Goal: Task Accomplishment & Management: Complete application form

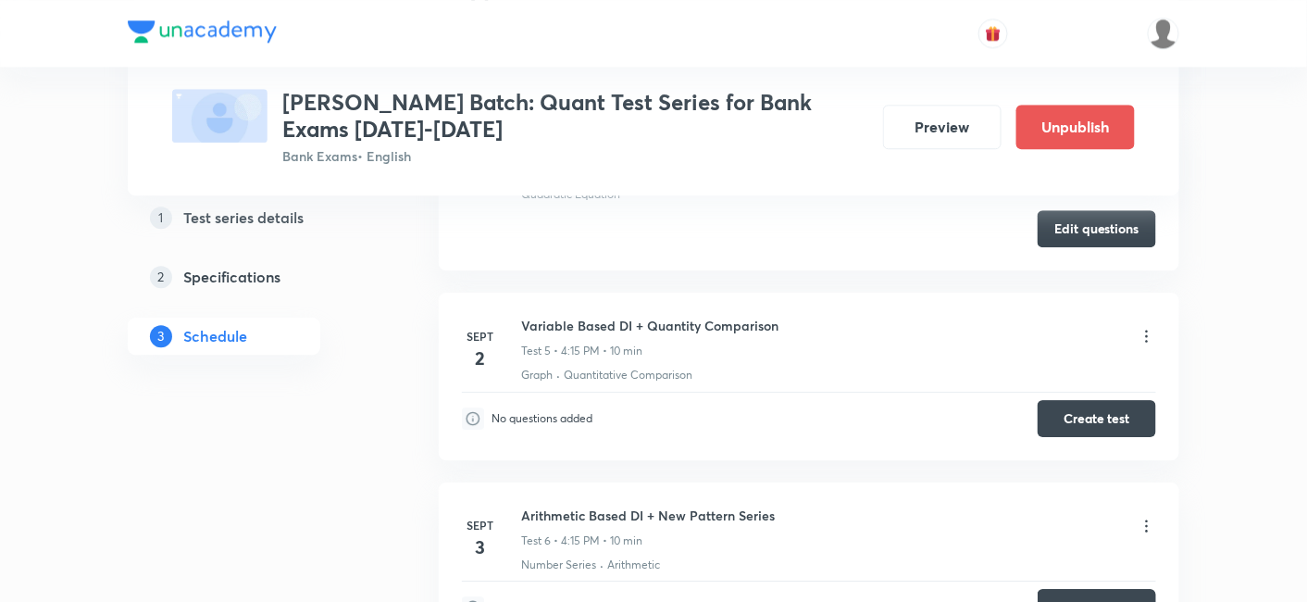
scroll to position [1544, 0]
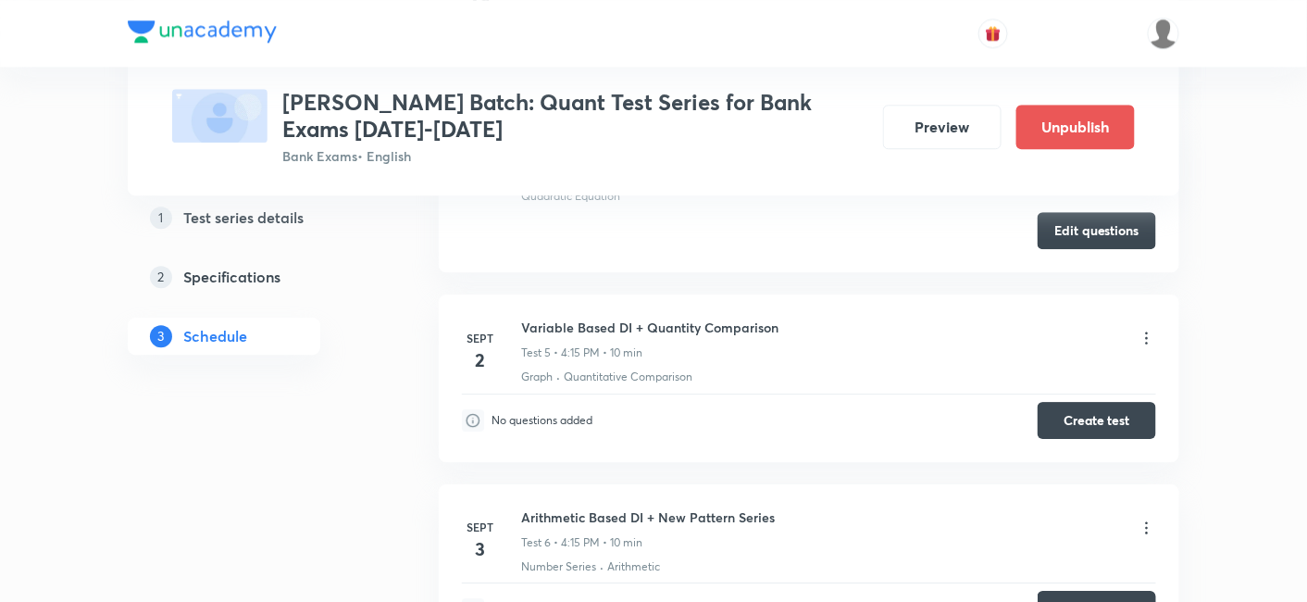
click at [1080, 446] on li "Sept 2 Variable Based DI + Quantity Comparison Test 5 • 4:15 PM • 10 min Graph …" at bounding box center [809, 377] width 741 height 167
click at [1075, 410] on button "Create test" at bounding box center [1097, 418] width 118 height 37
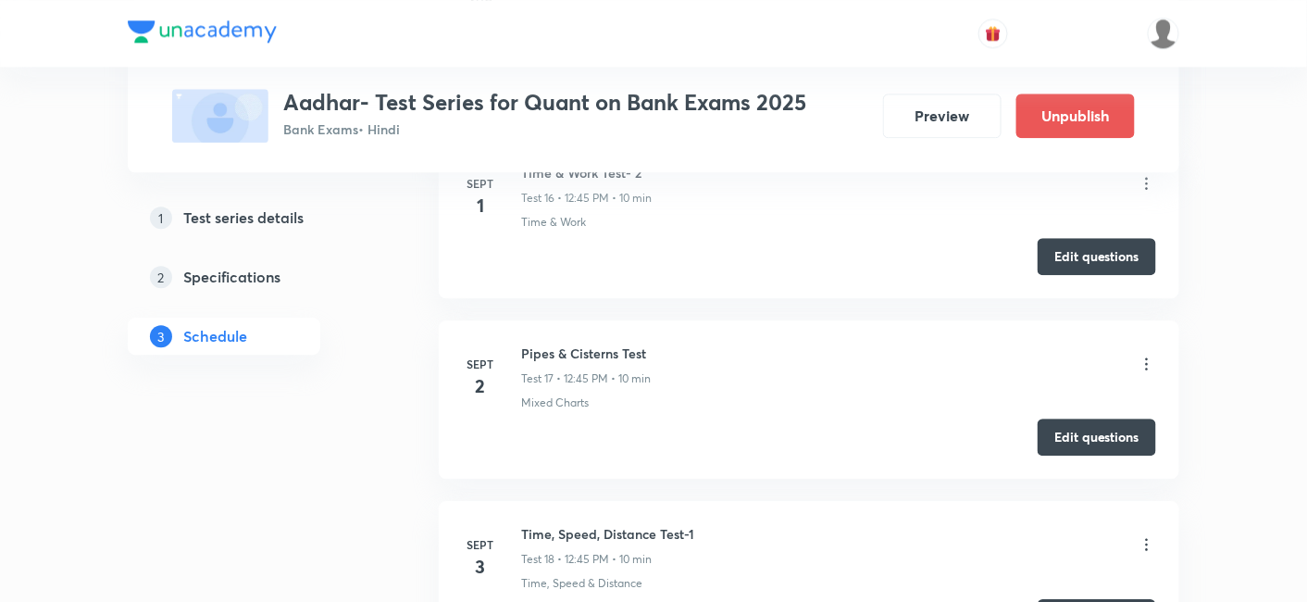
scroll to position [3682, 0]
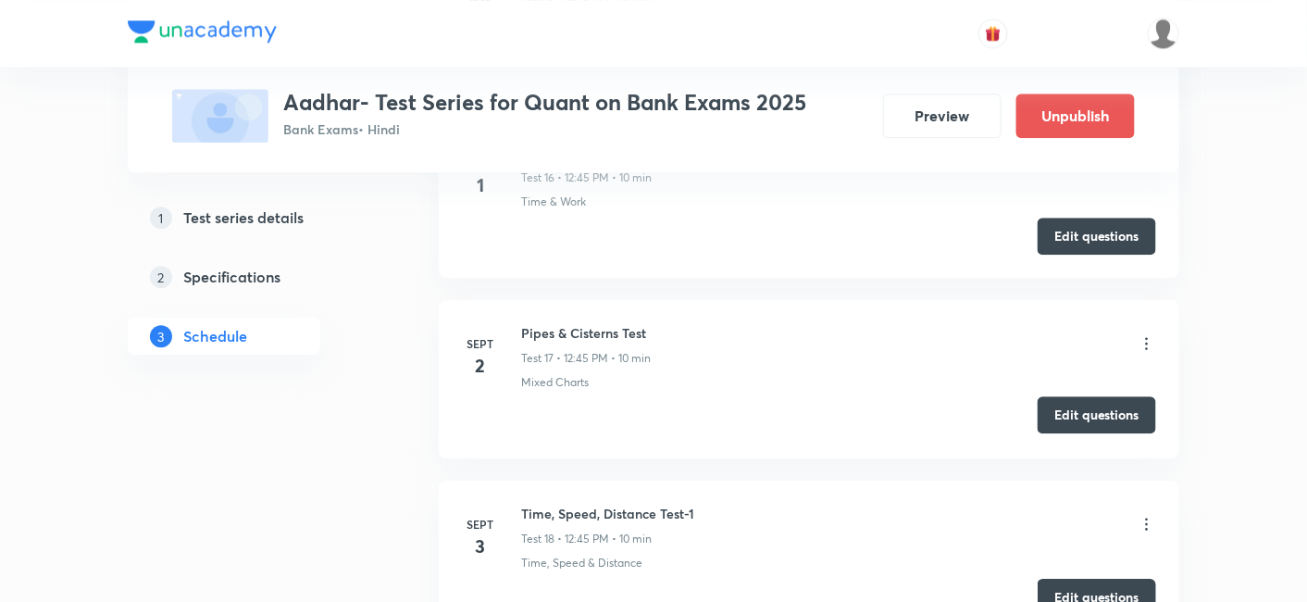
click at [1108, 414] on button "Edit questions" at bounding box center [1097, 414] width 118 height 37
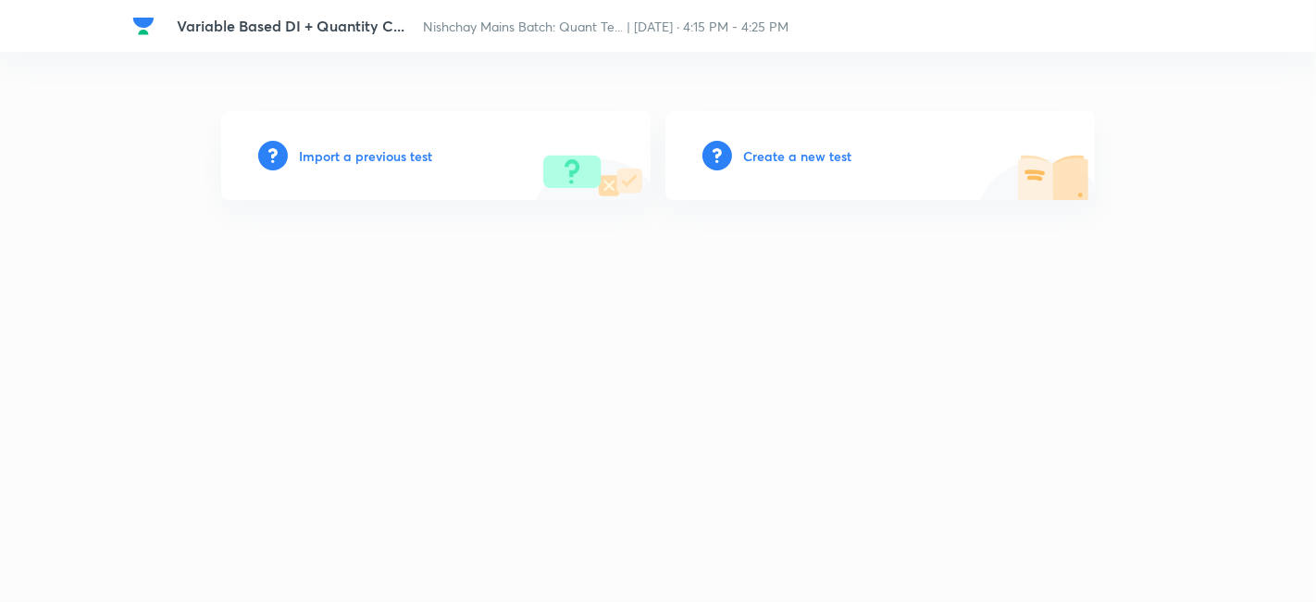
click at [406, 141] on div "Import a previous test" at bounding box center [436, 155] width 430 height 89
click at [405, 153] on h6 "Import a previous test" at bounding box center [365, 155] width 133 height 19
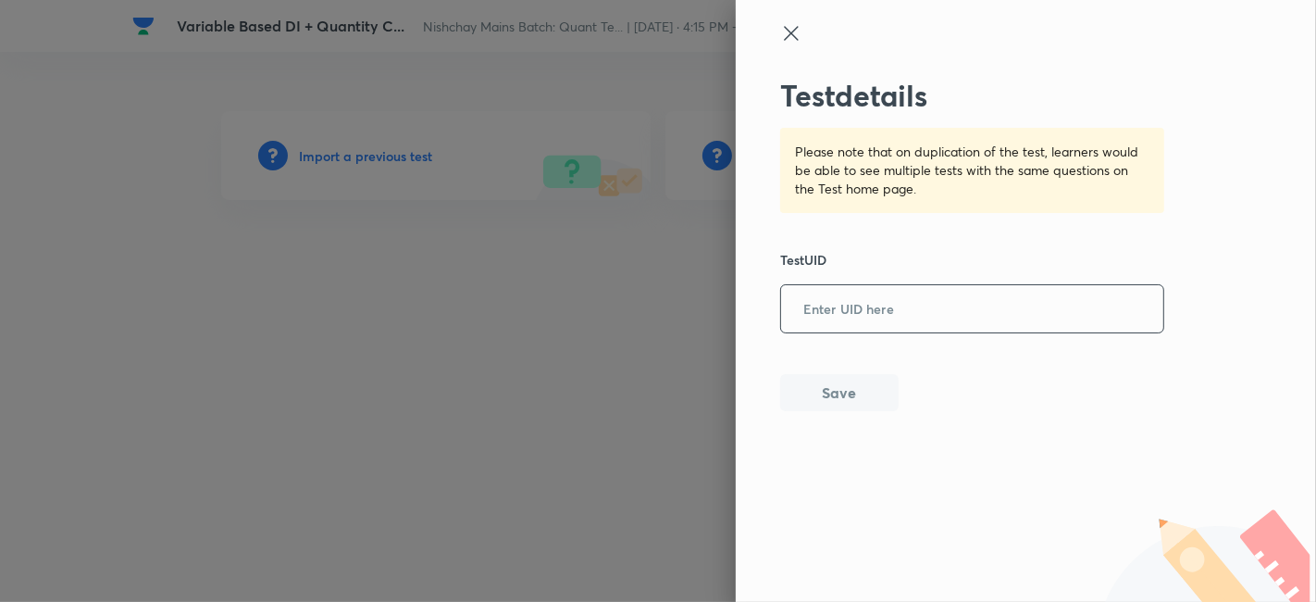
click at [907, 294] on input "text" at bounding box center [972, 309] width 382 height 45
paste input "ZK8UOM77OL"
type input "ZK8UOM77OL"
click at [852, 390] on button "Save" at bounding box center [839, 390] width 118 height 37
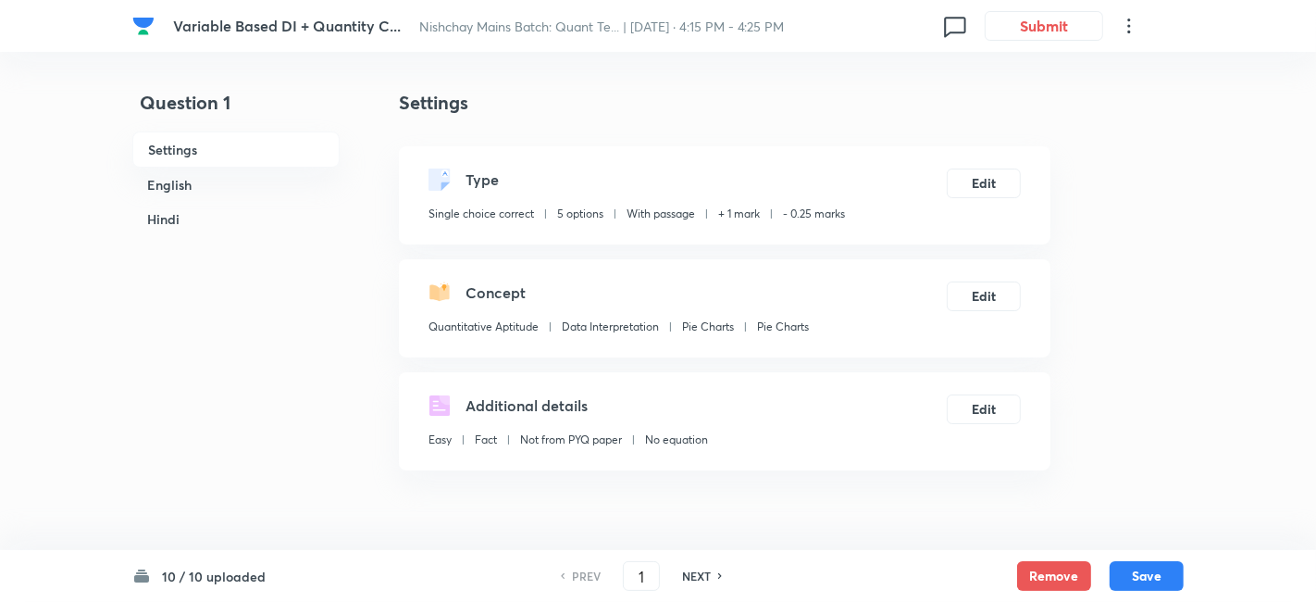
checkbox input "true"
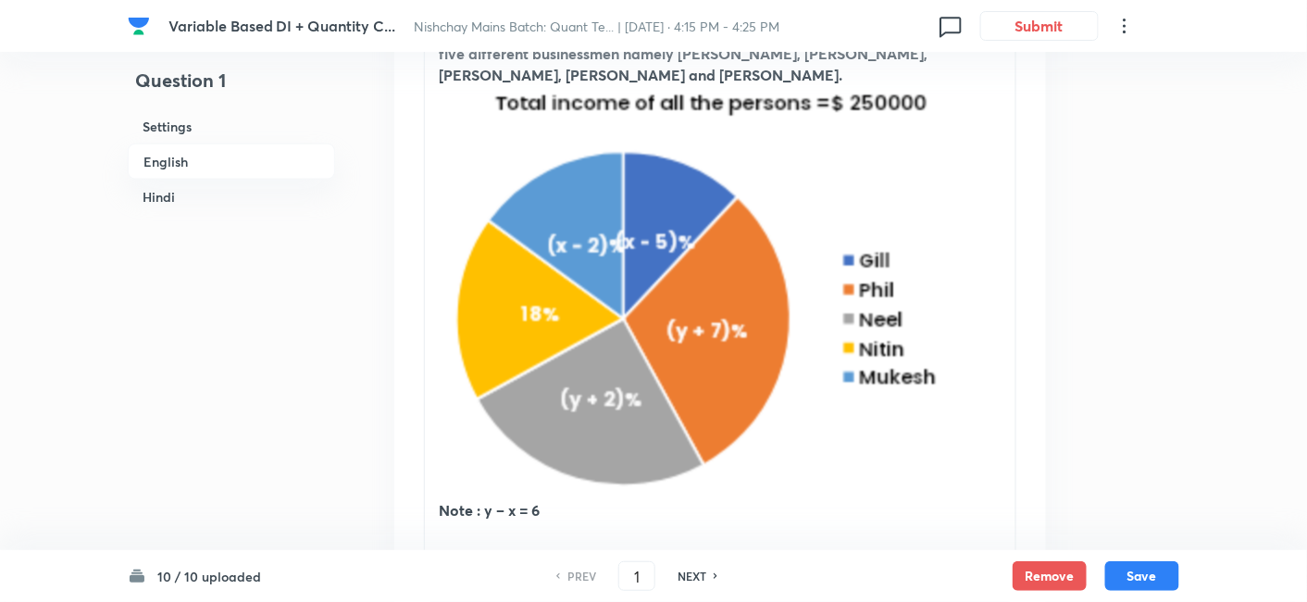
scroll to position [677, 0]
click at [689, 583] on h6 "NEXT" at bounding box center [692, 575] width 29 height 17
type input "2"
checkbox input "false"
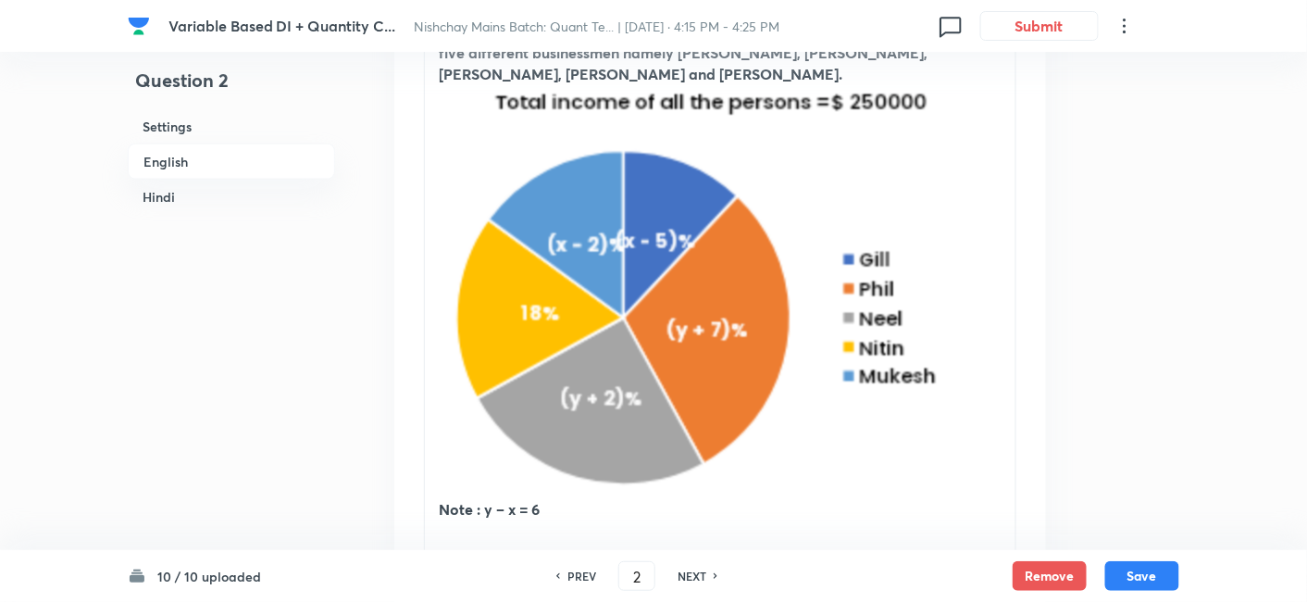
checkbox input "true"
click at [689, 583] on h6 "NEXT" at bounding box center [692, 575] width 29 height 17
type input "3"
checkbox input "false"
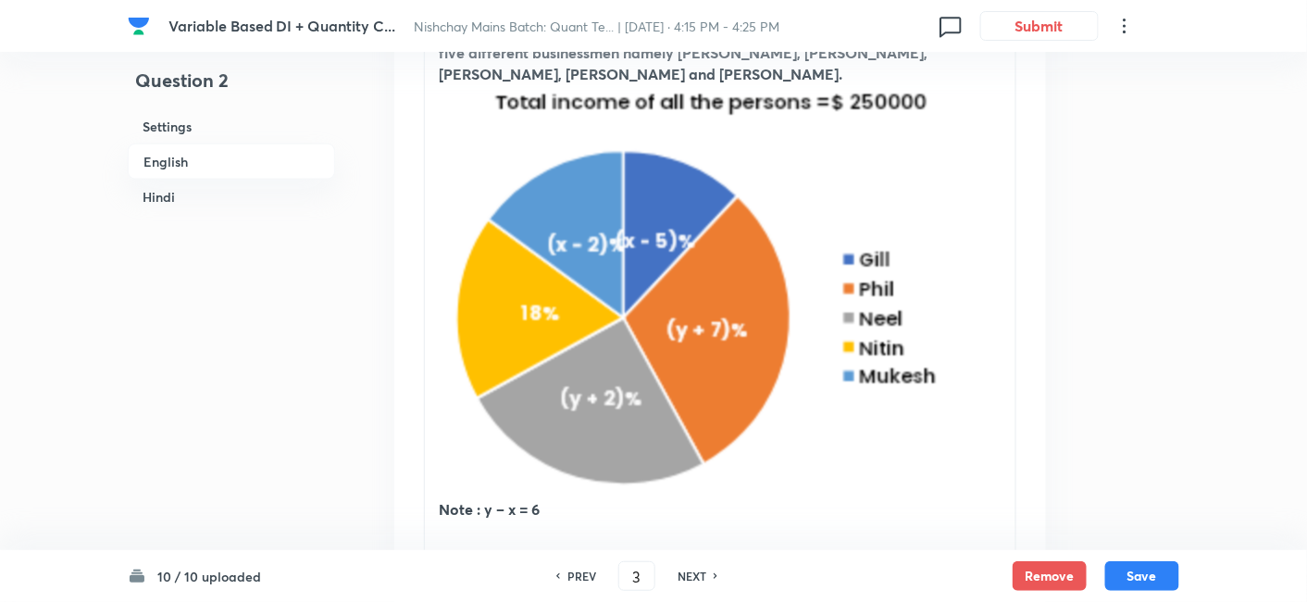
checkbox input "false"
checkbox input "true"
click at [689, 583] on h6 "NEXT" at bounding box center [692, 575] width 29 height 17
type input "4"
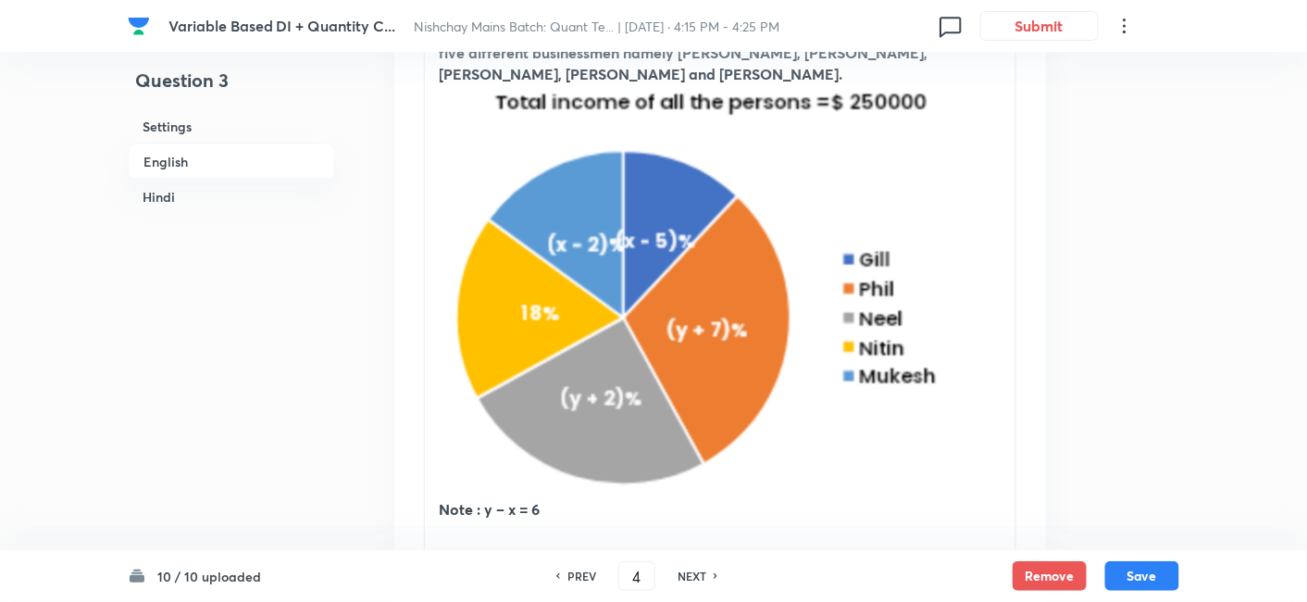
checkbox input "false"
checkbox input "true"
click at [689, 583] on h6 "NEXT" at bounding box center [692, 575] width 29 height 17
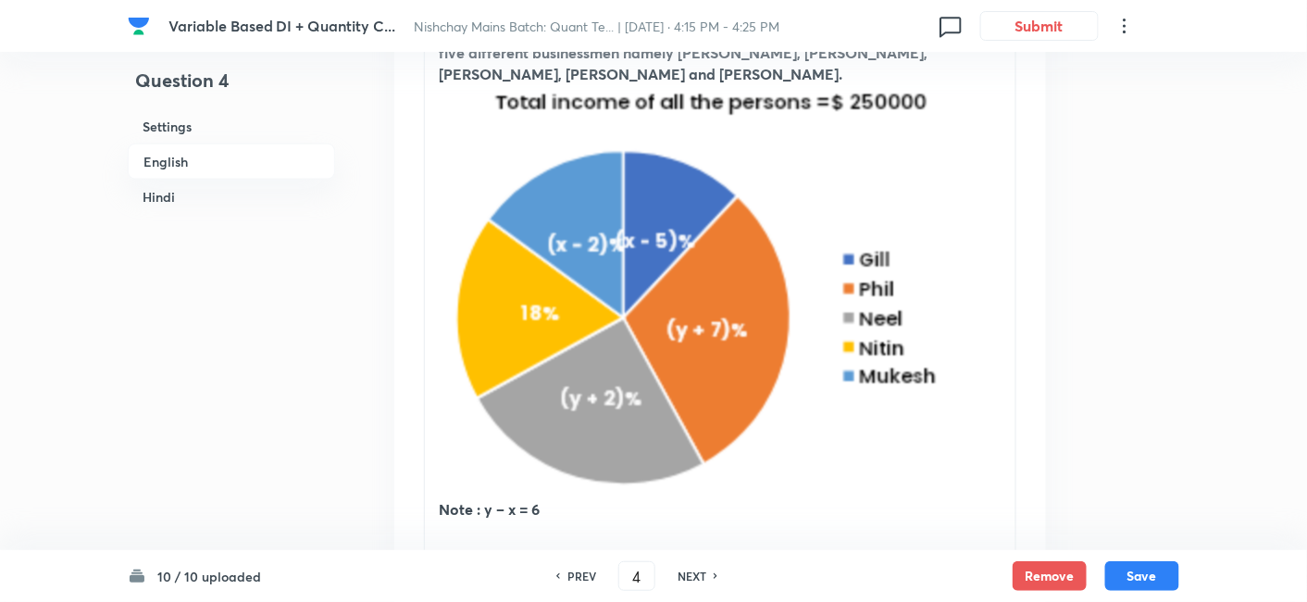
type input "5"
checkbox input "false"
checkbox input "true"
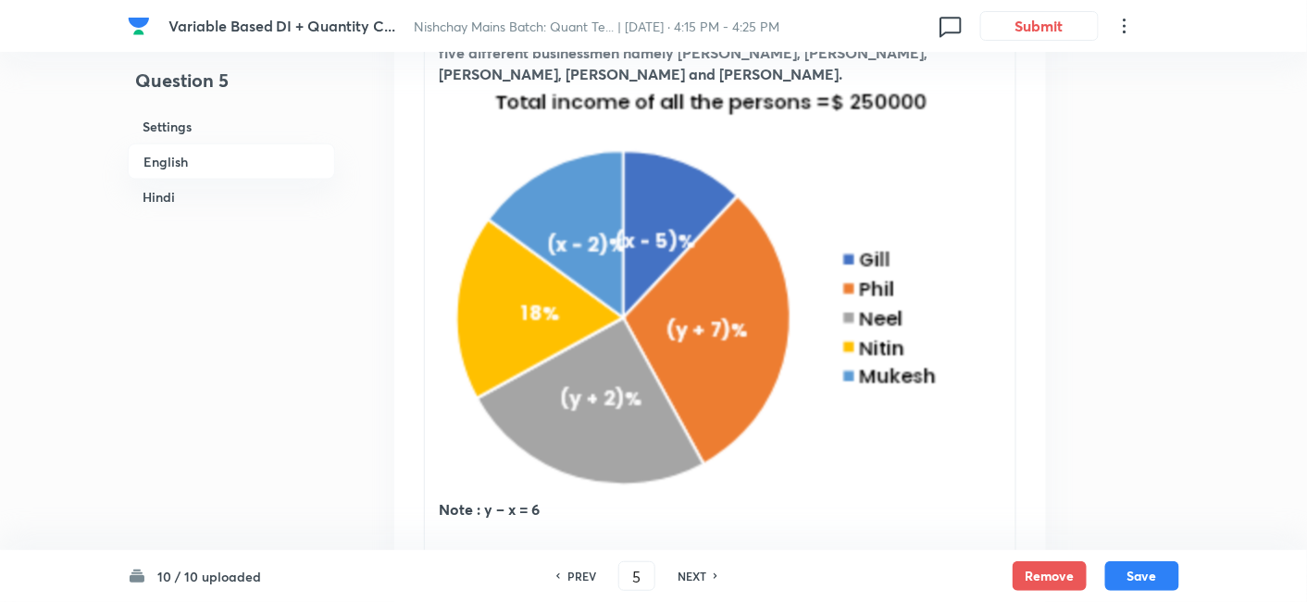
click at [689, 583] on h6 "NEXT" at bounding box center [692, 575] width 29 height 17
type input "6"
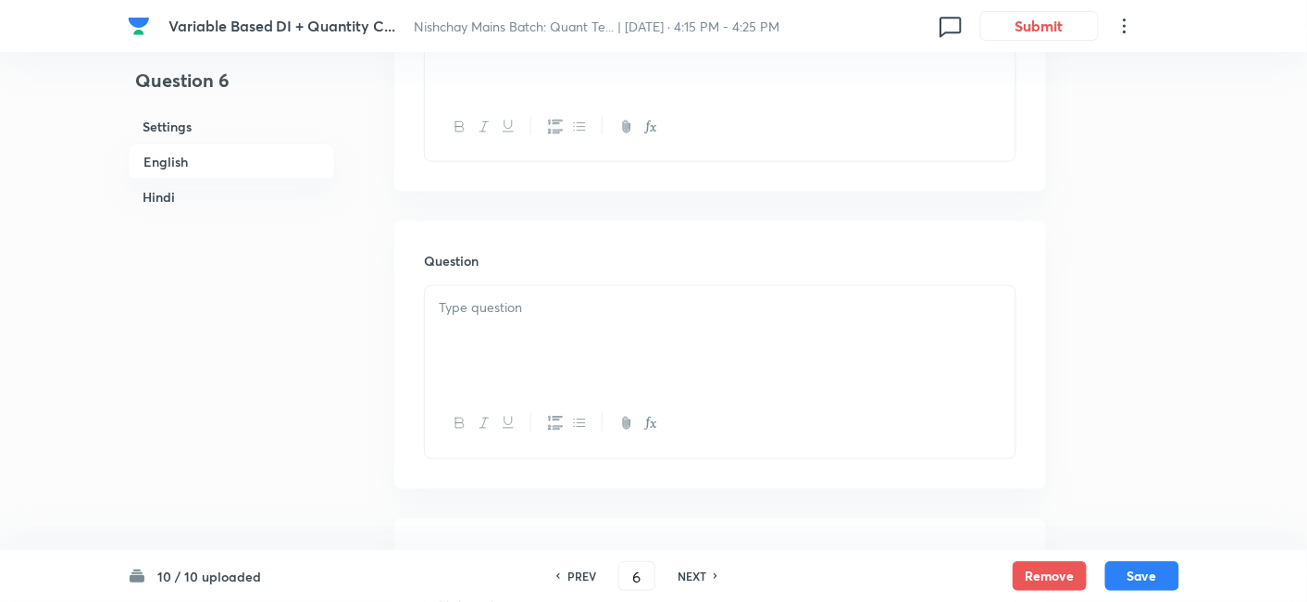
checkbox input "false"
checkbox input "true"
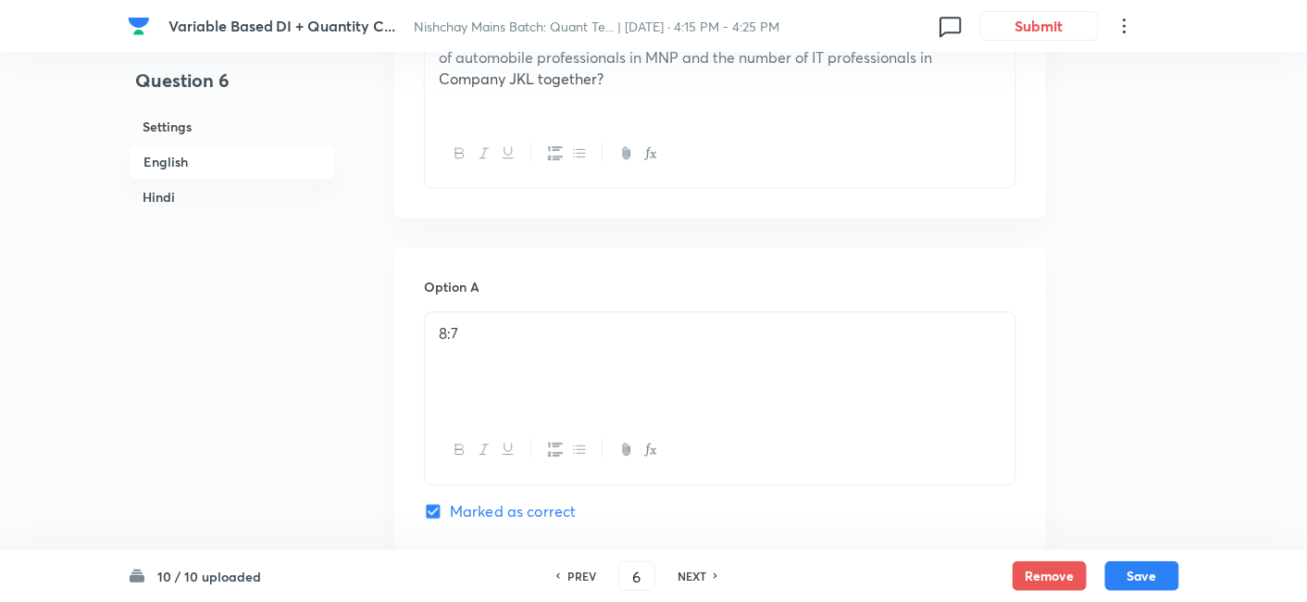
scroll to position [1160, 0]
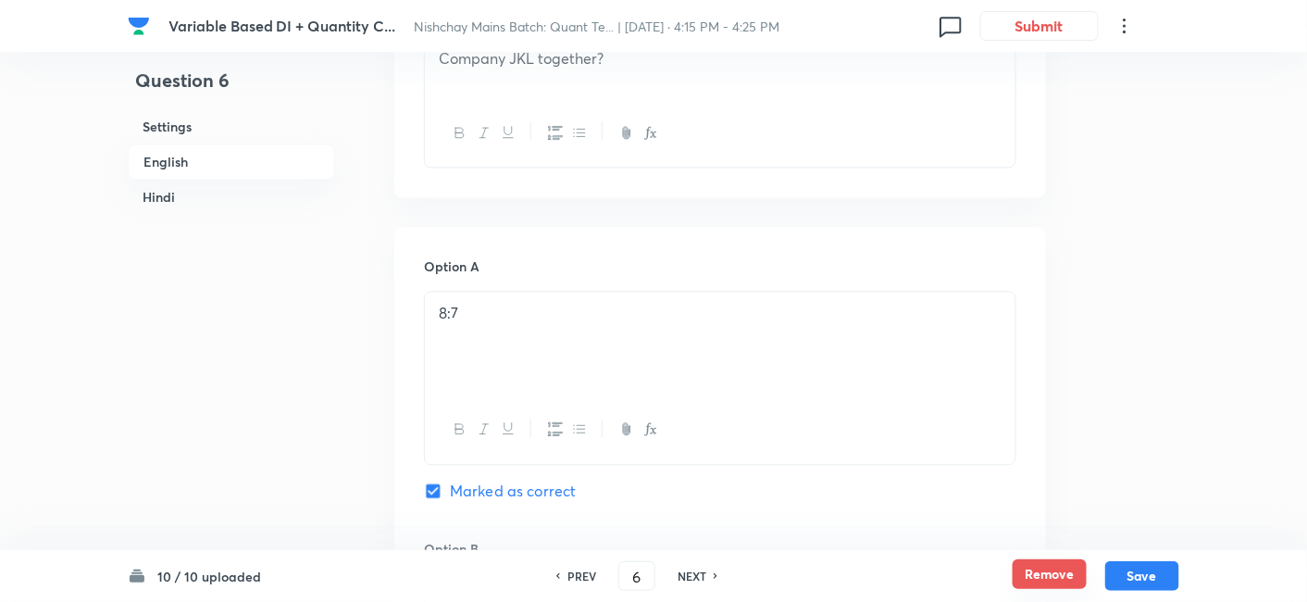
click at [1038, 580] on button "Remove" at bounding box center [1050, 574] width 74 height 30
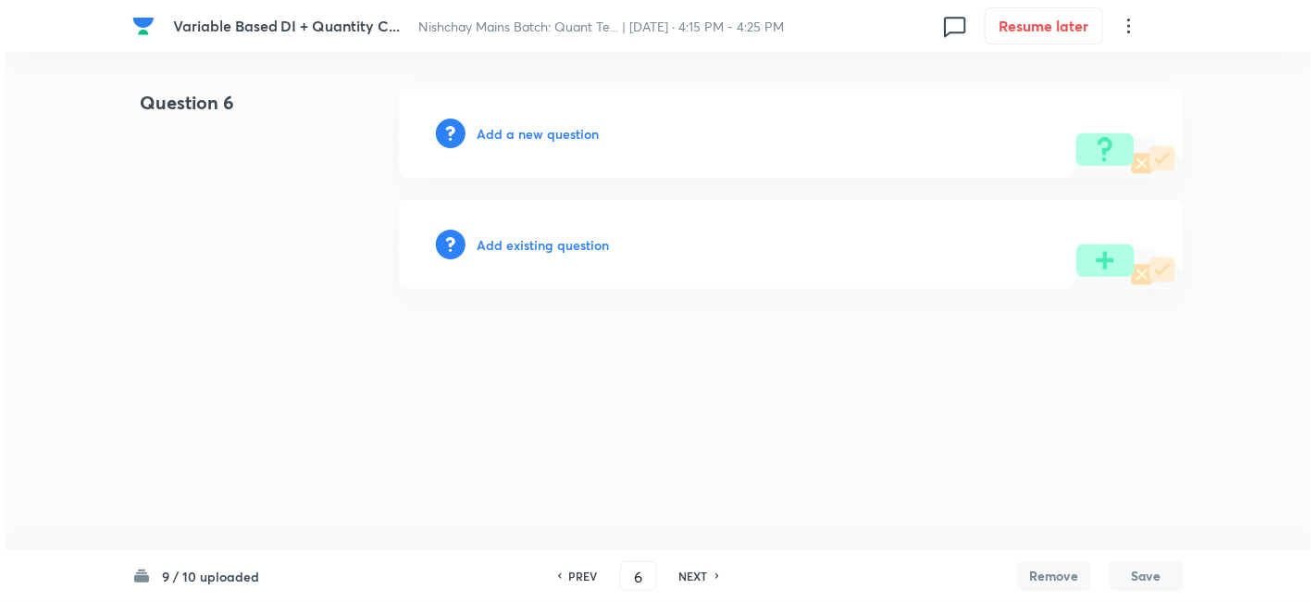
scroll to position [0, 0]
click at [698, 578] on h6 "NEXT" at bounding box center [694, 575] width 29 height 17
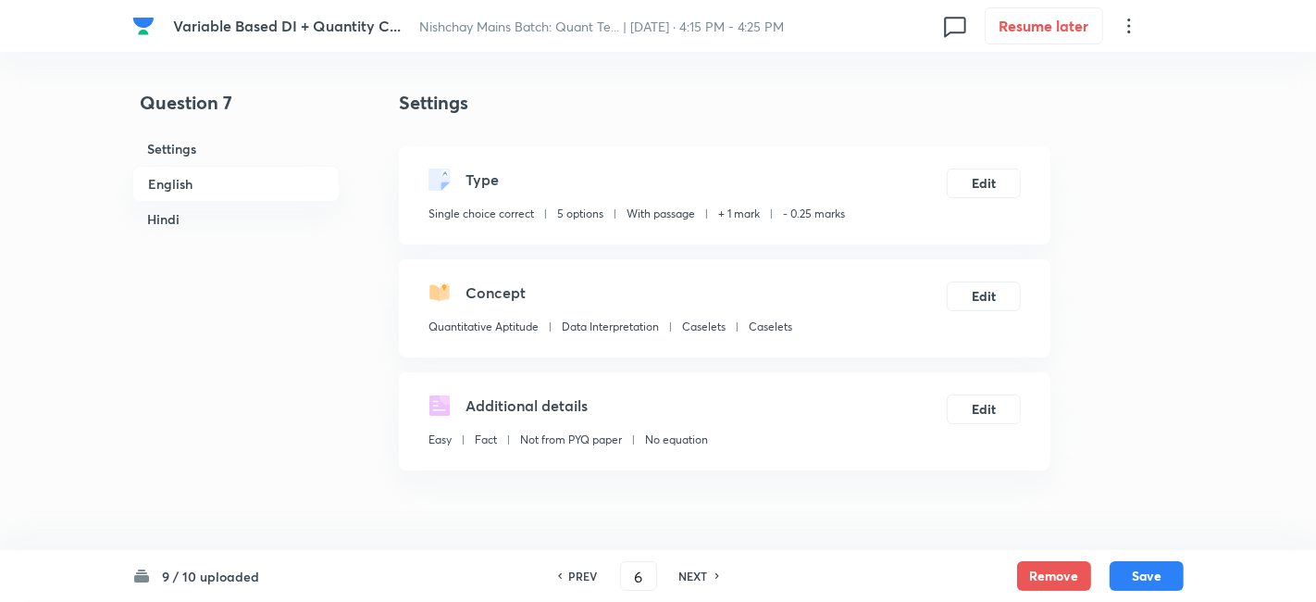
type input "7"
checkbox input "true"
click at [1068, 580] on button "Remove" at bounding box center [1050, 574] width 74 height 30
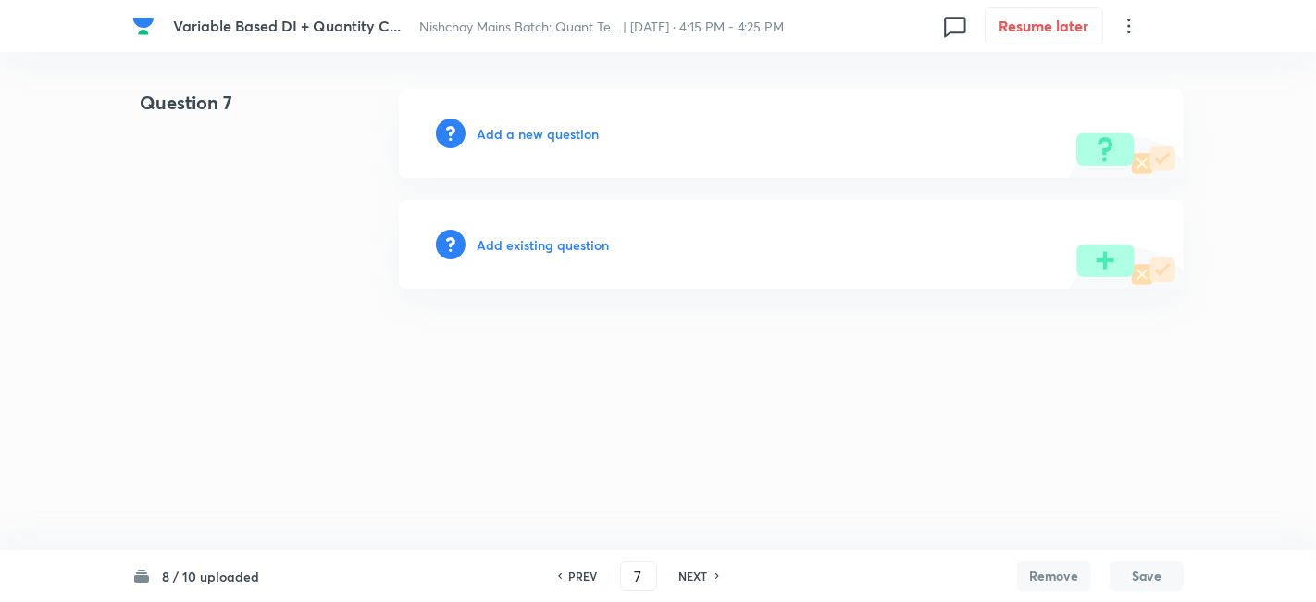
click at [697, 577] on h6 "NEXT" at bounding box center [694, 575] width 29 height 17
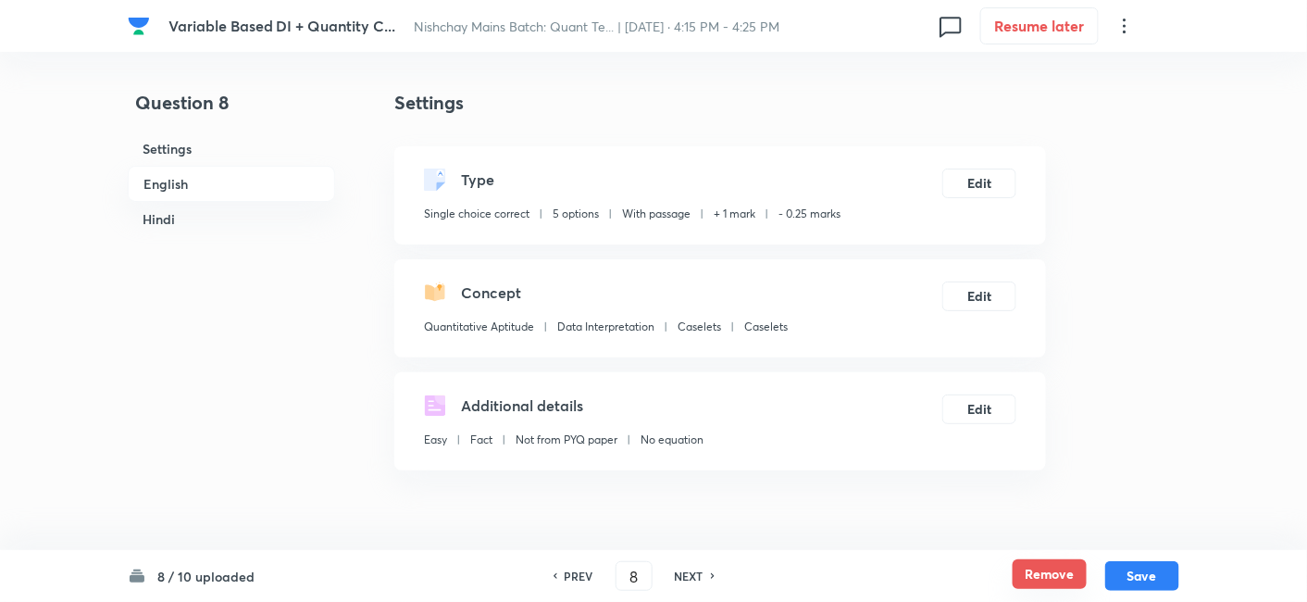
click at [1047, 575] on button "Remove" at bounding box center [1050, 574] width 74 height 30
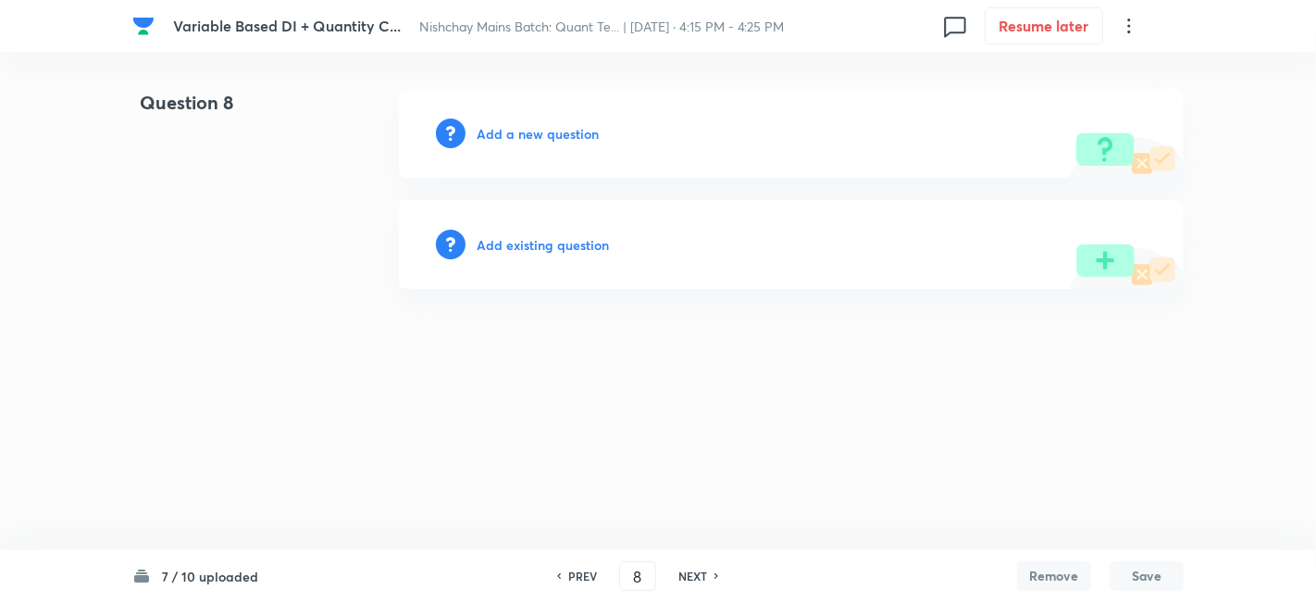
click at [695, 578] on h6 "NEXT" at bounding box center [693, 575] width 29 height 17
type input "9"
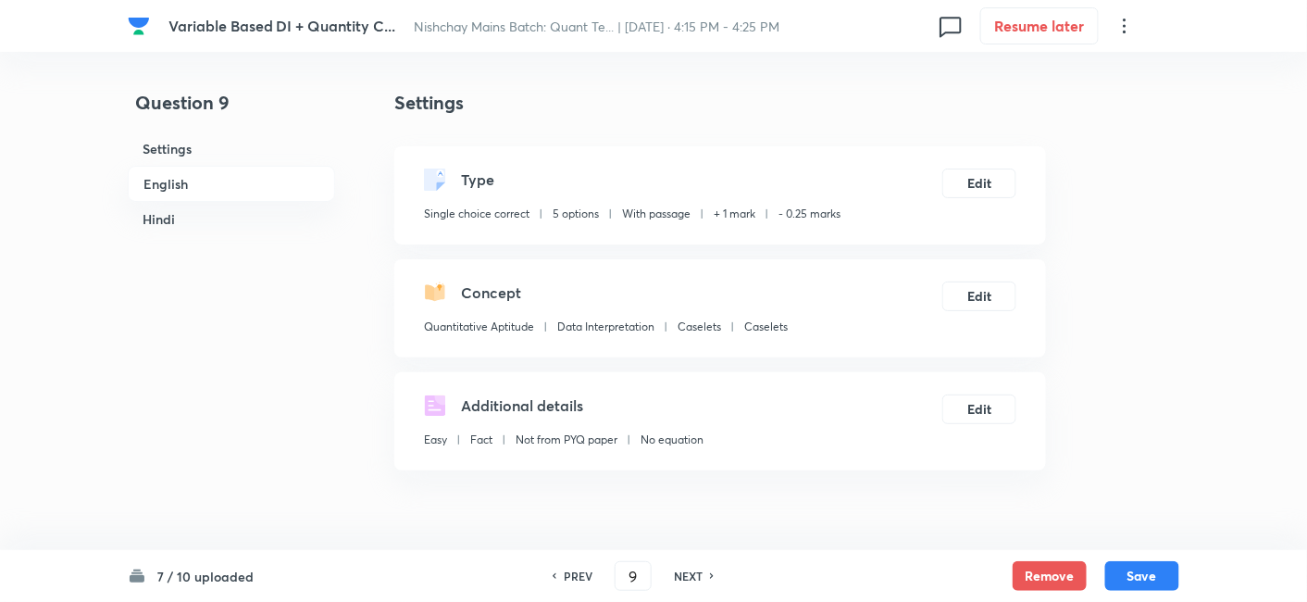
checkbox input "true"
click at [1053, 580] on button "Remove" at bounding box center [1050, 574] width 74 height 30
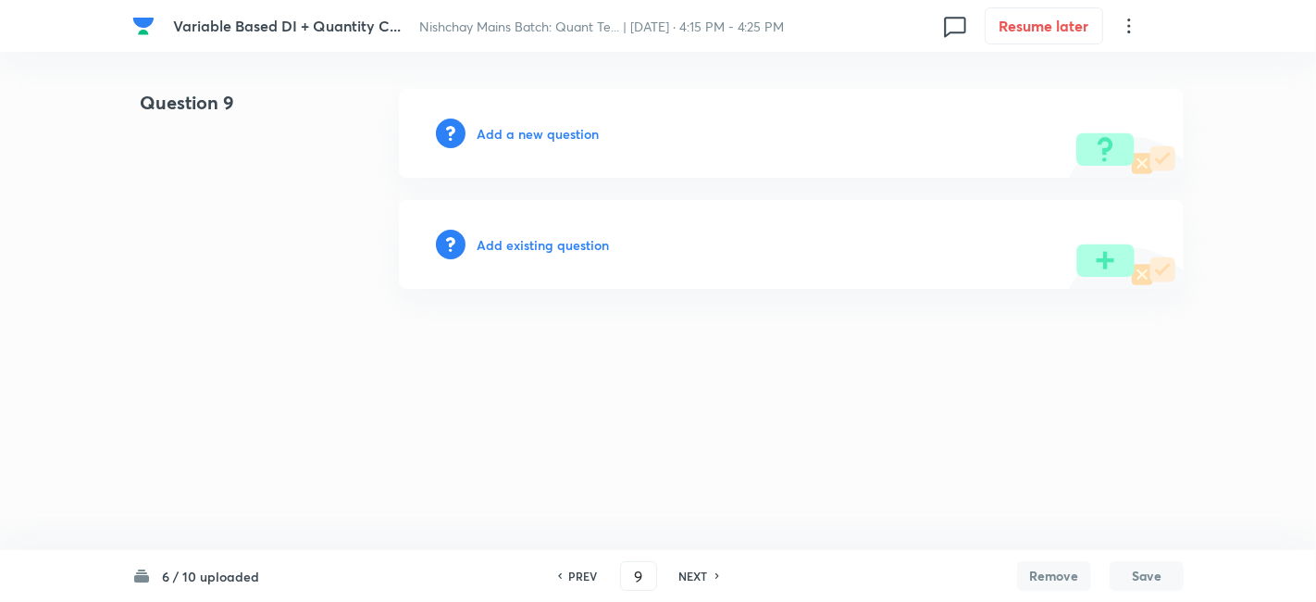
click at [703, 574] on h6 "NEXT" at bounding box center [694, 575] width 29 height 17
type input "10"
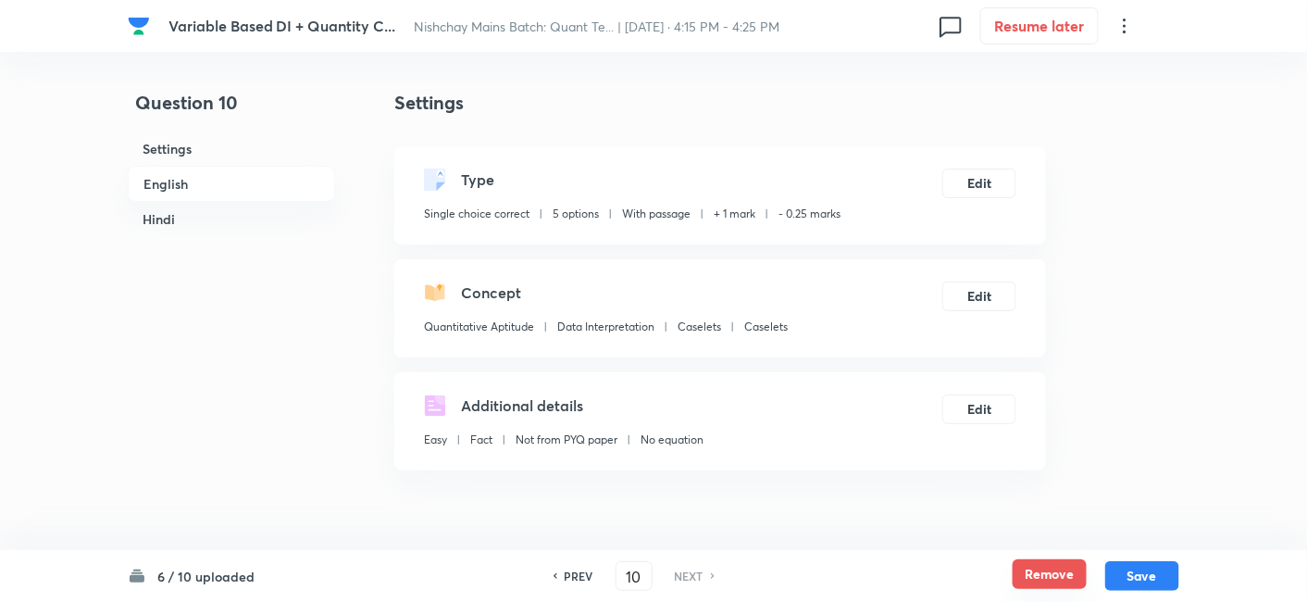
click at [1035, 581] on button "Remove" at bounding box center [1050, 574] width 74 height 30
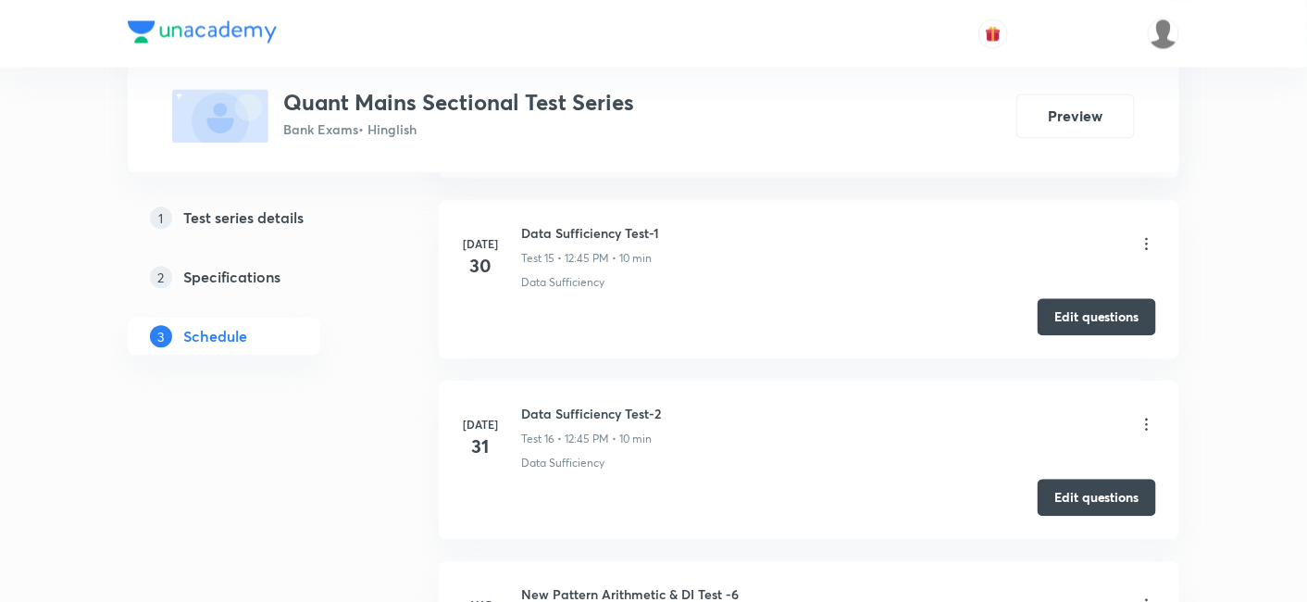
scroll to position [3883, 0]
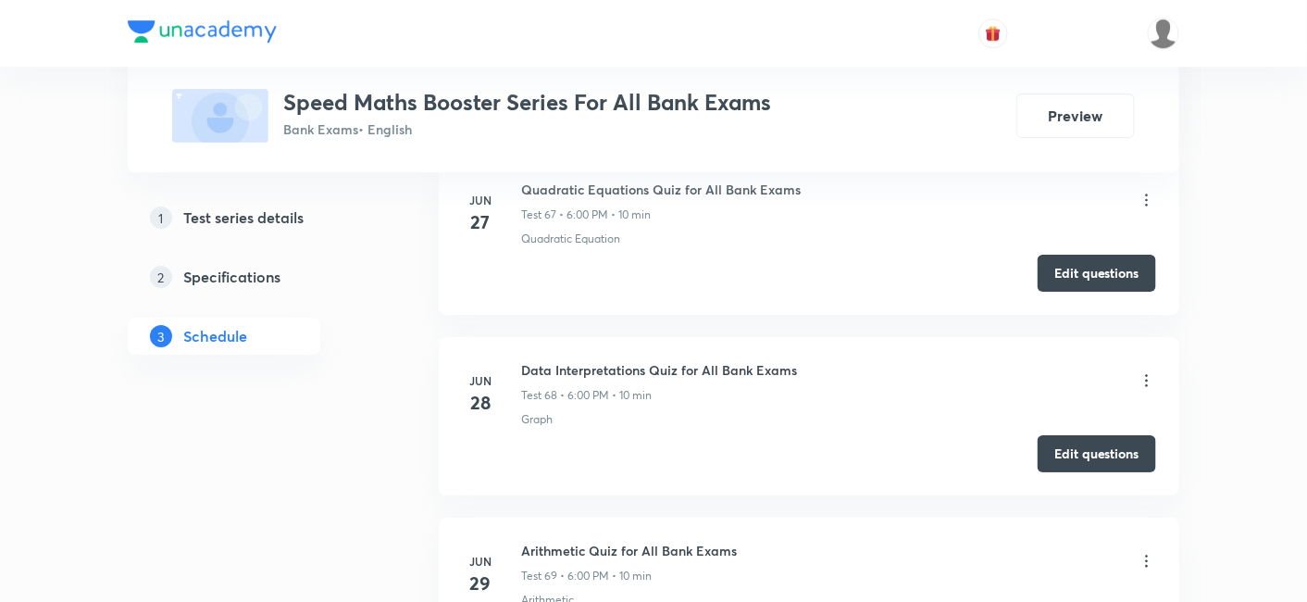
scroll to position [12968, 0]
click at [1131, 435] on button "Edit questions" at bounding box center [1097, 453] width 118 height 37
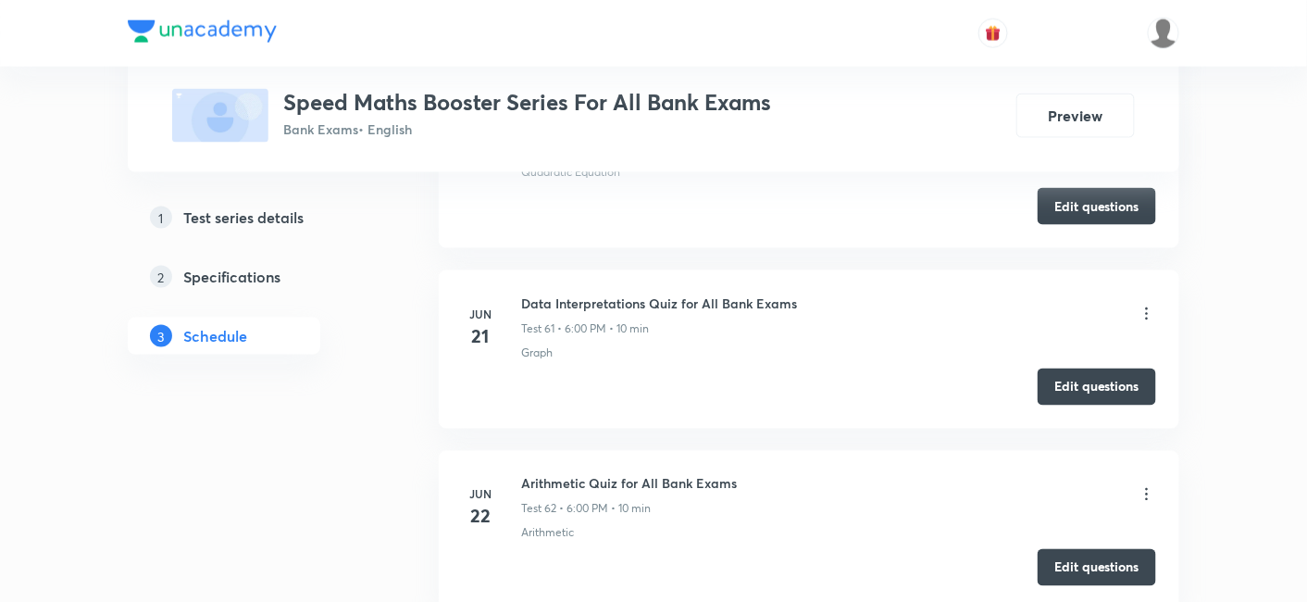
scroll to position [11732, 0]
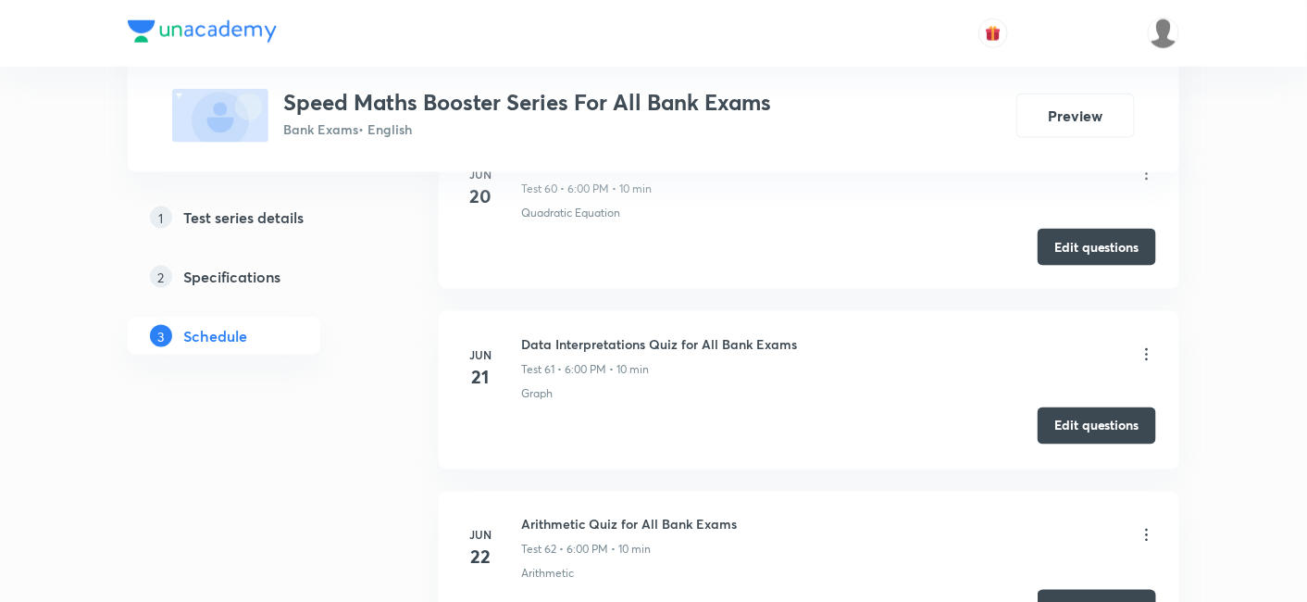
click at [1085, 407] on button "Edit questions" at bounding box center [1097, 425] width 118 height 37
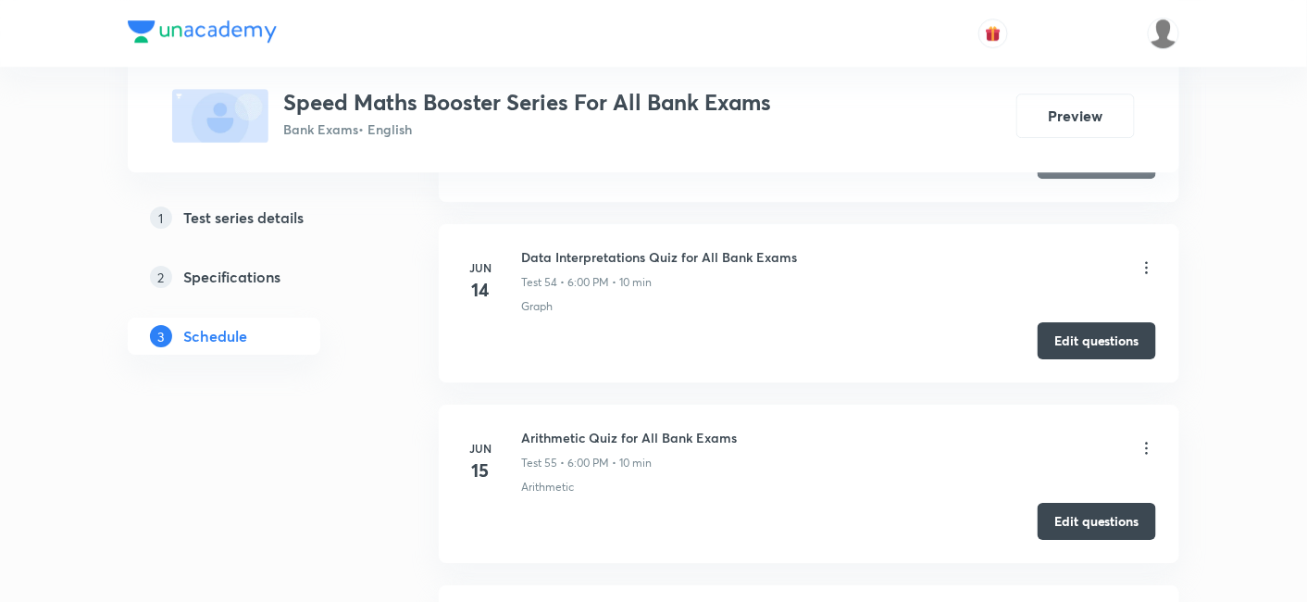
scroll to position [10519, 0]
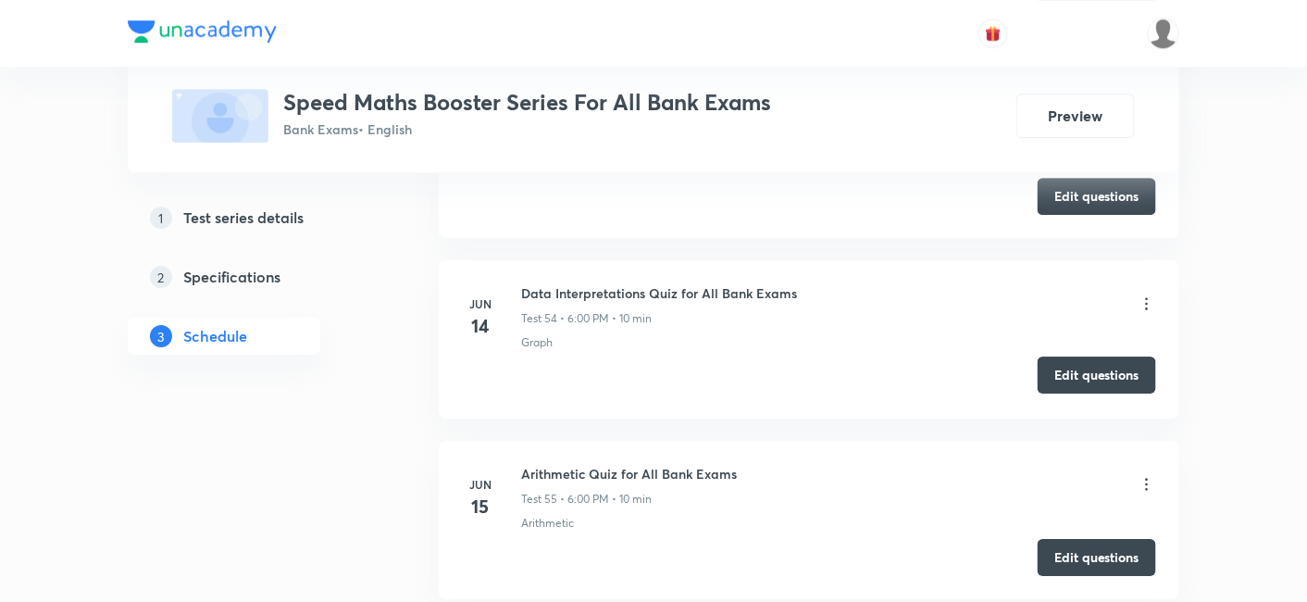
click at [1056, 356] on button "Edit questions" at bounding box center [1097, 374] width 118 height 37
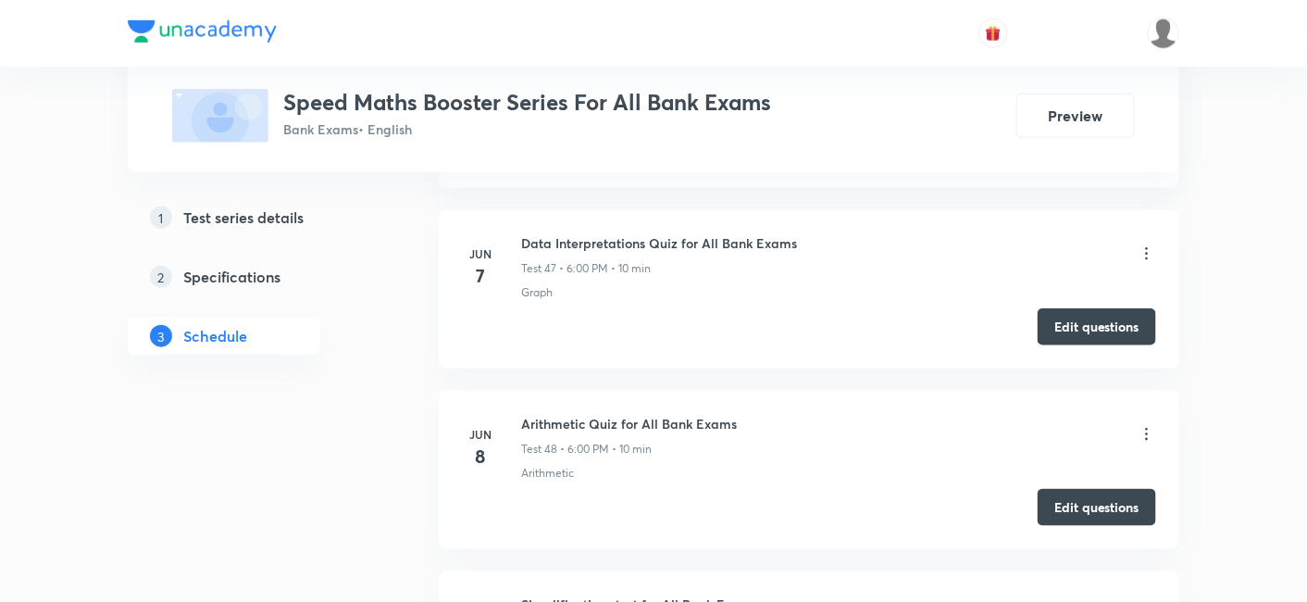
scroll to position [9305, 0]
click at [1099, 313] on button "Edit questions" at bounding box center [1097, 325] width 118 height 37
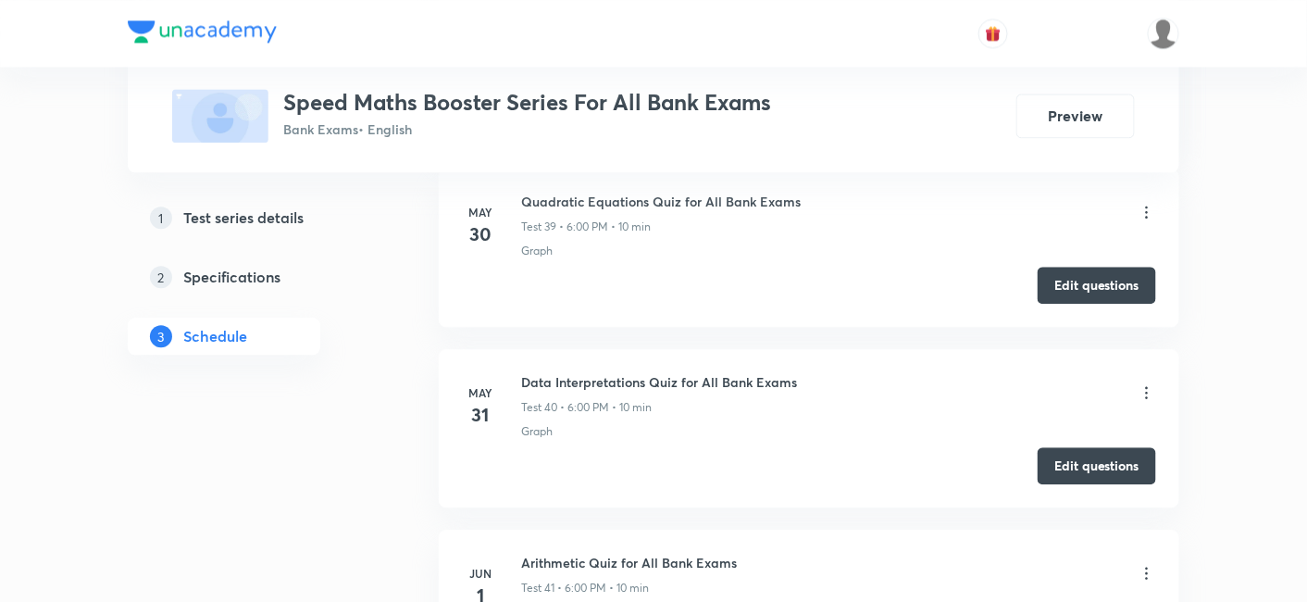
scroll to position [7903, 0]
click at [1102, 455] on button "Edit questions" at bounding box center [1097, 463] width 118 height 37
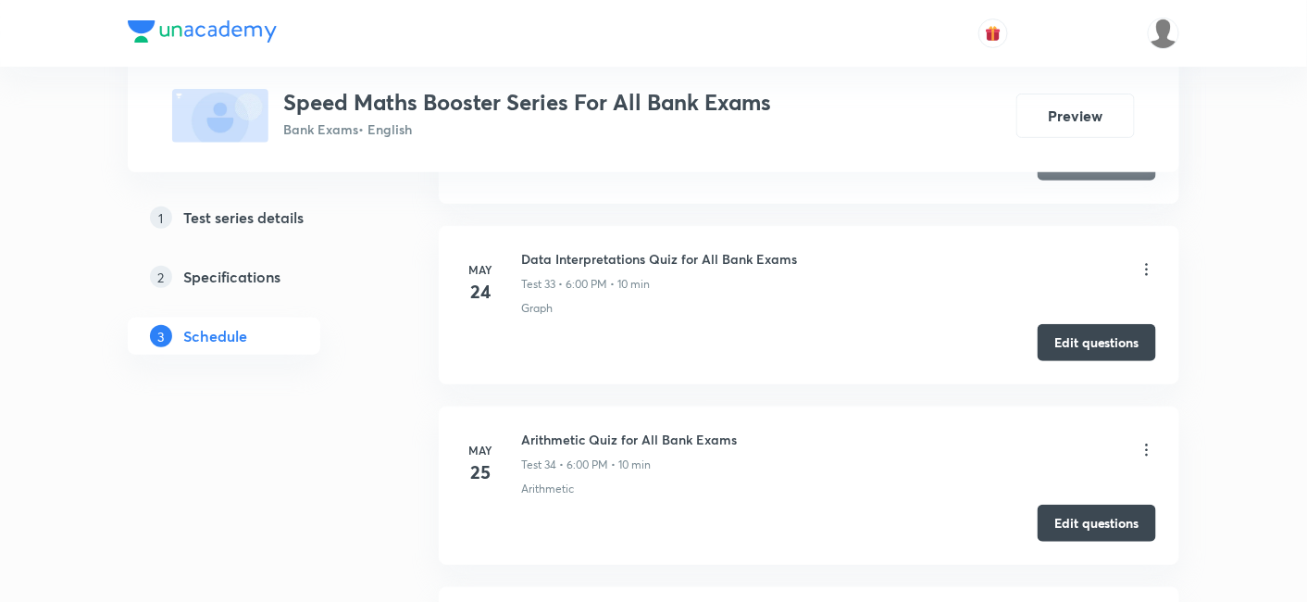
scroll to position [6761, 0]
click at [1081, 325] on button "Edit questions" at bounding box center [1097, 342] width 118 height 37
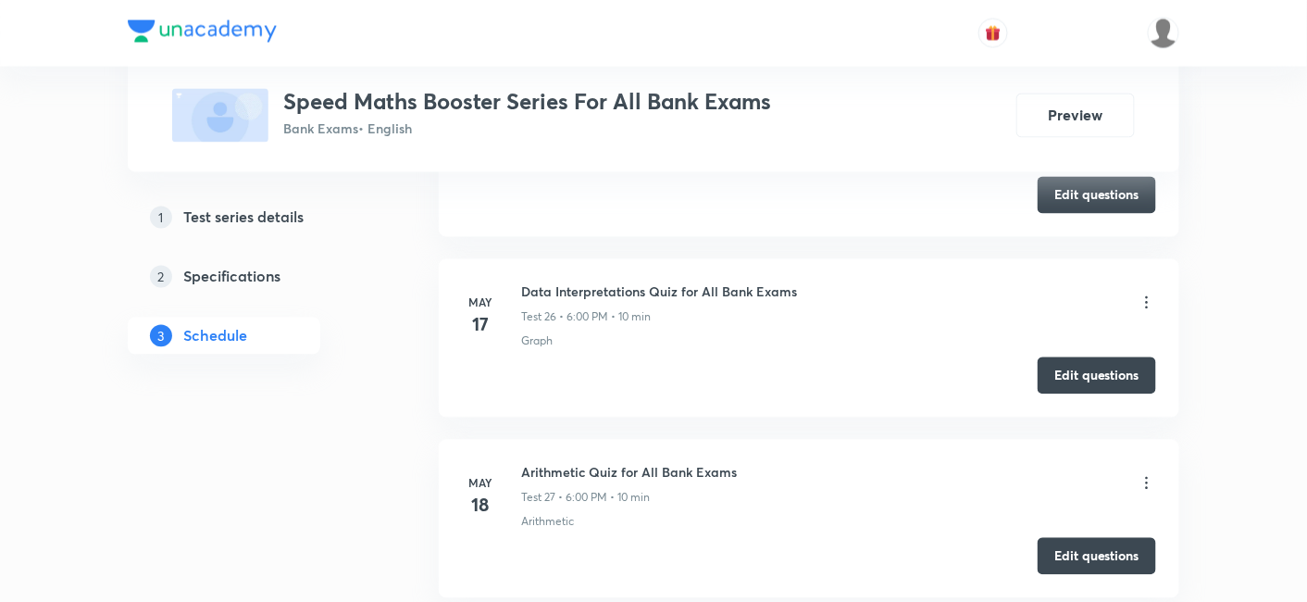
scroll to position [5464, 0]
click at [1129, 361] on button "Edit questions" at bounding box center [1097, 375] width 118 height 37
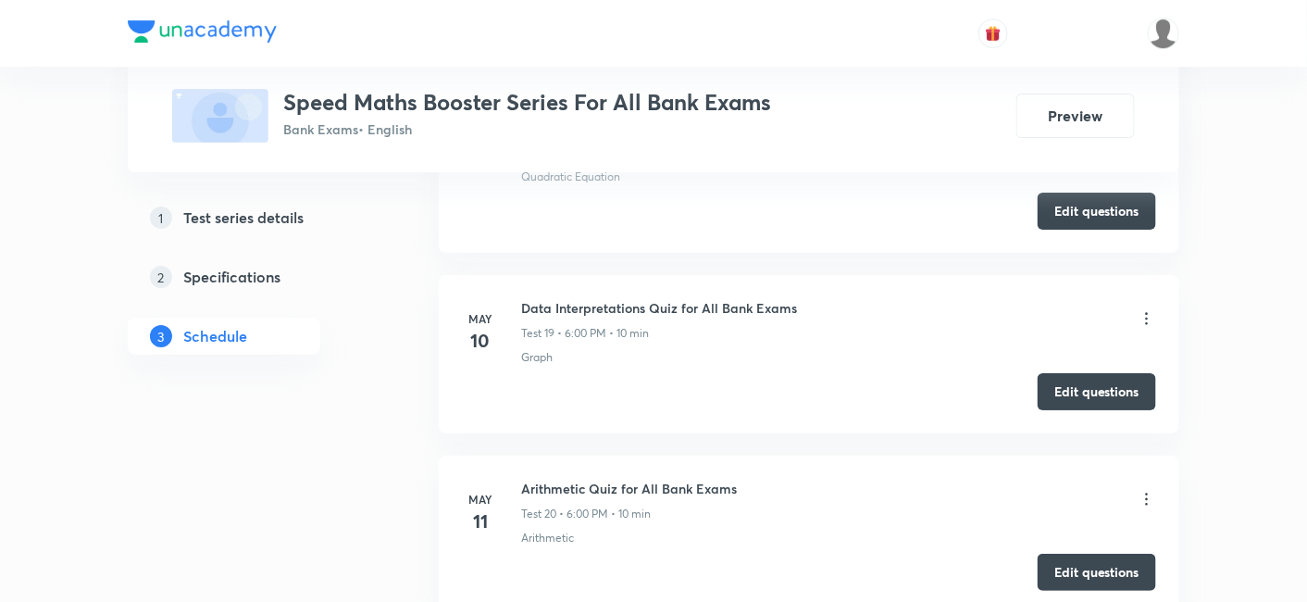
scroll to position [4185, 0]
click at [1063, 384] on button "Edit questions" at bounding box center [1097, 390] width 118 height 37
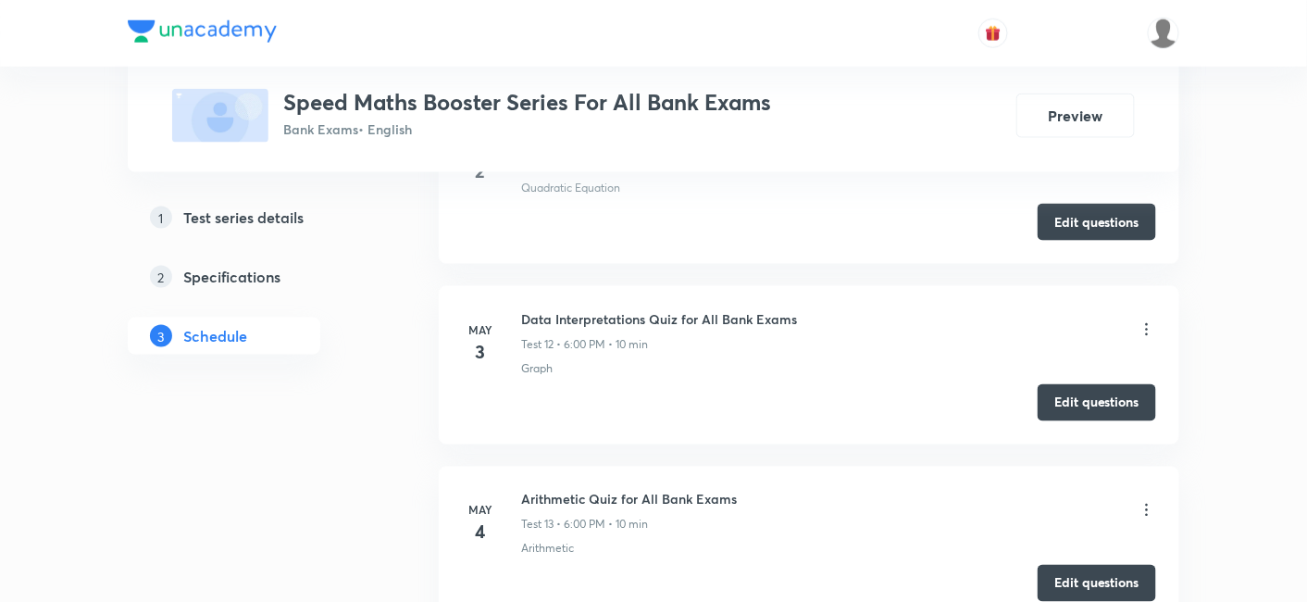
scroll to position [2911, 0]
click at [1087, 390] on button "Edit questions" at bounding box center [1097, 401] width 118 height 37
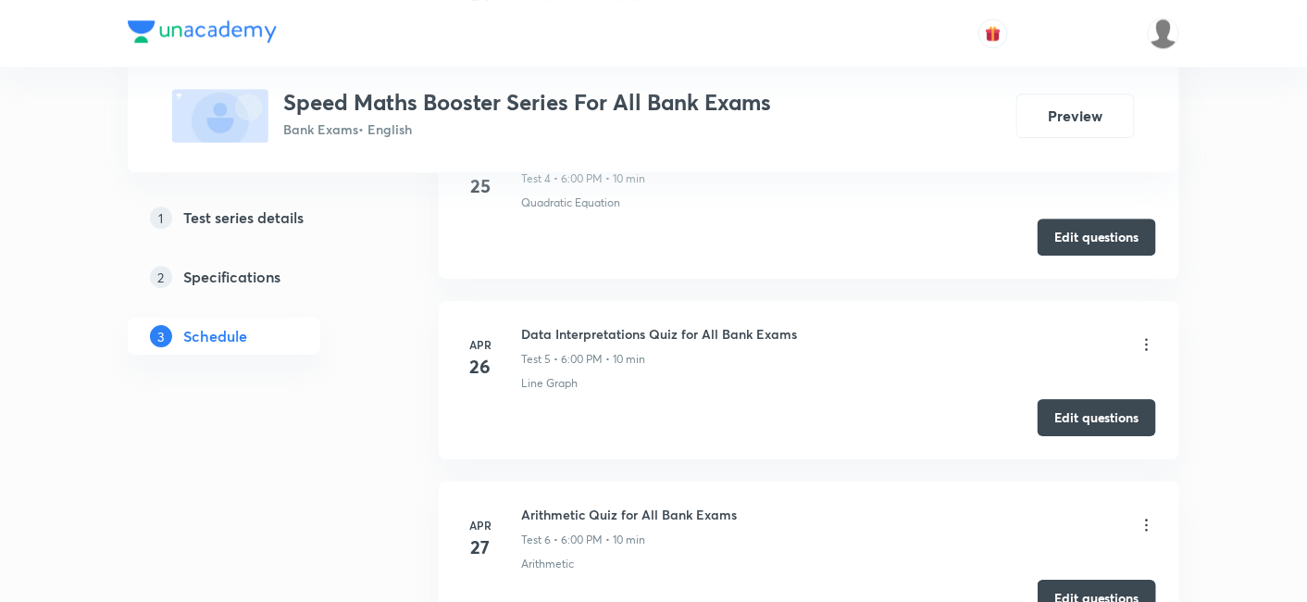
scroll to position [1624, 0]
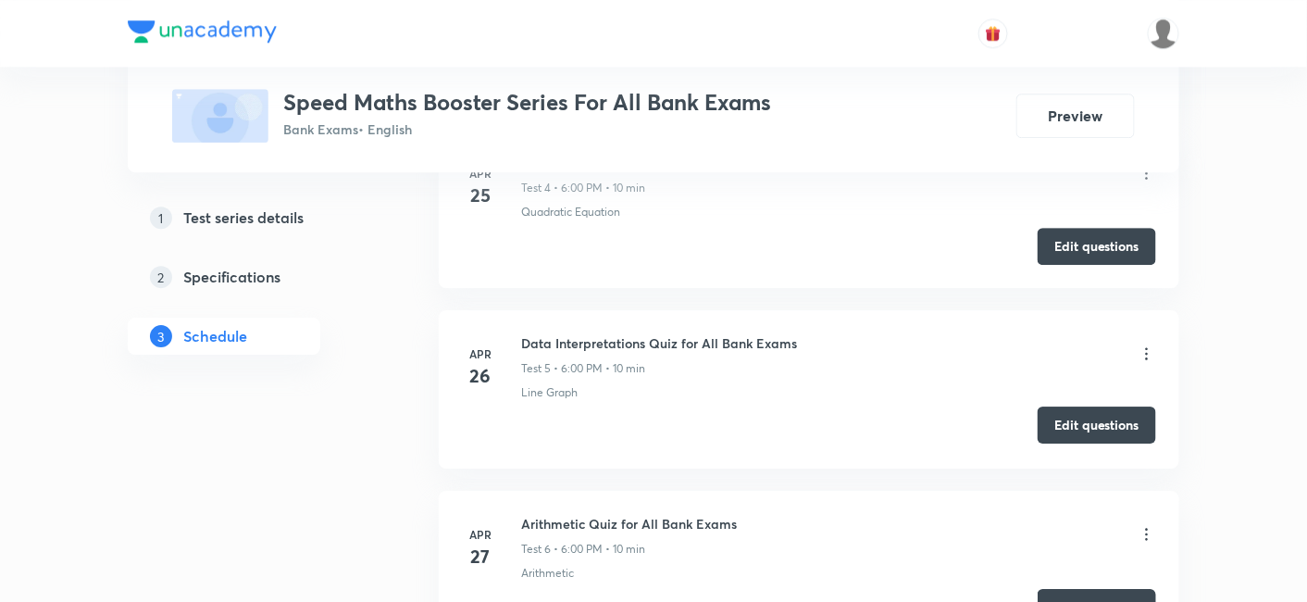
click at [1076, 421] on button "Edit questions" at bounding box center [1097, 424] width 118 height 37
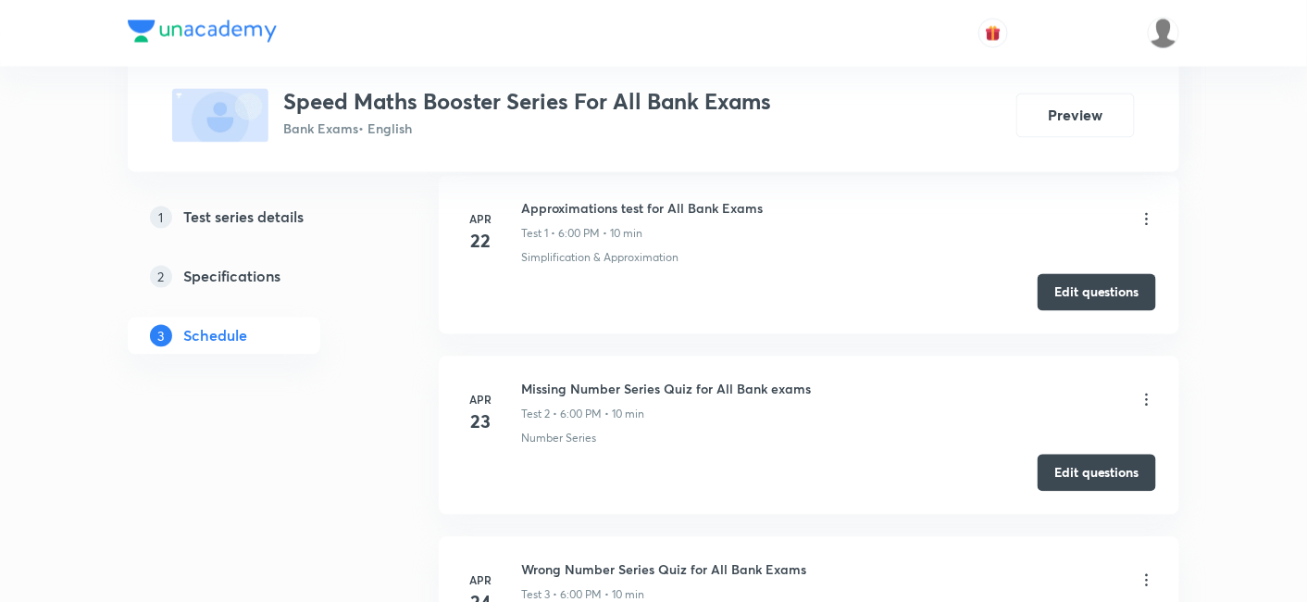
scroll to position [1365, 0]
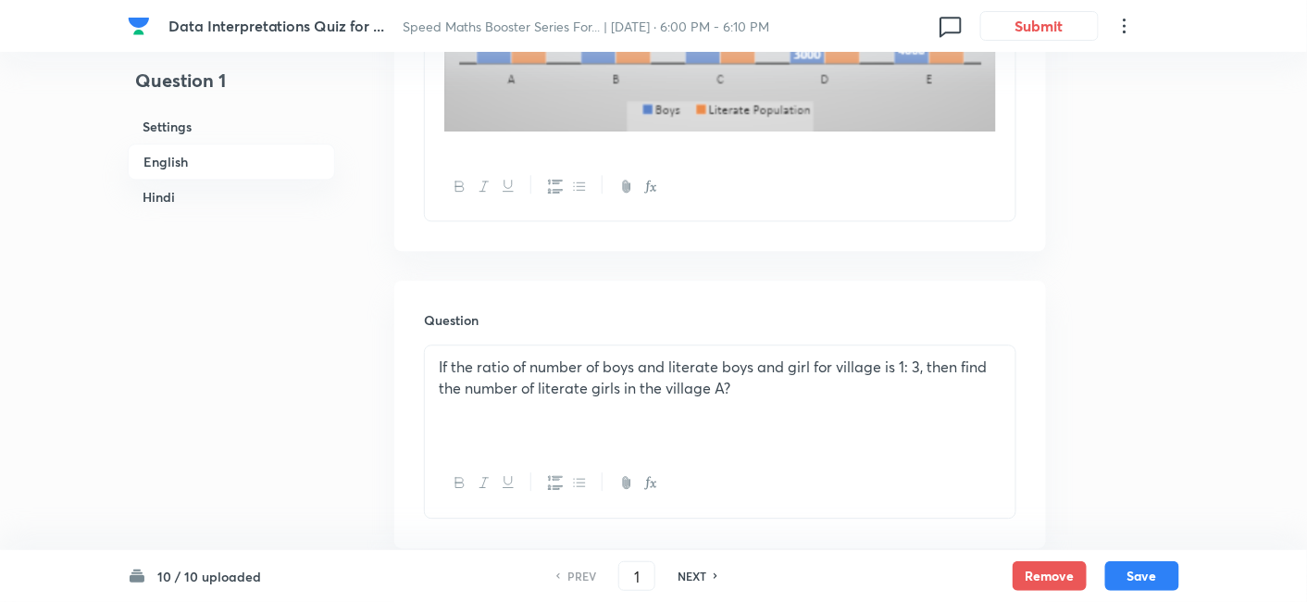
scroll to position [1330, 0]
click at [705, 578] on div "NEXT" at bounding box center [694, 575] width 49 height 17
type input "2"
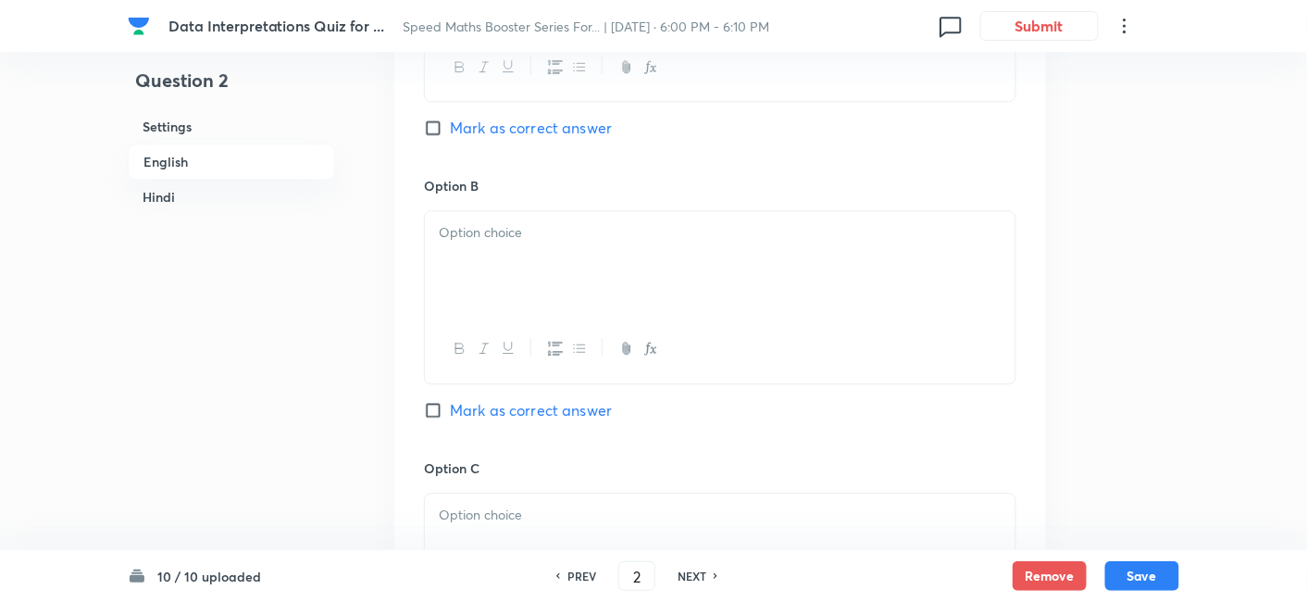
checkbox input "false"
checkbox input "true"
click at [705, 578] on div "NEXT" at bounding box center [694, 575] width 49 height 17
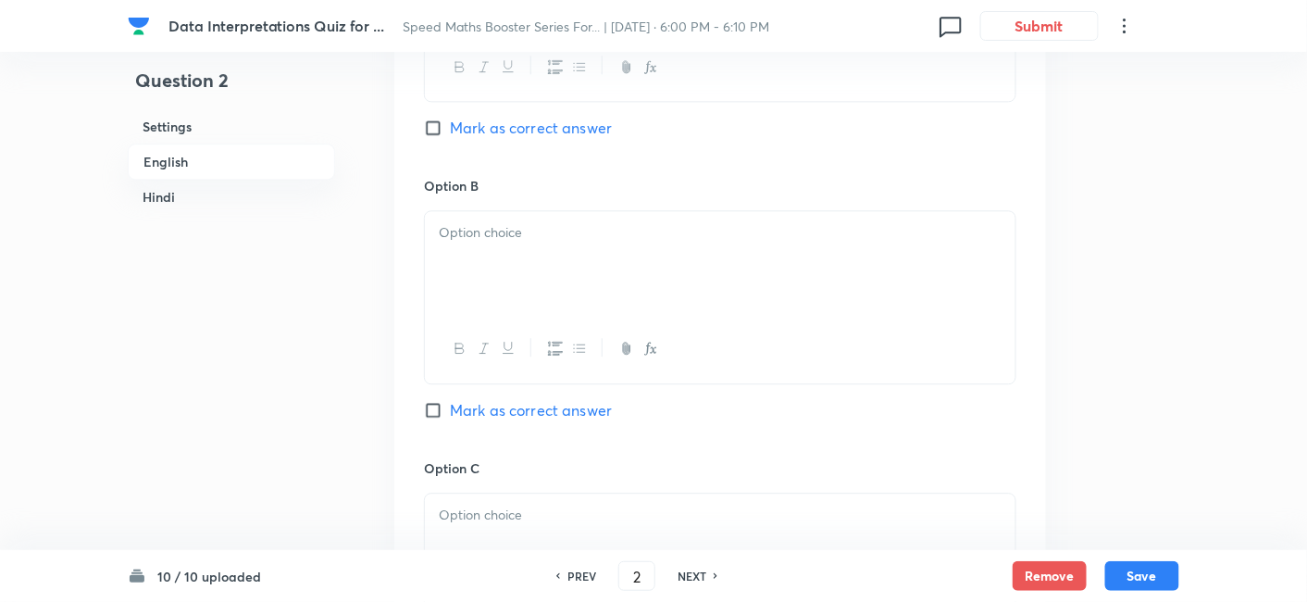
type input "3"
checkbox input "false"
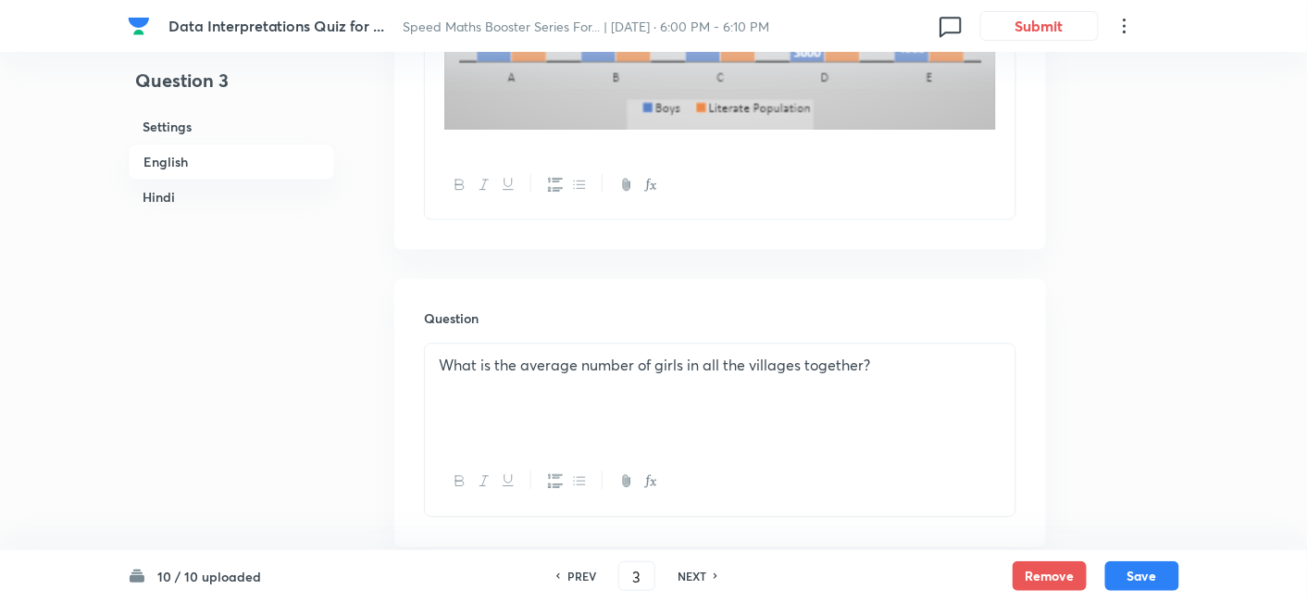
checkbox input "true"
click at [705, 578] on div "NEXT" at bounding box center [694, 575] width 49 height 17
type input "4"
checkbox input "false"
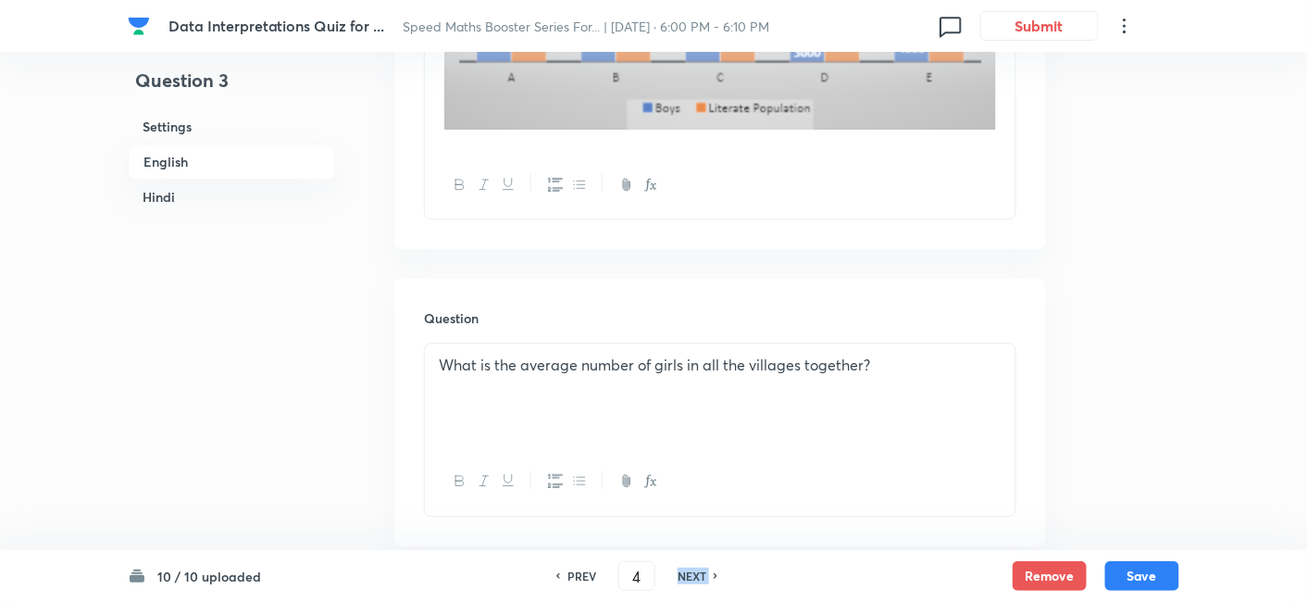
checkbox input "false"
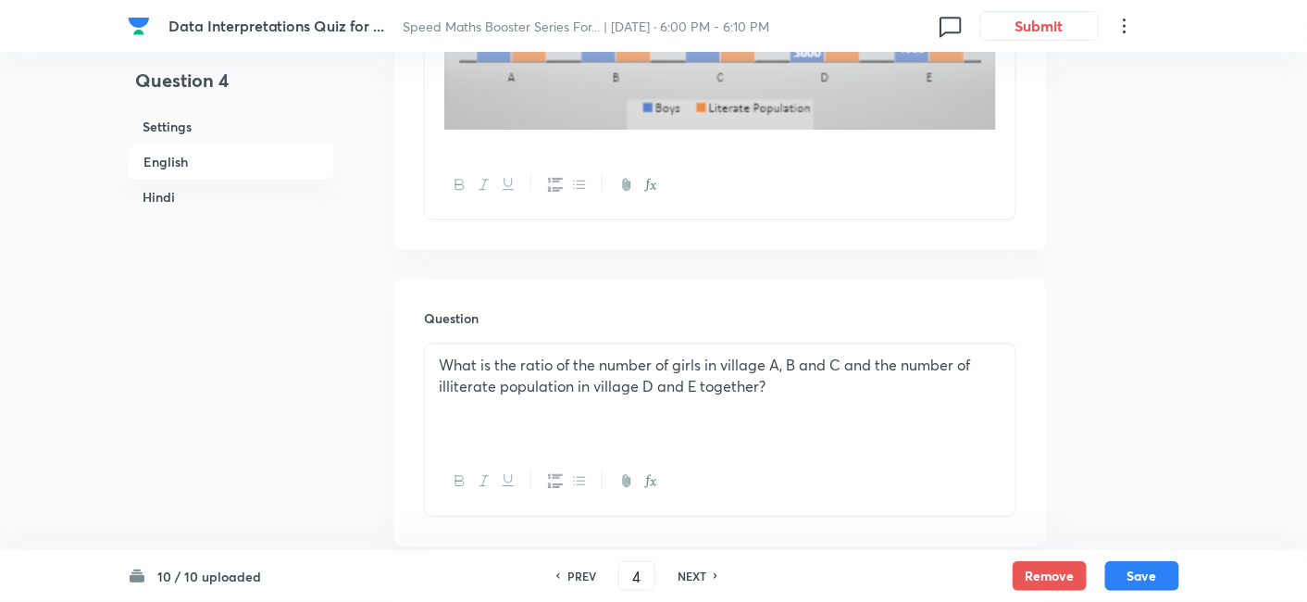
checkbox input "true"
click at [705, 578] on div "NEXT" at bounding box center [694, 575] width 49 height 17
type input "5"
checkbox input "false"
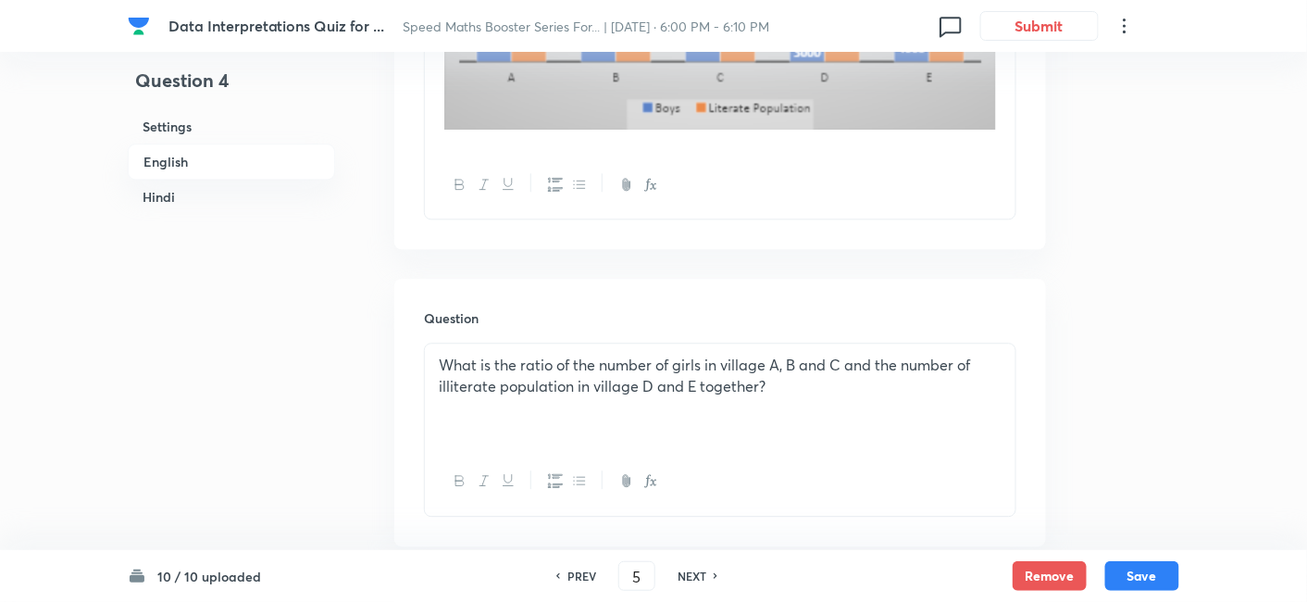
checkbox input "false"
checkbox input "true"
click at [705, 578] on div "NEXT" at bounding box center [694, 575] width 49 height 17
type input "6"
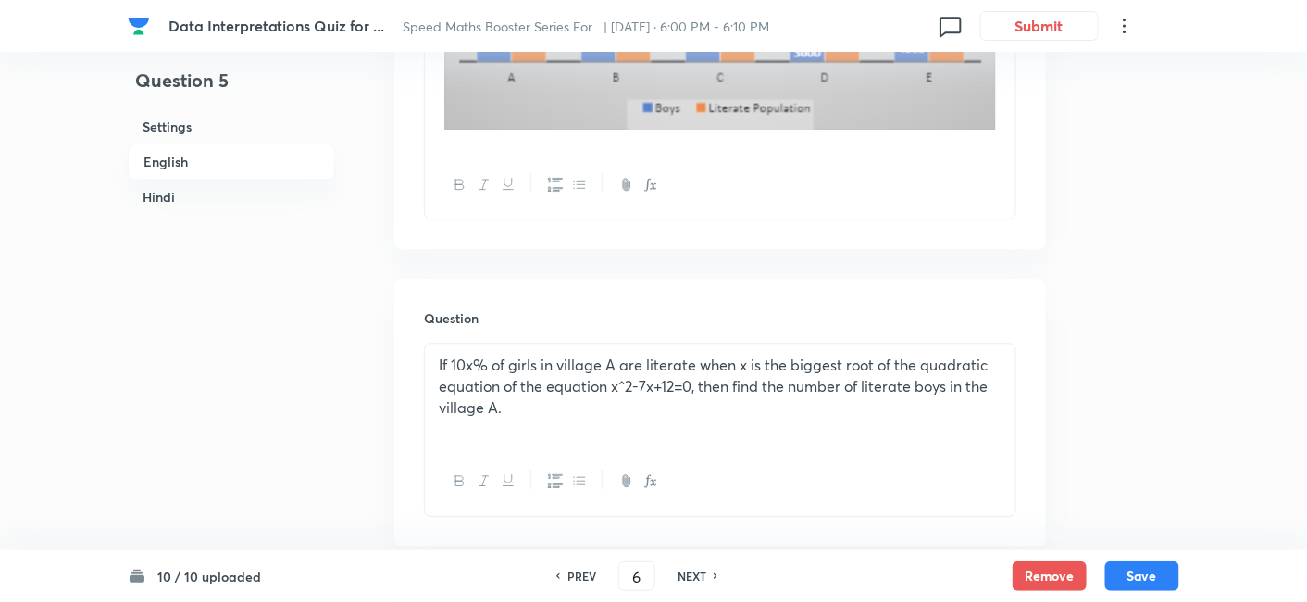
checkbox input "false"
checkbox input "true"
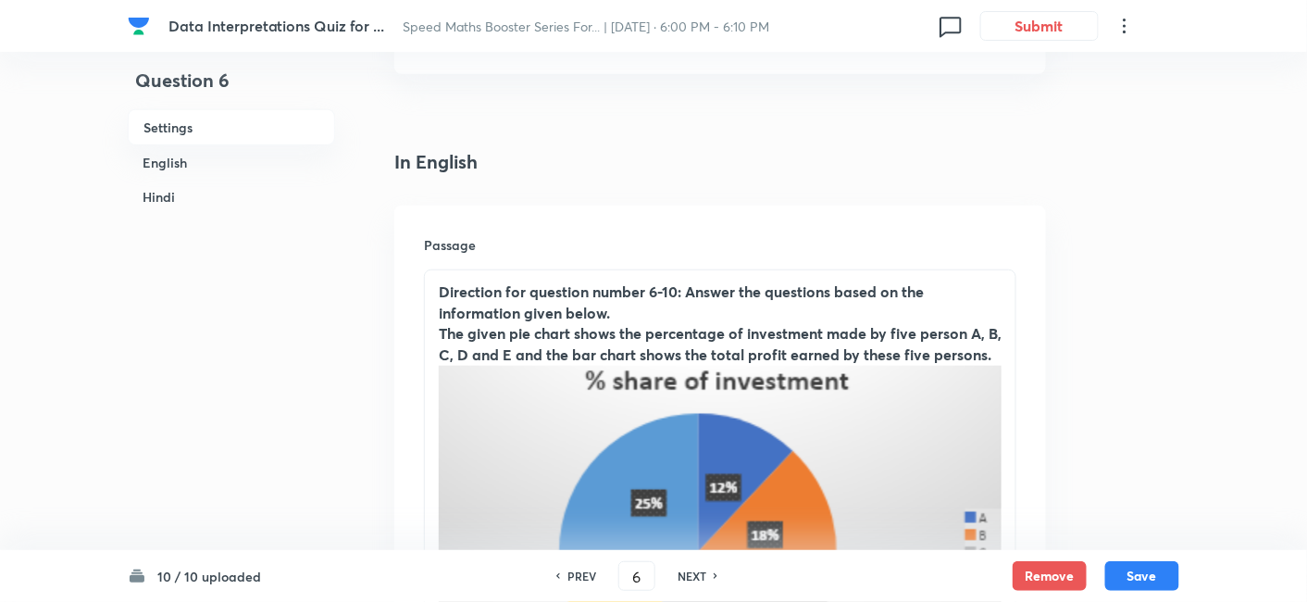
scroll to position [396, 0]
click at [567, 577] on h6 "PREV" at bounding box center [581, 575] width 29 height 17
type input "5"
checkbox input "false"
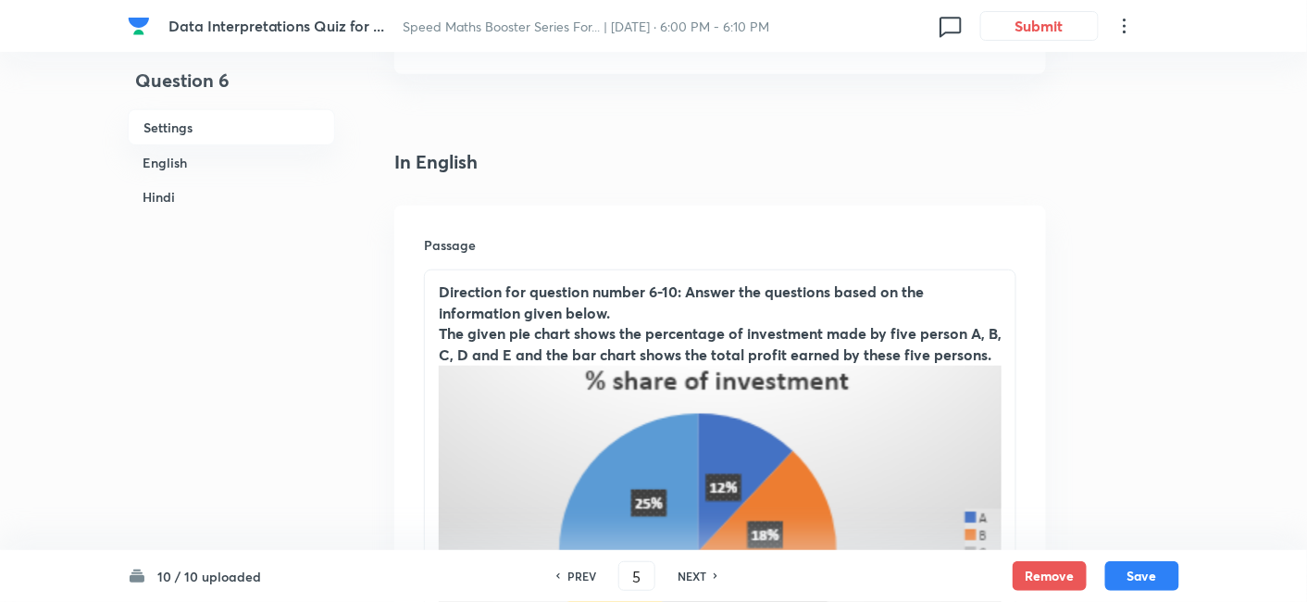
checkbox input "true"
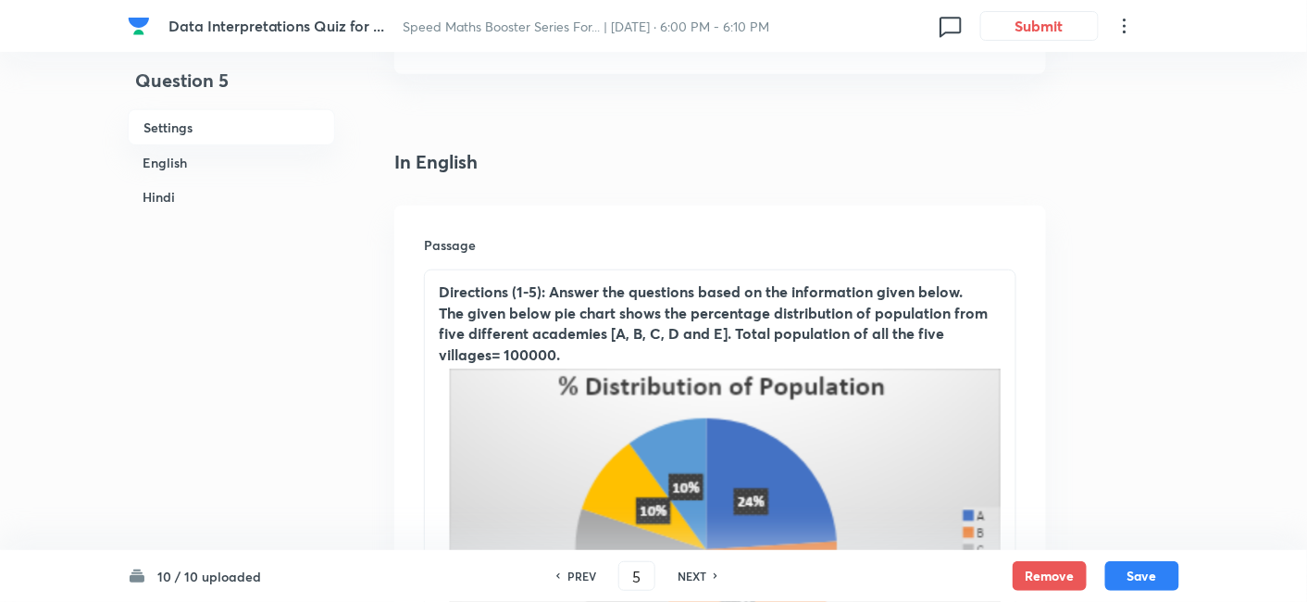
click at [693, 572] on h6 "NEXT" at bounding box center [692, 575] width 29 height 17
type input "6"
checkbox input "false"
checkbox input "true"
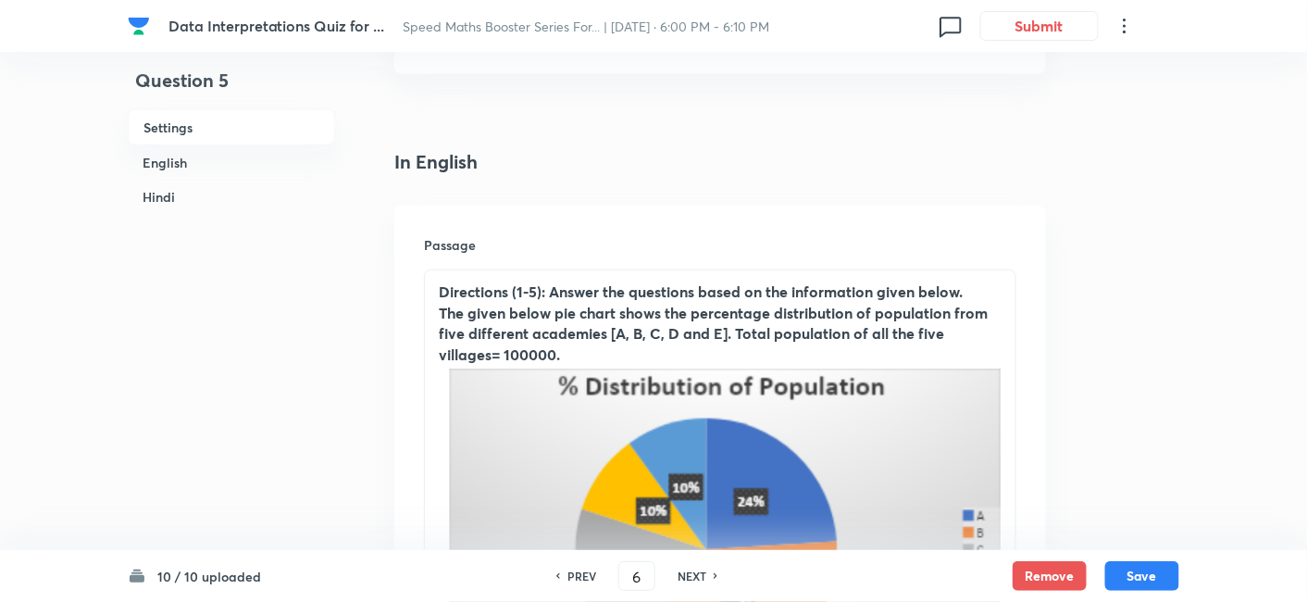
checkbox input "true"
click at [693, 572] on h6 "NEXT" at bounding box center [692, 575] width 29 height 17
type input "7"
checkbox input "false"
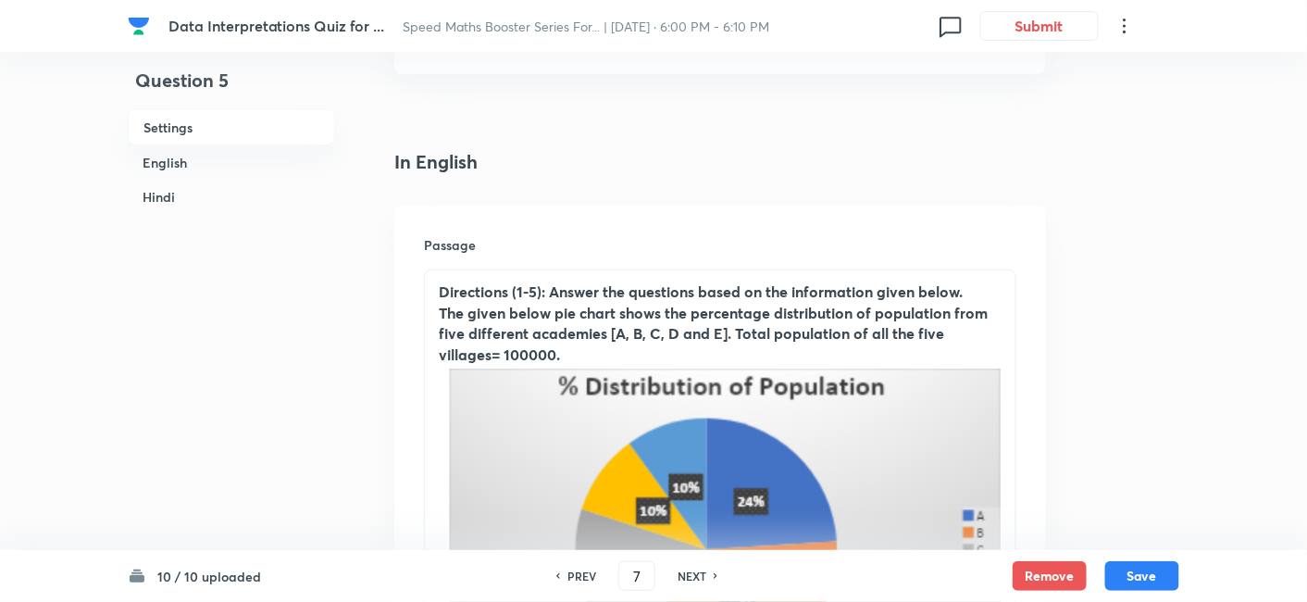
checkbox input "true"
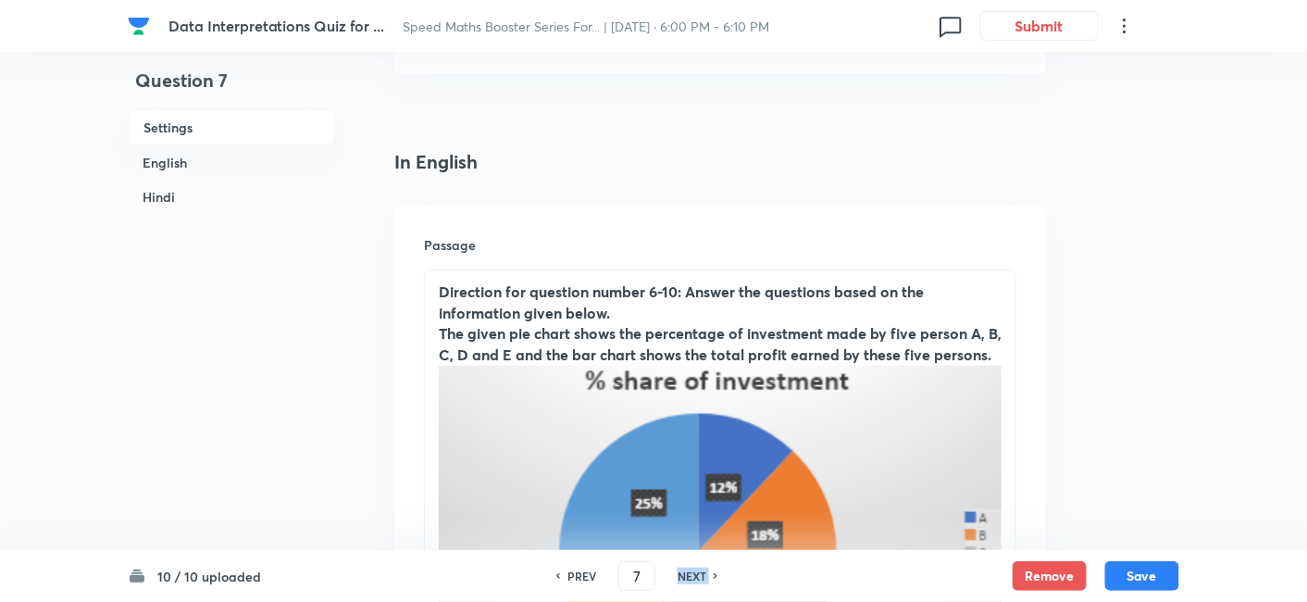
click at [693, 572] on h6 "NEXT" at bounding box center [692, 575] width 29 height 17
type input "8"
checkbox input "false"
checkbox input "true"
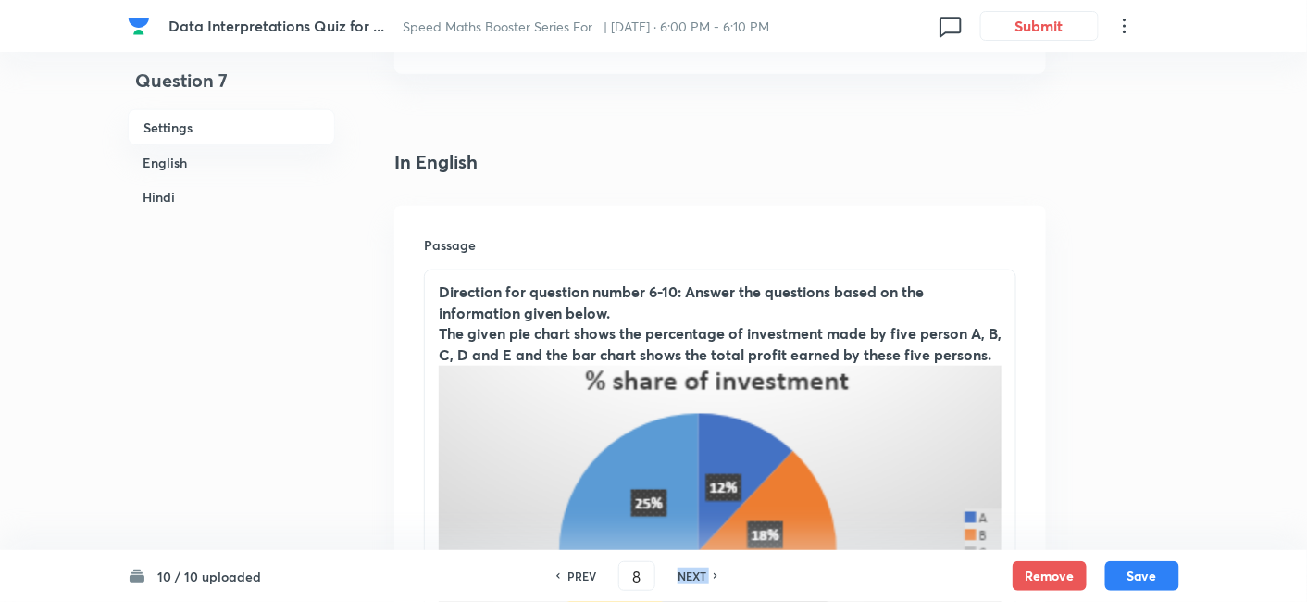
checkbox input "true"
click at [693, 572] on h6 "NEXT" at bounding box center [692, 575] width 29 height 17
type input "9"
checkbox input "false"
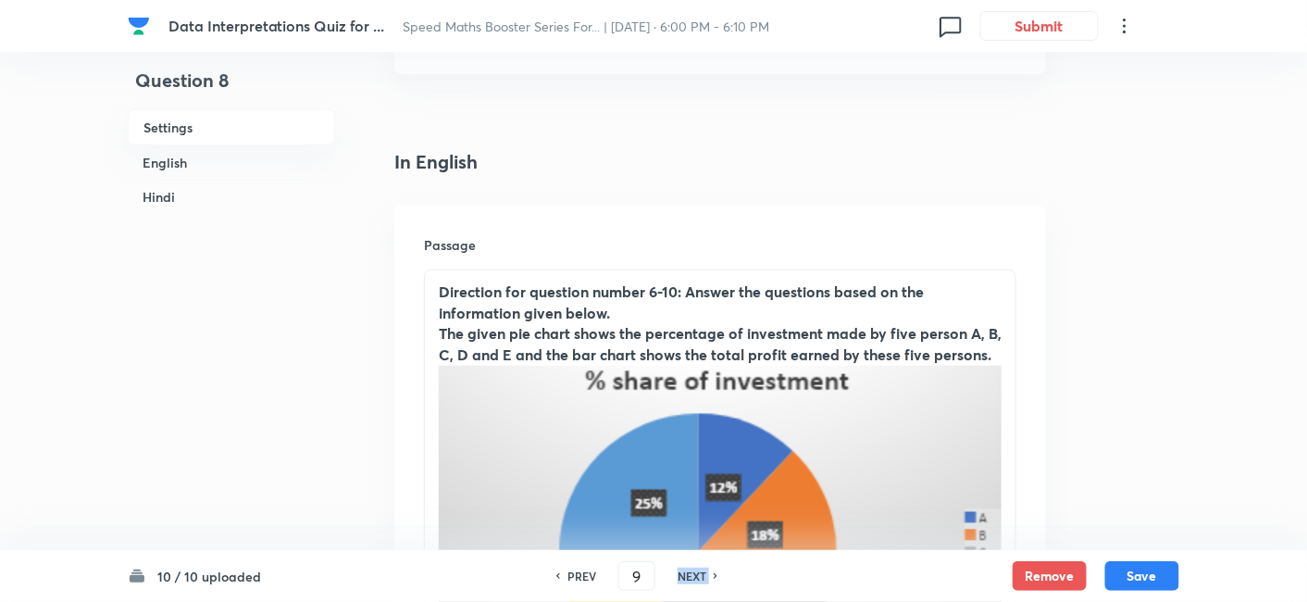
checkbox input "true"
click at [693, 572] on h6 "NEXT" at bounding box center [692, 575] width 29 height 17
type input "10"
checkbox input "false"
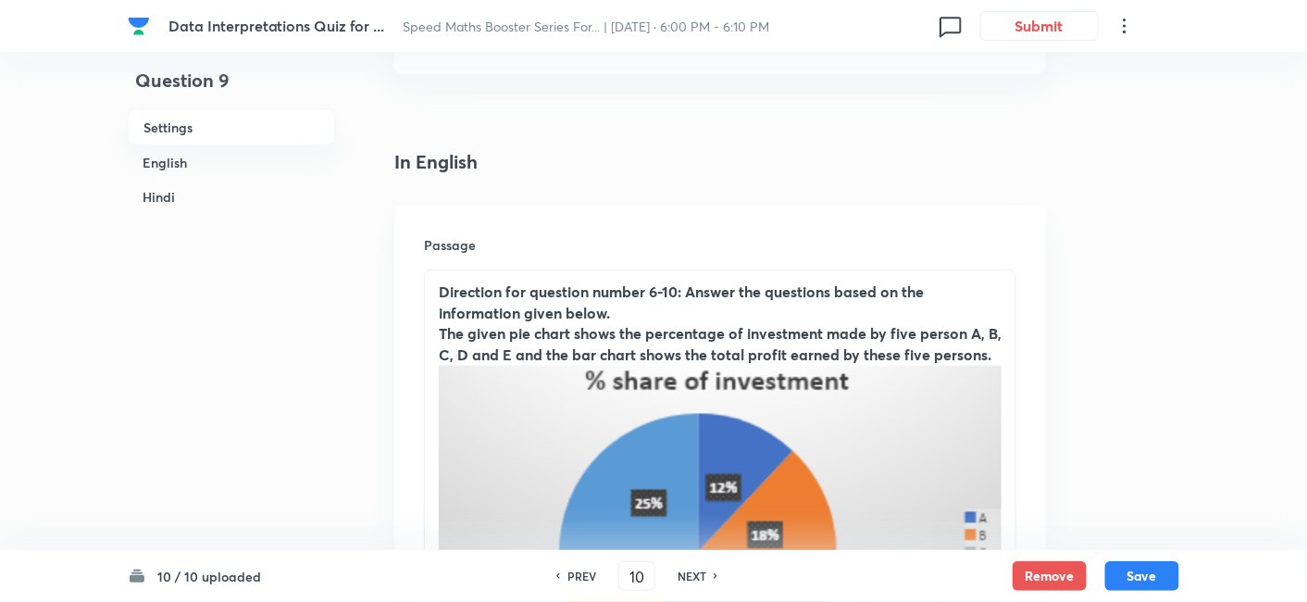
checkbox input "false"
checkbox input "true"
click at [693, 572] on h6 "NEXT" at bounding box center [692, 575] width 29 height 17
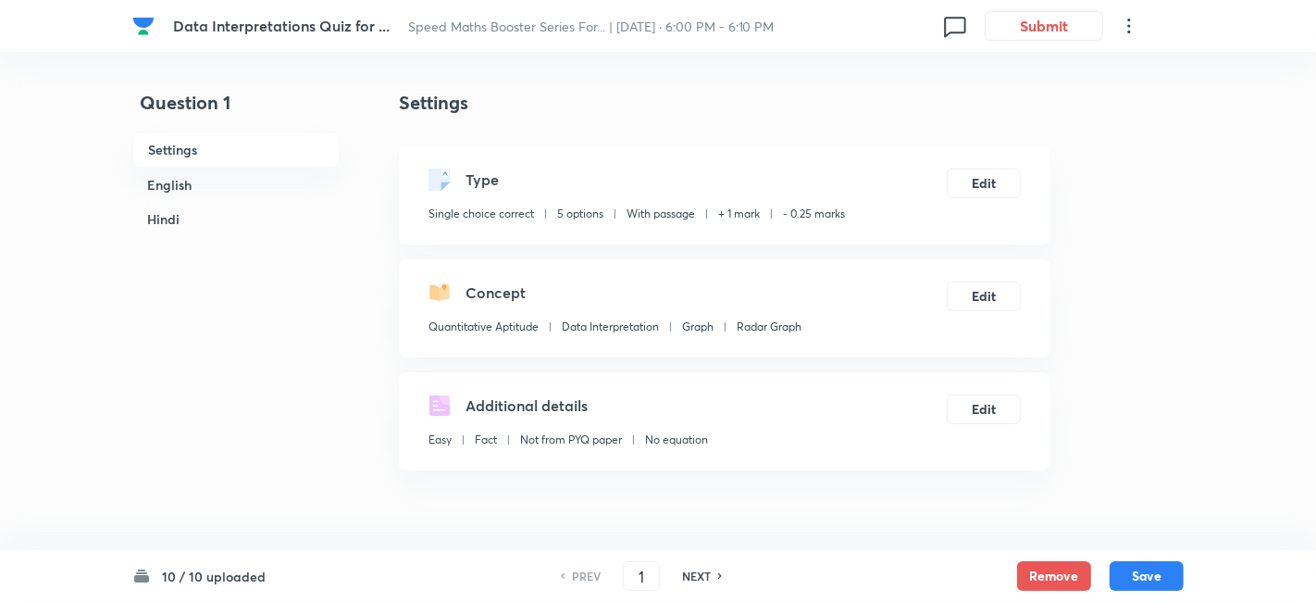
checkbox input "true"
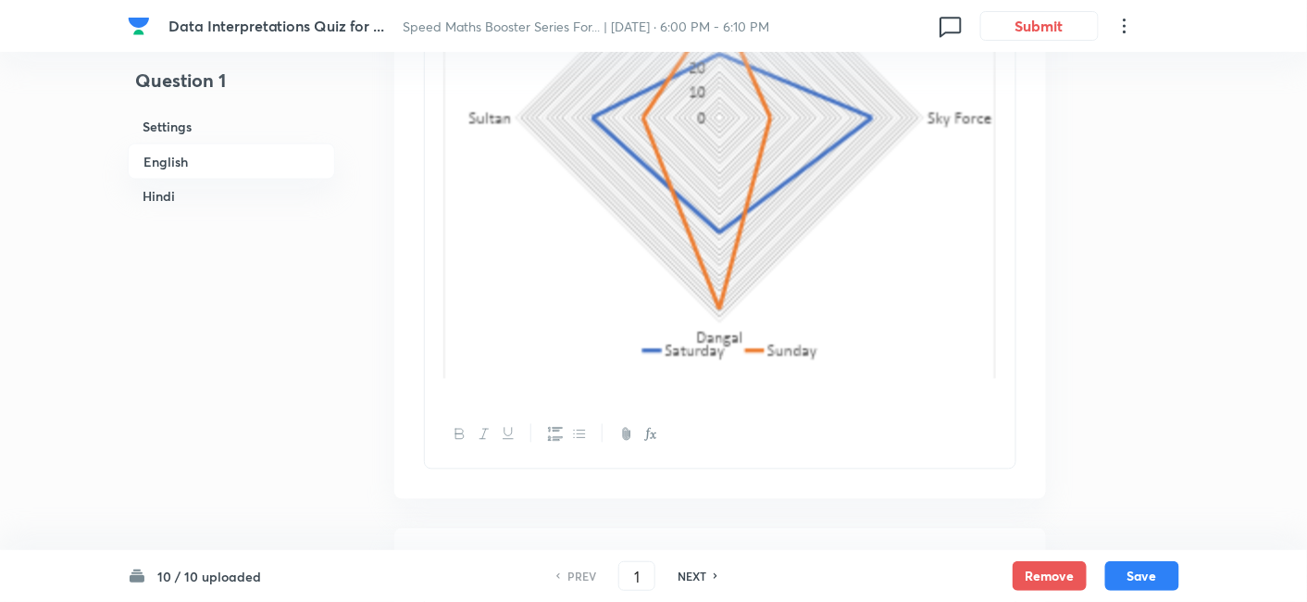
scroll to position [915, 0]
click at [710, 574] on div "NEXT" at bounding box center [694, 575] width 49 height 17
type input "2"
checkbox input "false"
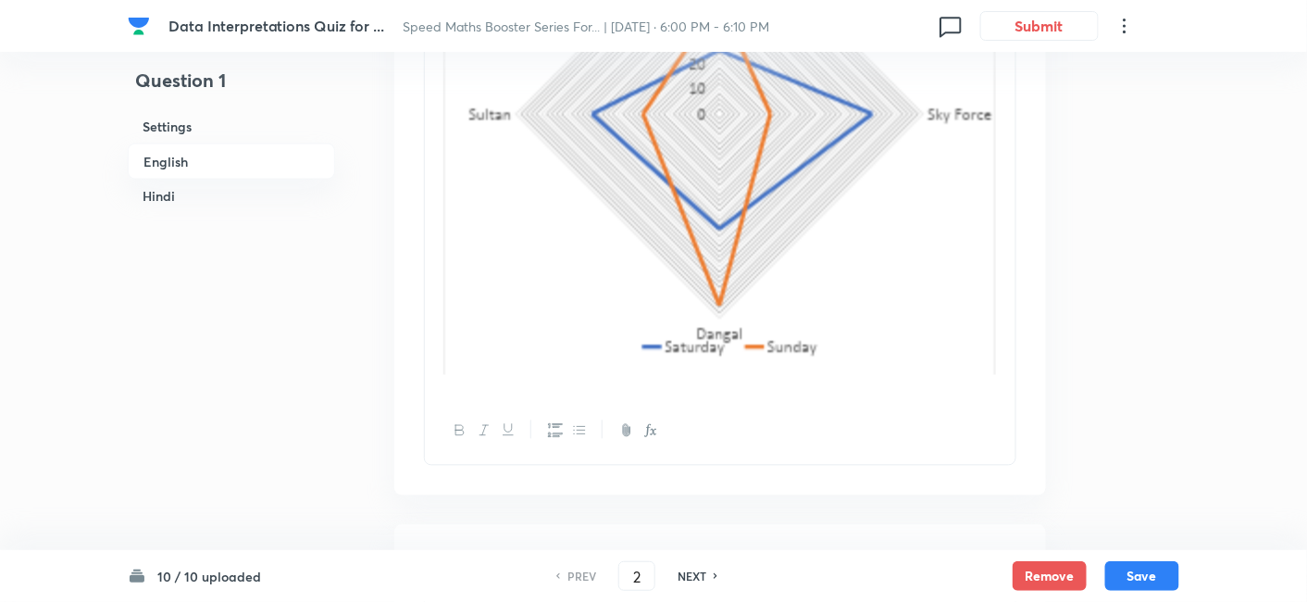
checkbox input "true"
click at [710, 574] on div "NEXT" at bounding box center [694, 575] width 49 height 17
type input "3"
checkbox input "false"
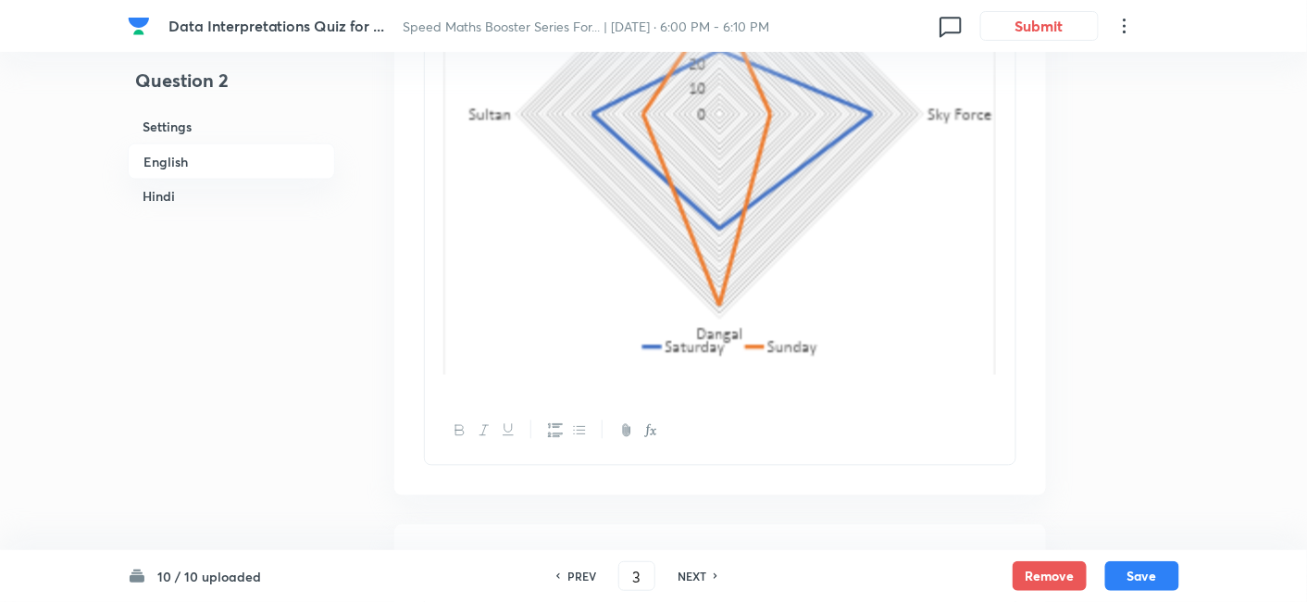
checkbox input "false"
checkbox input "true"
click at [710, 574] on div "NEXT" at bounding box center [694, 575] width 49 height 17
type input "4"
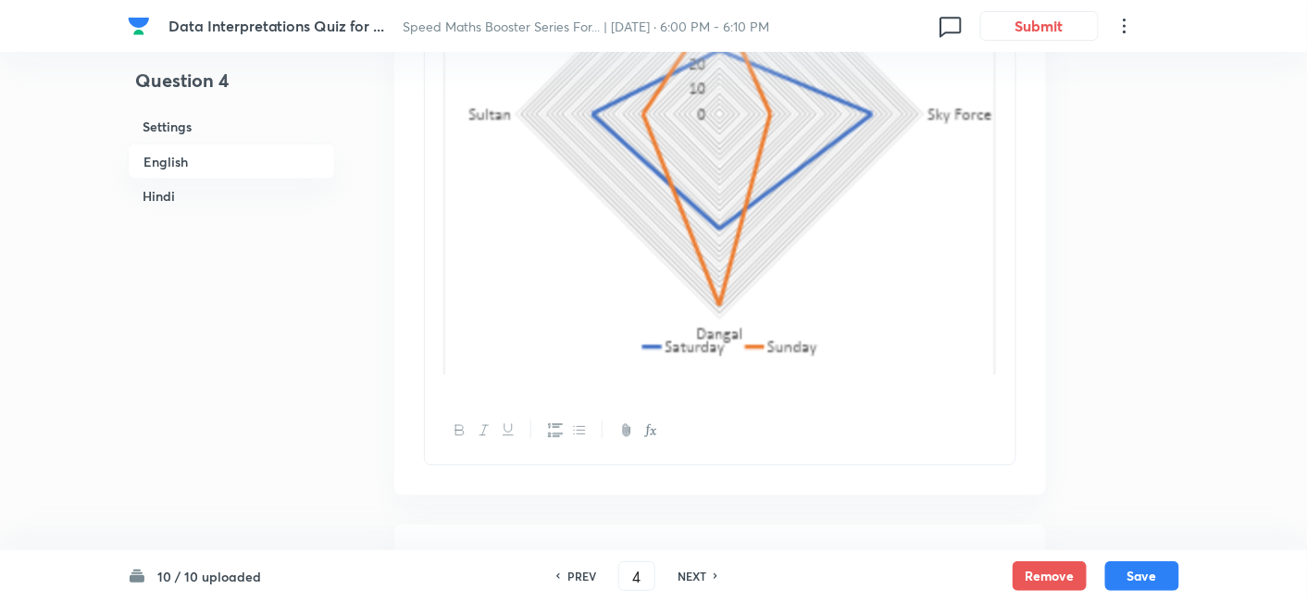
checkbox input "false"
checkbox input "true"
click at [710, 574] on div "NEXT" at bounding box center [694, 575] width 49 height 17
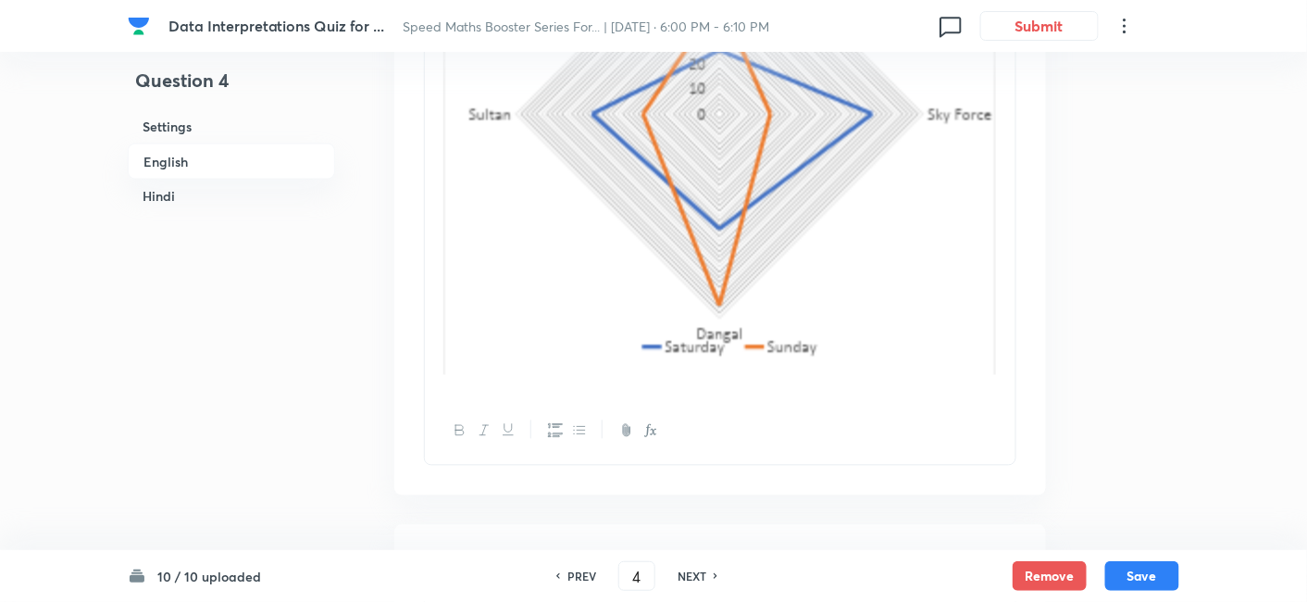
type input "5"
checkbox input "false"
checkbox input "true"
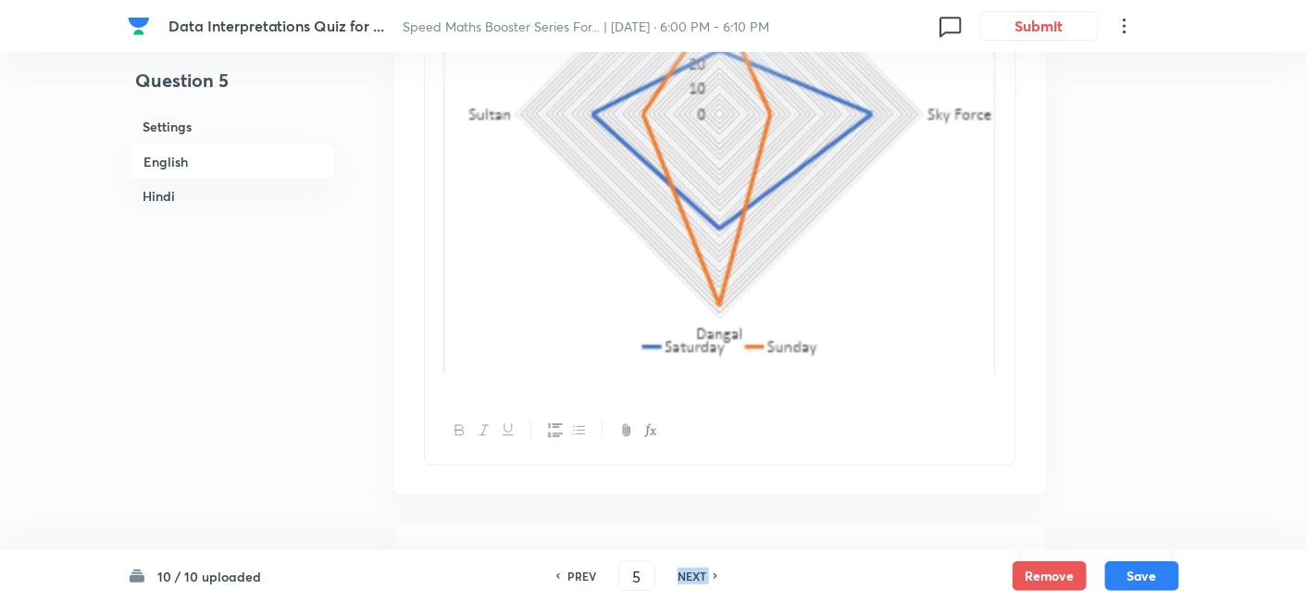
click at [710, 574] on div "NEXT" at bounding box center [694, 575] width 49 height 17
type input "6"
checkbox input "false"
checkbox input "true"
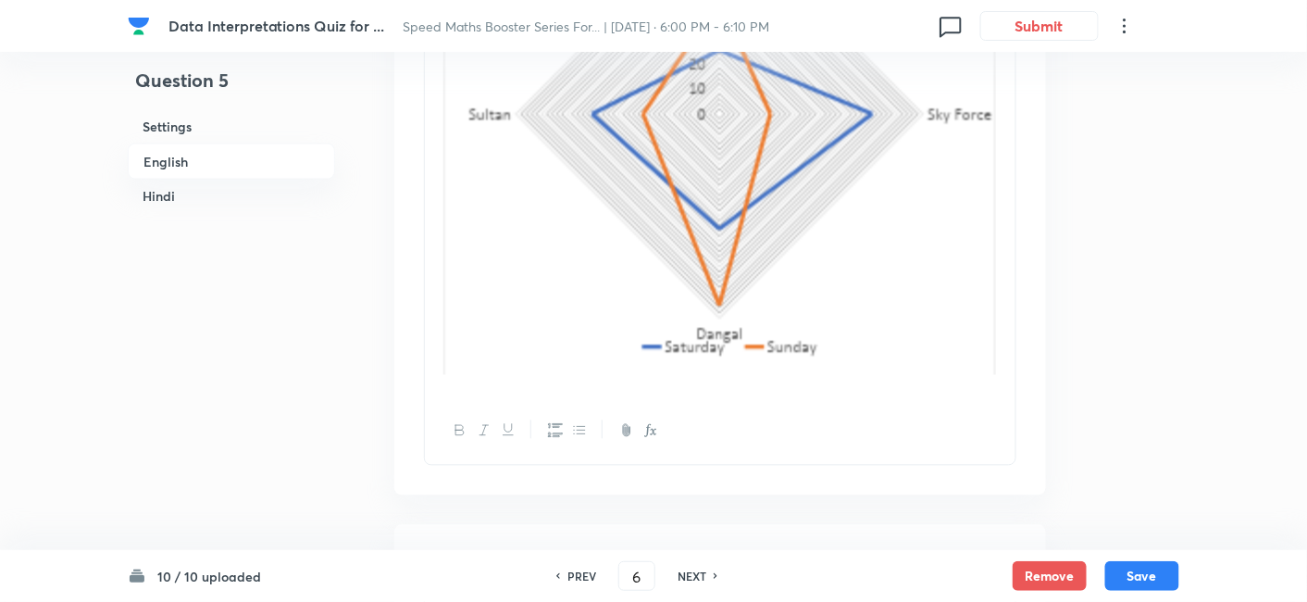
checkbox input "true"
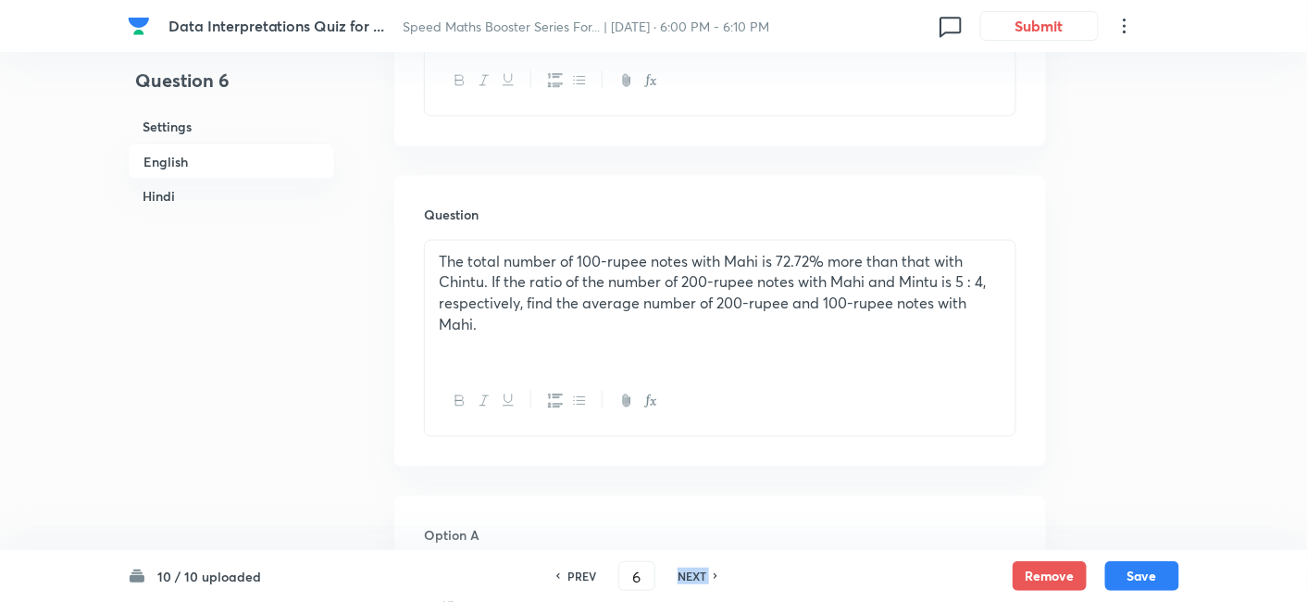
click at [710, 574] on div "NEXT" at bounding box center [694, 575] width 49 height 17
type input "7"
checkbox input "false"
checkbox input "true"
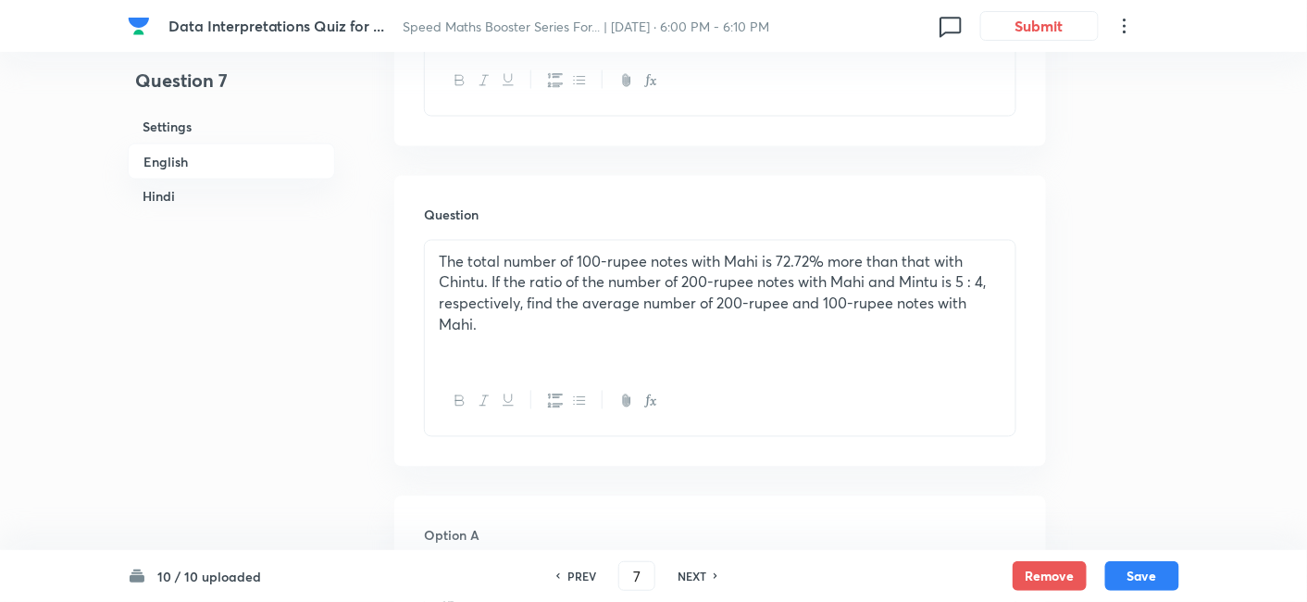
checkbox input "true"
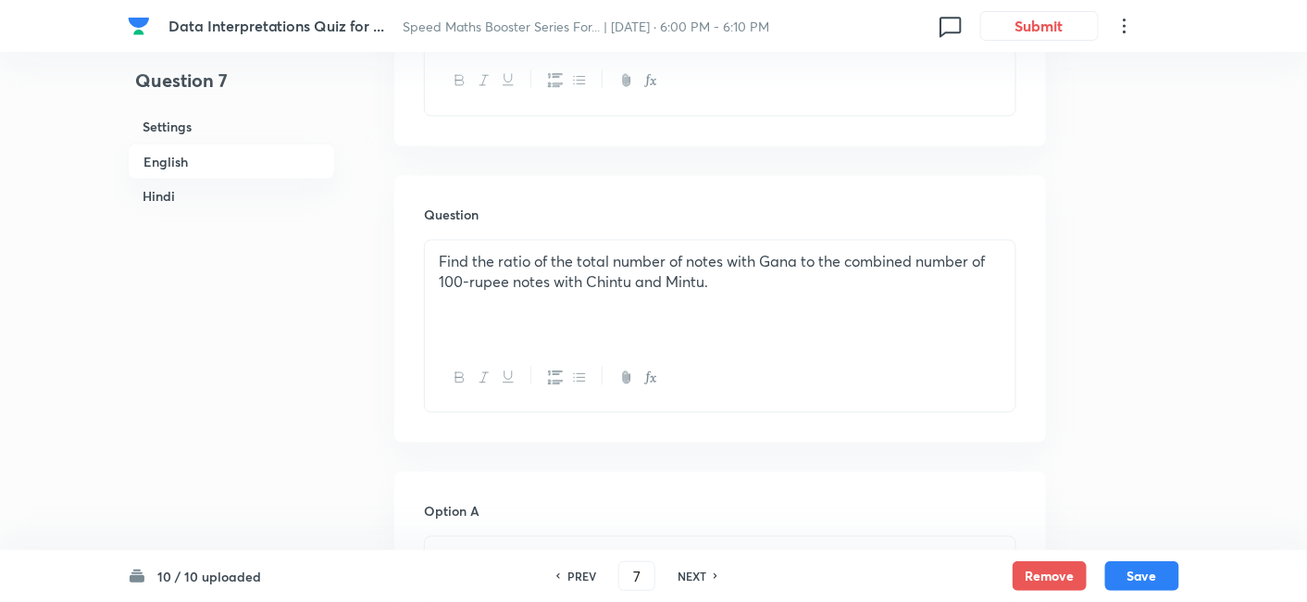
scroll to position [415, 0]
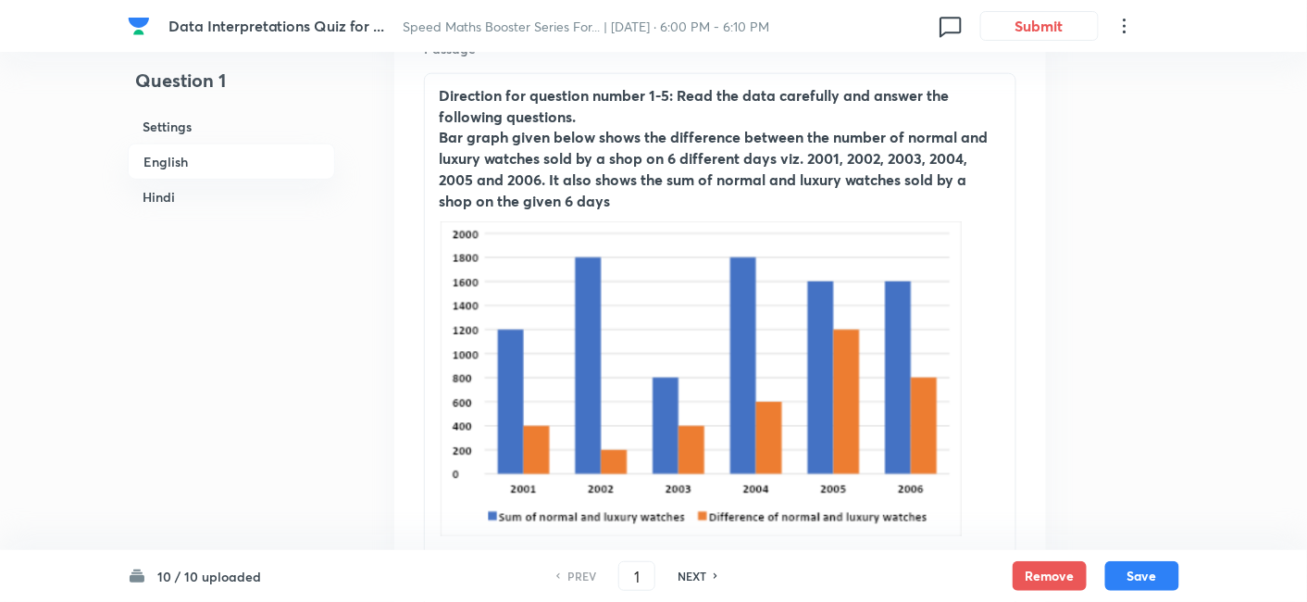
scroll to position [598, 0]
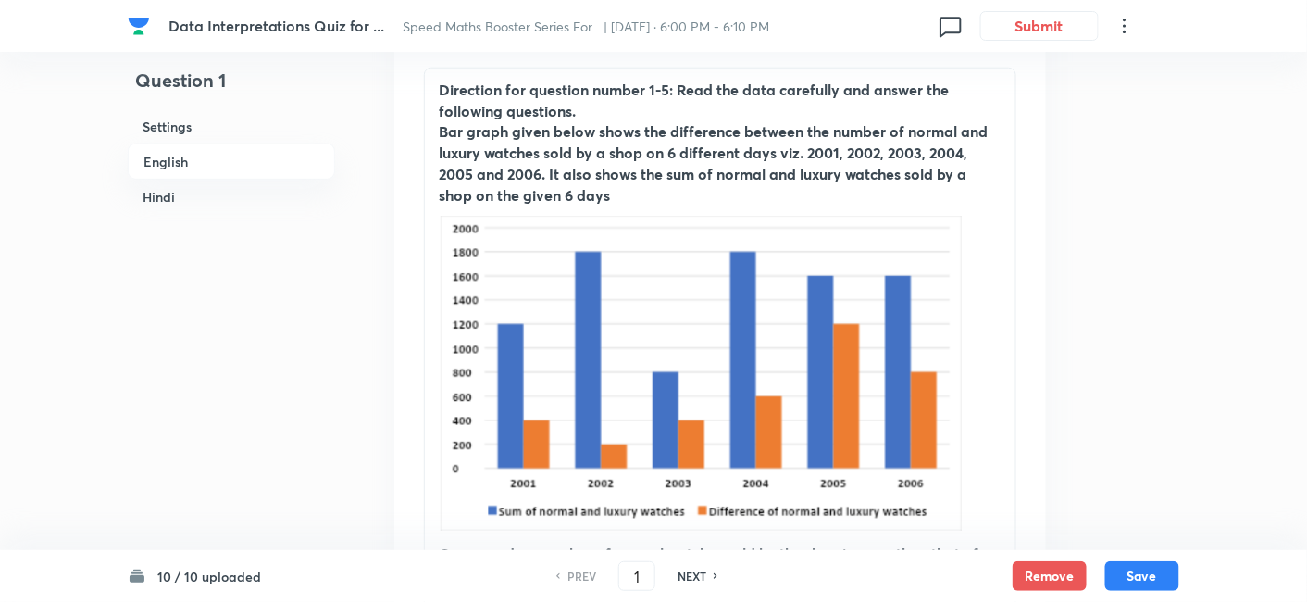
click at [691, 581] on h6 "NEXT" at bounding box center [692, 575] width 29 height 17
type input "2"
checkbox input "false"
checkbox input "true"
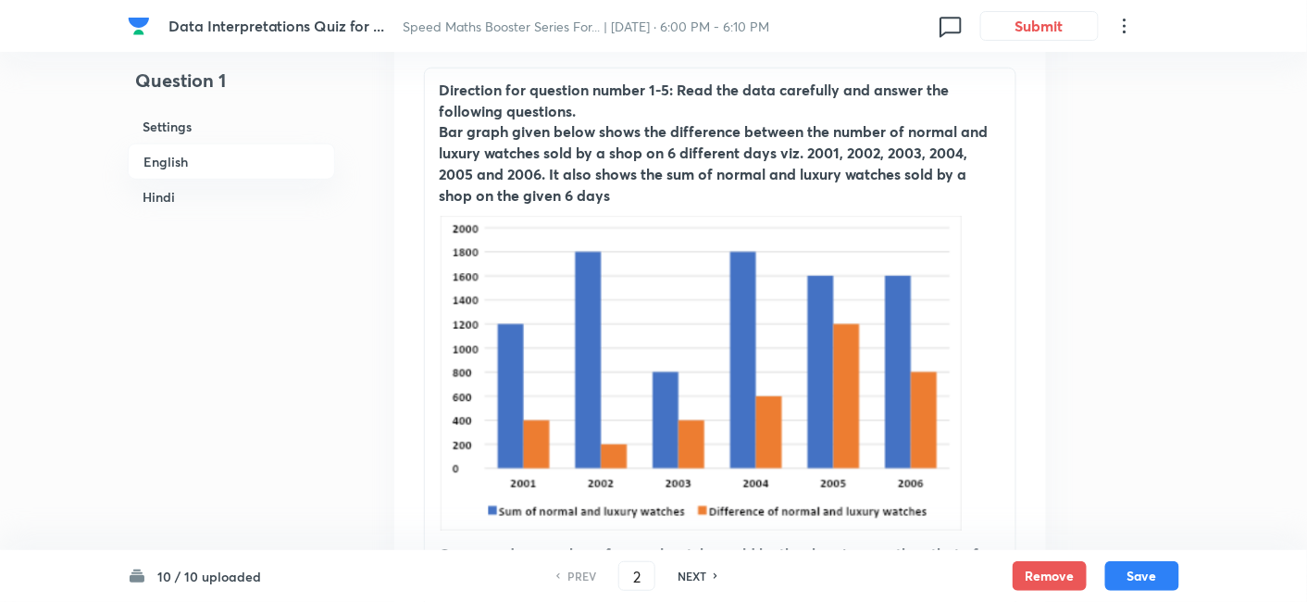
checkbox input "true"
click at [691, 581] on h6 "NEXT" at bounding box center [692, 575] width 29 height 17
type input "3"
checkbox input "false"
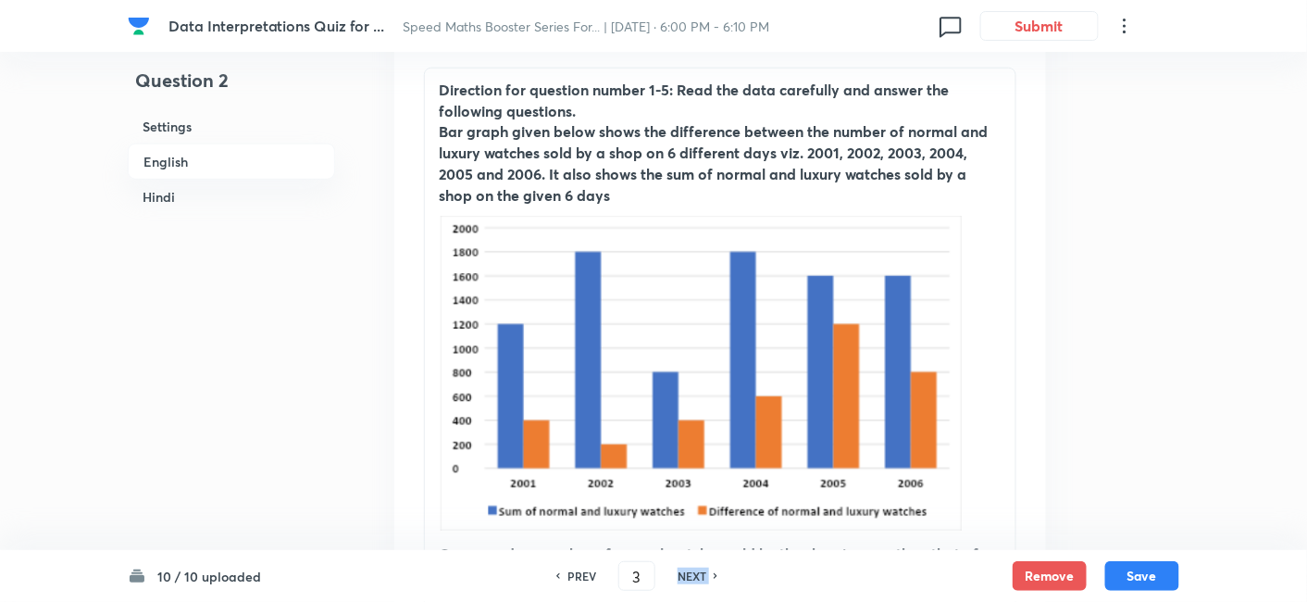
checkbox input "true"
click at [691, 581] on h6 "NEXT" at bounding box center [692, 575] width 29 height 17
type input "4"
checkbox input "false"
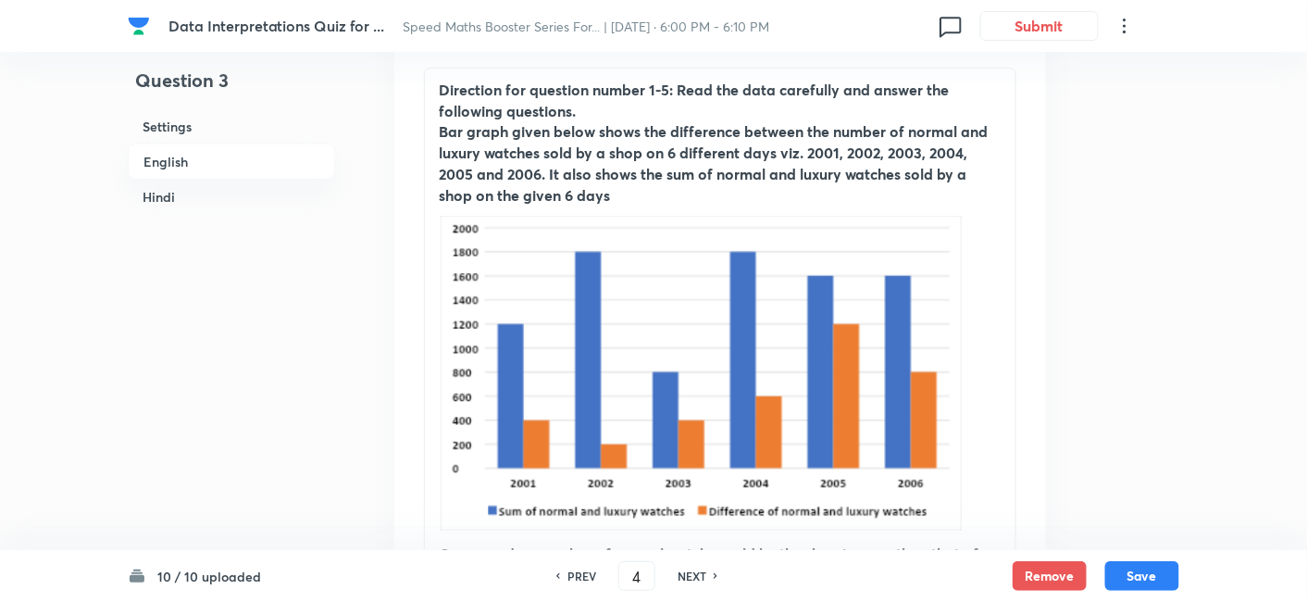
checkbox input "false"
checkbox input "true"
click at [691, 581] on h6 "NEXT" at bounding box center [692, 575] width 29 height 17
type input "5"
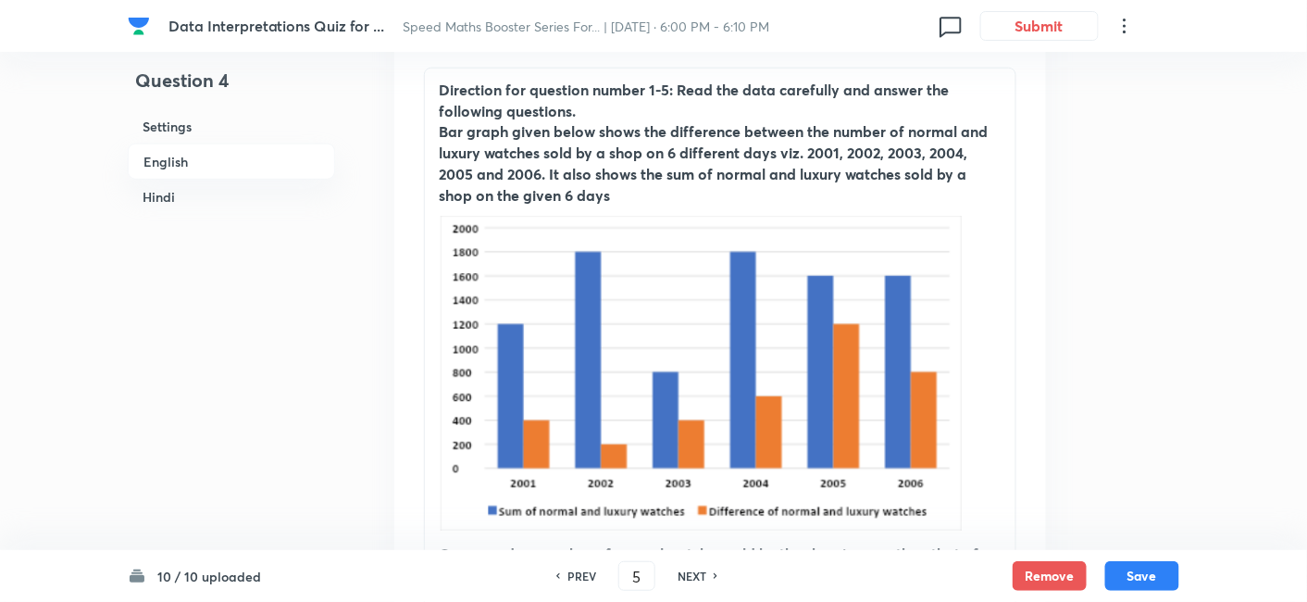
checkbox input "false"
checkbox input "true"
click at [691, 581] on h6 "NEXT" at bounding box center [692, 575] width 29 height 17
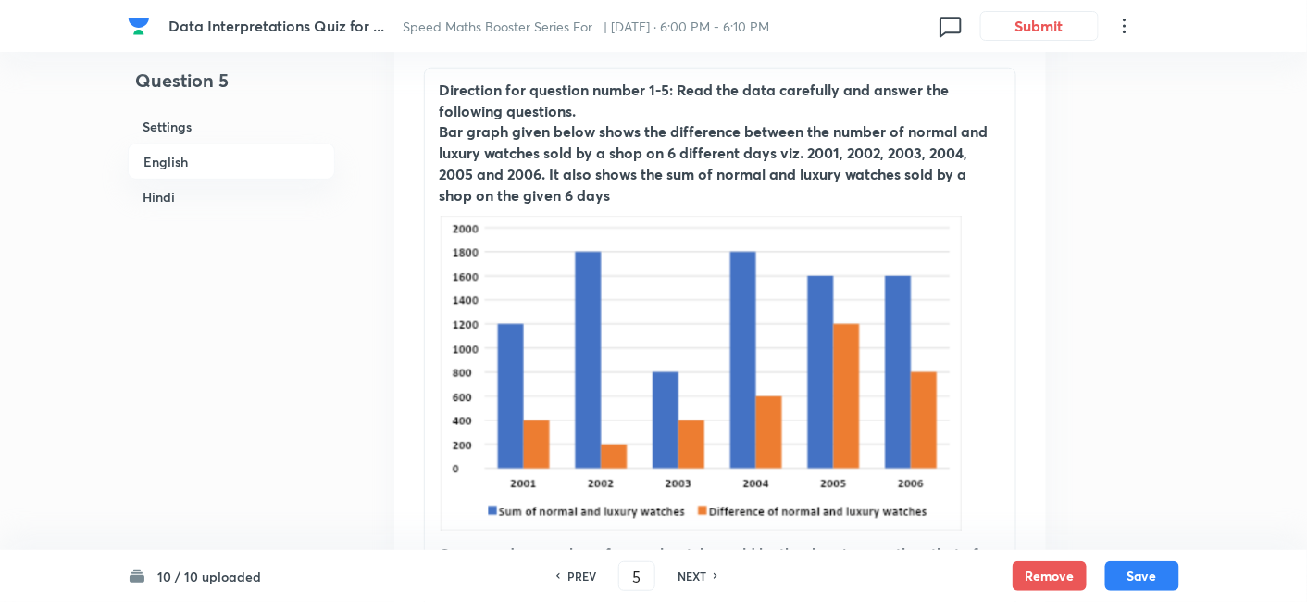
type input "6"
checkbox input "false"
checkbox input "true"
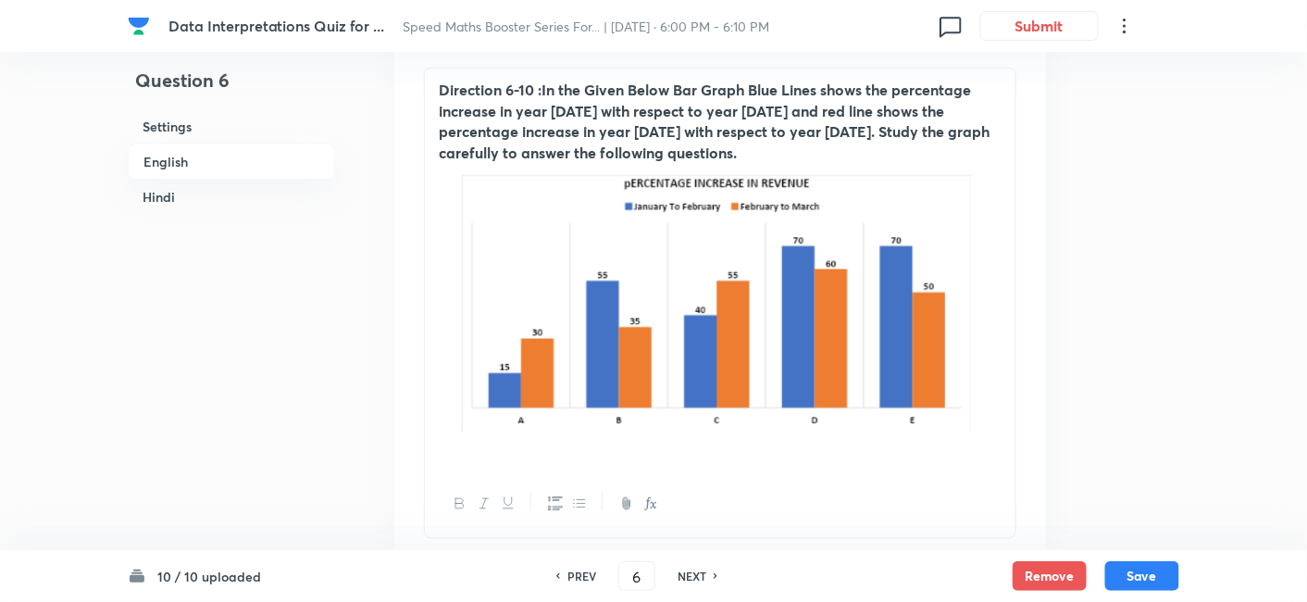
click at [749, 387] on img at bounding box center [720, 298] width 563 height 268
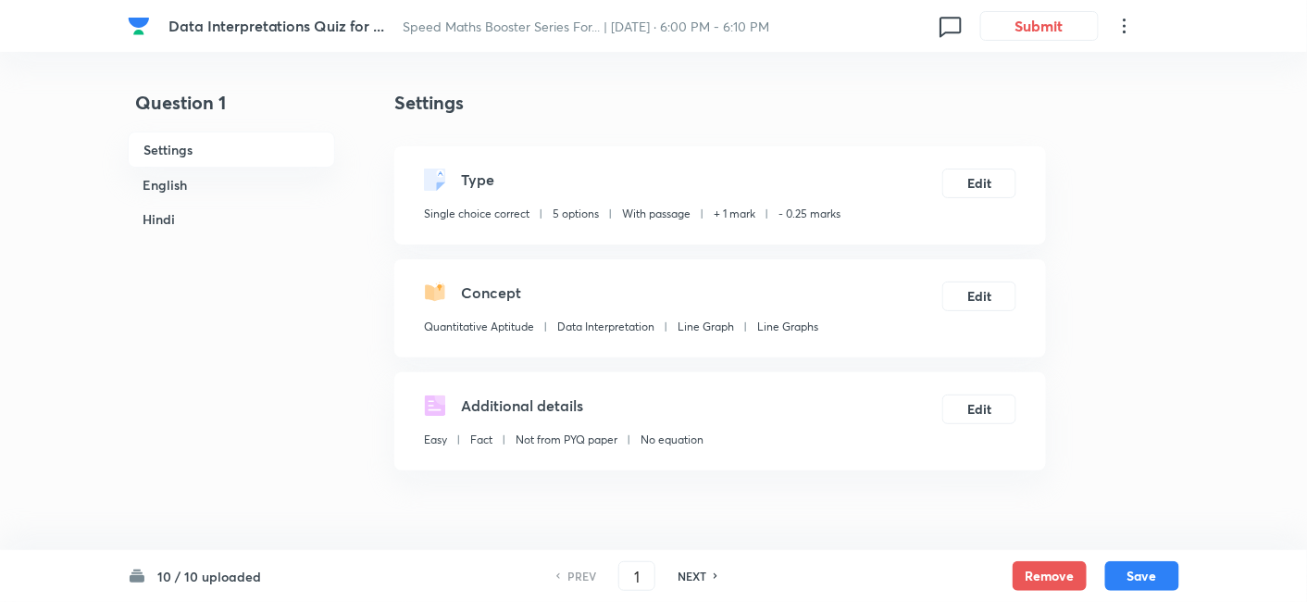
checkbox input "true"
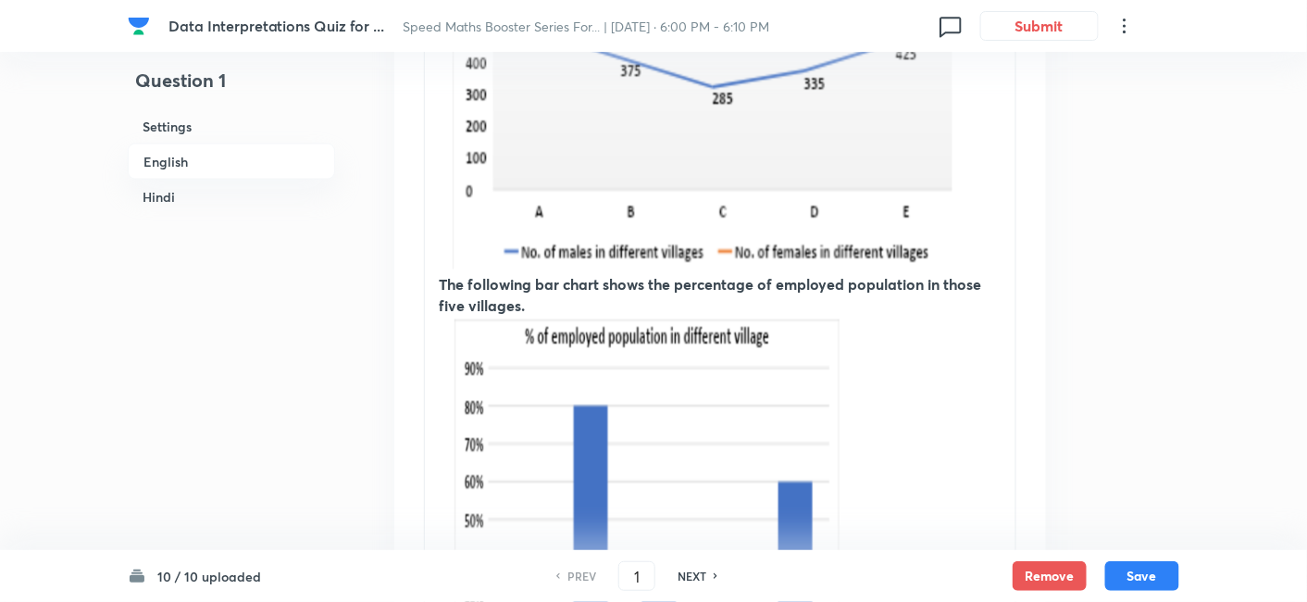
scroll to position [871, 0]
click at [694, 580] on h6 "NEXT" at bounding box center [692, 575] width 29 height 17
type input "2"
checkbox input "false"
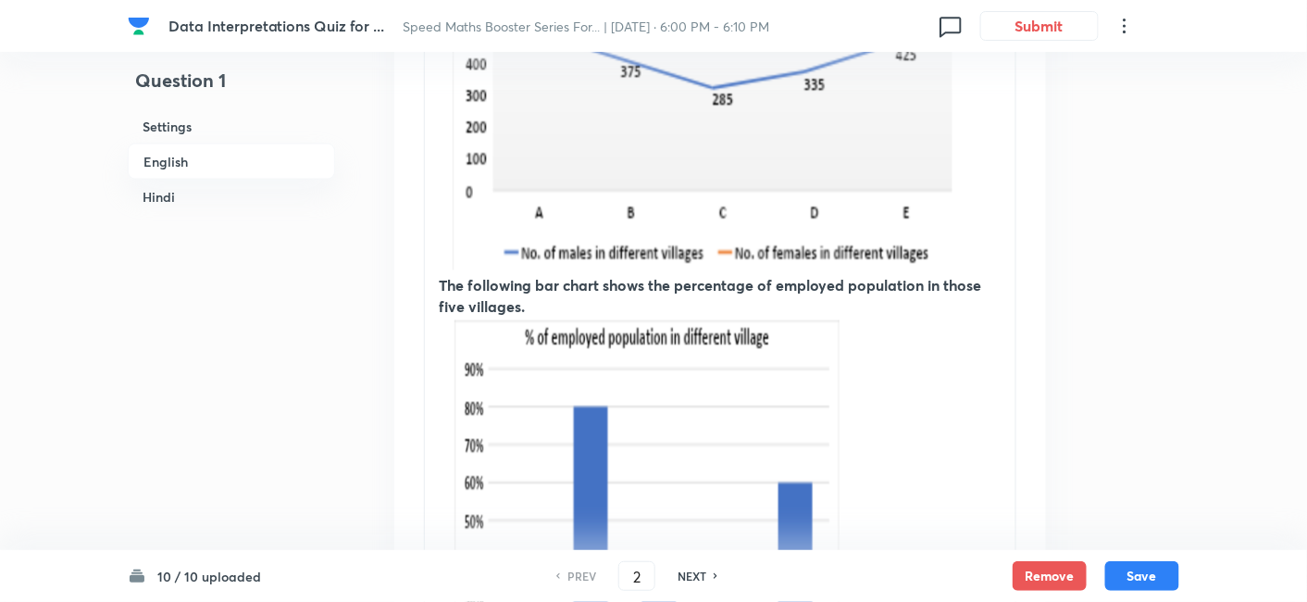
checkbox input "true"
click at [694, 580] on h6 "NEXT" at bounding box center [692, 575] width 29 height 17
type input "3"
checkbox input "false"
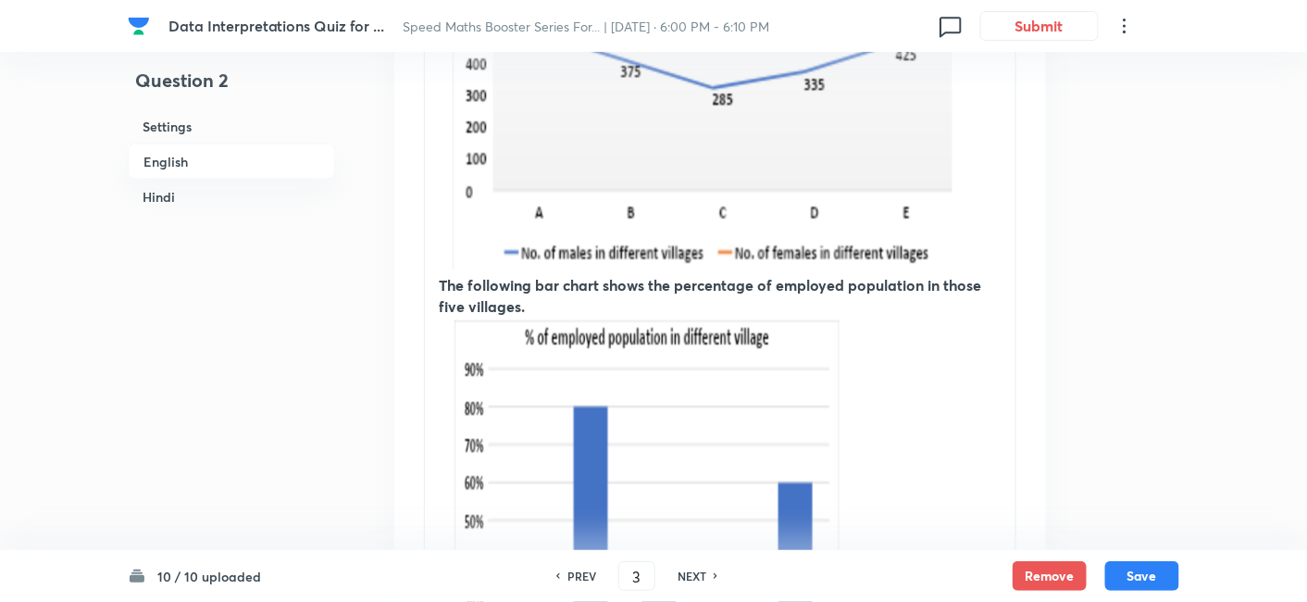
checkbox input "false"
checkbox input "true"
click at [694, 580] on h6 "NEXT" at bounding box center [692, 575] width 29 height 17
type input "4"
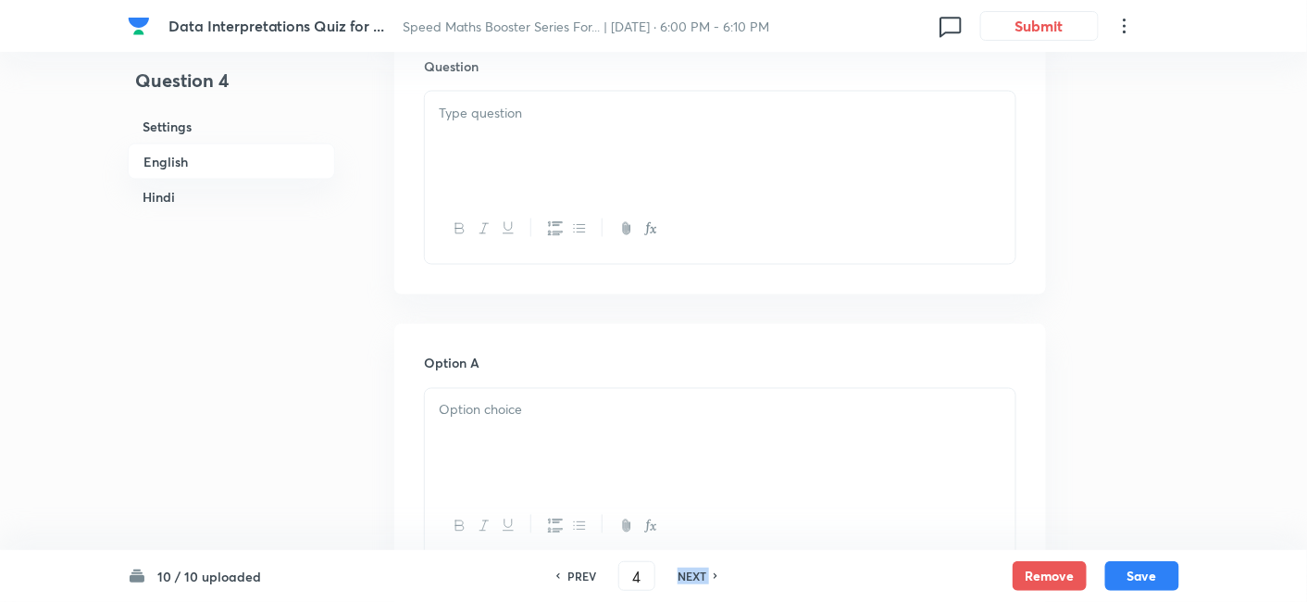
checkbox input "false"
checkbox input "true"
click at [694, 580] on h6 "NEXT" at bounding box center [692, 575] width 29 height 17
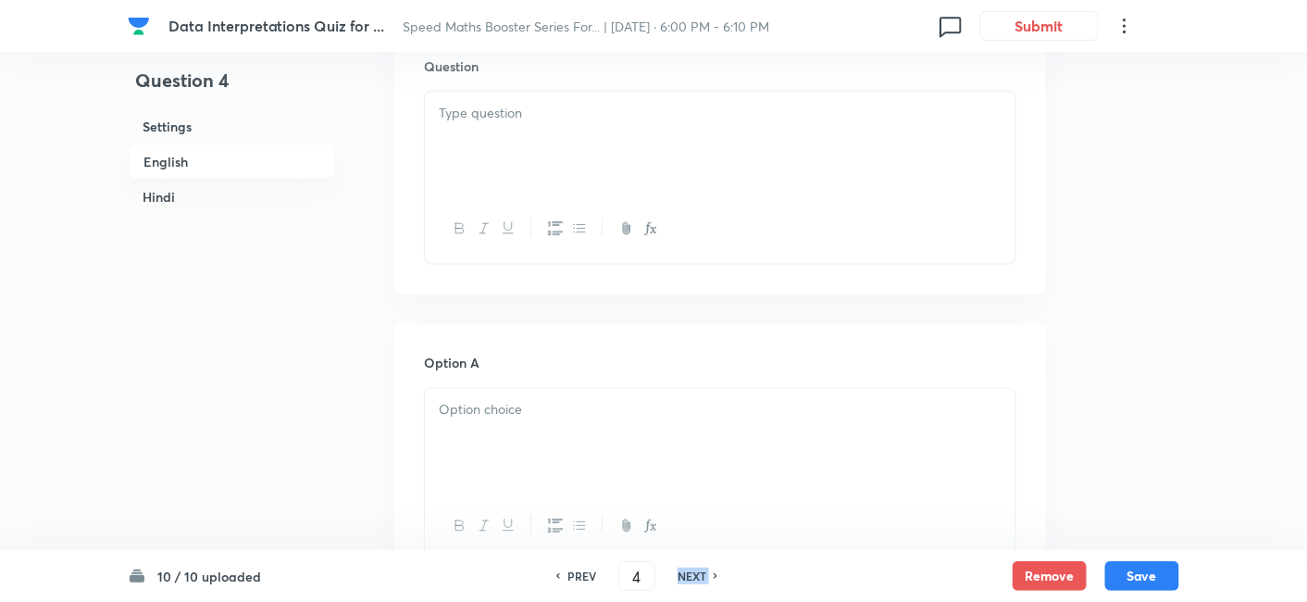
type input "5"
checkbox input "false"
checkbox input "true"
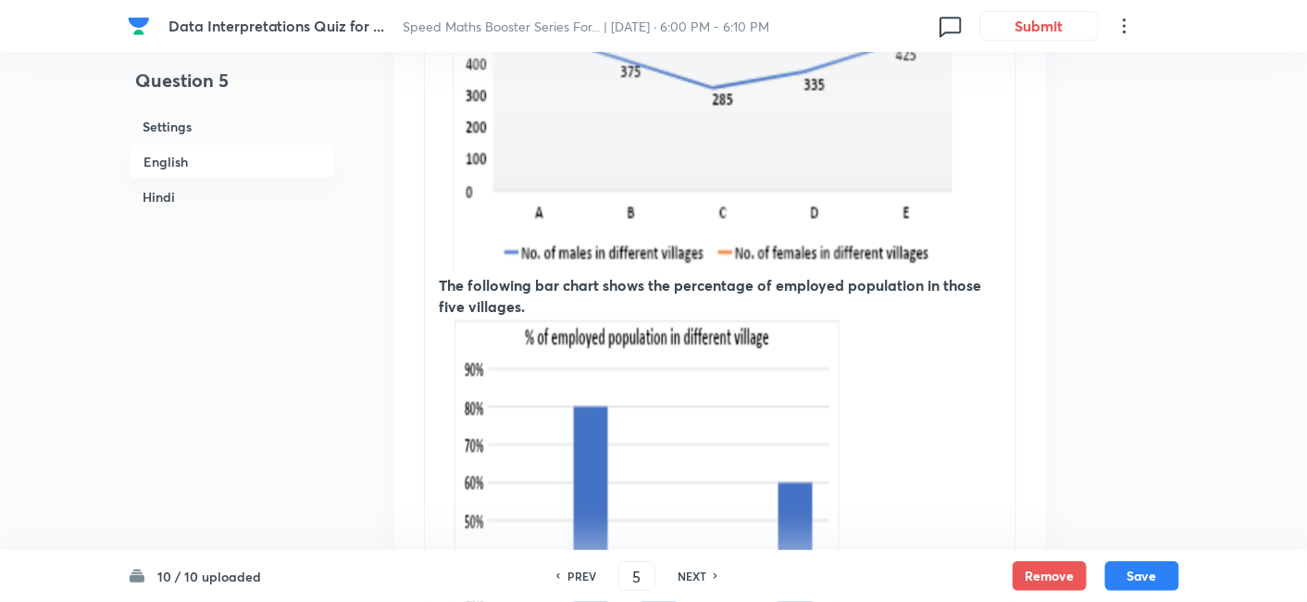
click at [694, 580] on h6 "NEXT" at bounding box center [692, 575] width 29 height 17
type input "6"
checkbox input "false"
checkbox input "true"
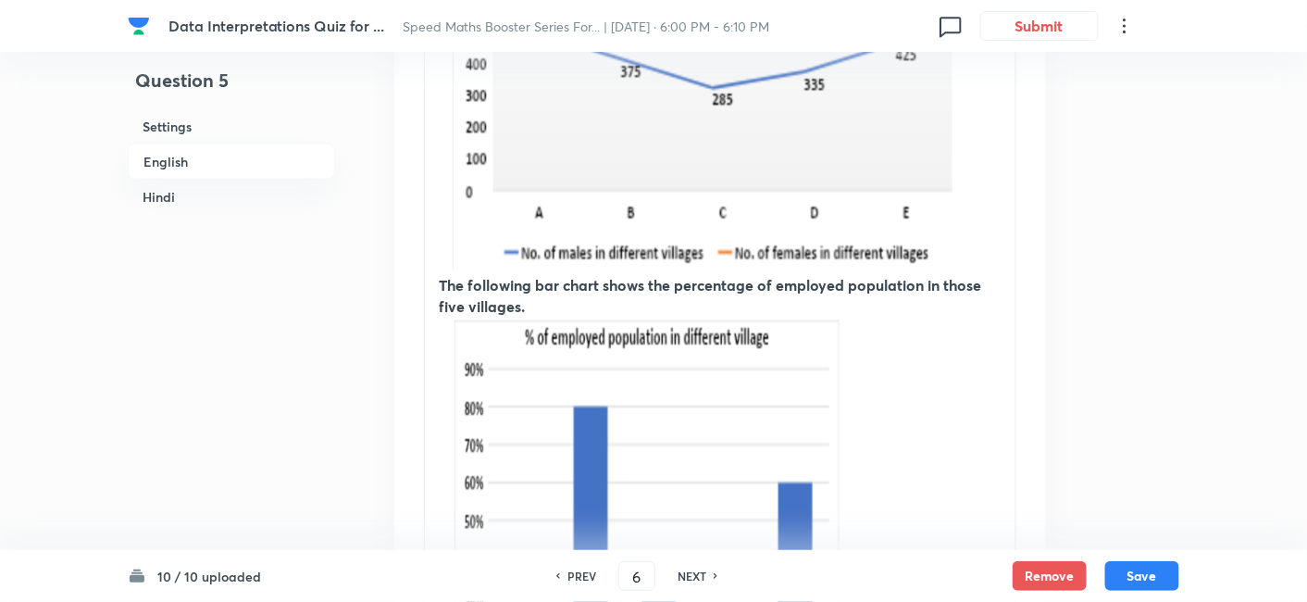
checkbox input "true"
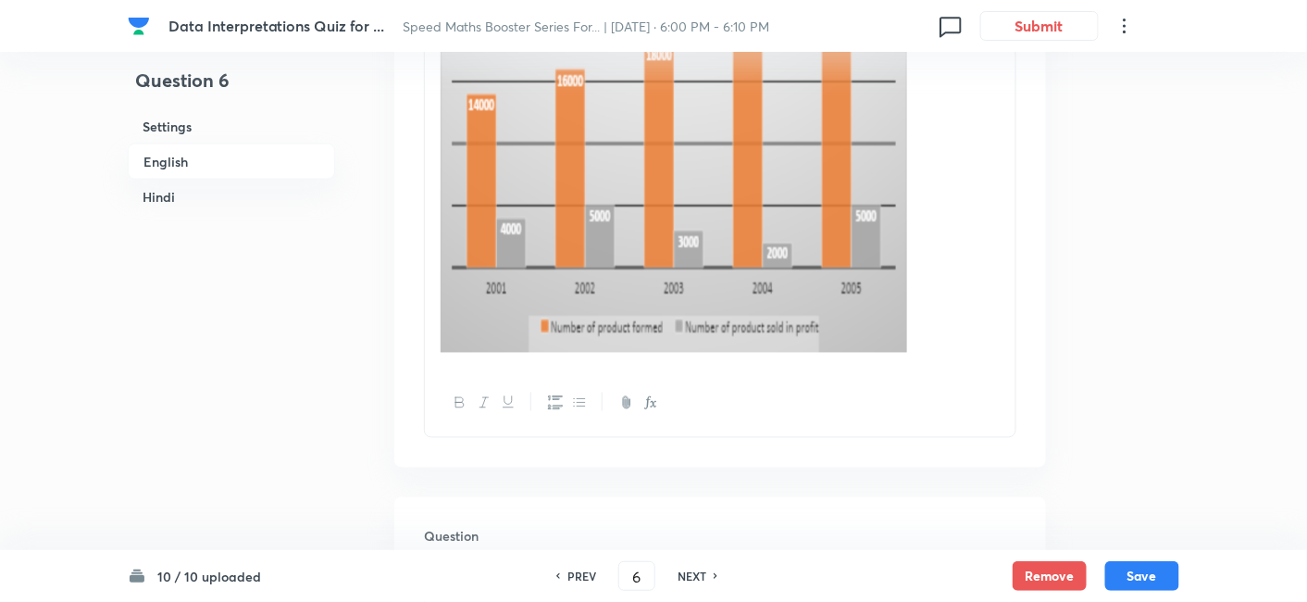
click at [694, 580] on h6 "NEXT" at bounding box center [692, 575] width 29 height 17
type input "7"
checkbox input "false"
checkbox input "true"
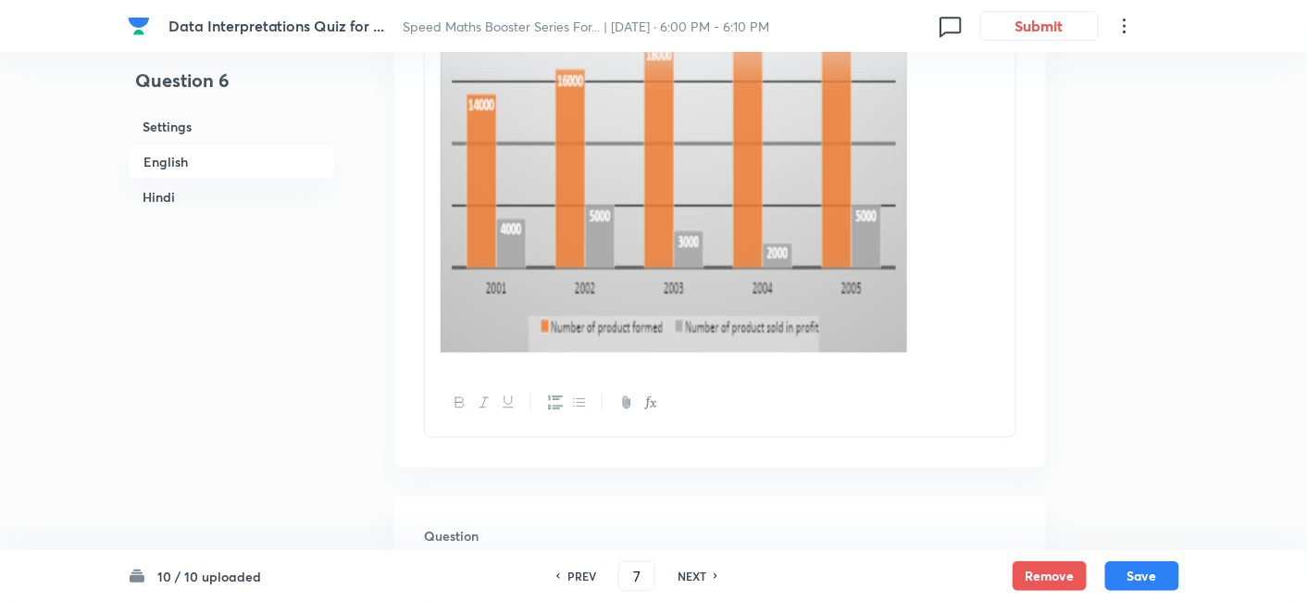
checkbox input "true"
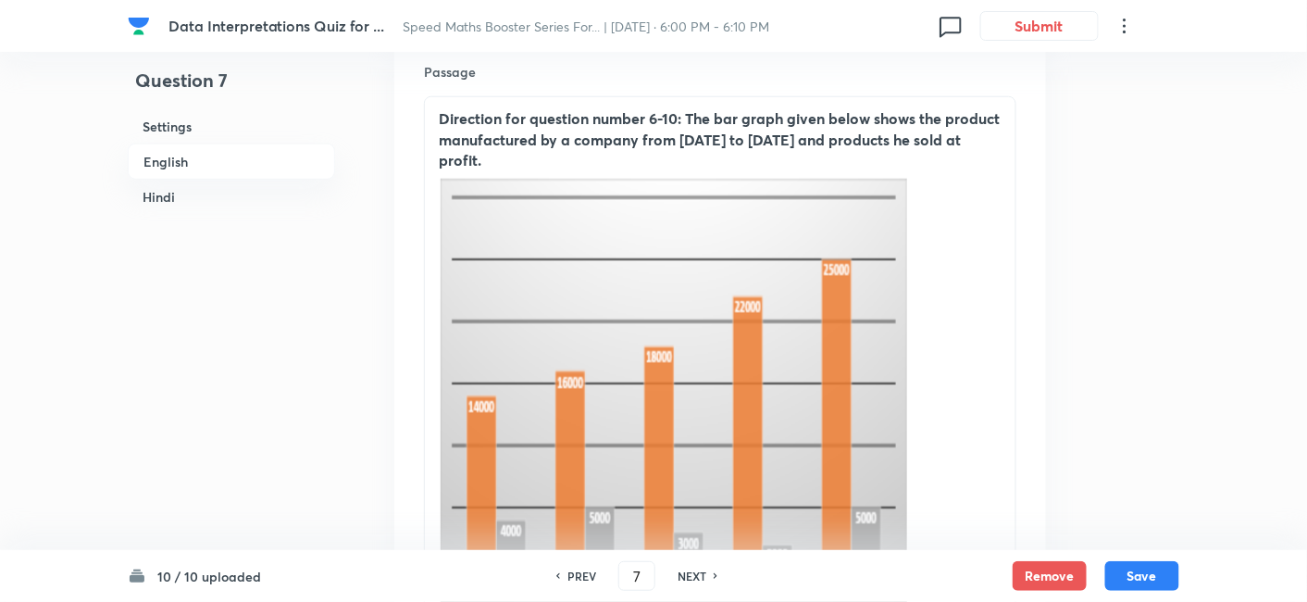
scroll to position [571, 0]
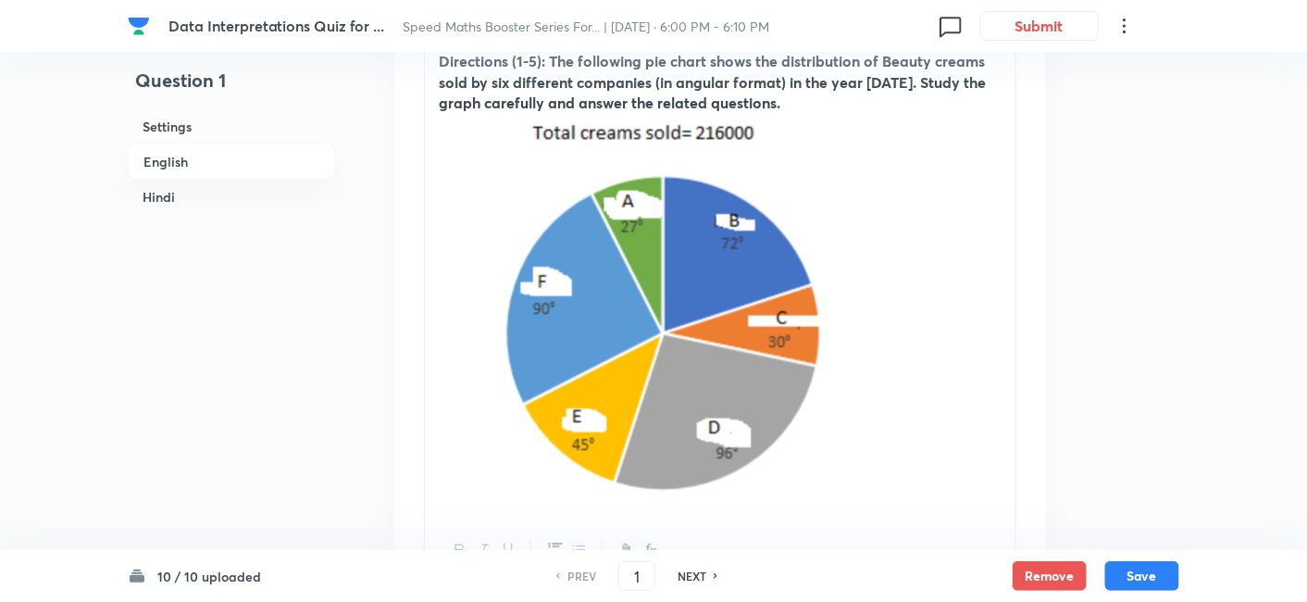
scroll to position [632, 0]
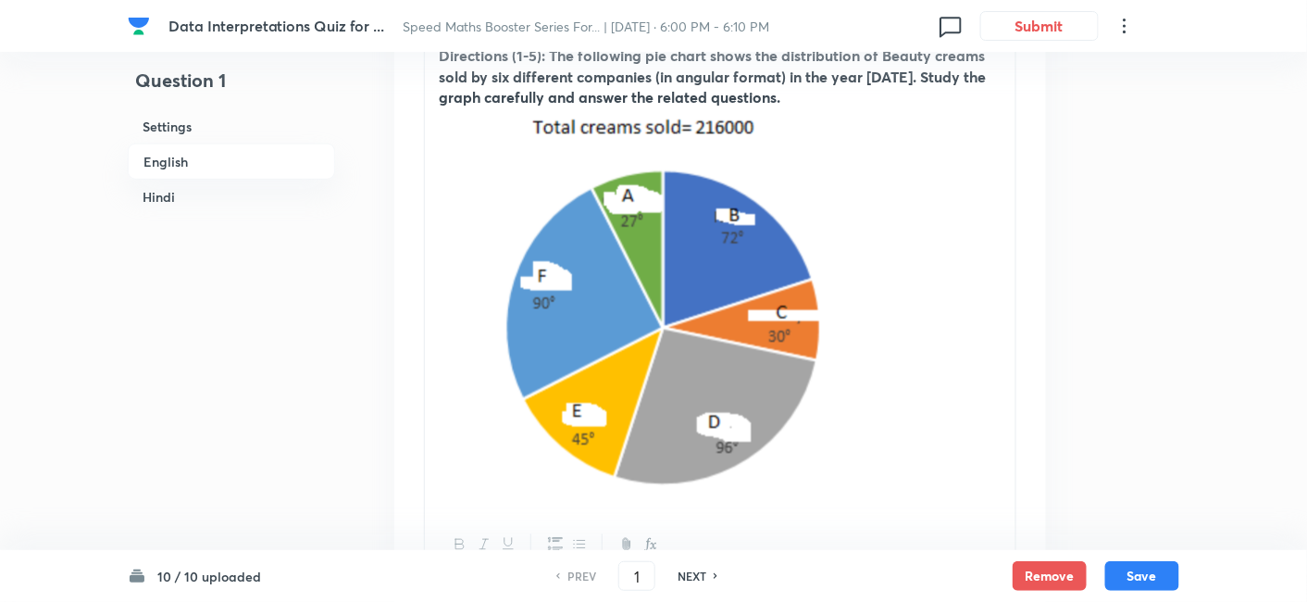
click at [687, 583] on h6 "NEXT" at bounding box center [692, 575] width 29 height 17
type input "2"
checkbox input "false"
checkbox input "true"
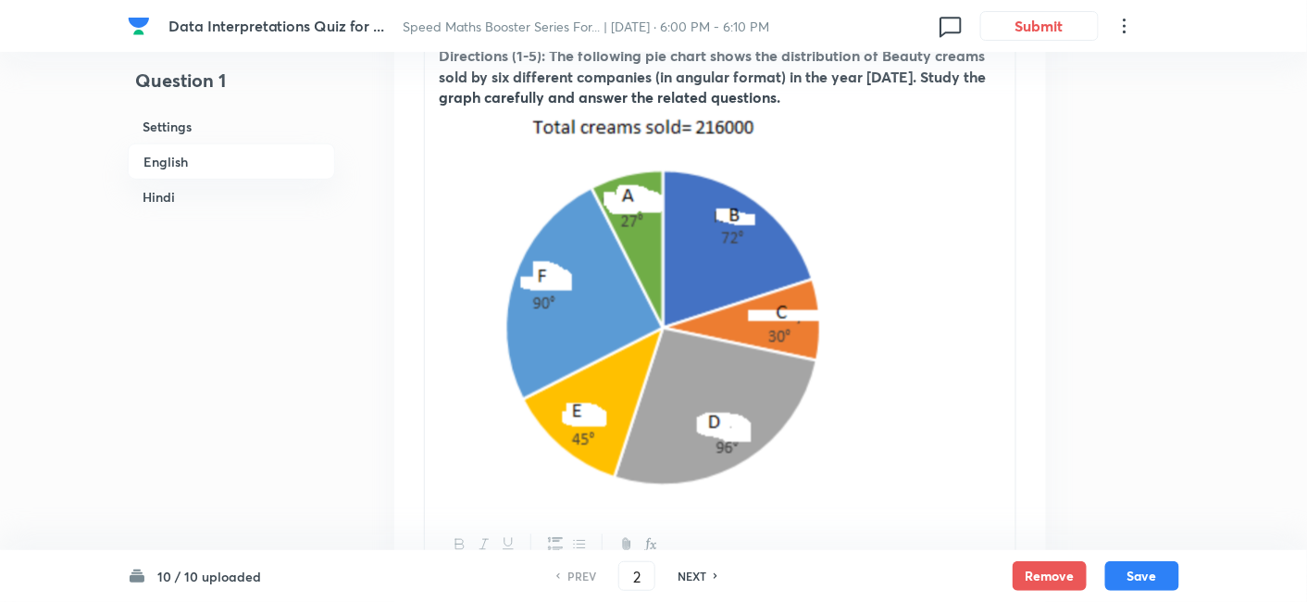
checkbox input "true"
click at [687, 583] on h6 "NEXT" at bounding box center [692, 575] width 29 height 17
type input "3"
checkbox input "false"
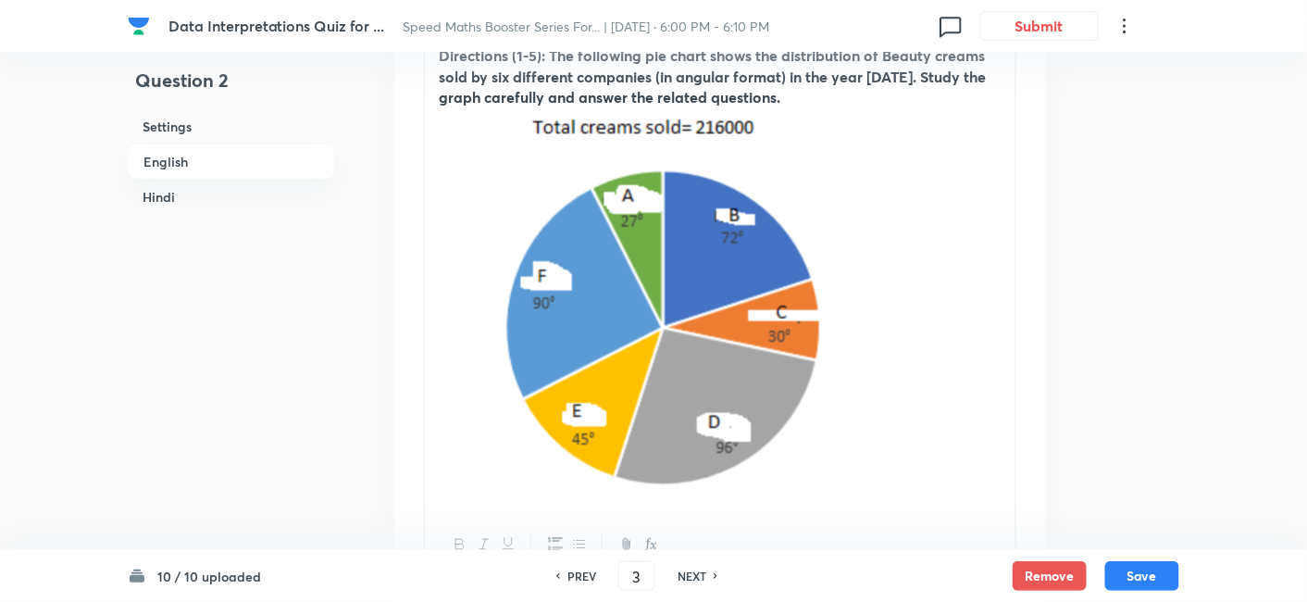
checkbox input "true"
click at [687, 583] on h6 "NEXT" at bounding box center [692, 575] width 29 height 17
type input "4"
checkbox input "false"
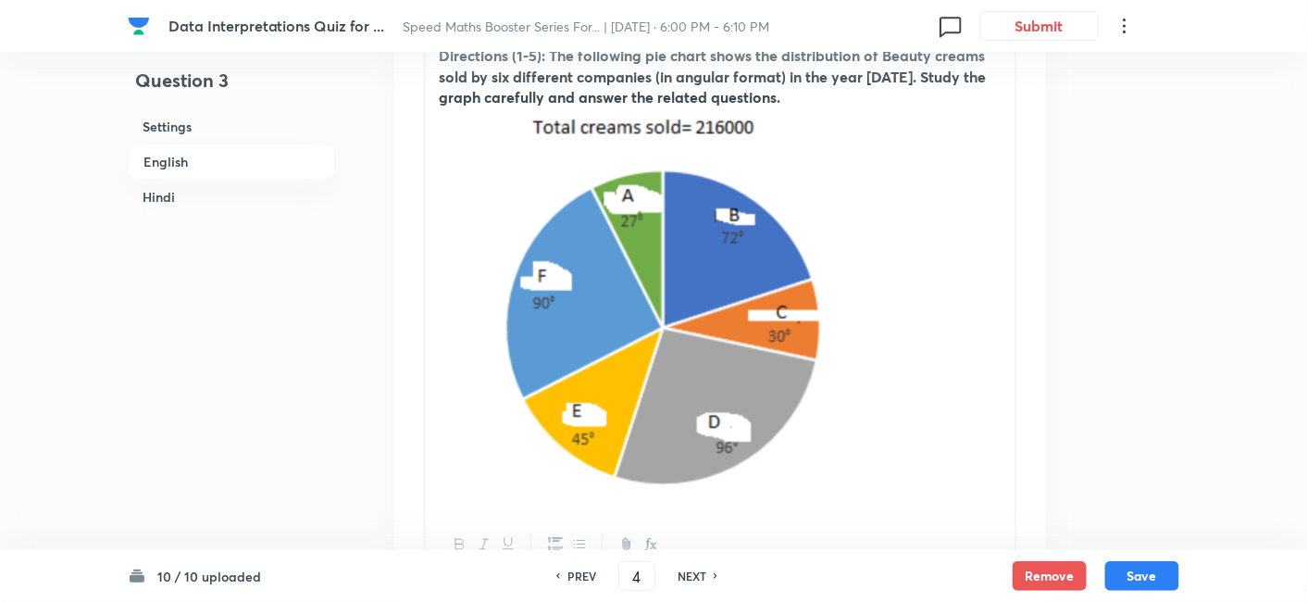
checkbox input "false"
checkbox input "true"
click at [687, 583] on h6 "NEXT" at bounding box center [692, 575] width 29 height 17
type input "5"
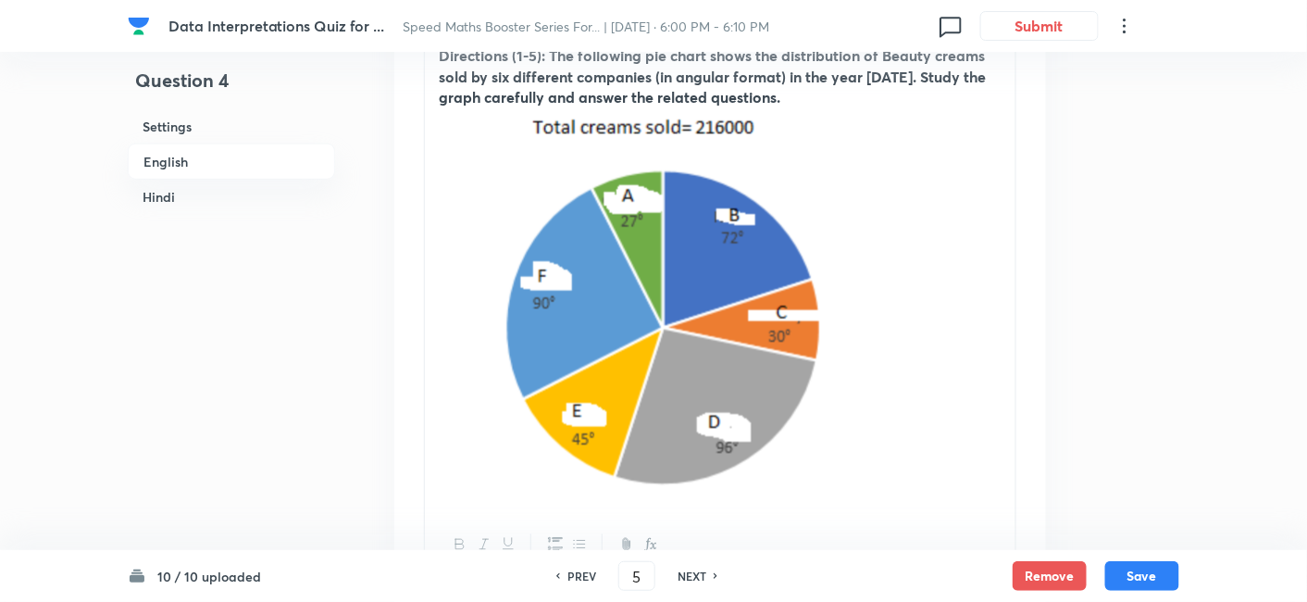
checkbox input "false"
checkbox input "true"
click at [687, 583] on h6 "NEXT" at bounding box center [692, 575] width 29 height 17
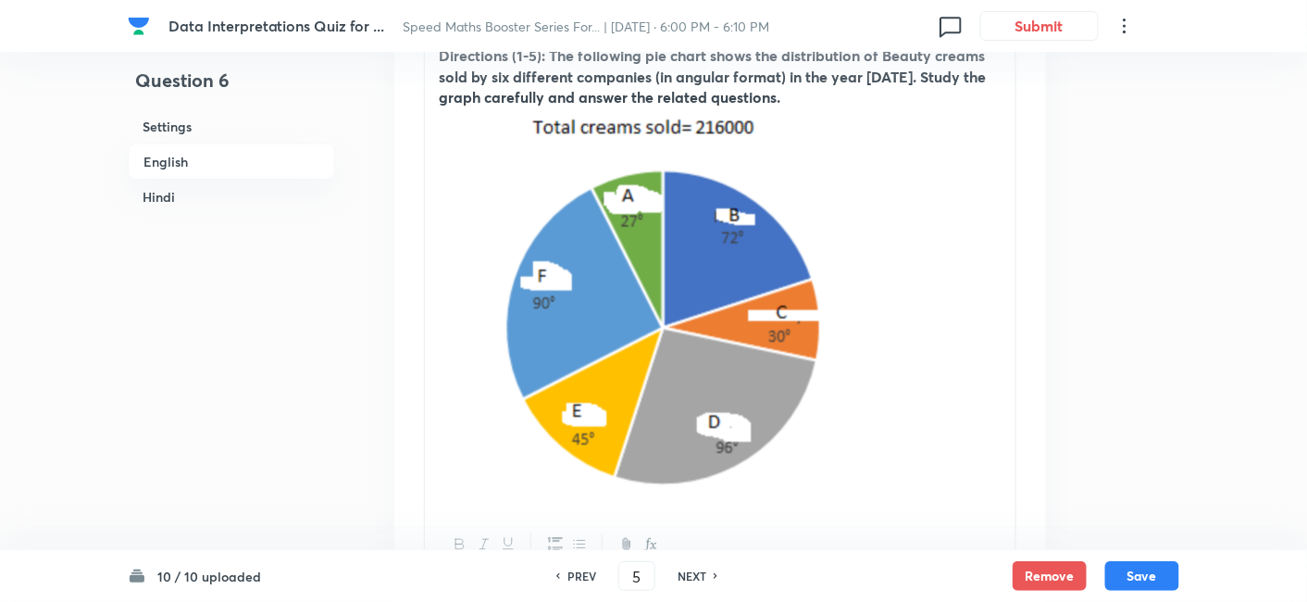
type input "6"
checkbox input "false"
checkbox input "true"
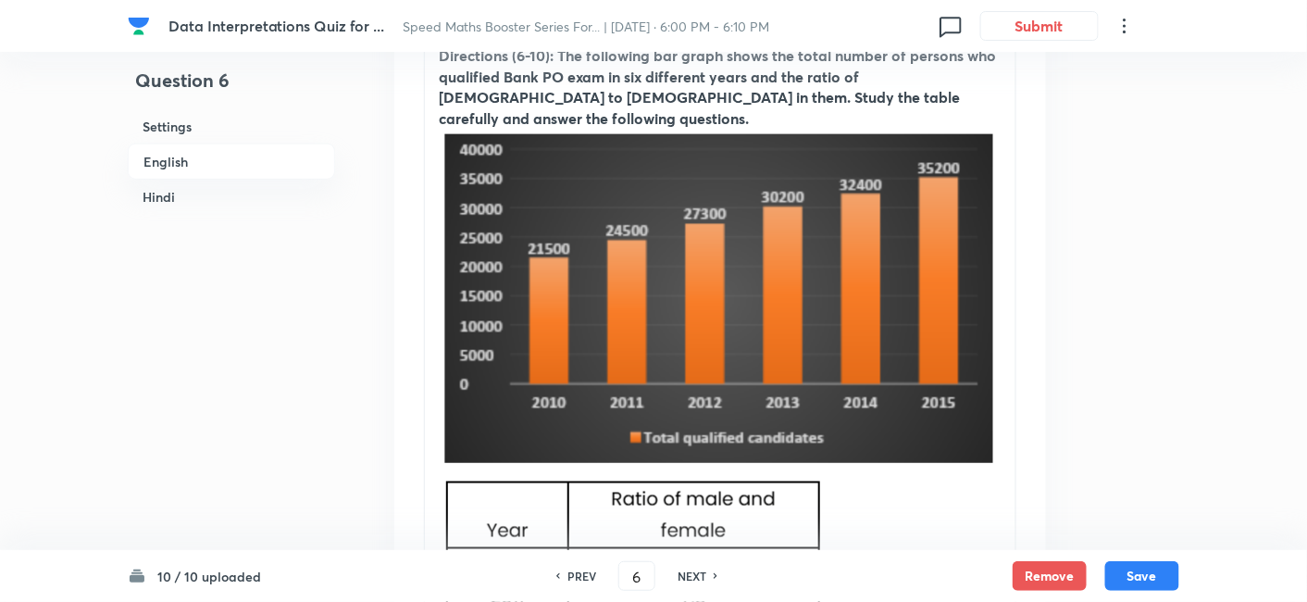
click at [687, 583] on h6 "NEXT" at bounding box center [692, 575] width 29 height 17
type input "7"
checkbox input "false"
checkbox input "true"
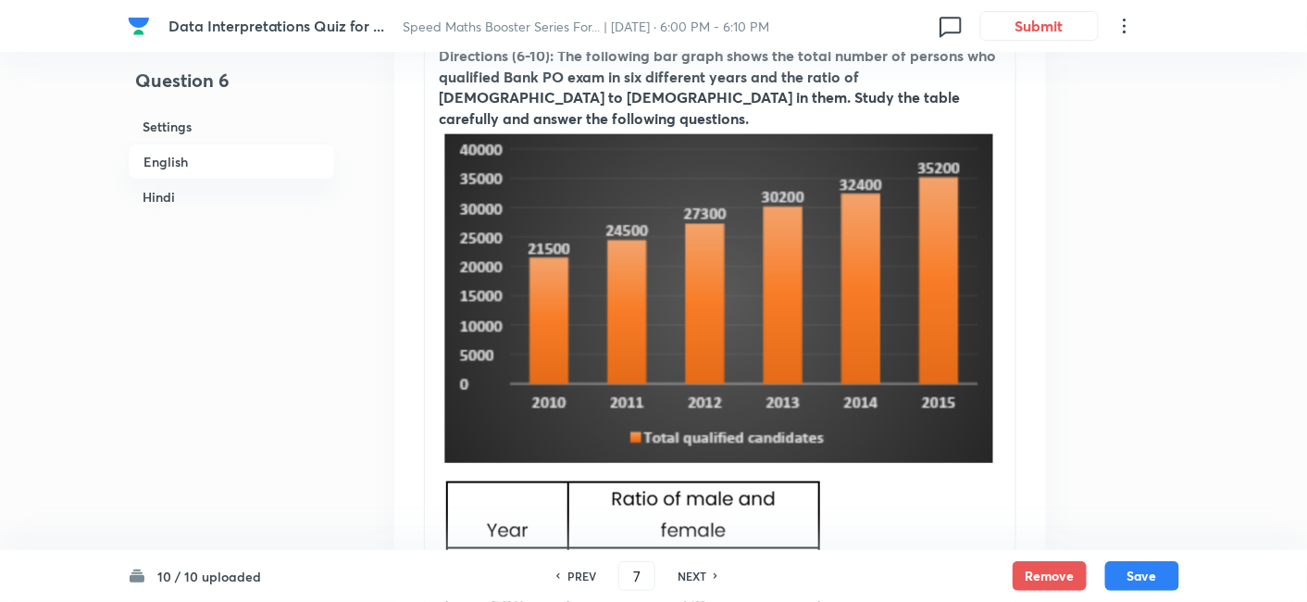
checkbox input "true"
click at [687, 583] on h6 "NEXT" at bounding box center [692, 575] width 29 height 17
type input "8"
checkbox input "false"
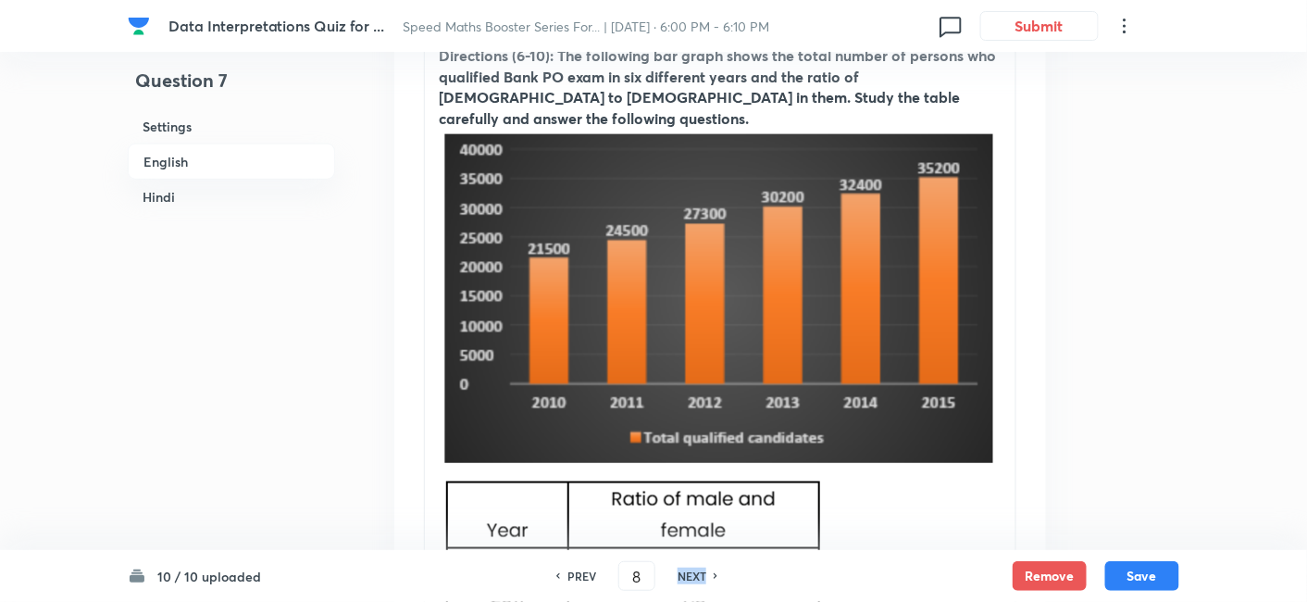
checkbox input "true"
click at [687, 583] on h6 "NEXT" at bounding box center [692, 575] width 29 height 17
type input "9"
checkbox input "false"
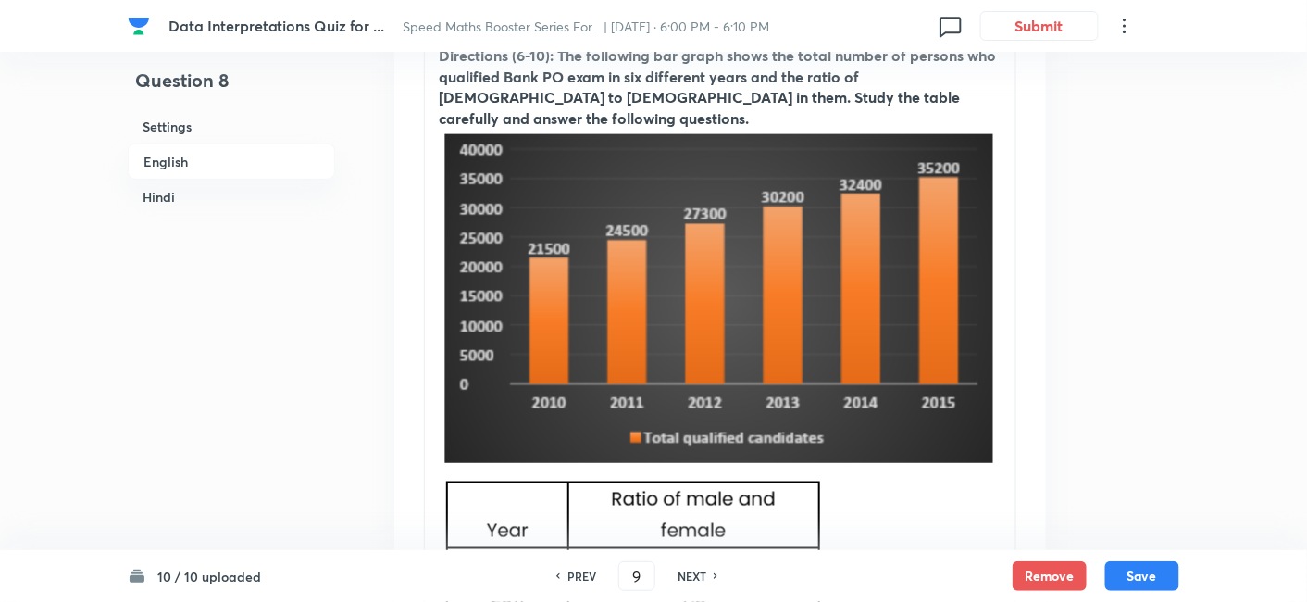
checkbox input "false"
checkbox input "true"
click at [687, 583] on h6 "NEXT" at bounding box center [692, 575] width 29 height 17
type input "10"
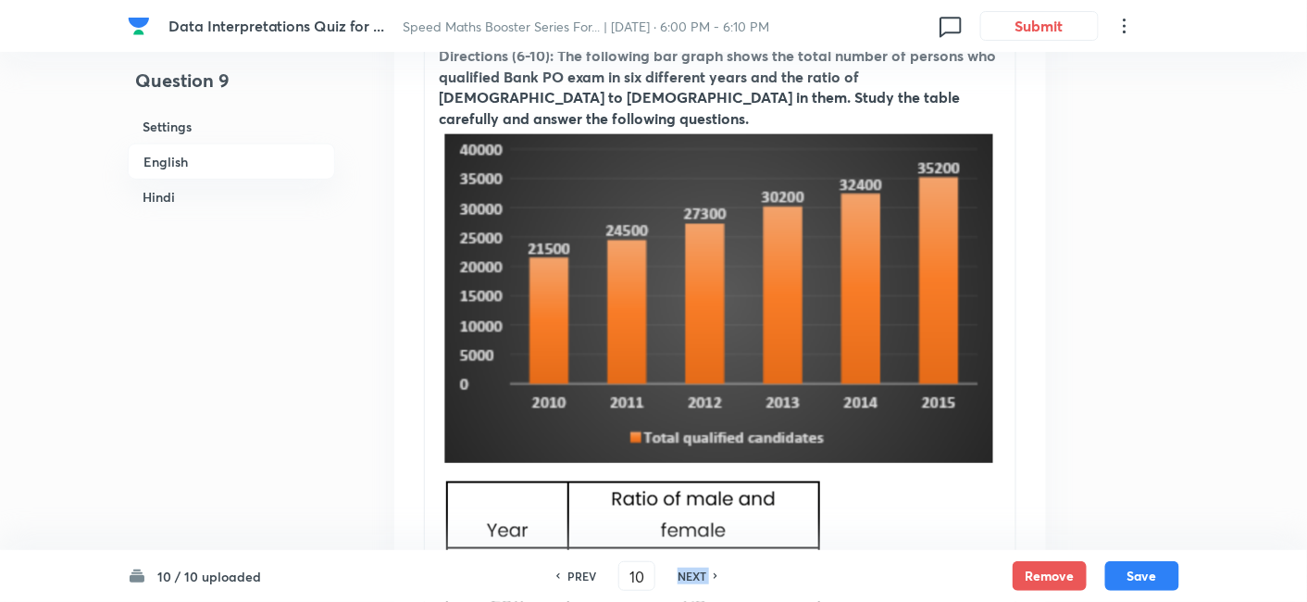
checkbox input "false"
checkbox input "true"
click at [687, 583] on h6 "NEXT" at bounding box center [692, 575] width 29 height 17
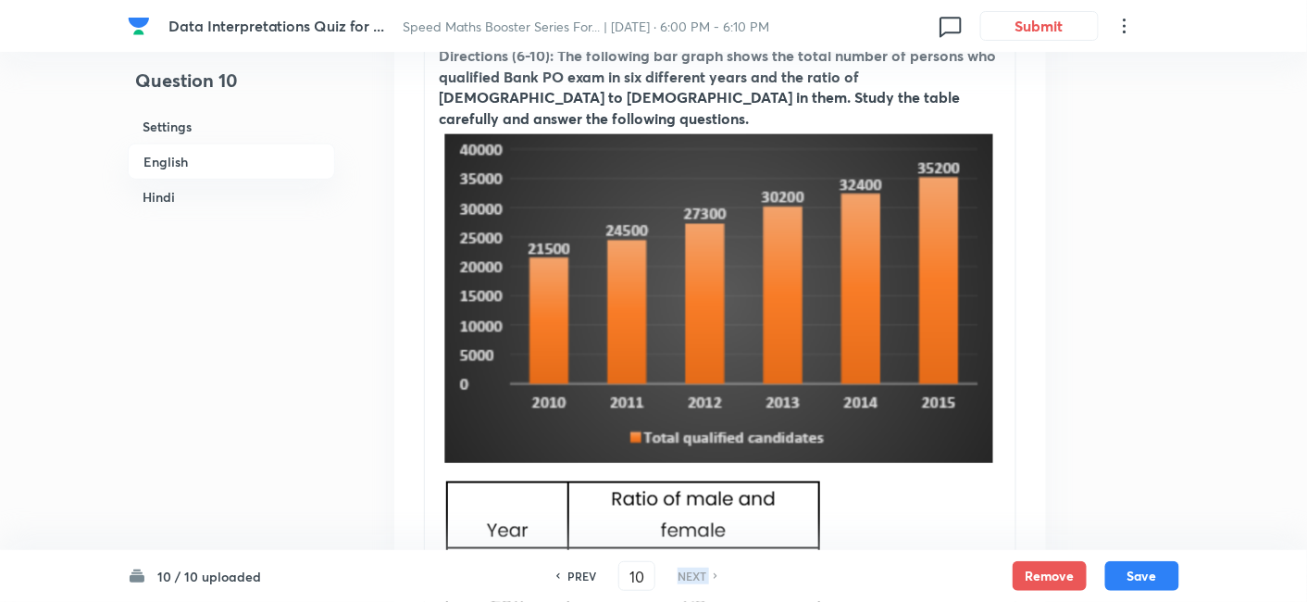
click at [687, 583] on h6 "NEXT" at bounding box center [692, 575] width 29 height 17
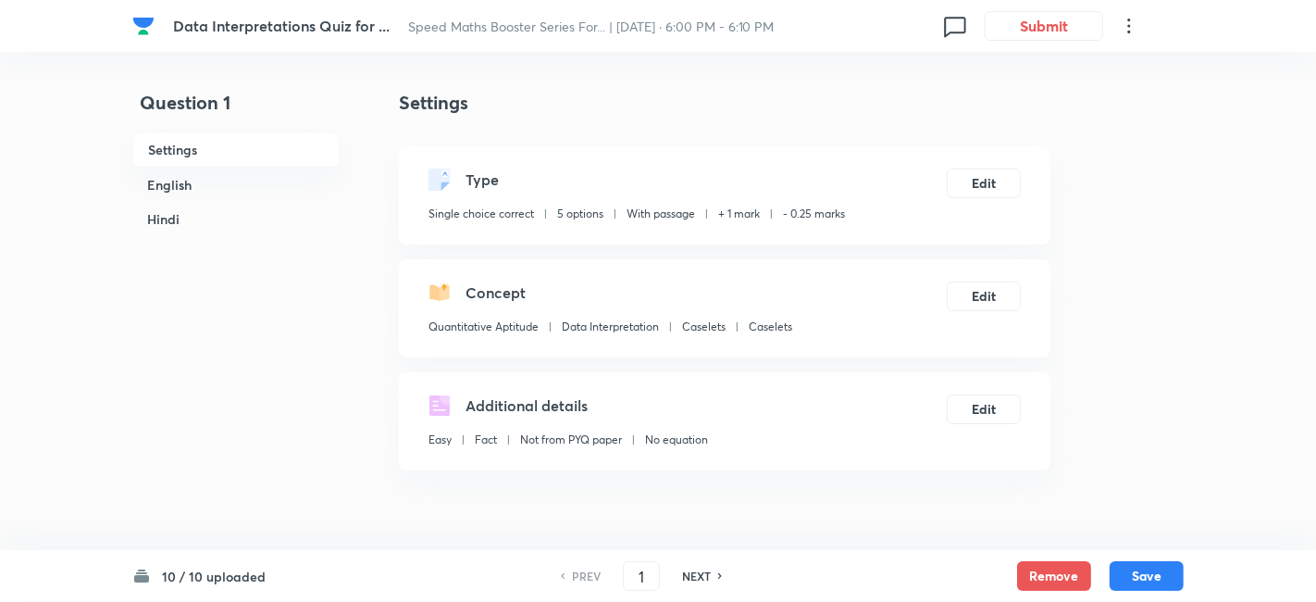
checkbox input "true"
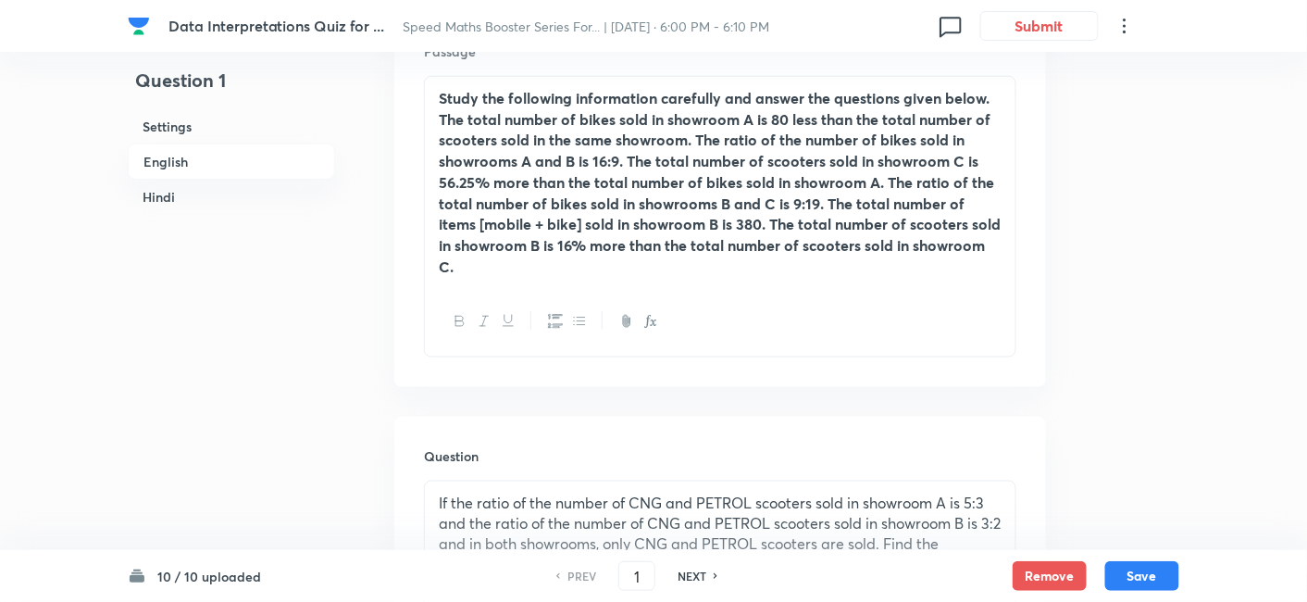
click at [692, 574] on h6 "NEXT" at bounding box center [692, 575] width 29 height 17
type input "2"
checkbox input "false"
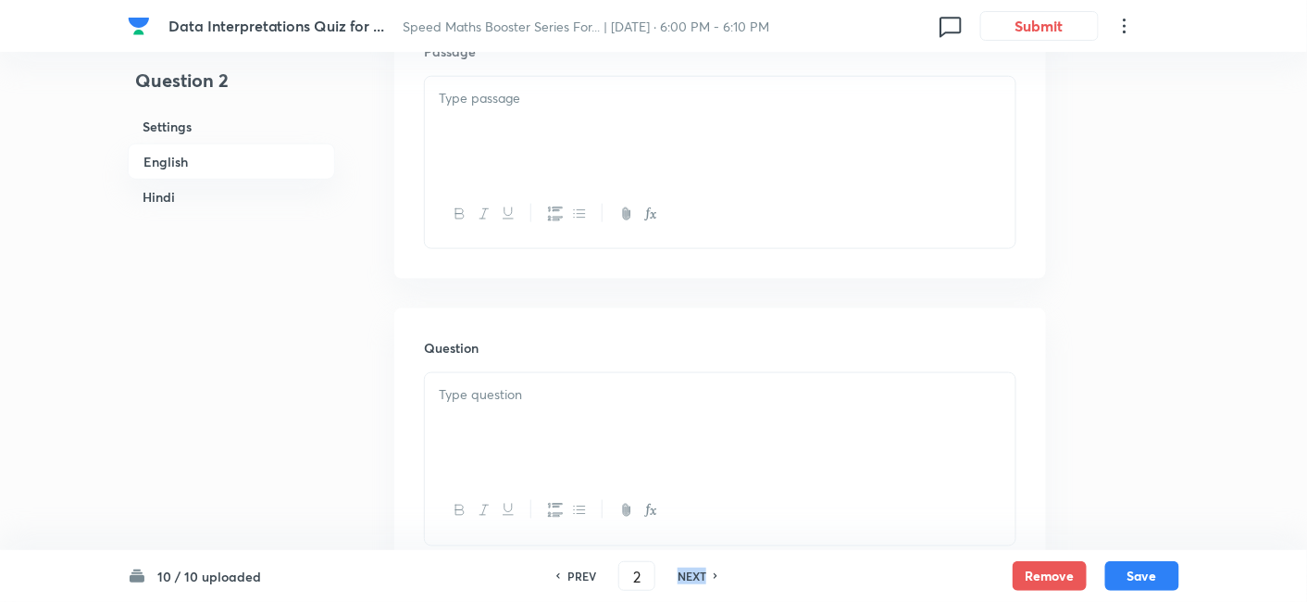
checkbox input "true"
click at [692, 574] on h6 "NEXT" at bounding box center [692, 575] width 29 height 17
type input "3"
checkbox input "false"
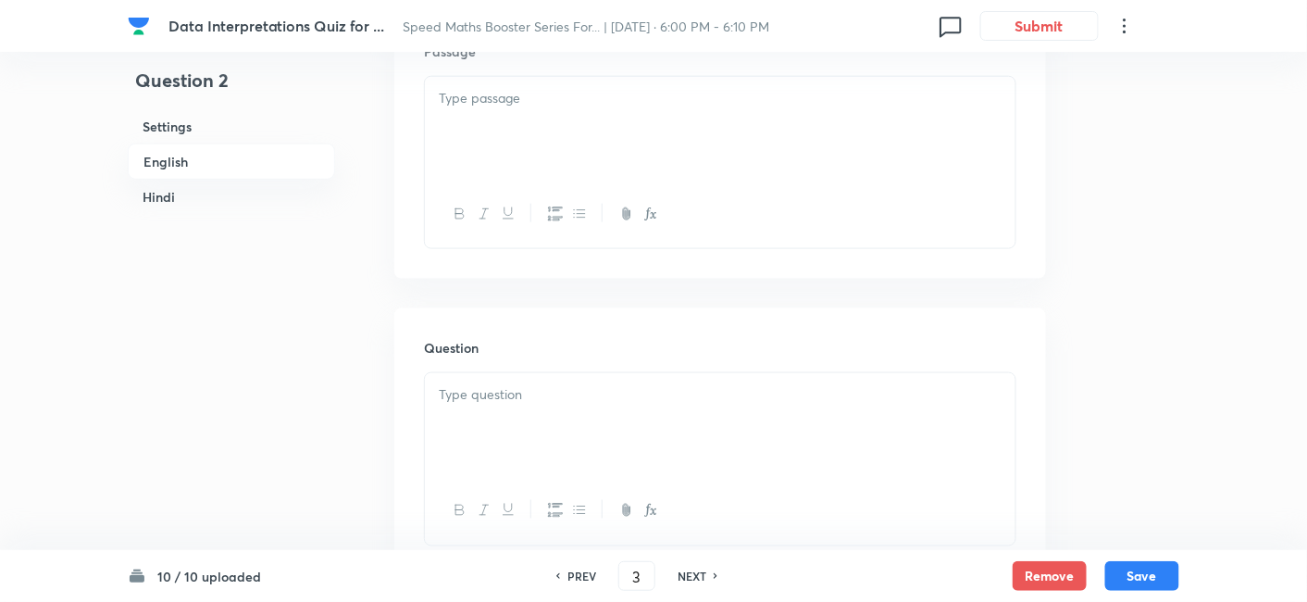
checkbox input "false"
checkbox input "true"
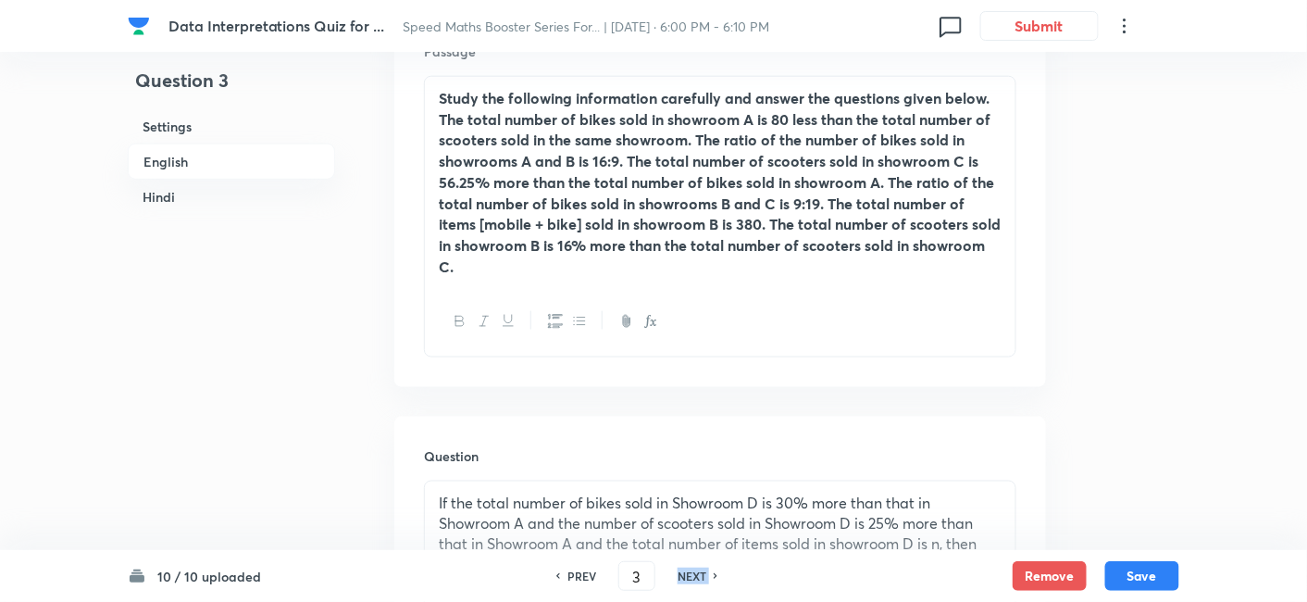
click at [692, 574] on h6 "NEXT" at bounding box center [692, 575] width 29 height 17
type input "4"
checkbox input "false"
checkbox input "true"
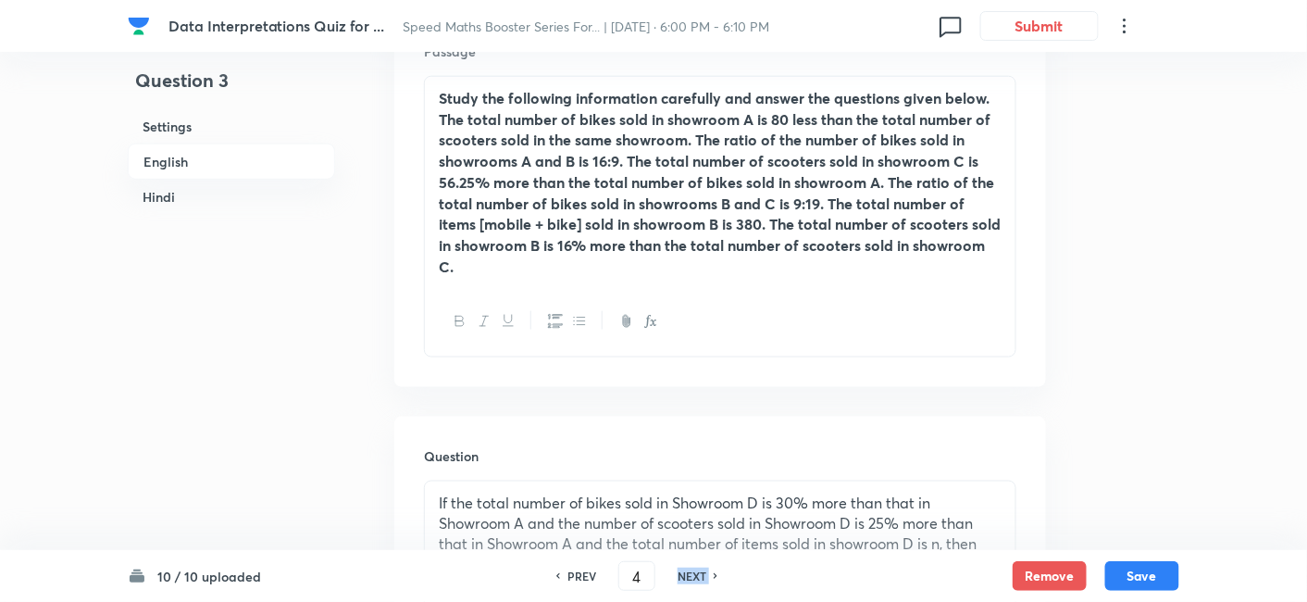
checkbox input "true"
click at [692, 574] on h6 "NEXT" at bounding box center [692, 575] width 29 height 17
type input "5"
checkbox input "false"
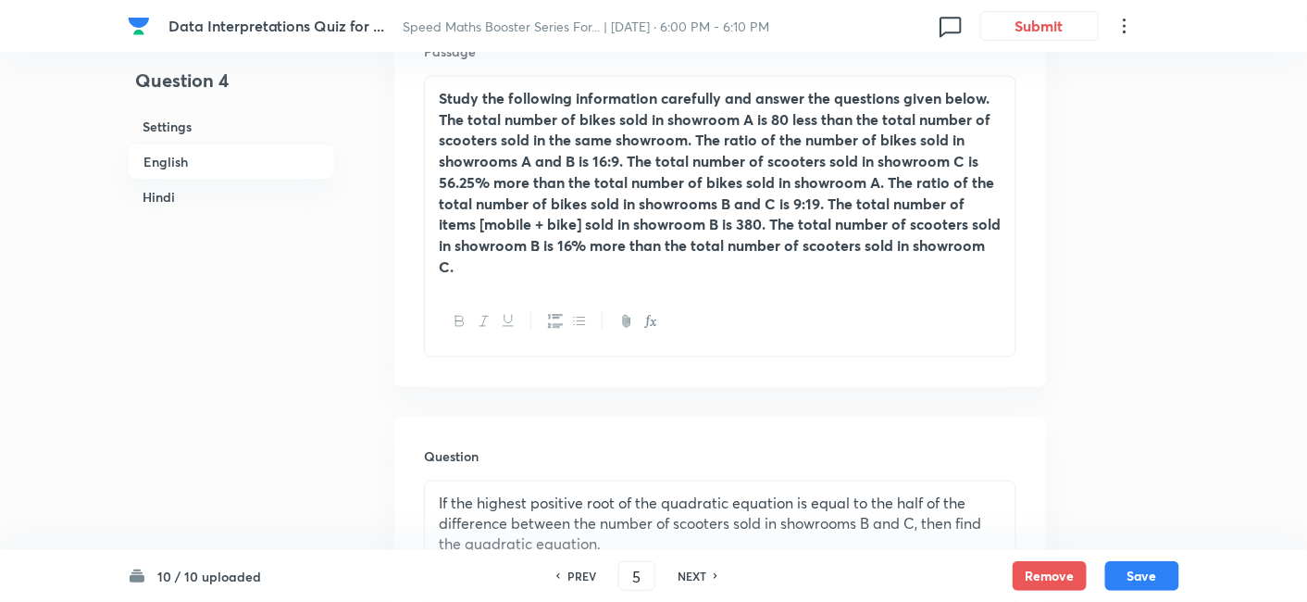
checkbox input "true"
click at [692, 574] on h6 "NEXT" at bounding box center [692, 575] width 29 height 17
type input "6"
checkbox input "false"
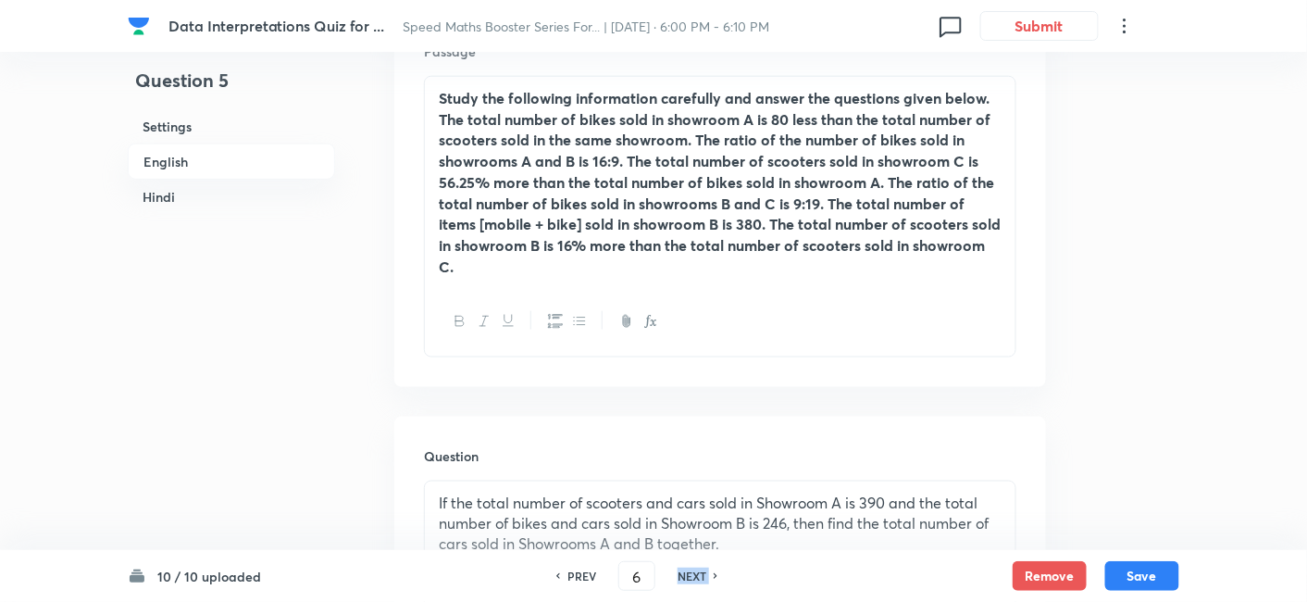
checkbox input "false"
checkbox input "true"
click at [692, 574] on h6 "NEXT" at bounding box center [692, 575] width 29 height 17
type input "7"
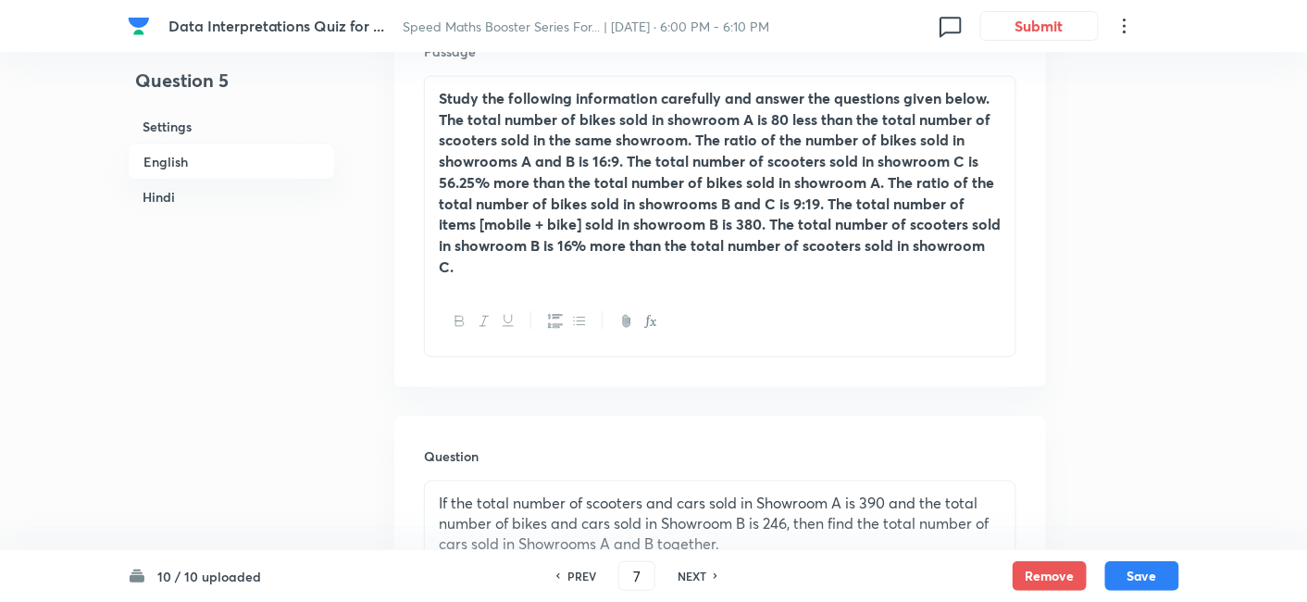
checkbox input "false"
checkbox input "true"
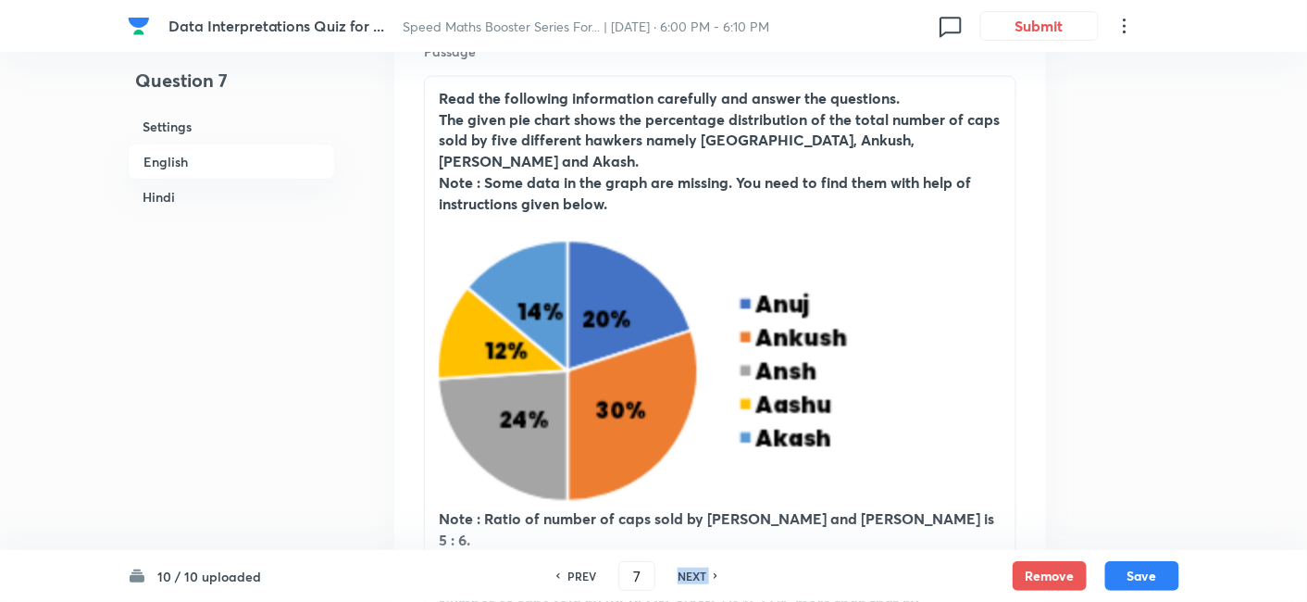
click at [692, 574] on h6 "NEXT" at bounding box center [692, 575] width 29 height 17
type input "8"
checkbox input "false"
checkbox input "true"
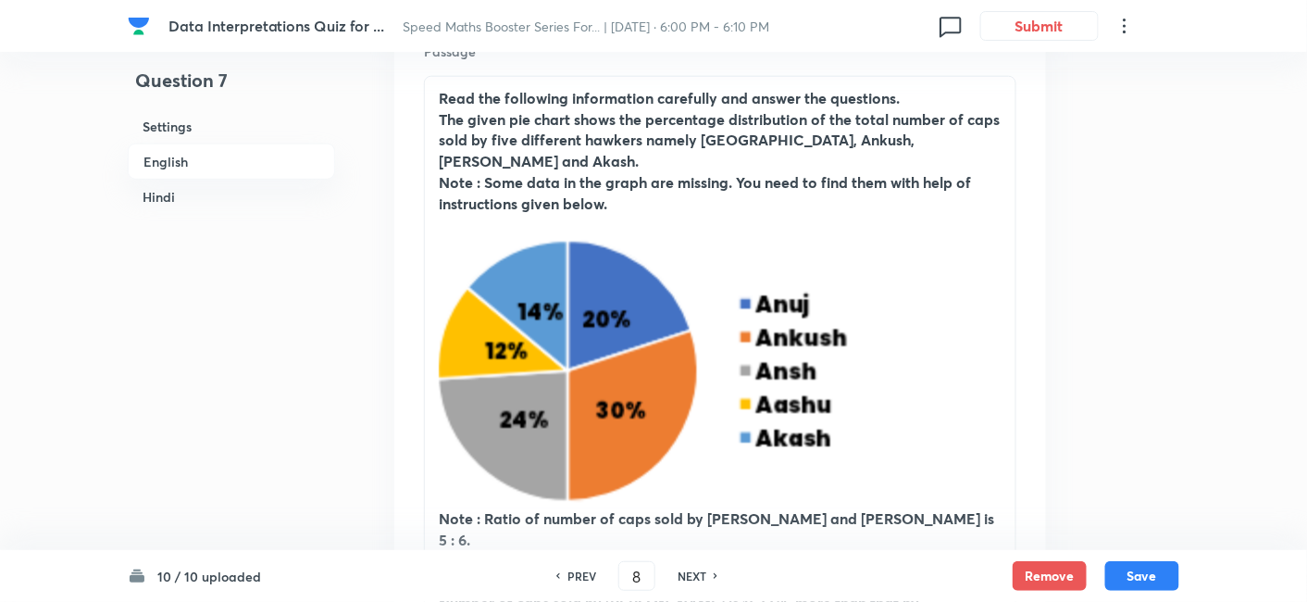
checkbox input "true"
click at [692, 574] on h6 "NEXT" at bounding box center [692, 575] width 29 height 17
type input "9"
checkbox input "false"
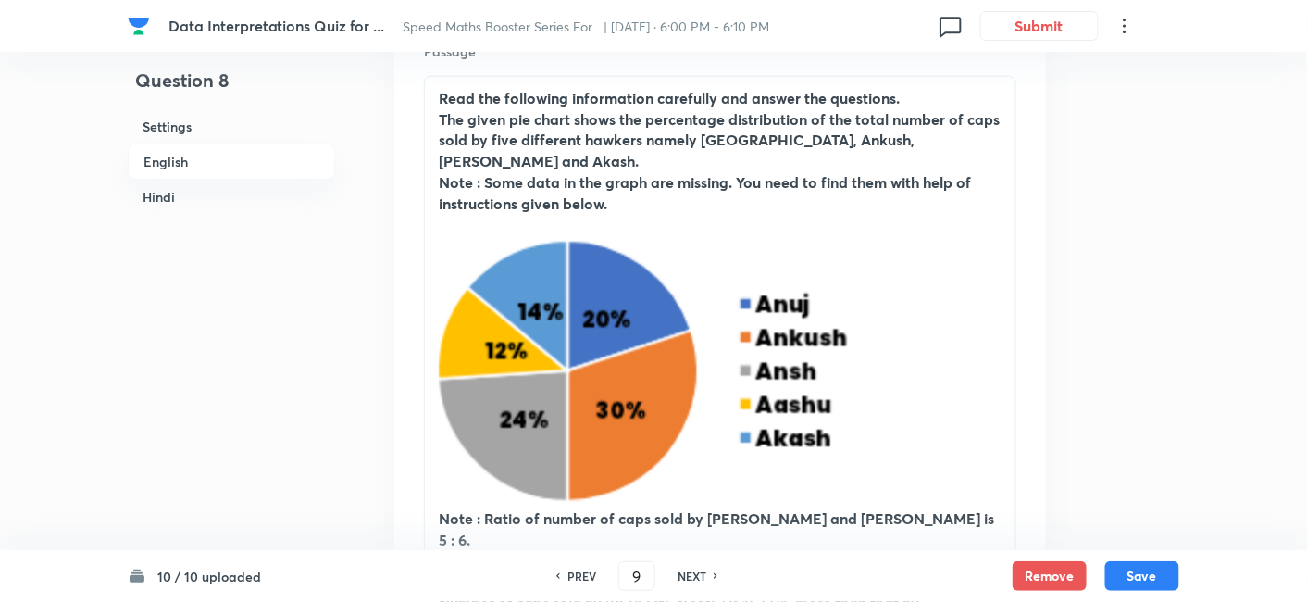
checkbox input "true"
click at [692, 574] on h6 "NEXT" at bounding box center [692, 575] width 29 height 17
type input "10"
checkbox input "false"
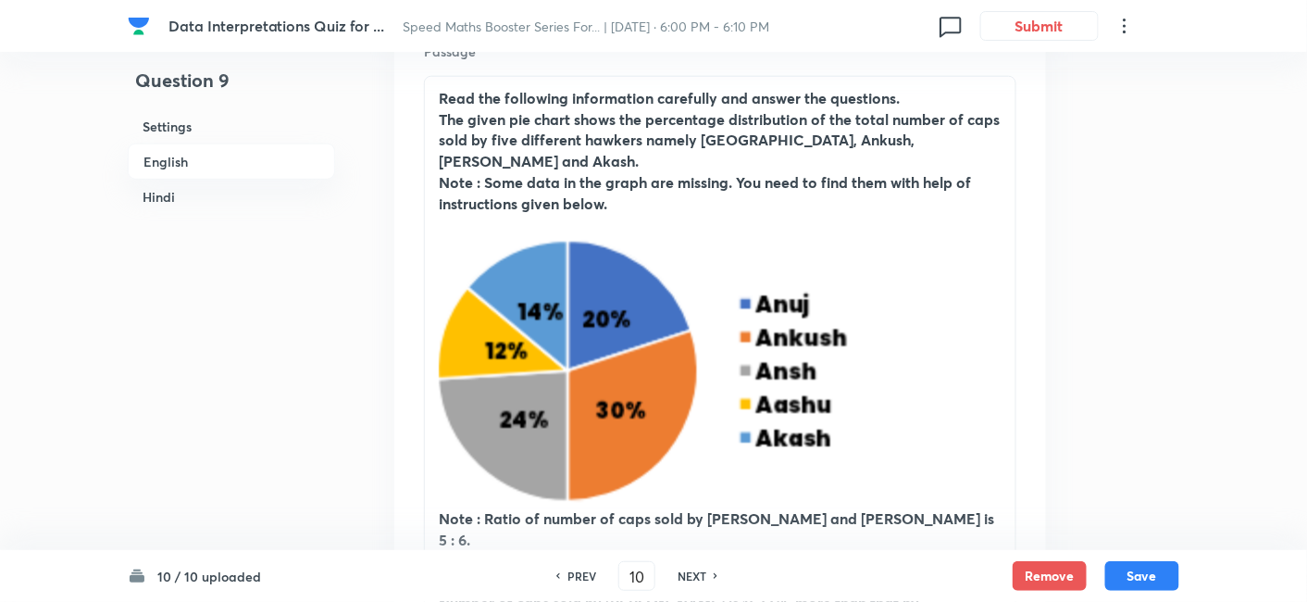
checkbox input "false"
checkbox input "true"
click at [692, 574] on h6 "NEXT" at bounding box center [692, 575] width 29 height 17
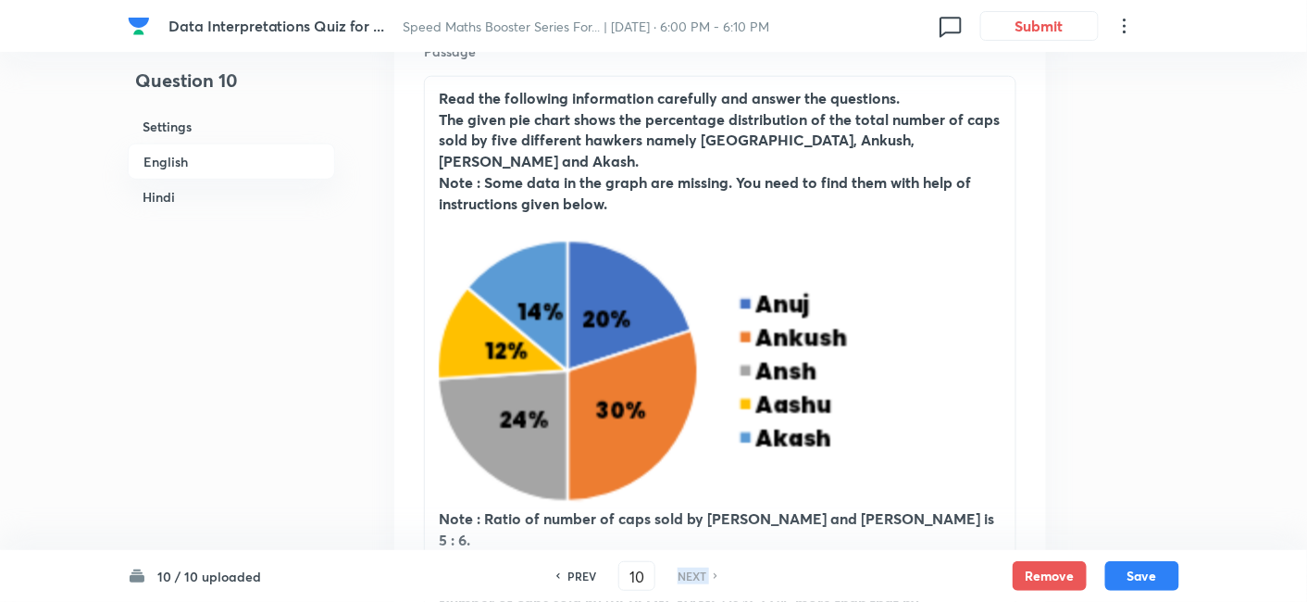
click at [692, 574] on h6 "NEXT" at bounding box center [692, 575] width 29 height 17
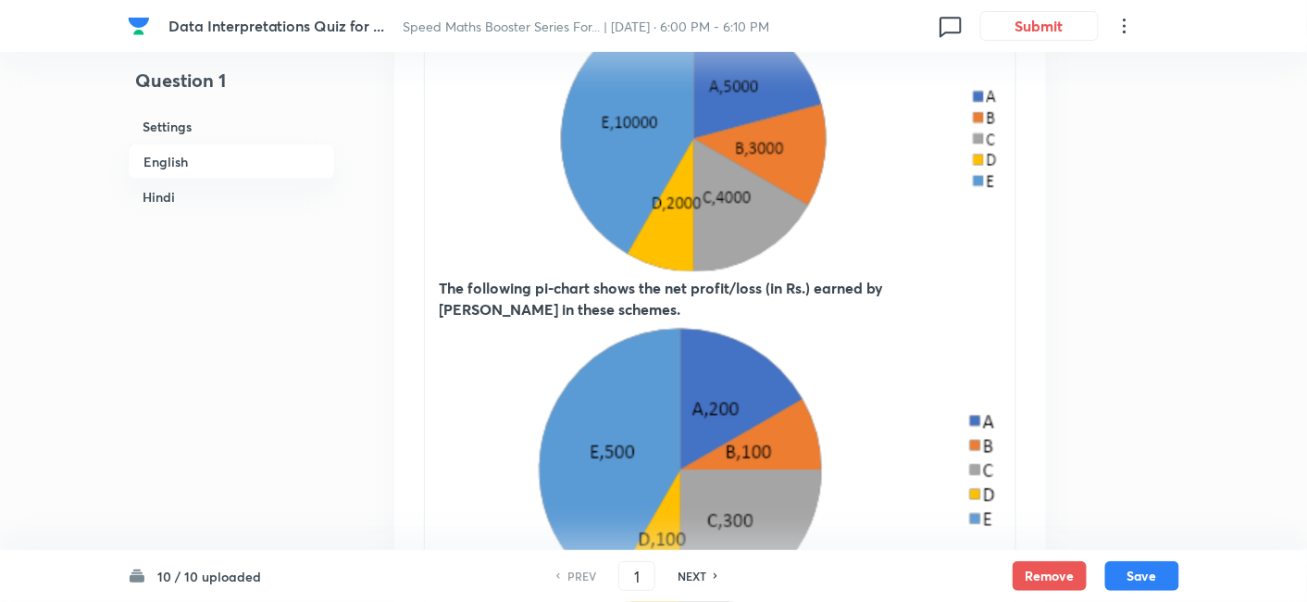
scroll to position [760, 0]
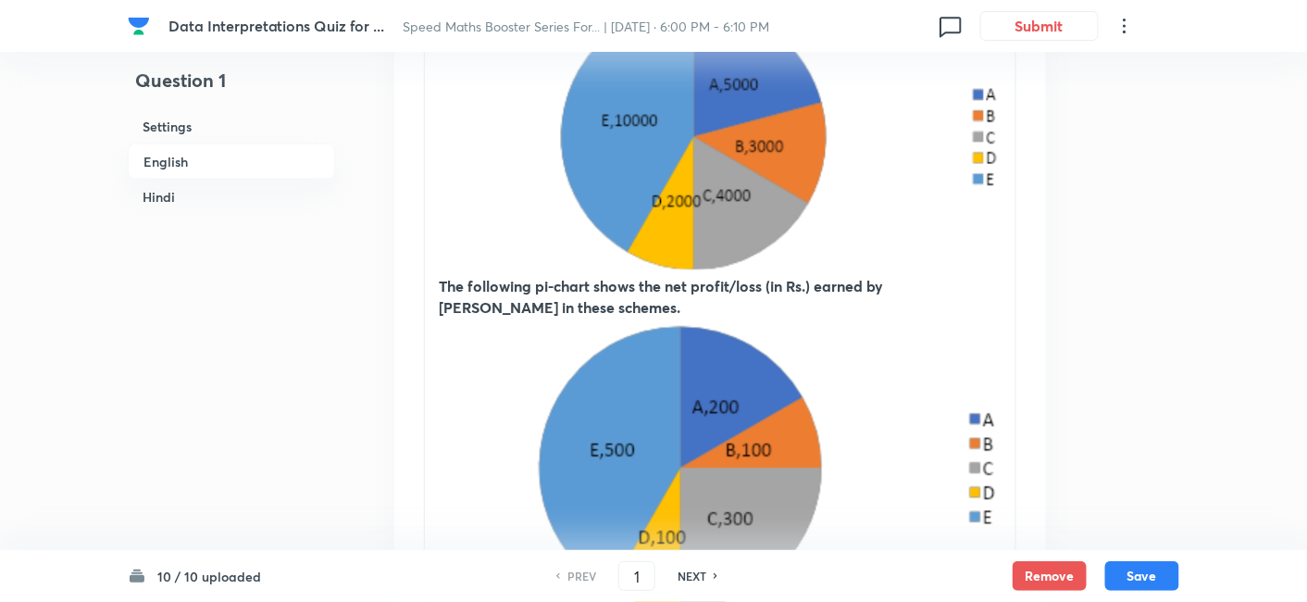
click at [698, 578] on h6 "NEXT" at bounding box center [692, 575] width 29 height 17
type input "2"
checkbox input "false"
checkbox input "true"
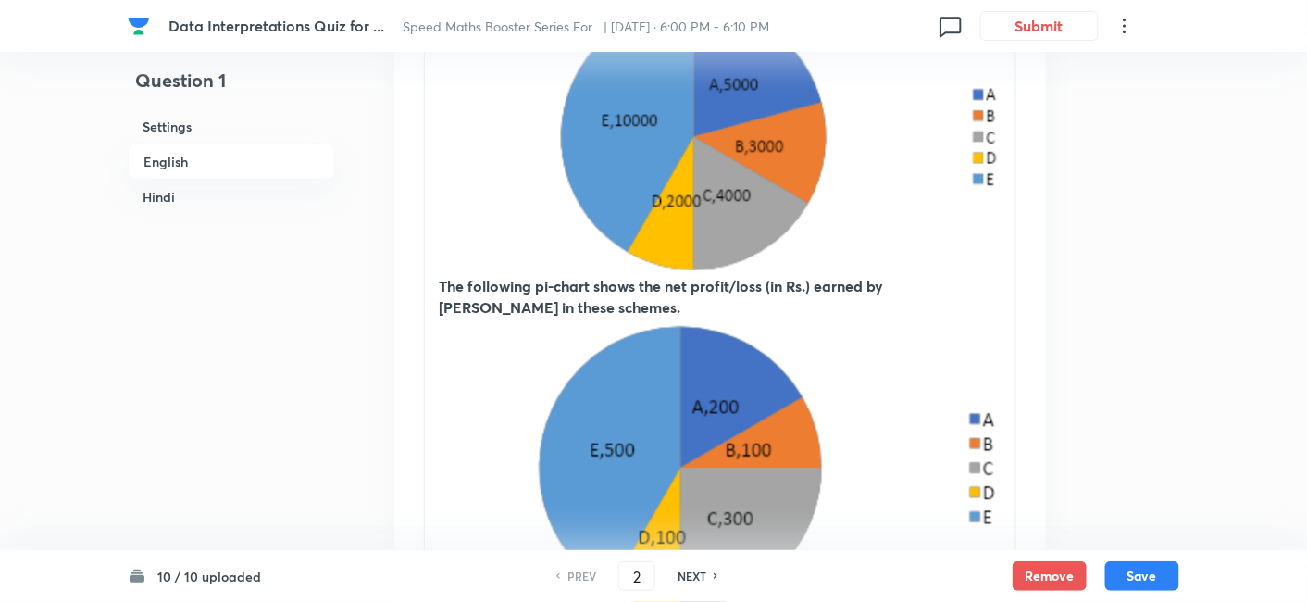
checkbox input "true"
click at [698, 578] on h6 "NEXT" at bounding box center [692, 575] width 29 height 17
type input "3"
checkbox input "false"
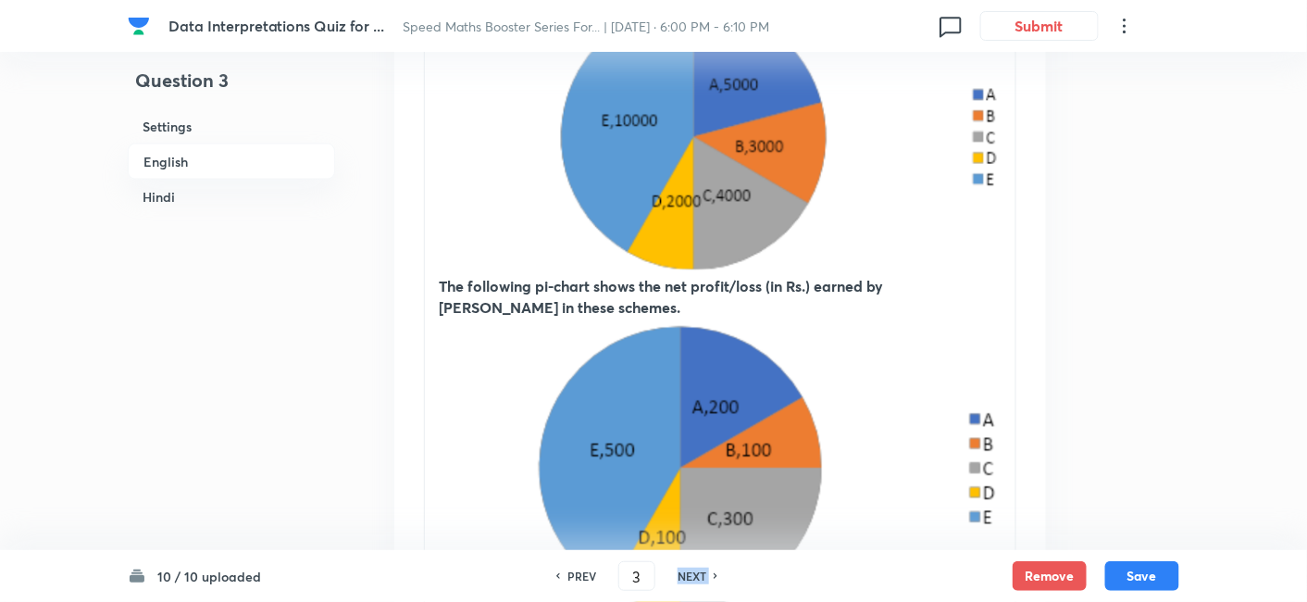
checkbox input "true"
click at [698, 578] on h6 "NEXT" at bounding box center [692, 575] width 29 height 17
type input "4"
checkbox input "false"
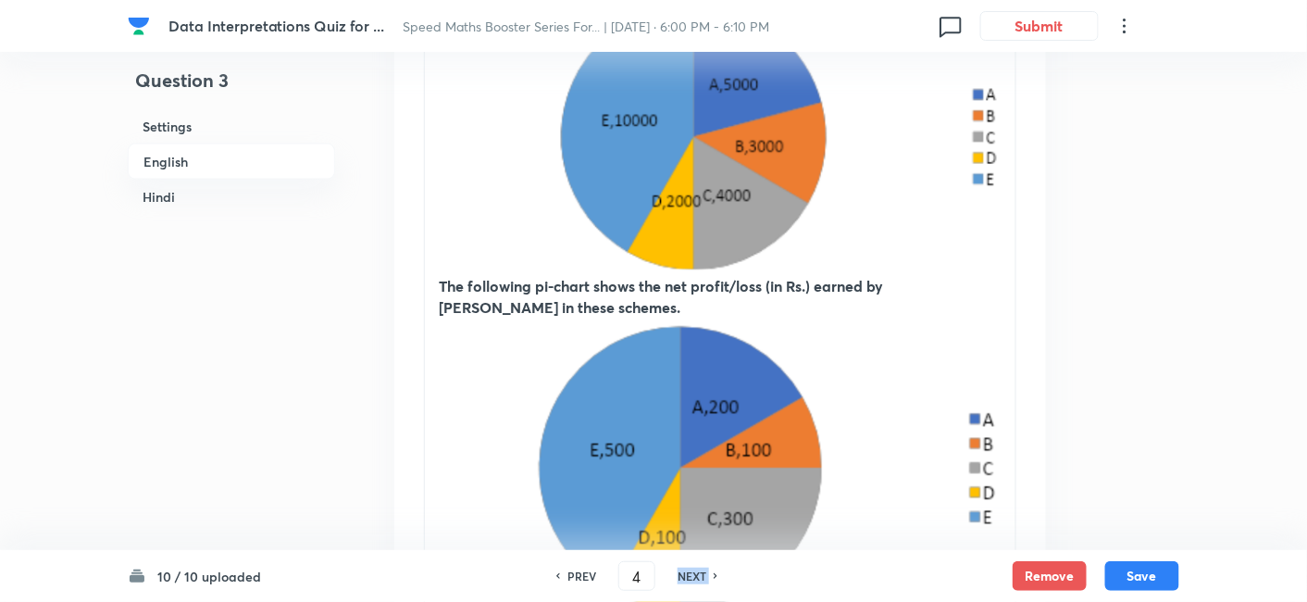
checkbox input "false"
checkbox input "true"
click at [698, 578] on h6 "NEXT" at bounding box center [692, 575] width 29 height 17
type input "5"
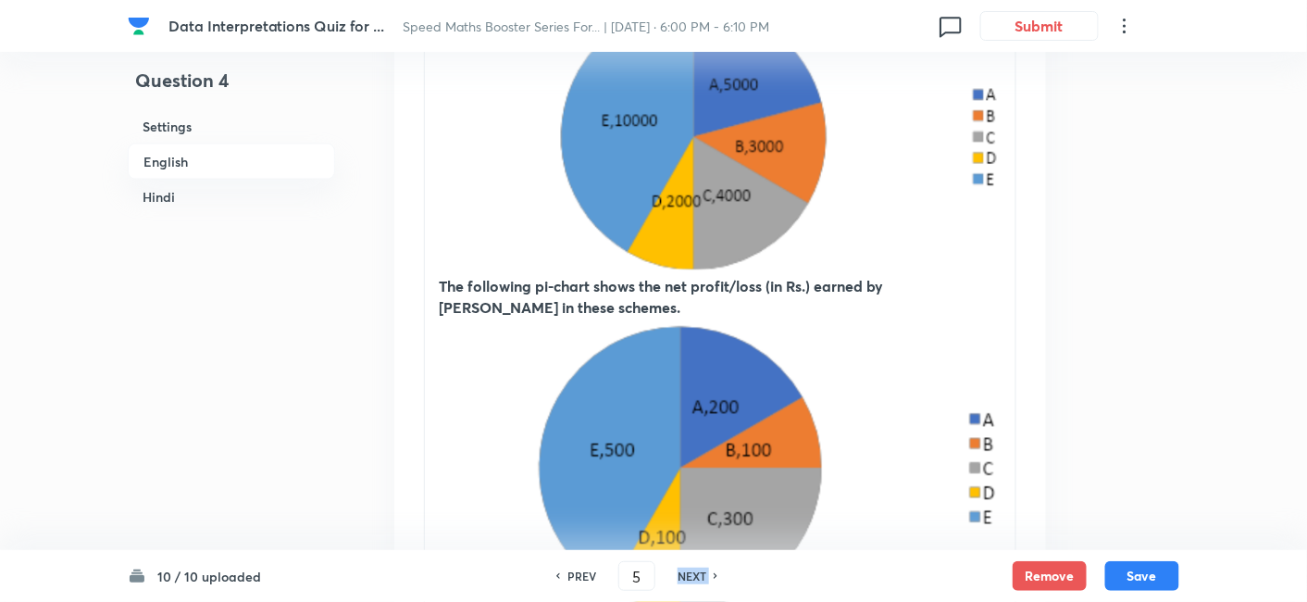
checkbox input "false"
checkbox input "true"
click at [698, 578] on h6 "NEXT" at bounding box center [692, 575] width 29 height 17
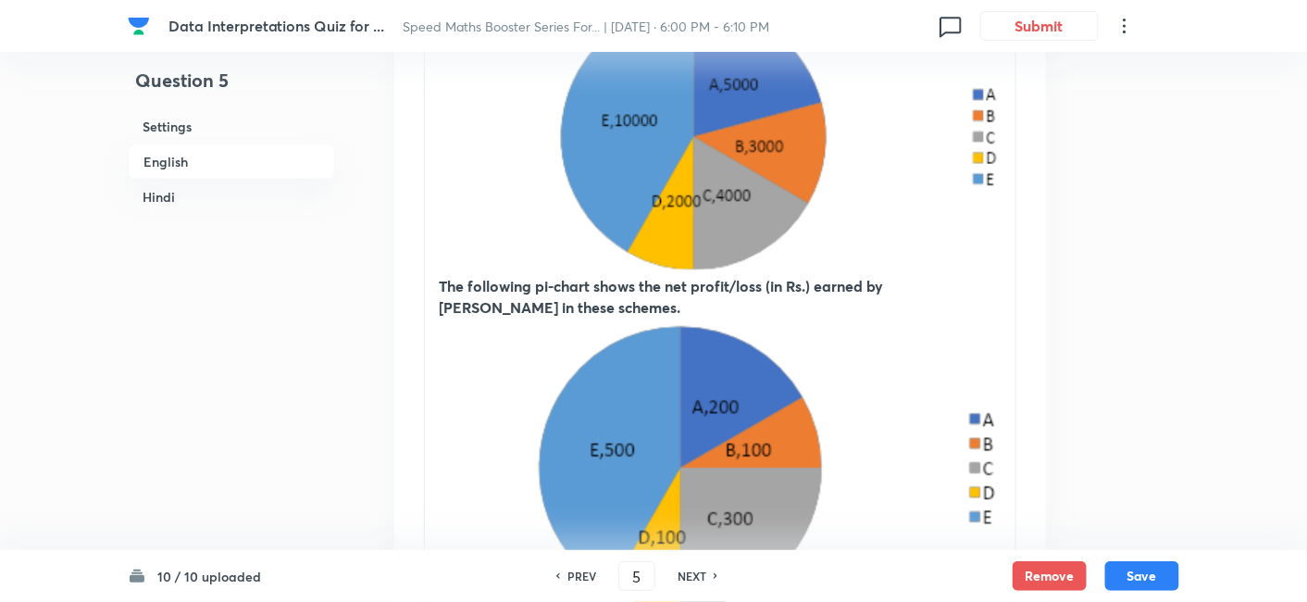
type input "6"
checkbox input "false"
checkbox input "true"
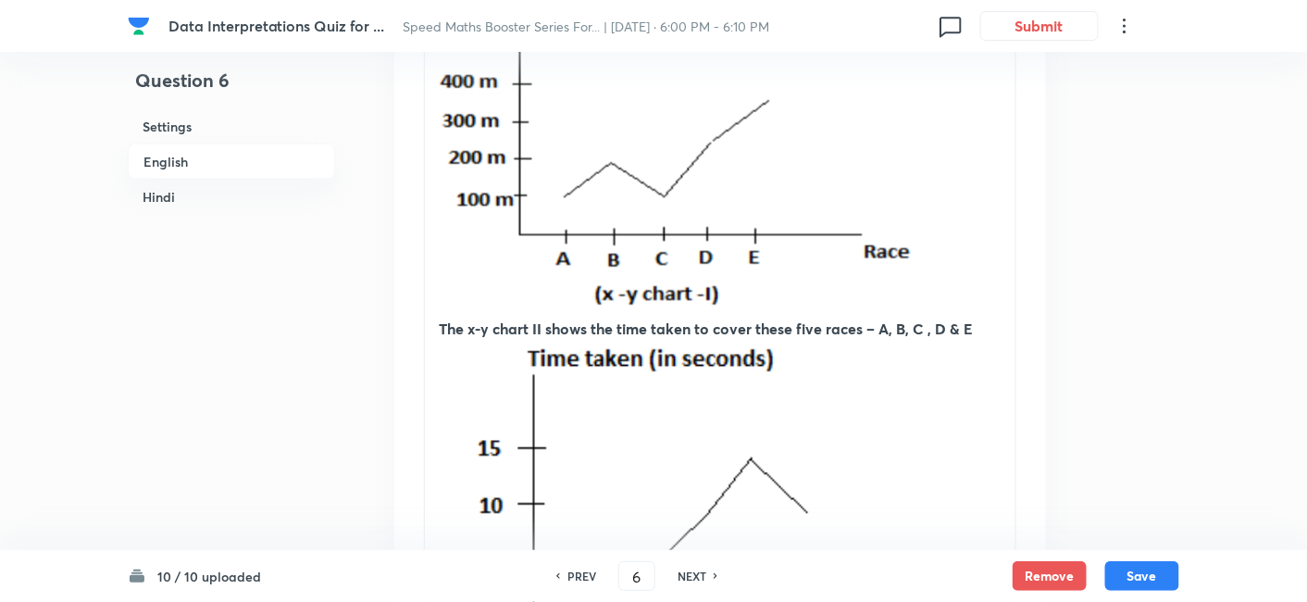
click at [698, 578] on h6 "NEXT" at bounding box center [692, 575] width 29 height 17
type input "7"
checkbox input "false"
checkbox input "true"
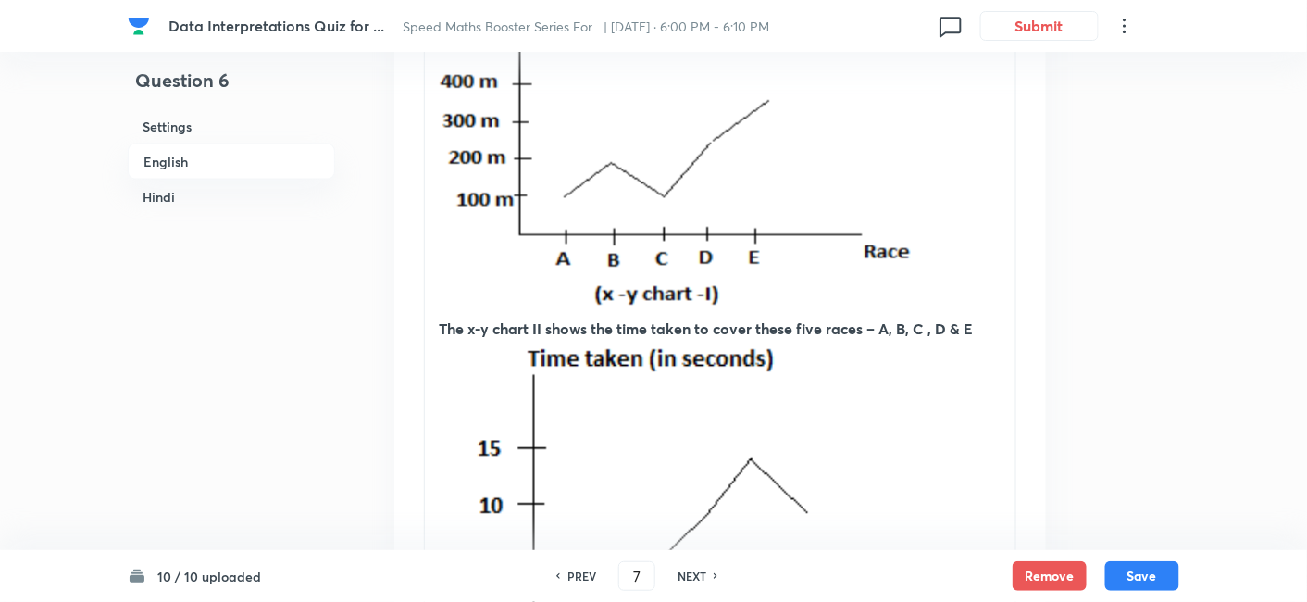
checkbox input "true"
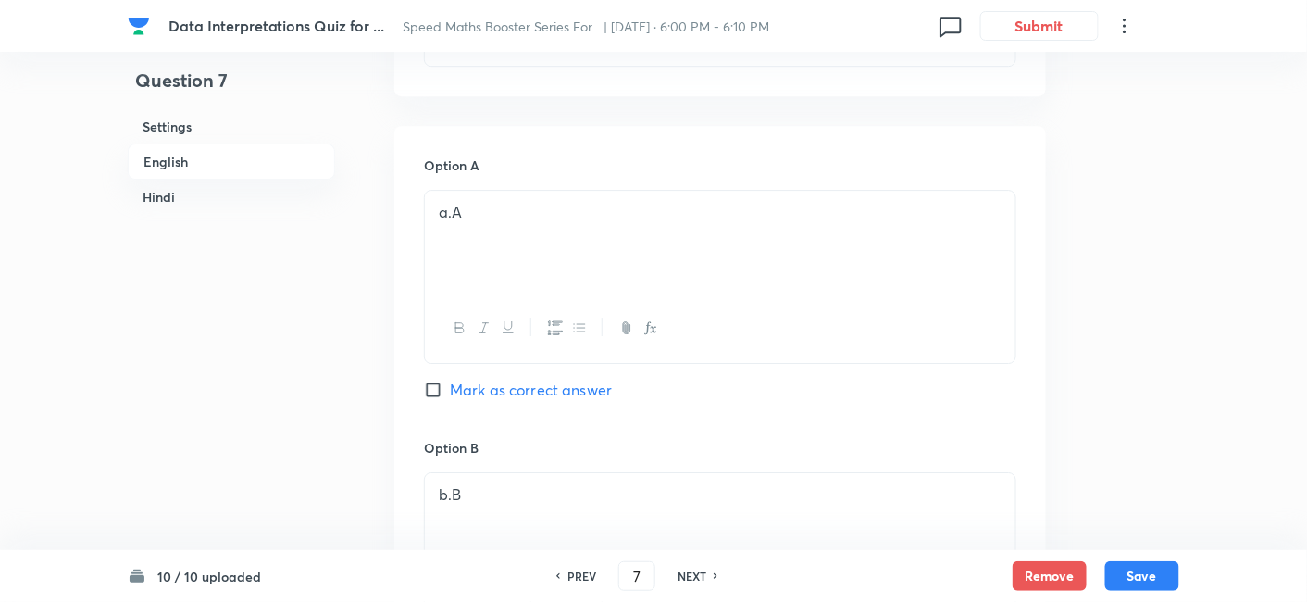
scroll to position [1789, 0]
click at [688, 582] on h6 "NEXT" at bounding box center [692, 575] width 29 height 17
type input "8"
checkbox input "false"
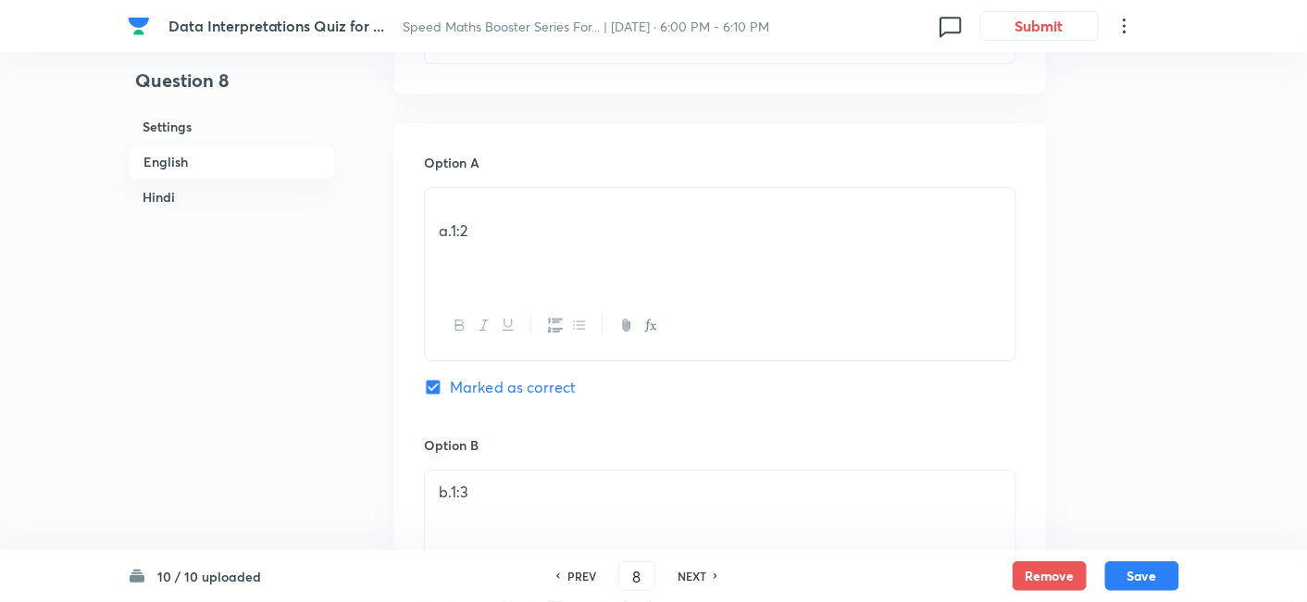
checkbox input "true"
click at [688, 582] on h6 "NEXT" at bounding box center [692, 575] width 29 height 17
type input "9"
checkbox input "false"
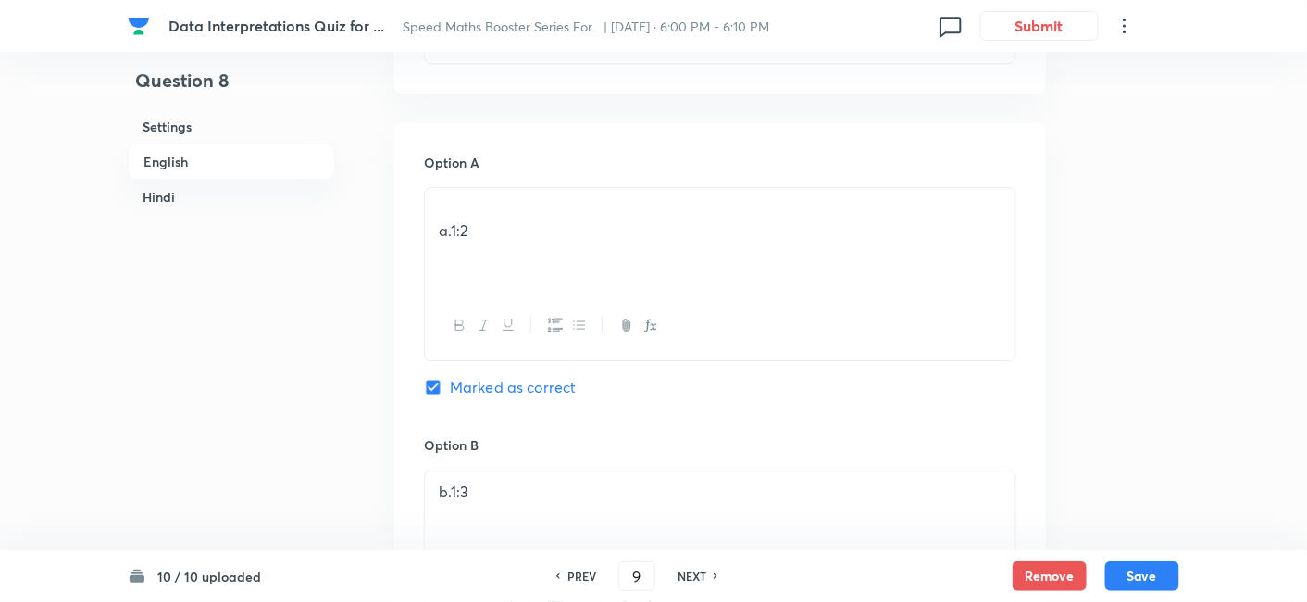
checkbox input "false"
checkbox input "true"
click at [688, 582] on h6 "NEXT" at bounding box center [692, 575] width 29 height 17
type input "10"
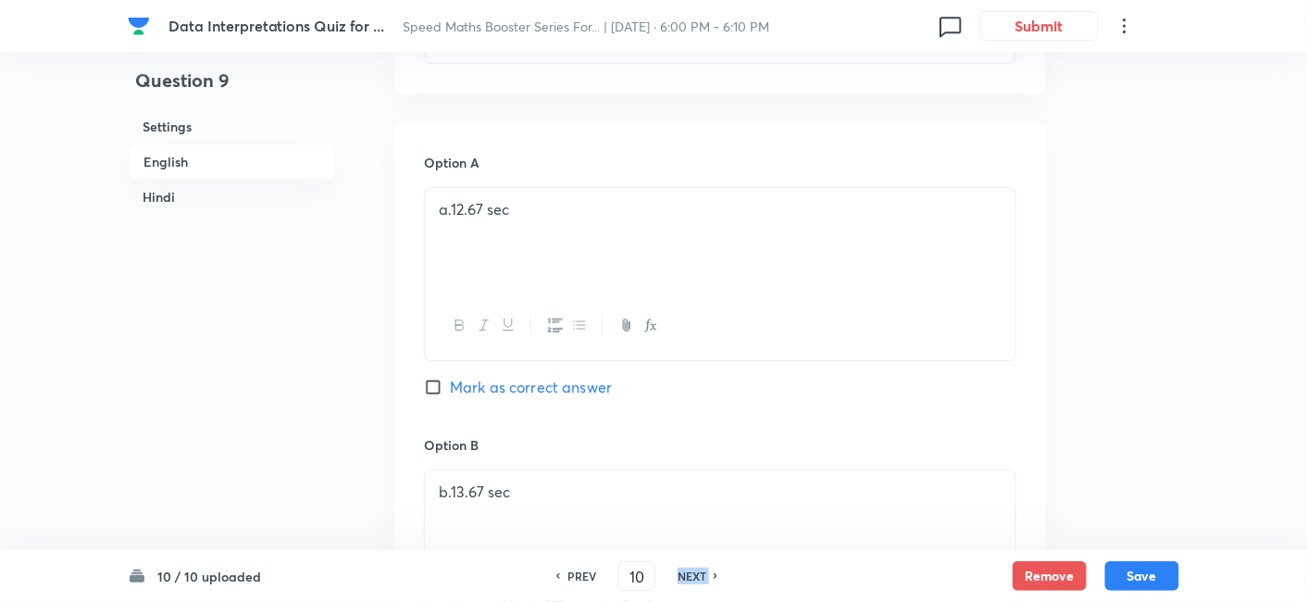
checkbox input "false"
checkbox input "true"
click at [688, 582] on h6 "NEXT" at bounding box center [692, 575] width 29 height 17
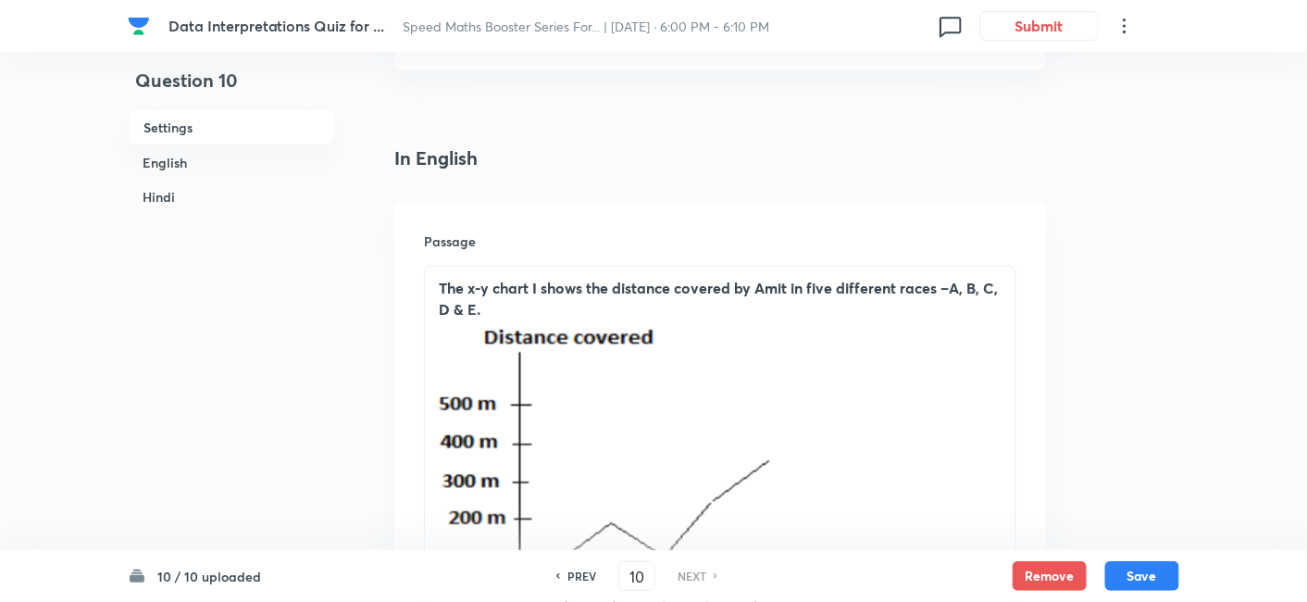
scroll to position [388, 0]
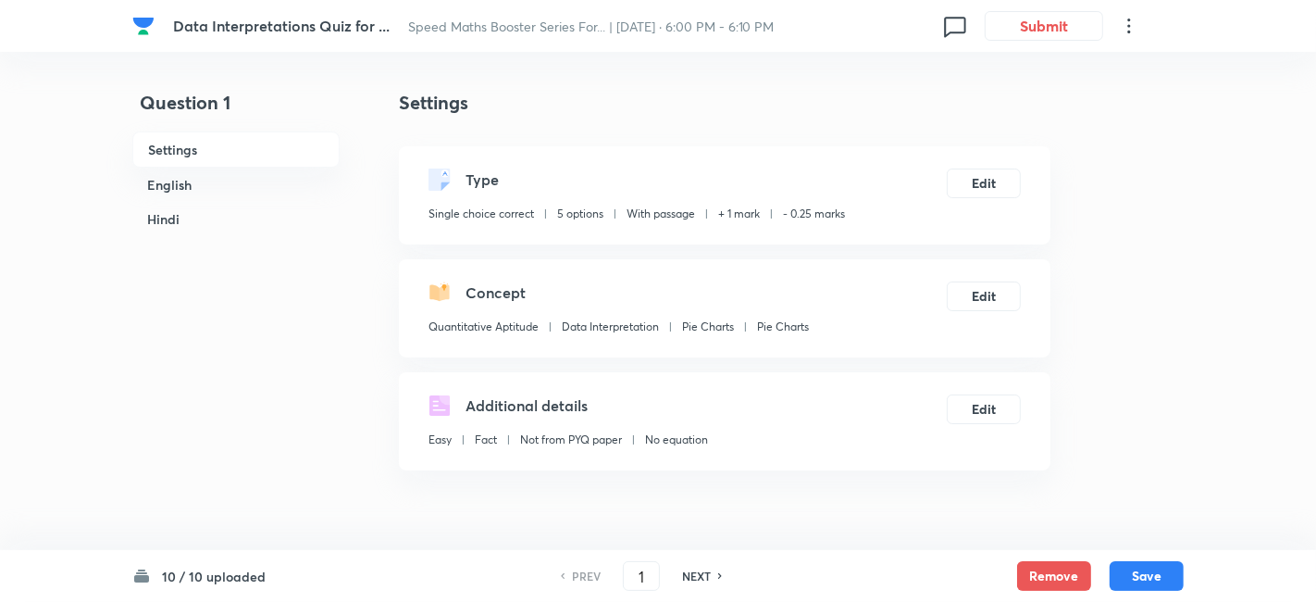
checkbox input "true"
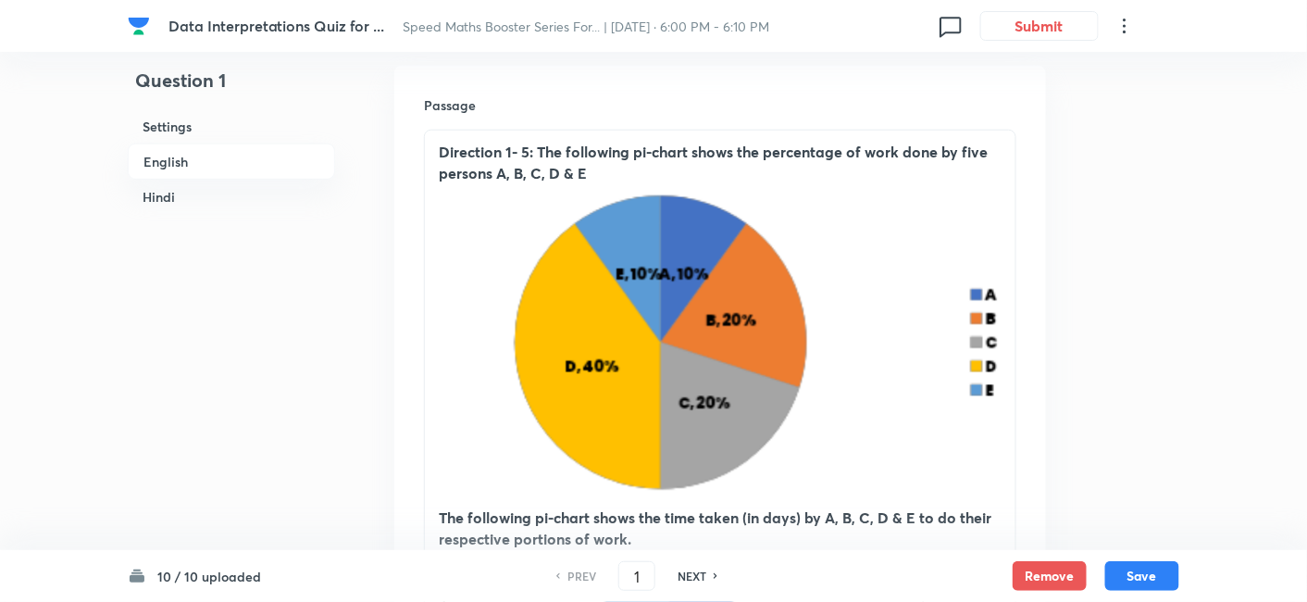
scroll to position [900, 0]
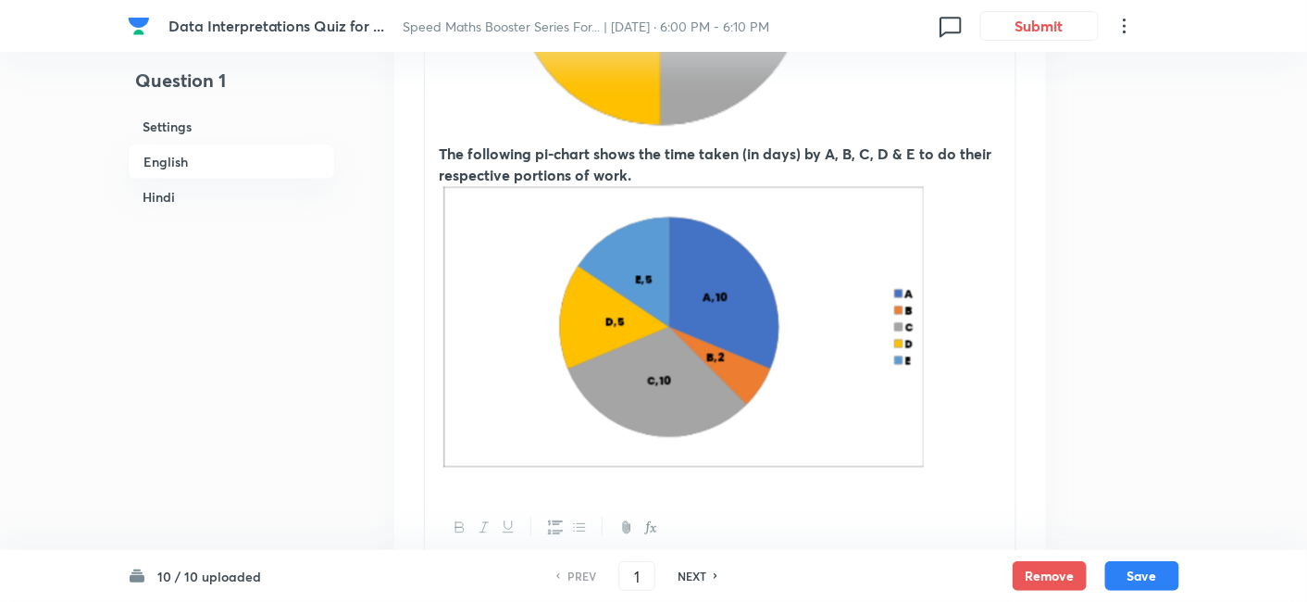
click at [693, 574] on h6 "NEXT" at bounding box center [692, 575] width 29 height 17
type input "2"
checkbox input "false"
checkbox input "true"
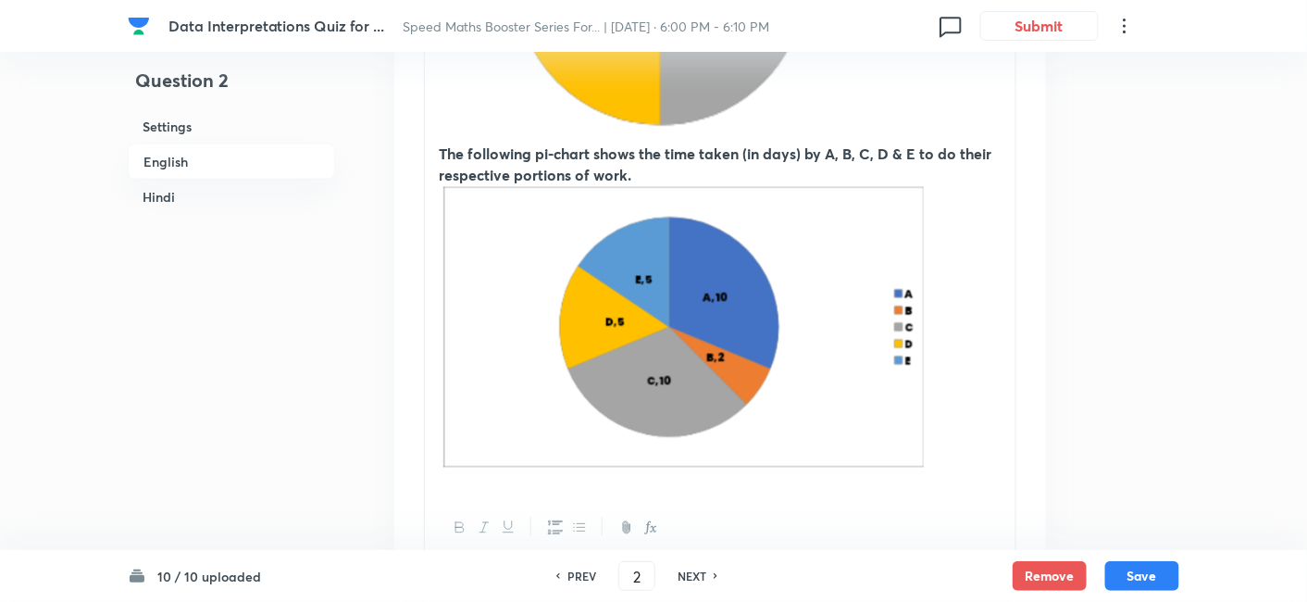
checkbox input "true"
click at [693, 574] on h6 "NEXT" at bounding box center [692, 575] width 29 height 17
type input "3"
checkbox input "false"
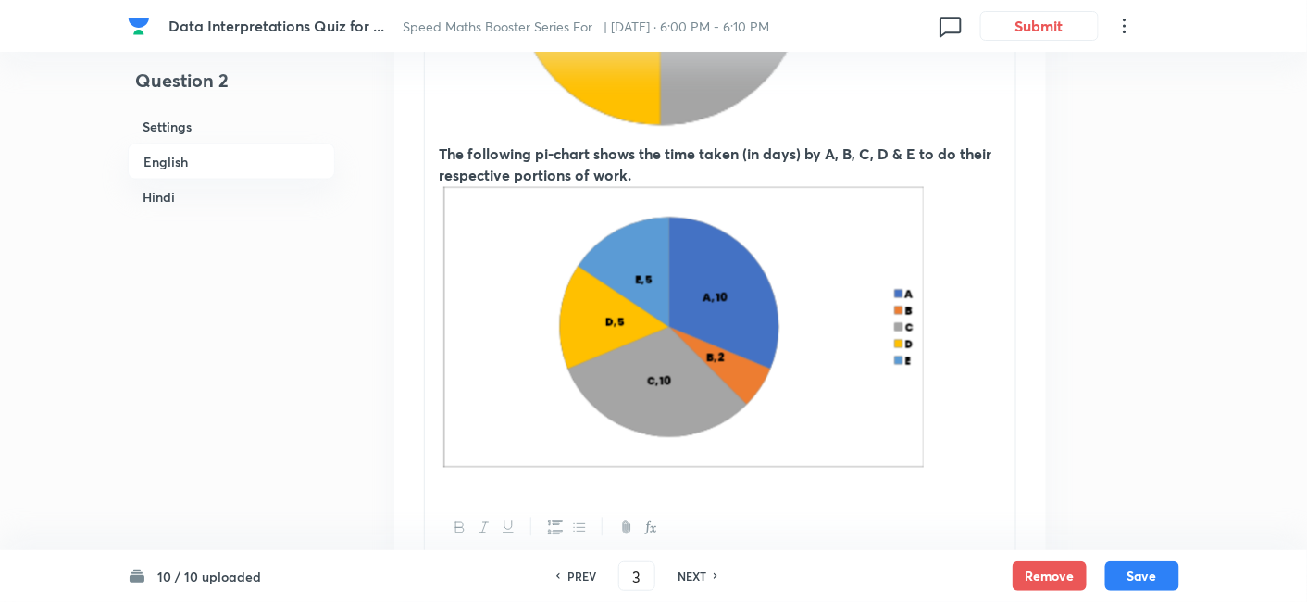
checkbox input "true"
click at [693, 574] on h6 "NEXT" at bounding box center [692, 575] width 29 height 17
type input "4"
checkbox input "false"
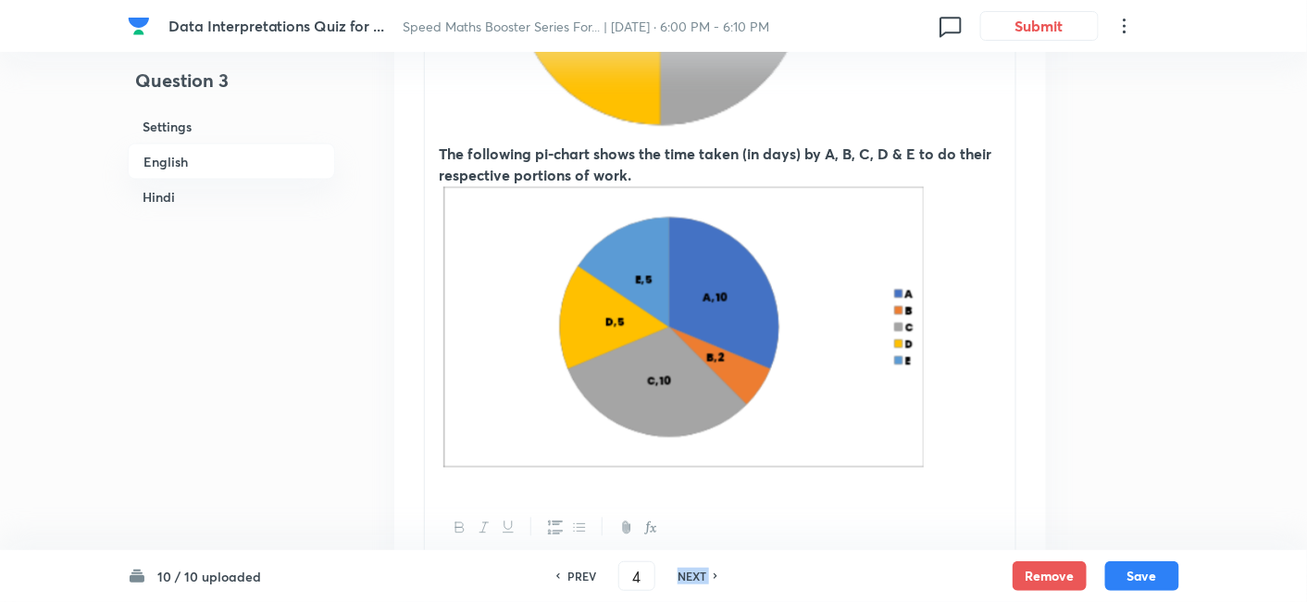
checkbox input "false"
checkbox input "true"
click at [693, 574] on h6 "NEXT" at bounding box center [692, 575] width 29 height 17
type input "5"
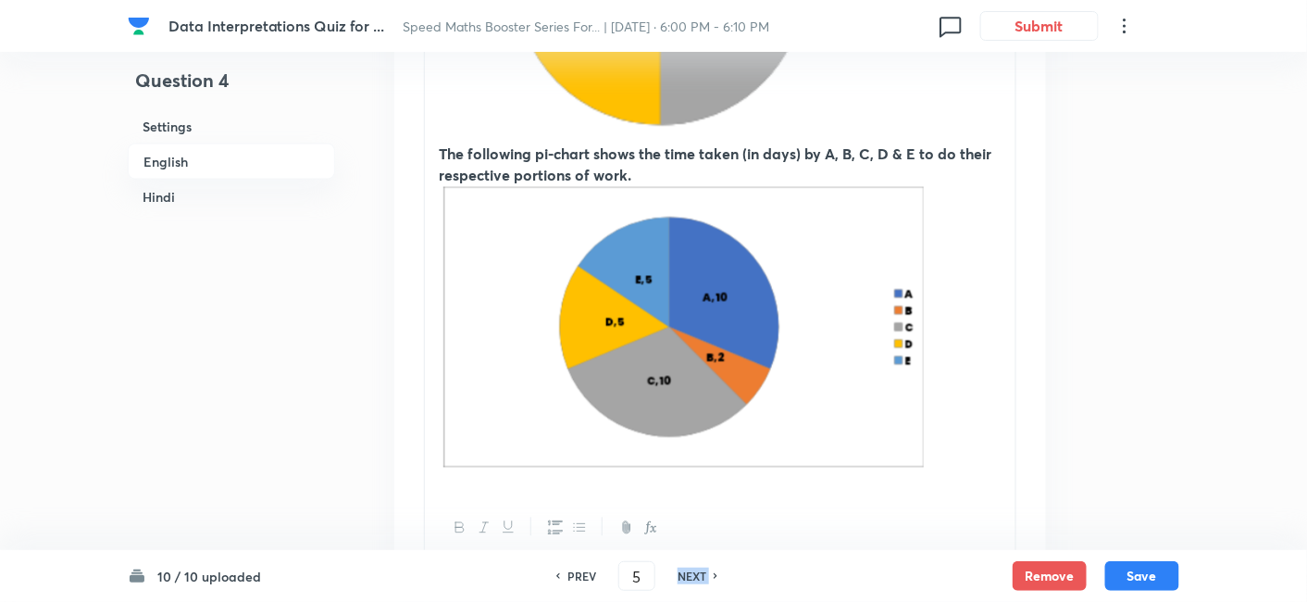
checkbox input "false"
checkbox input "true"
click at [693, 574] on h6 "NEXT" at bounding box center [692, 575] width 29 height 17
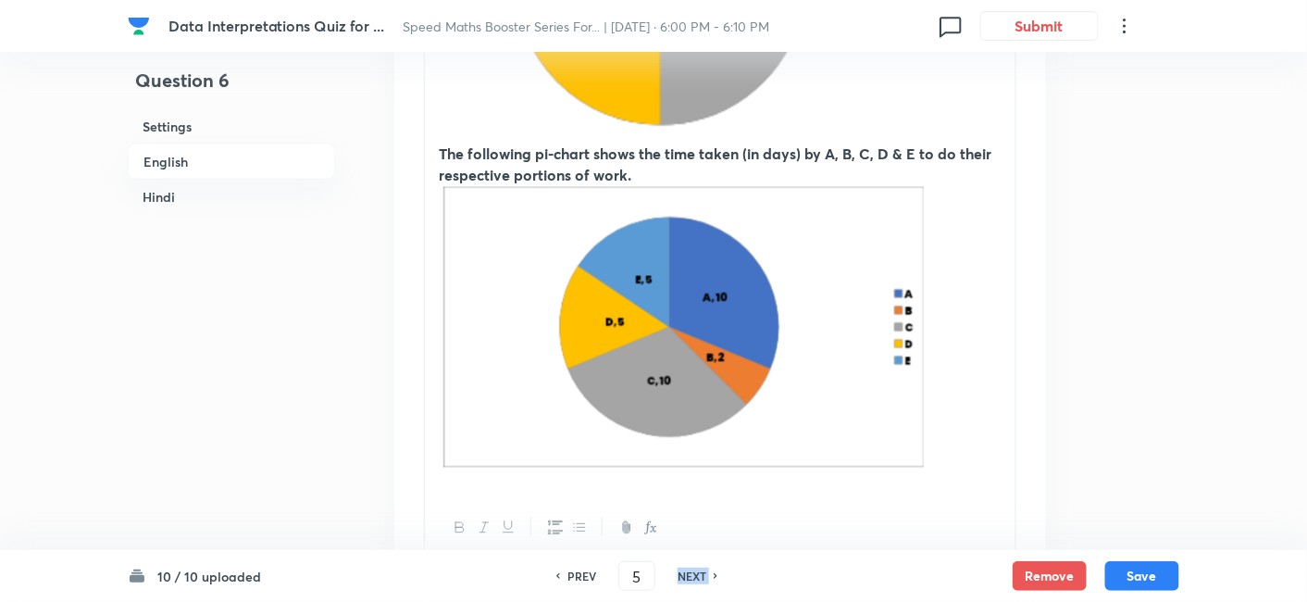
type input "6"
checkbox input "false"
checkbox input "true"
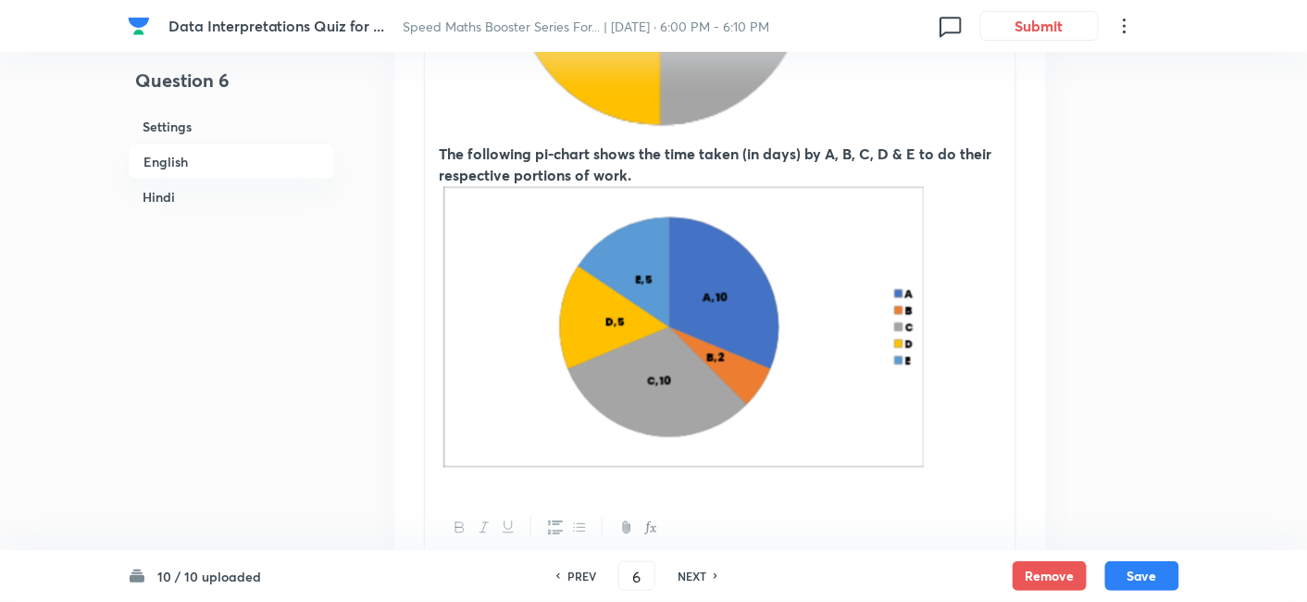
click at [693, 574] on h6 "NEXT" at bounding box center [692, 575] width 29 height 17
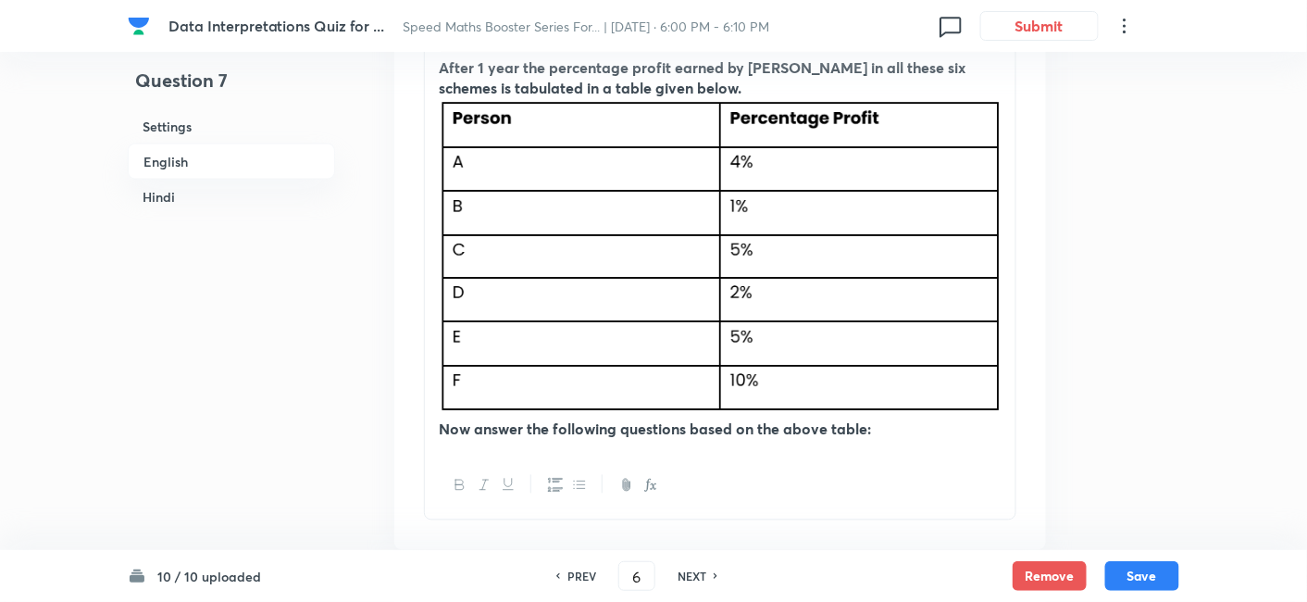
type input "7"
checkbox input "false"
checkbox input "true"
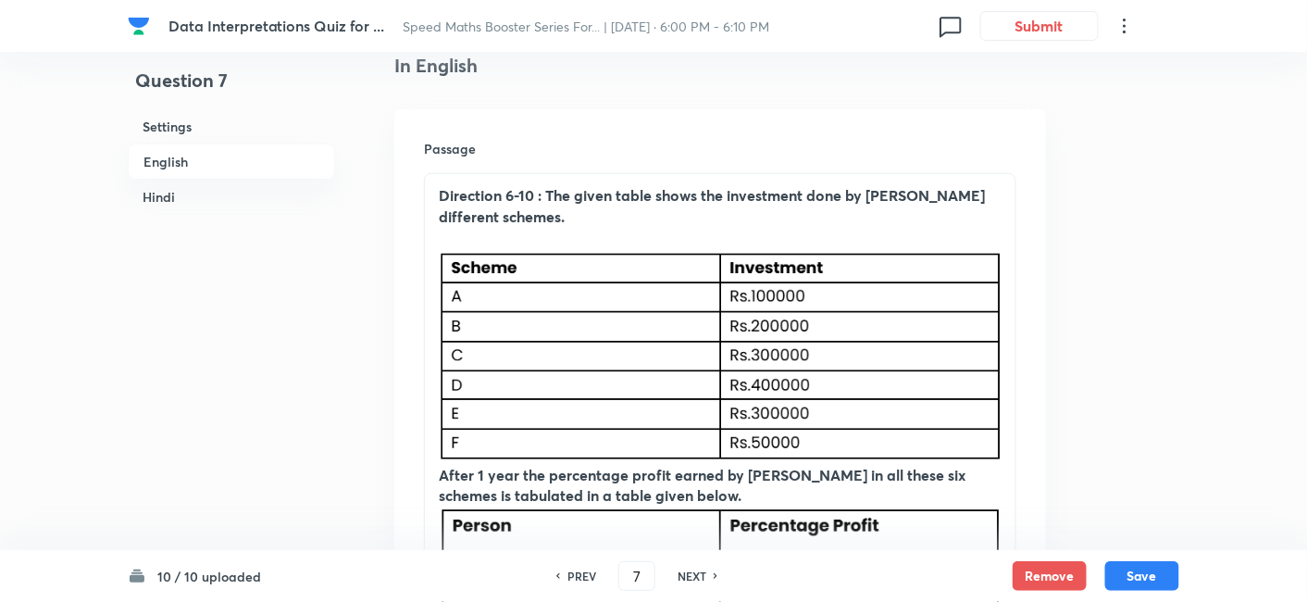
scroll to position [479, 0]
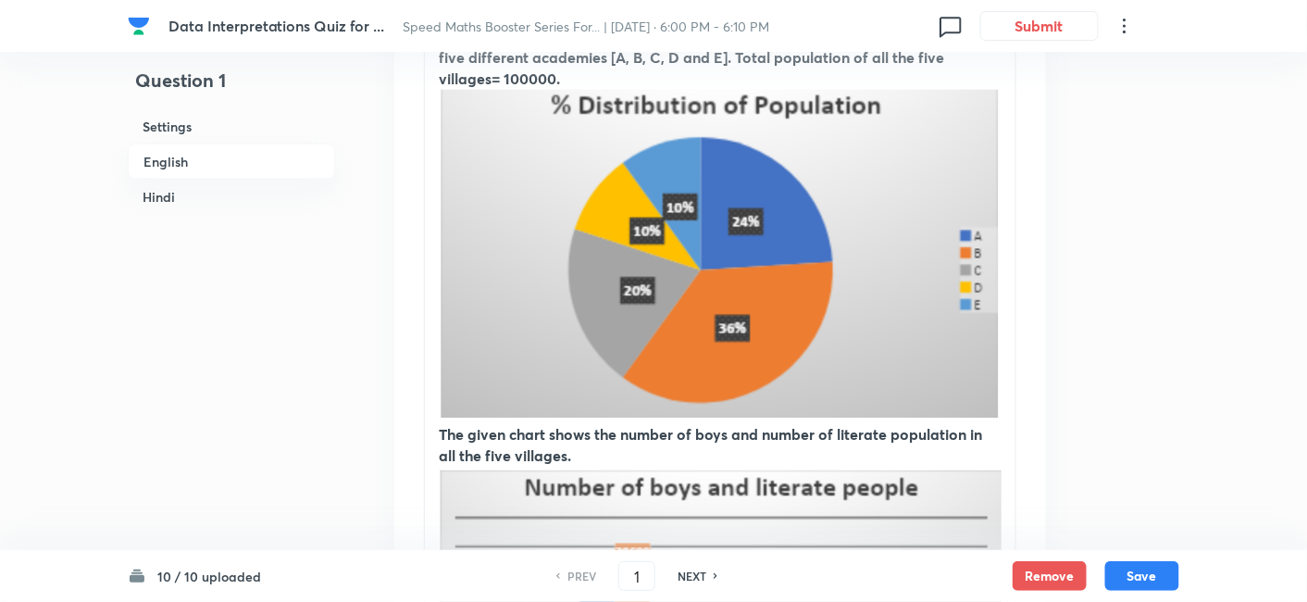
scroll to position [841, 0]
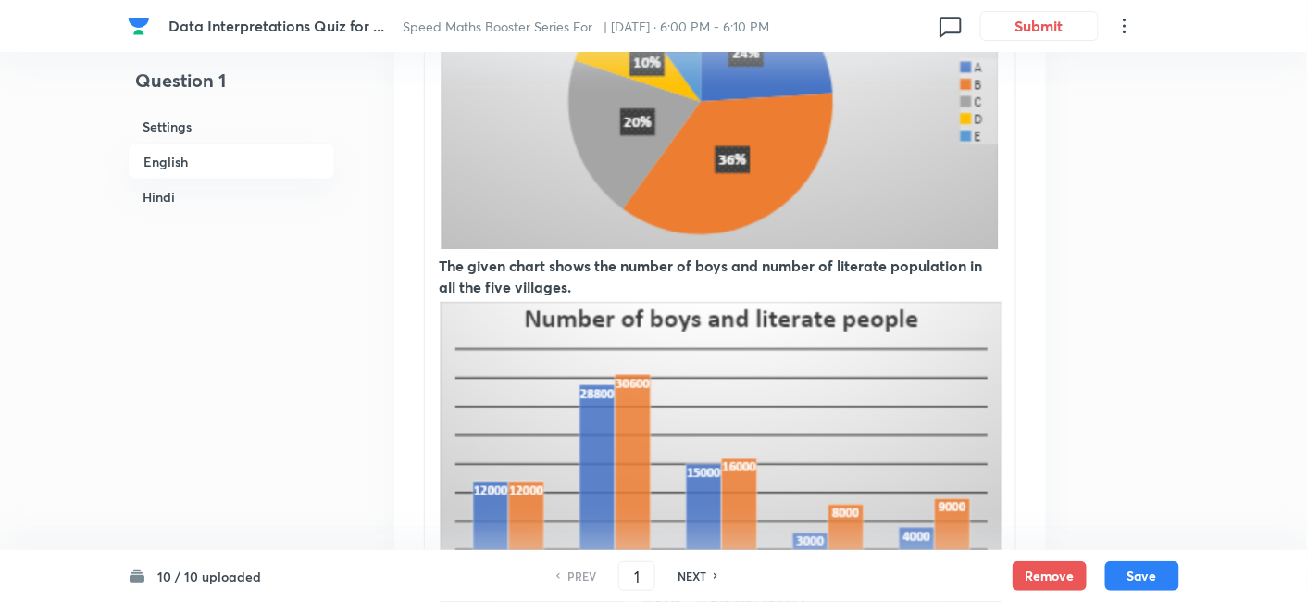
click at [700, 576] on h6 "NEXT" at bounding box center [692, 575] width 29 height 17
type input "2"
checkbox input "false"
checkbox input "true"
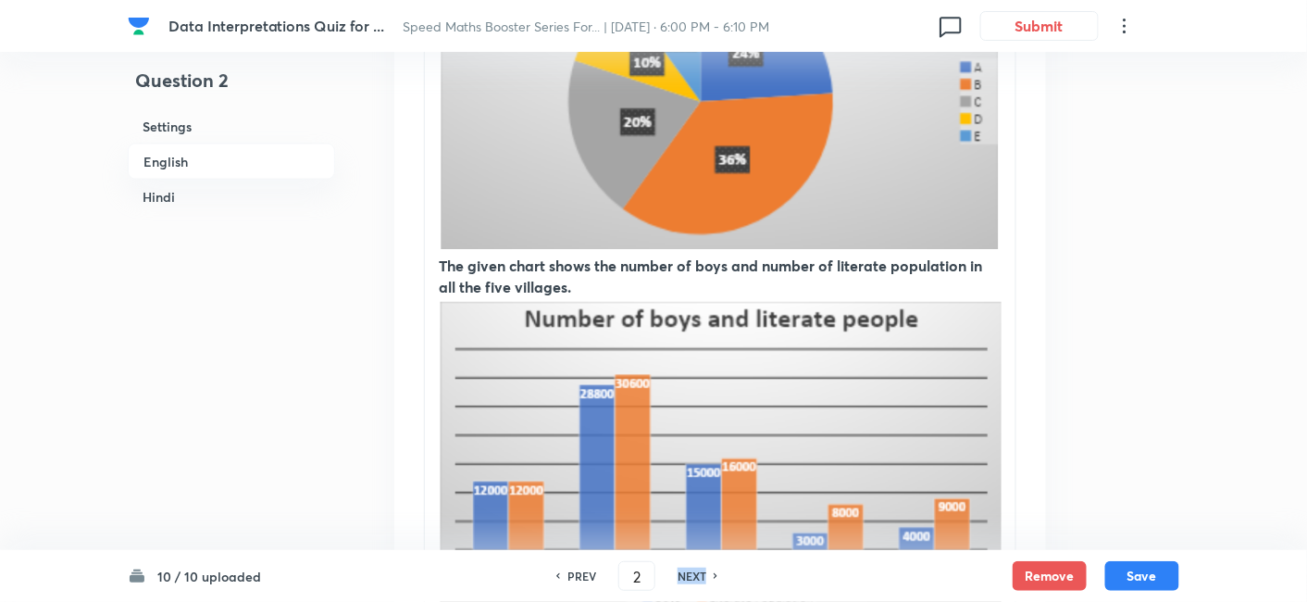
checkbox input "true"
click at [700, 576] on h6 "NEXT" at bounding box center [692, 575] width 29 height 17
type input "3"
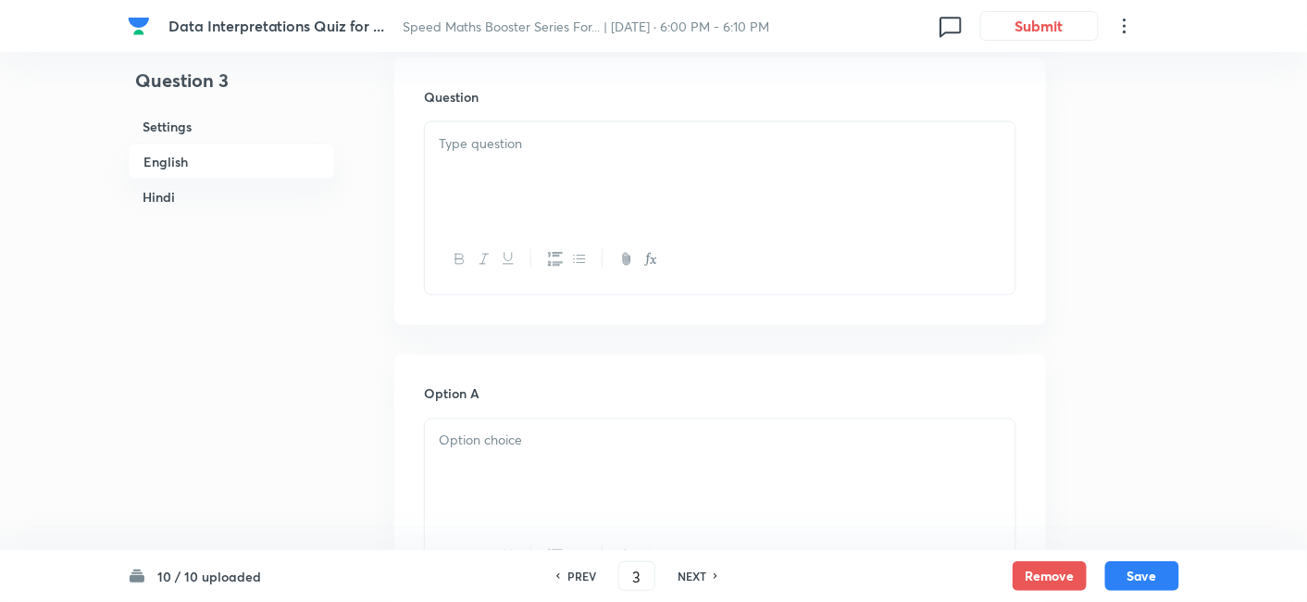
checkbox input "false"
checkbox input "true"
click at [700, 576] on h6 "NEXT" at bounding box center [692, 575] width 29 height 17
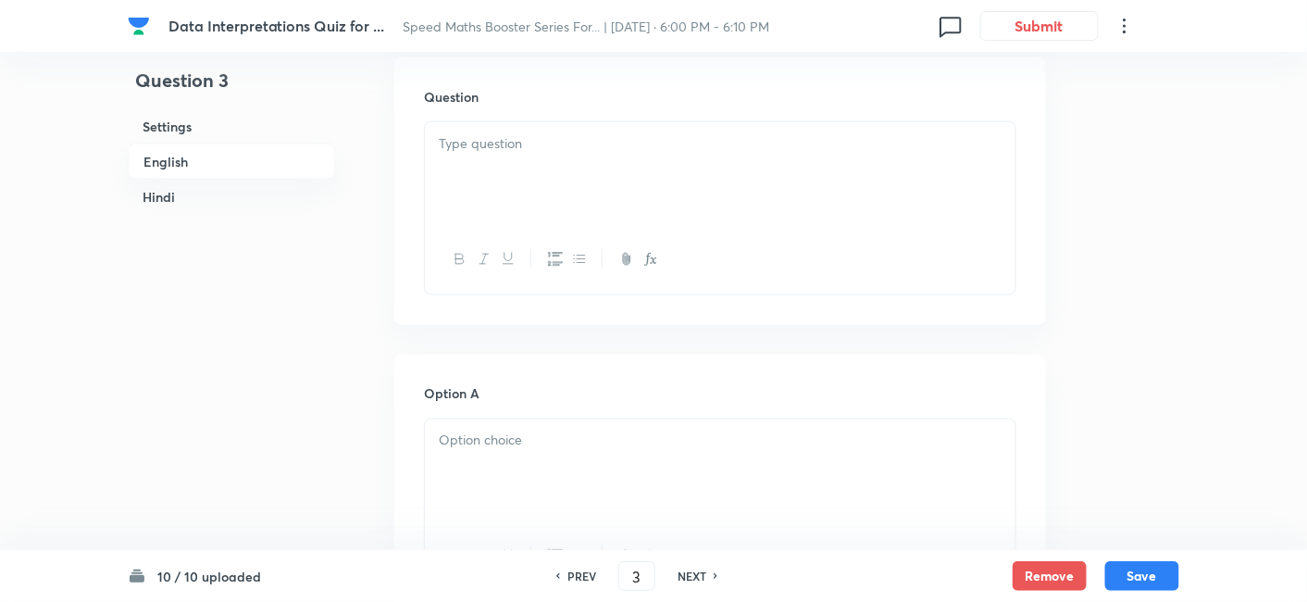
type input "4"
checkbox input "false"
checkbox input "true"
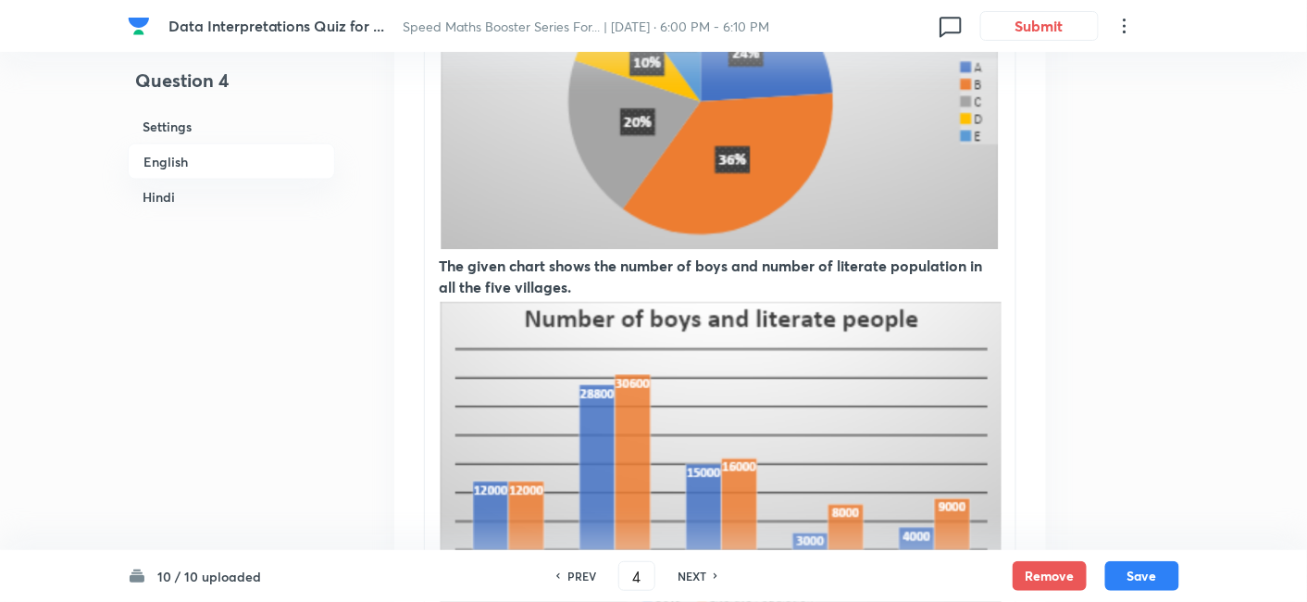
click at [700, 576] on h6 "NEXT" at bounding box center [692, 575] width 29 height 17
type input "5"
checkbox input "false"
checkbox input "true"
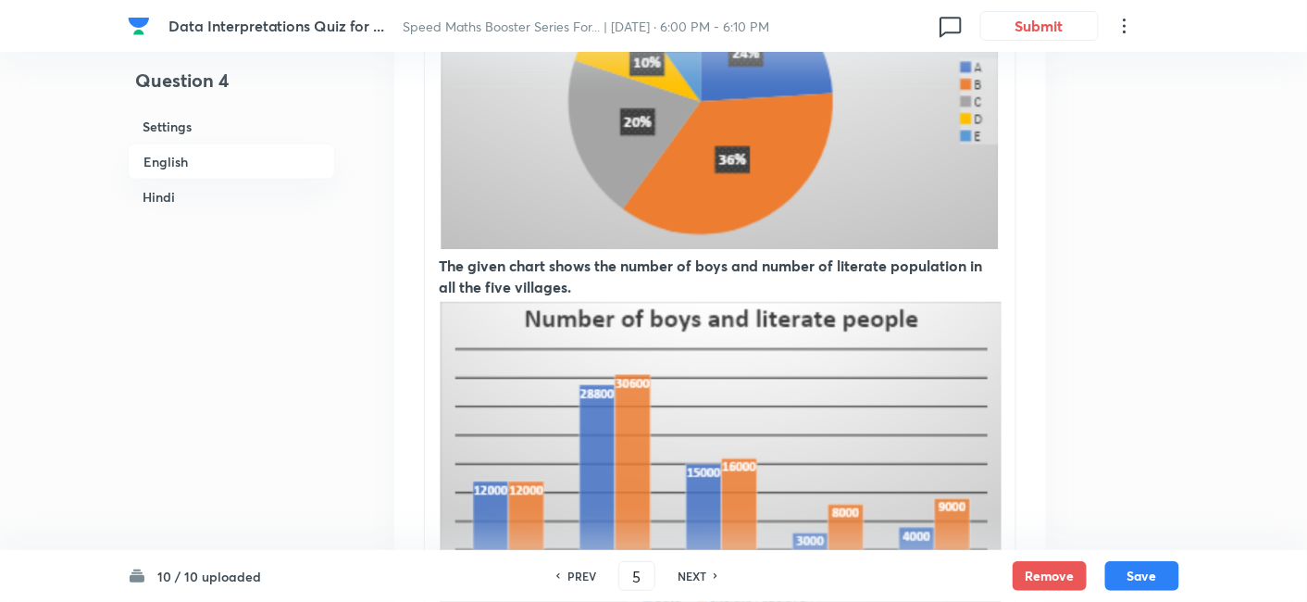
checkbox input "true"
click at [700, 576] on h6 "NEXT" at bounding box center [692, 575] width 29 height 17
type input "6"
checkbox input "false"
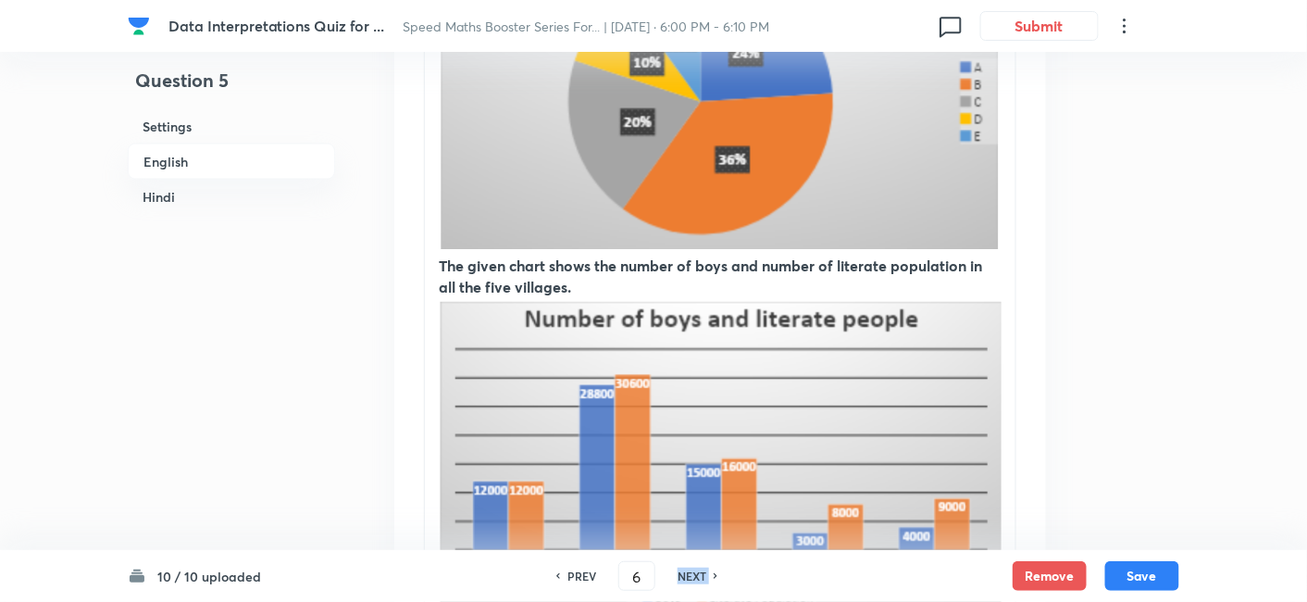
checkbox input "true"
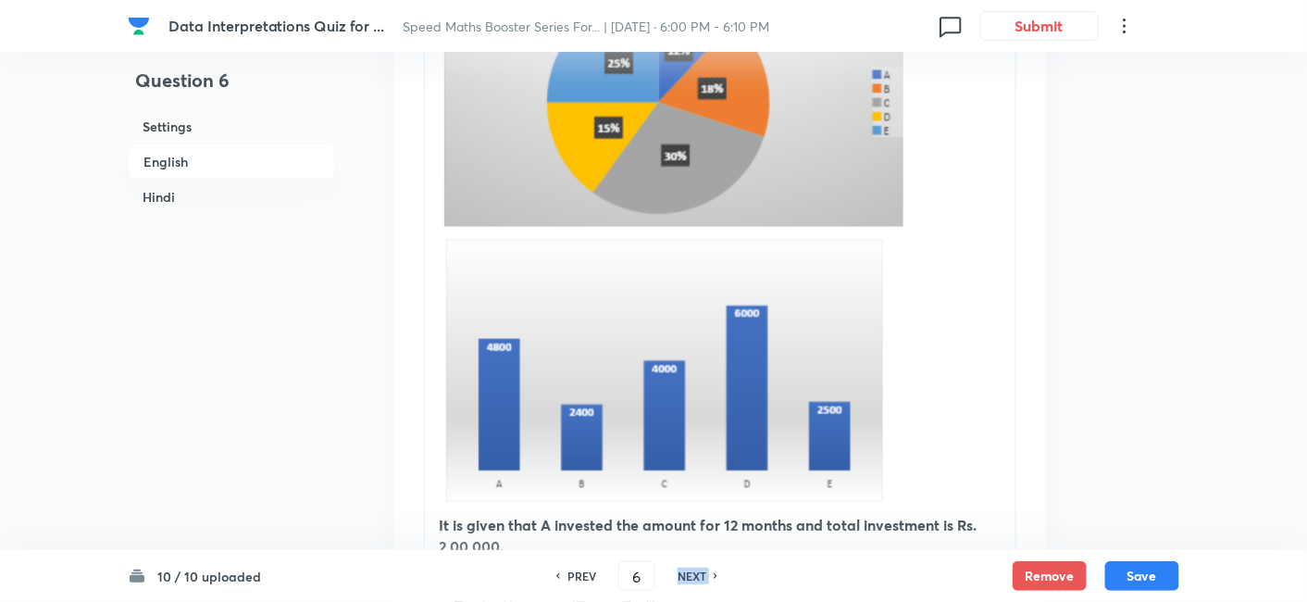
click at [700, 576] on h6 "NEXT" at bounding box center [692, 575] width 29 height 17
type input "7"
checkbox input "false"
checkbox input "true"
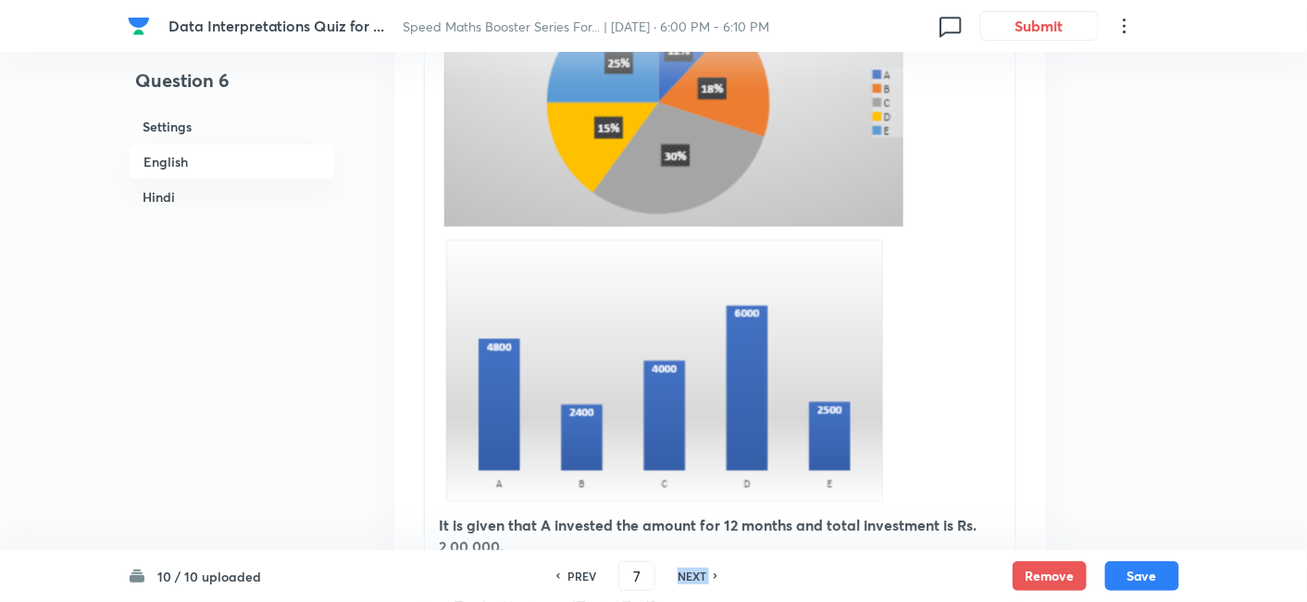
checkbox input "true"
click at [700, 576] on h6 "NEXT" at bounding box center [692, 575] width 29 height 17
type input "8"
checkbox input "false"
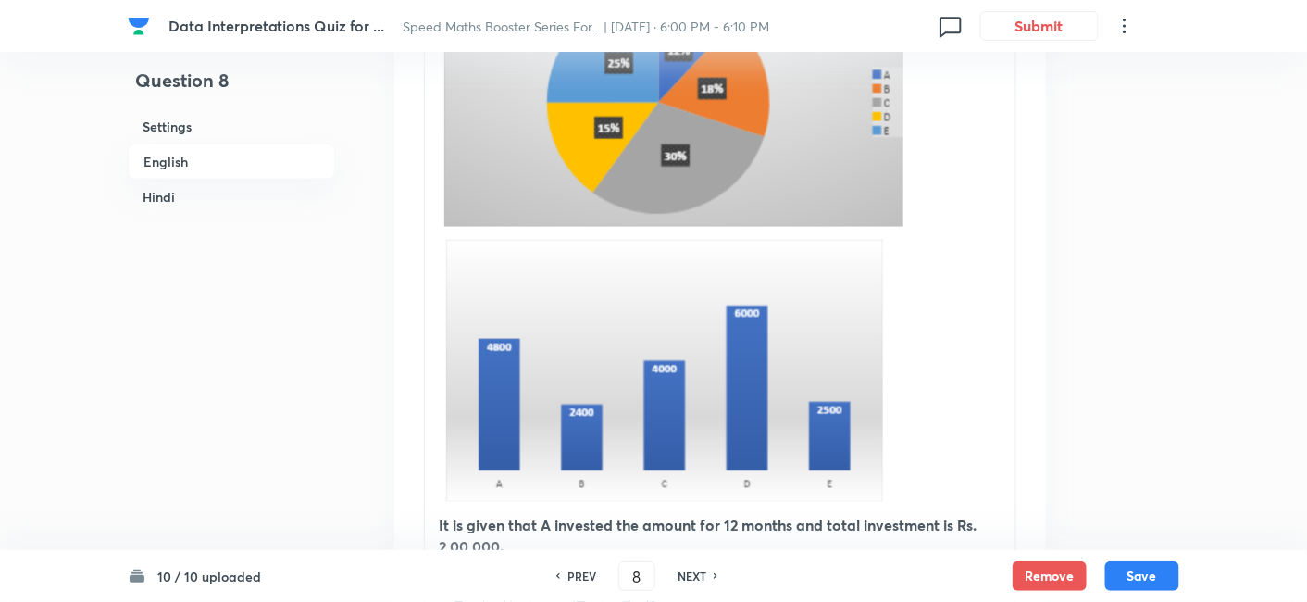
checkbox input "true"
click at [700, 576] on h6 "NEXT" at bounding box center [692, 575] width 29 height 17
type input "9"
checkbox input "false"
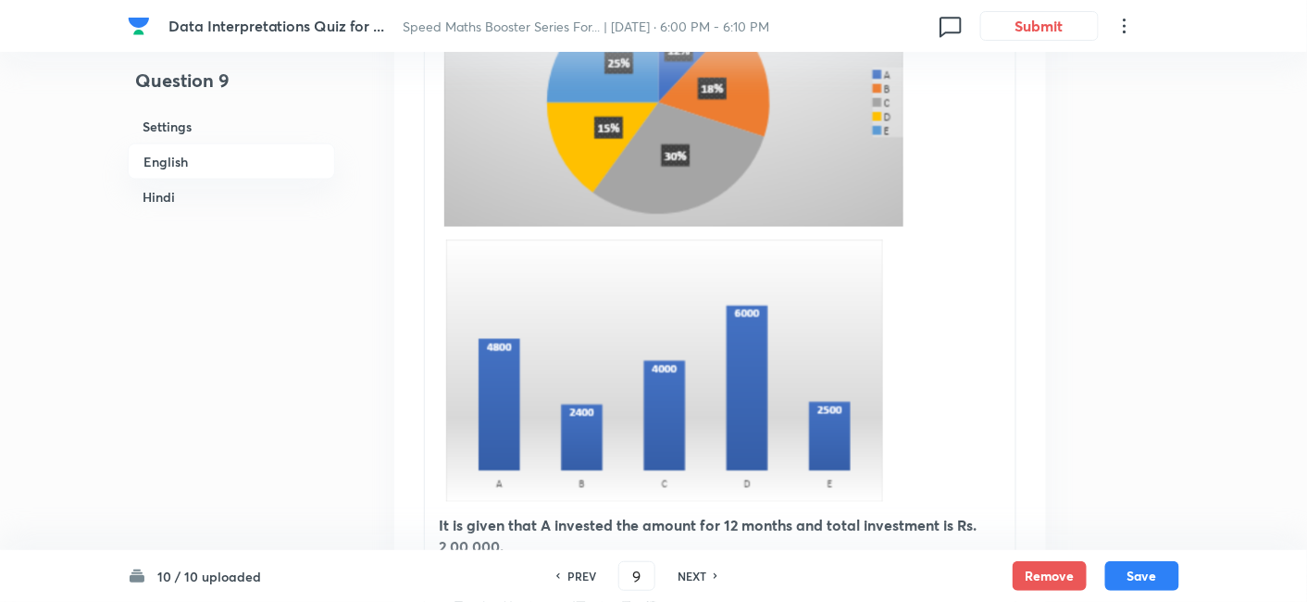
checkbox input "false"
checkbox input "true"
click at [700, 576] on h6 "NEXT" at bounding box center [692, 575] width 29 height 17
type input "10"
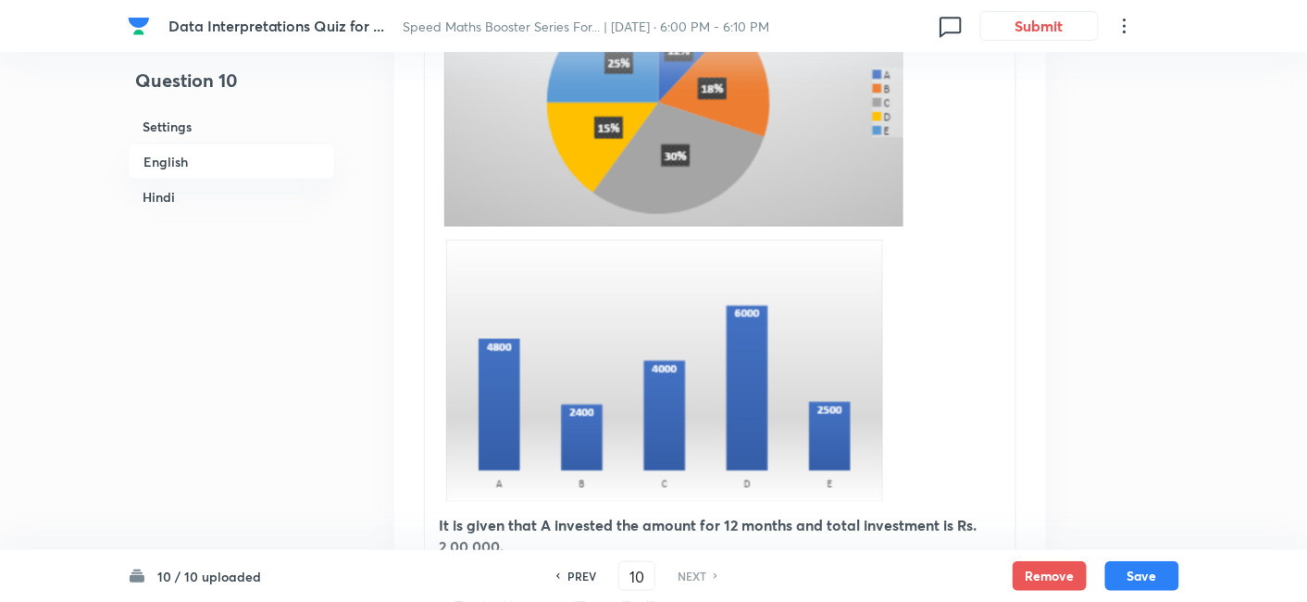
checkbox input "false"
checkbox input "true"
click at [700, 576] on h6 "NEXT" at bounding box center [692, 575] width 29 height 17
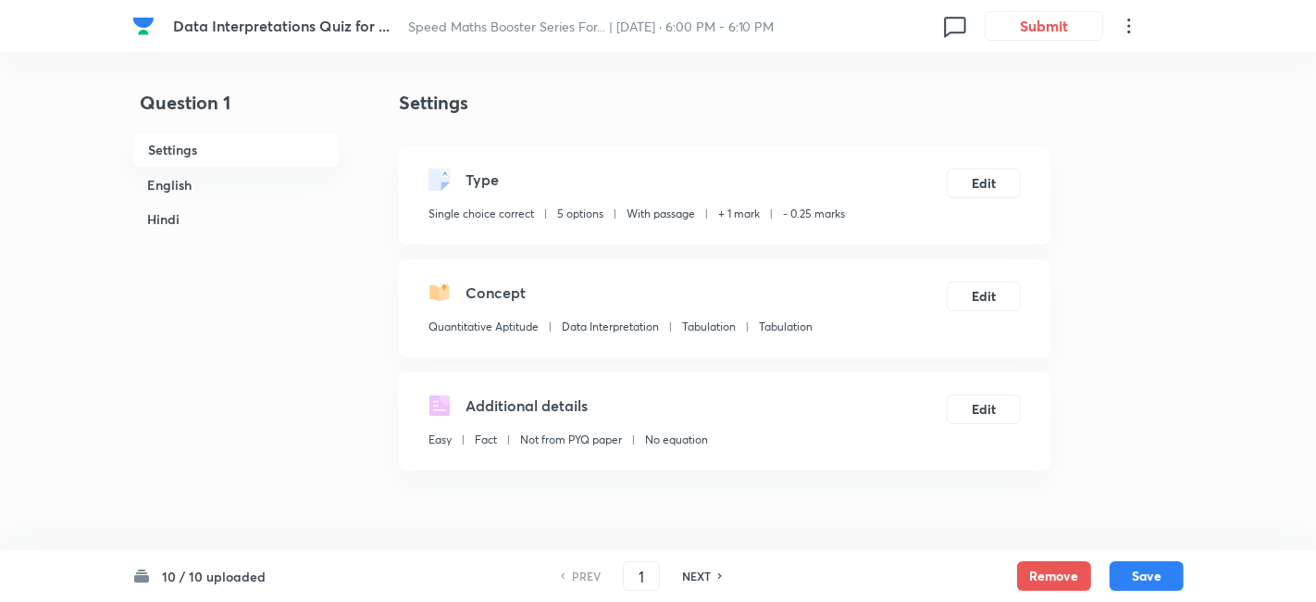
checkbox input "true"
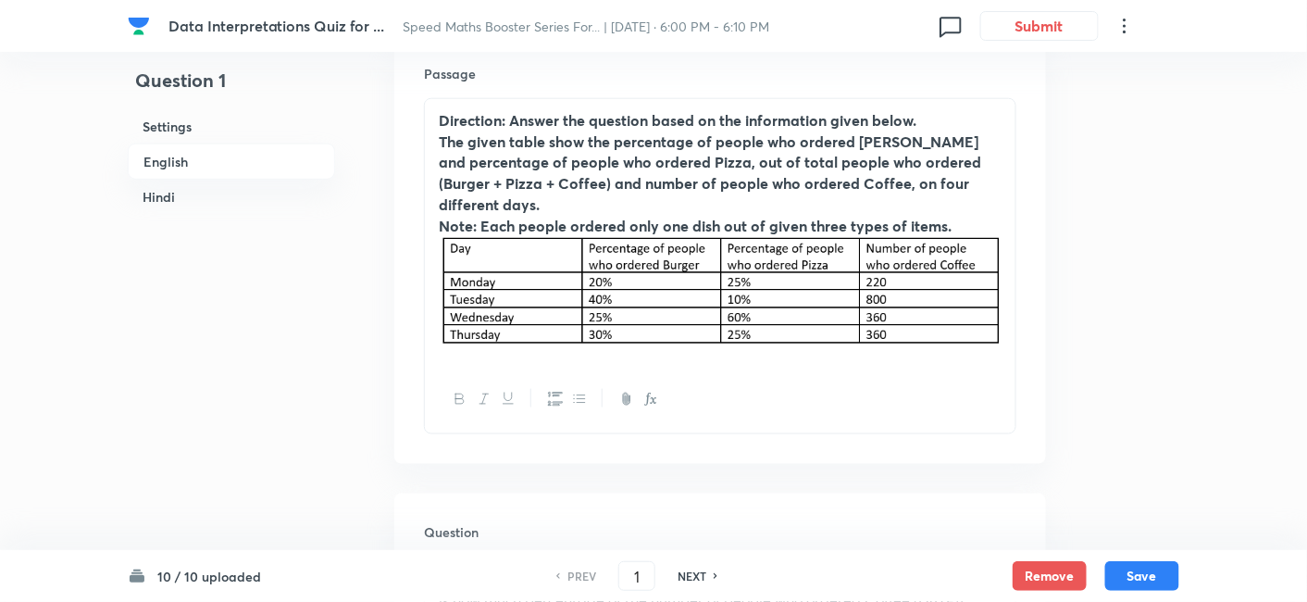
scroll to position [563, 0]
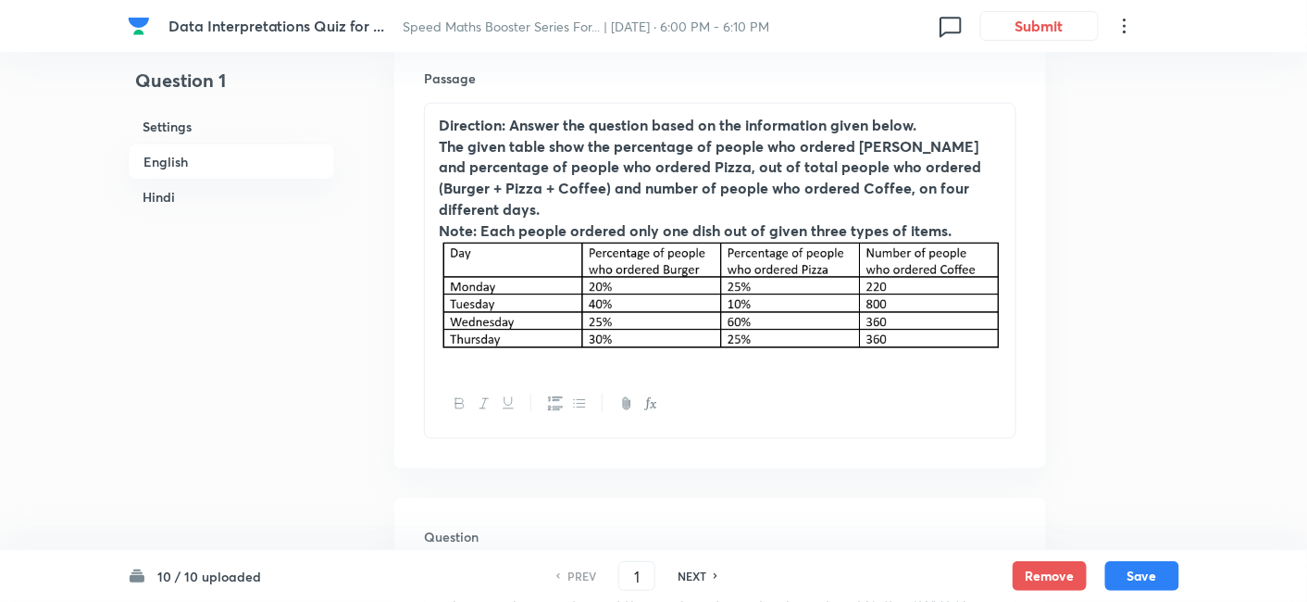
click at [701, 567] on div "PREV 1 ​ NEXT" at bounding box center [636, 576] width 239 height 30
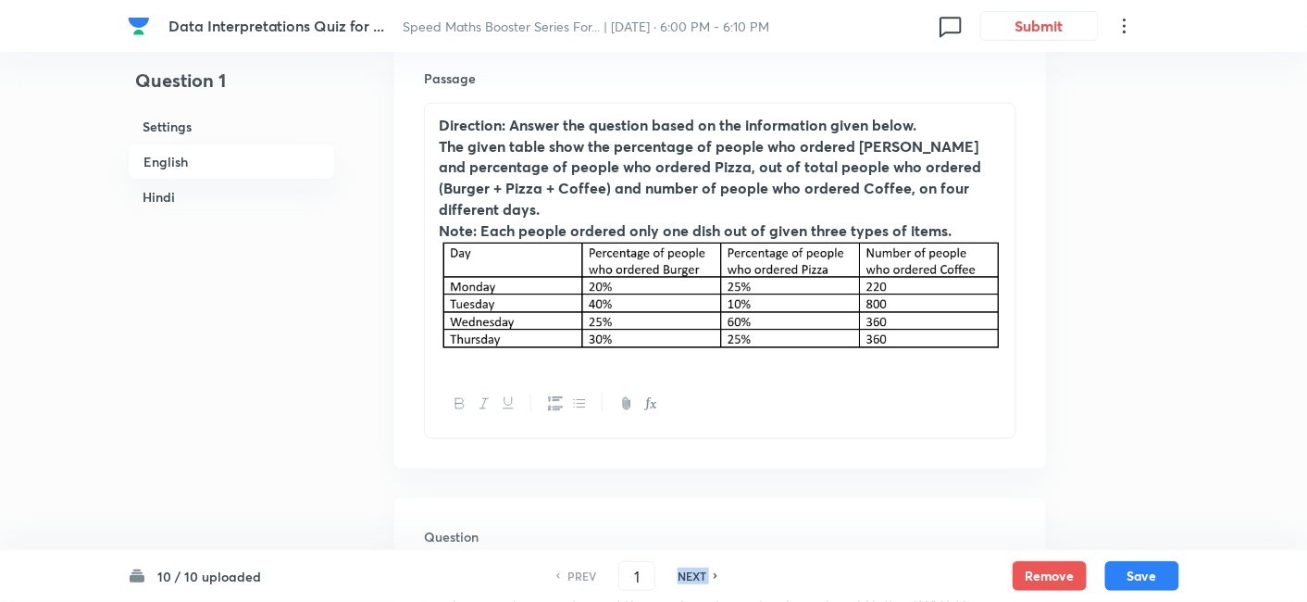
click at [717, 579] on icon at bounding box center [717, 575] width 6 height 9
type input "2"
checkbox input "false"
checkbox input "true"
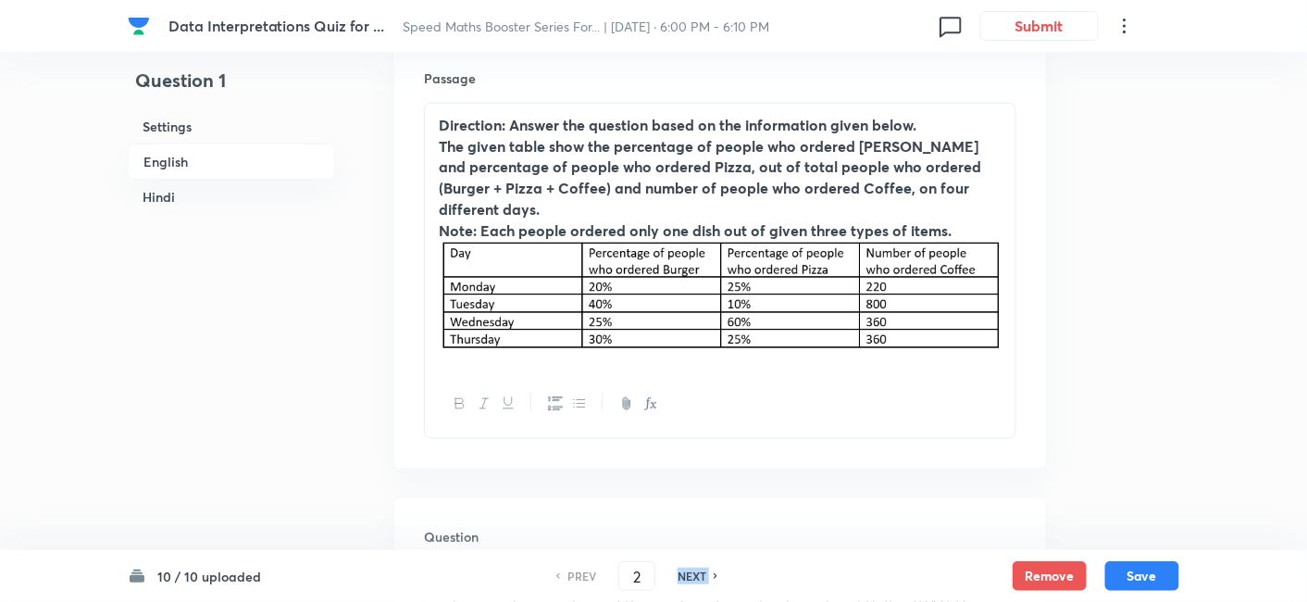
checkbox input "true"
click at [717, 579] on icon at bounding box center [717, 575] width 6 height 9
type input "3"
checkbox input "false"
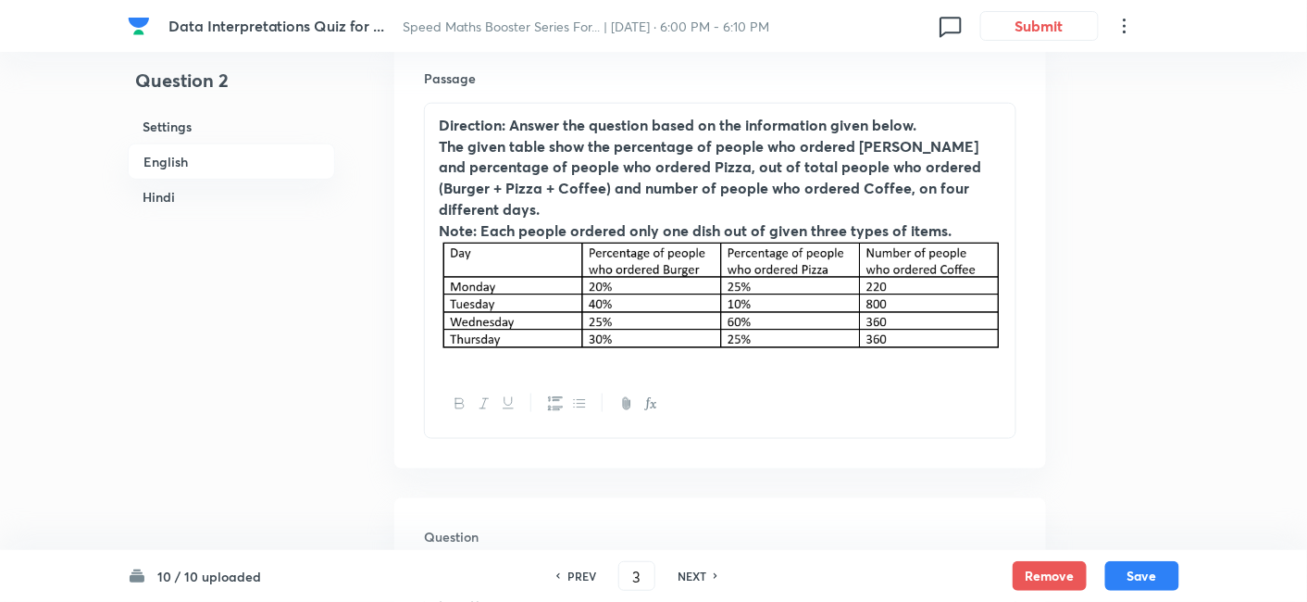
checkbox input "true"
click at [717, 579] on icon at bounding box center [717, 575] width 6 height 9
type input "4"
checkbox input "false"
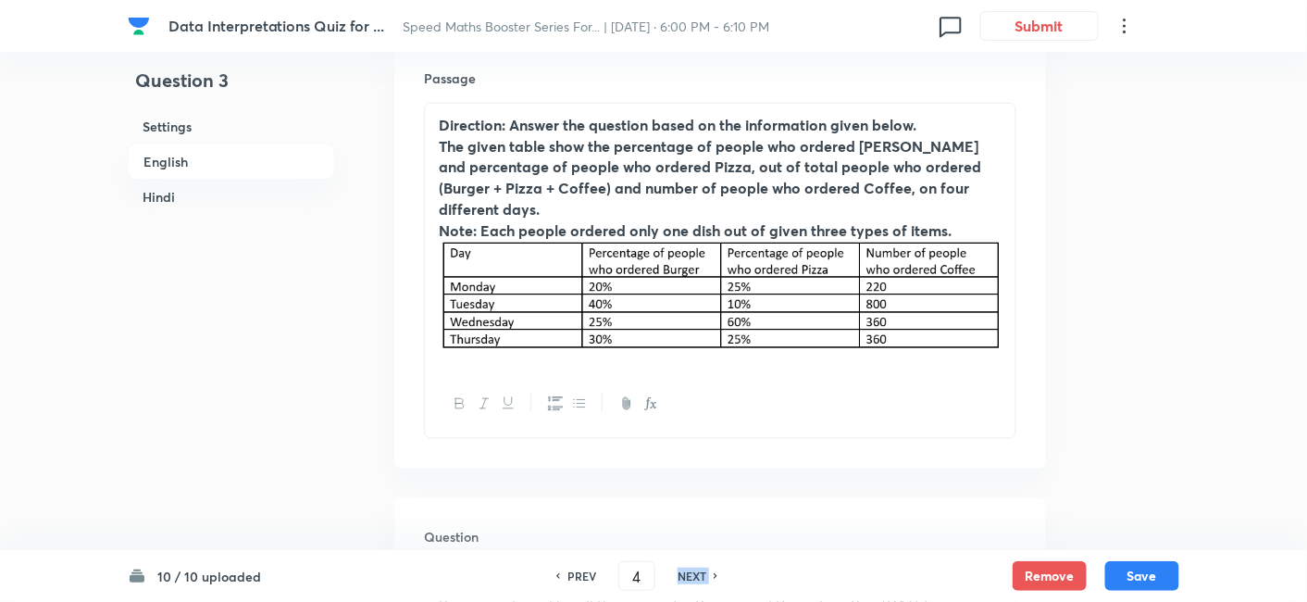
checkbox input "false"
checkbox input "true"
click at [717, 579] on icon at bounding box center [717, 575] width 6 height 9
type input "5"
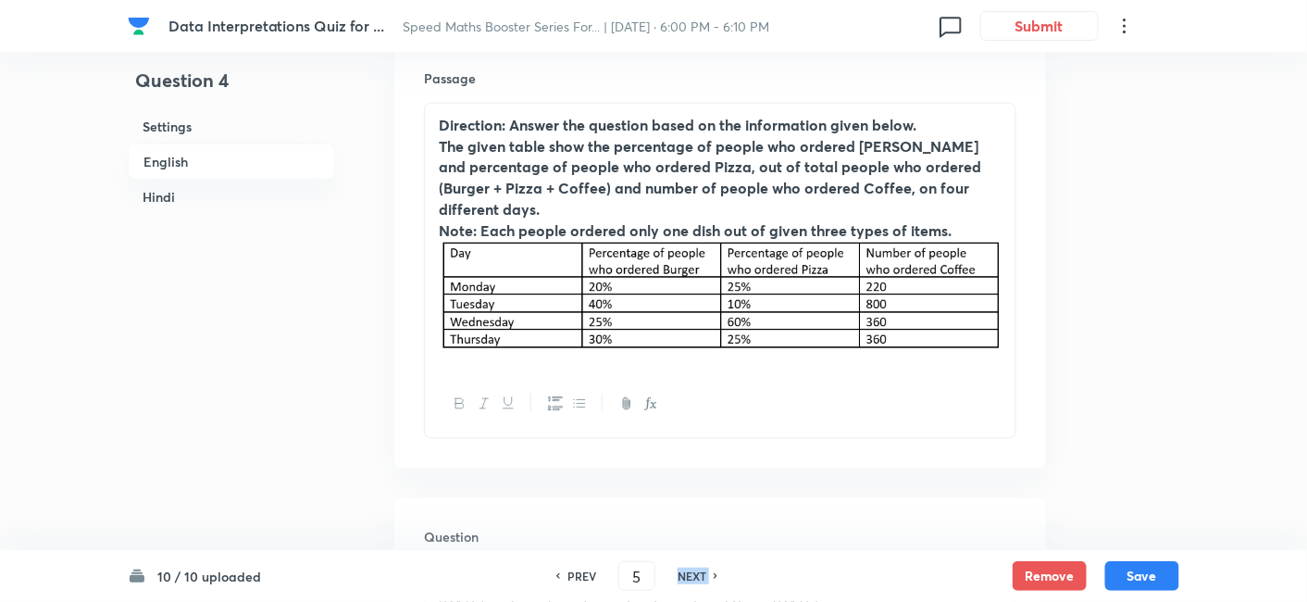
checkbox input "false"
checkbox input "true"
click at [717, 579] on icon at bounding box center [717, 575] width 6 height 9
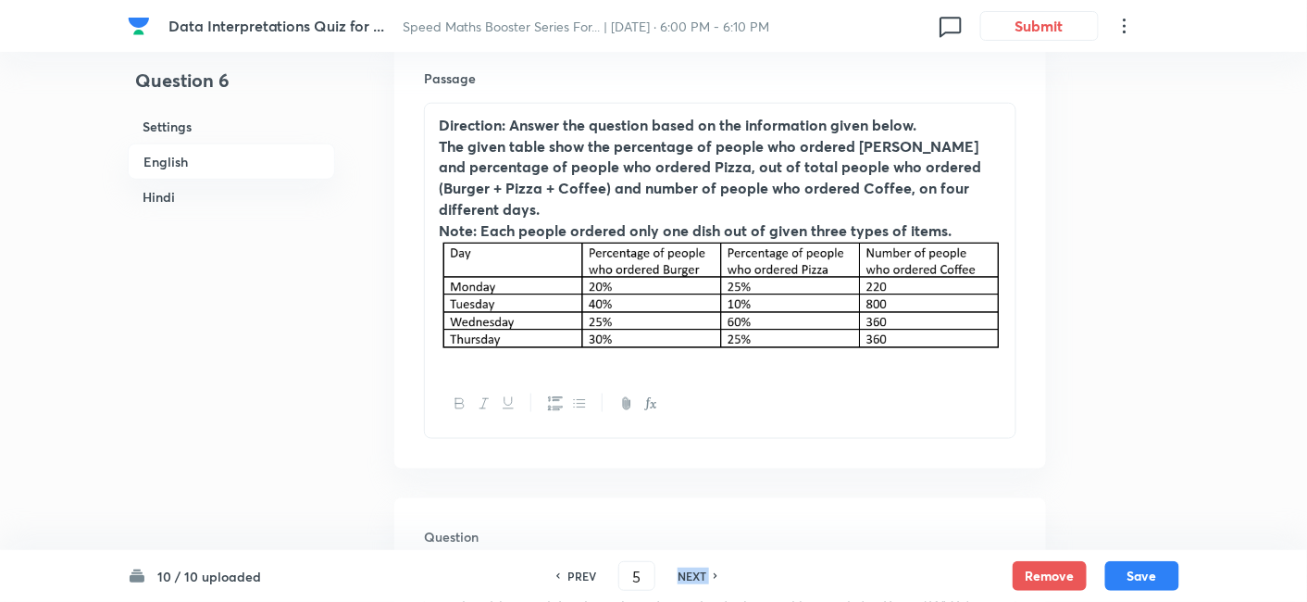
type input "6"
checkbox input "false"
checkbox input "true"
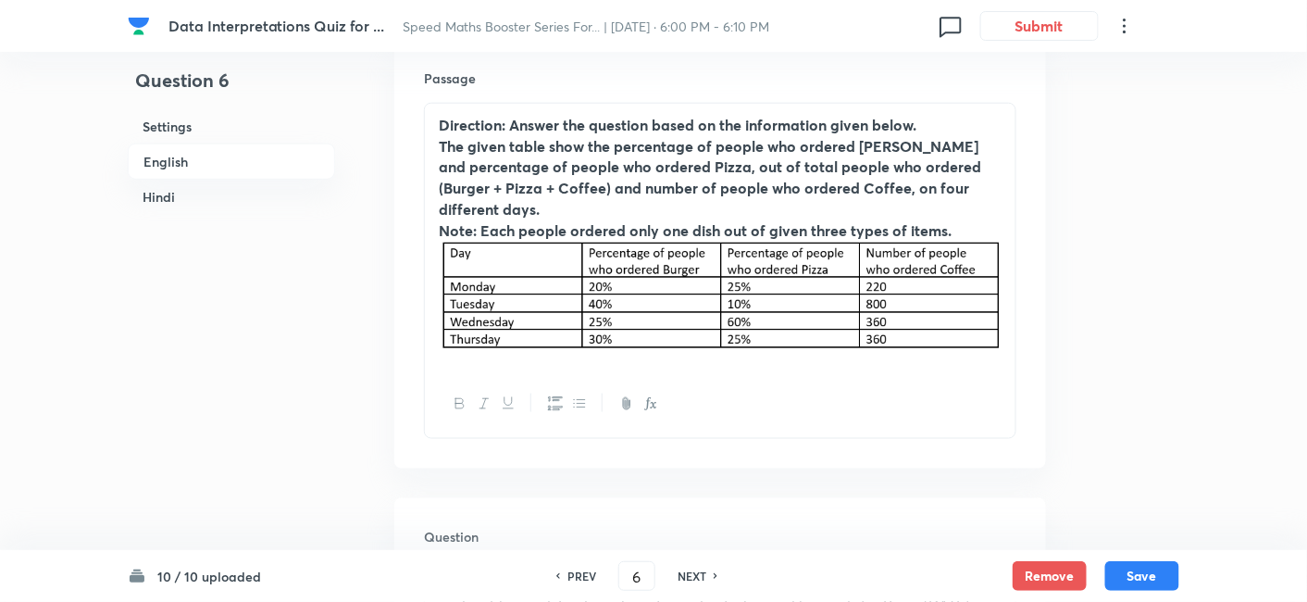
click at [717, 579] on icon at bounding box center [717, 575] width 6 height 9
type input "7"
checkbox input "false"
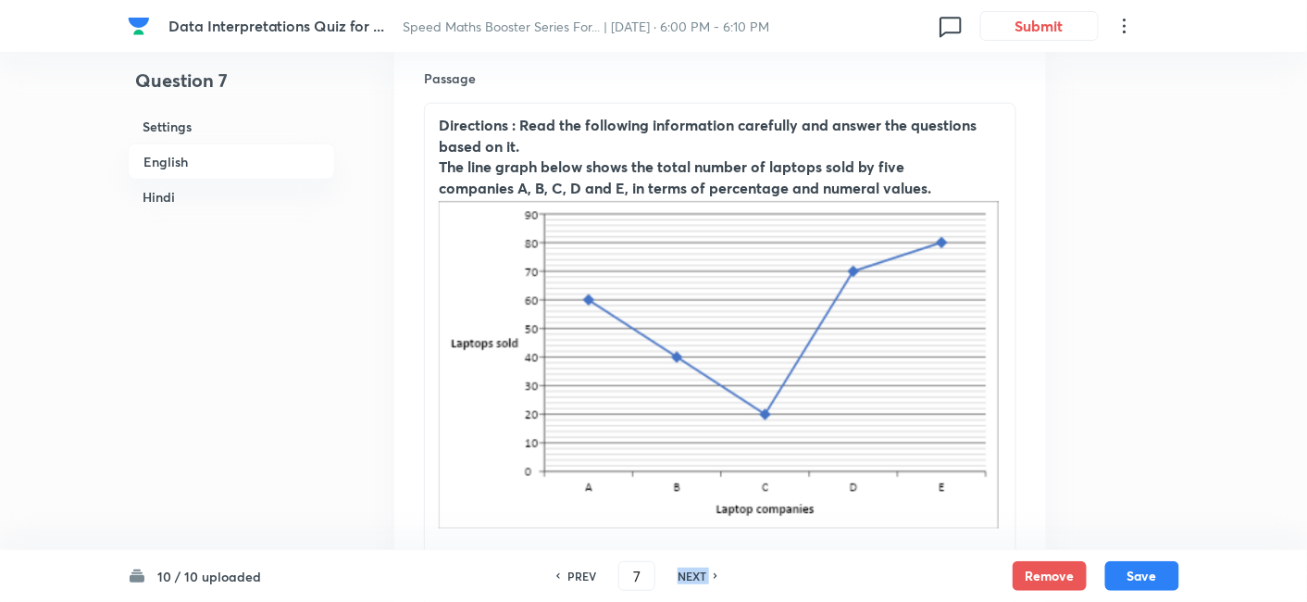
checkbox input "true"
click at [717, 579] on icon at bounding box center [717, 575] width 6 height 9
type input "8"
checkbox input "true"
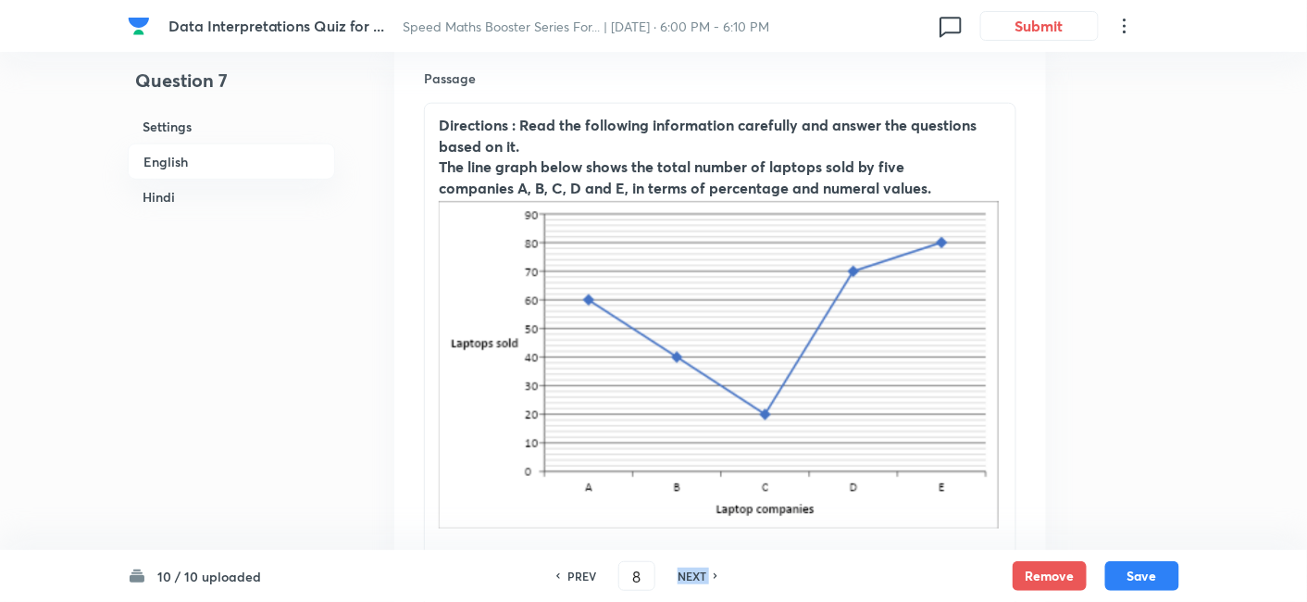
checkbox input "false"
checkbox input "true"
checkbox input "false"
click at [717, 579] on icon at bounding box center [717, 575] width 6 height 9
type input "9"
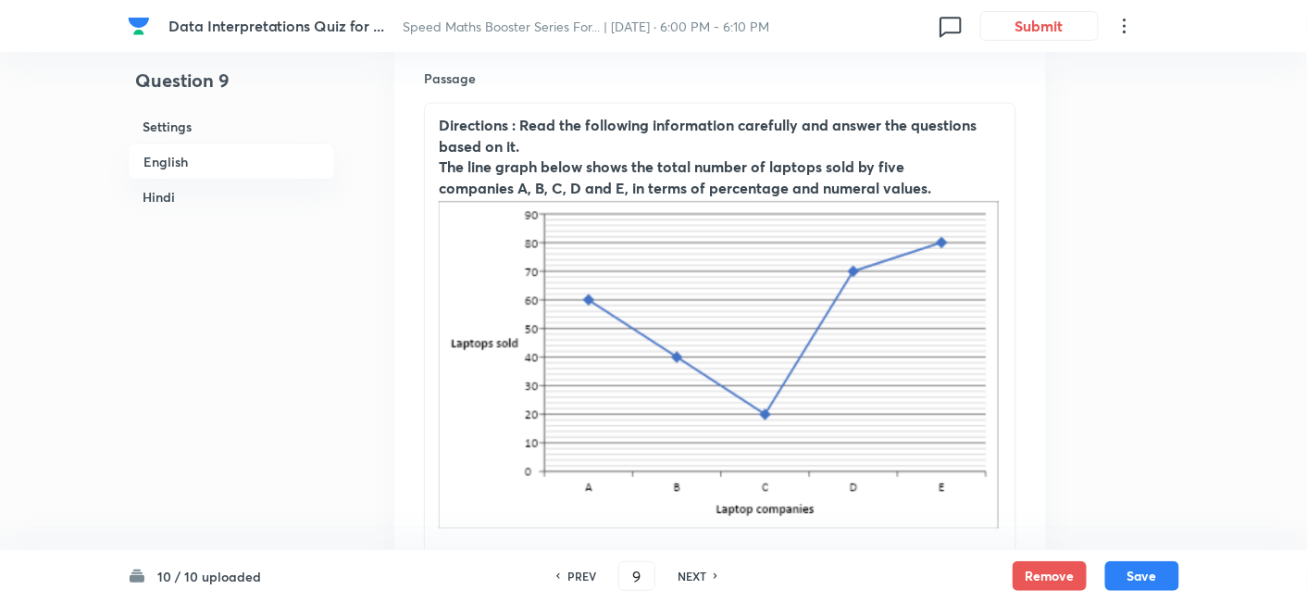
checkbox input "false"
checkbox input "true"
click at [717, 579] on icon at bounding box center [717, 575] width 6 height 9
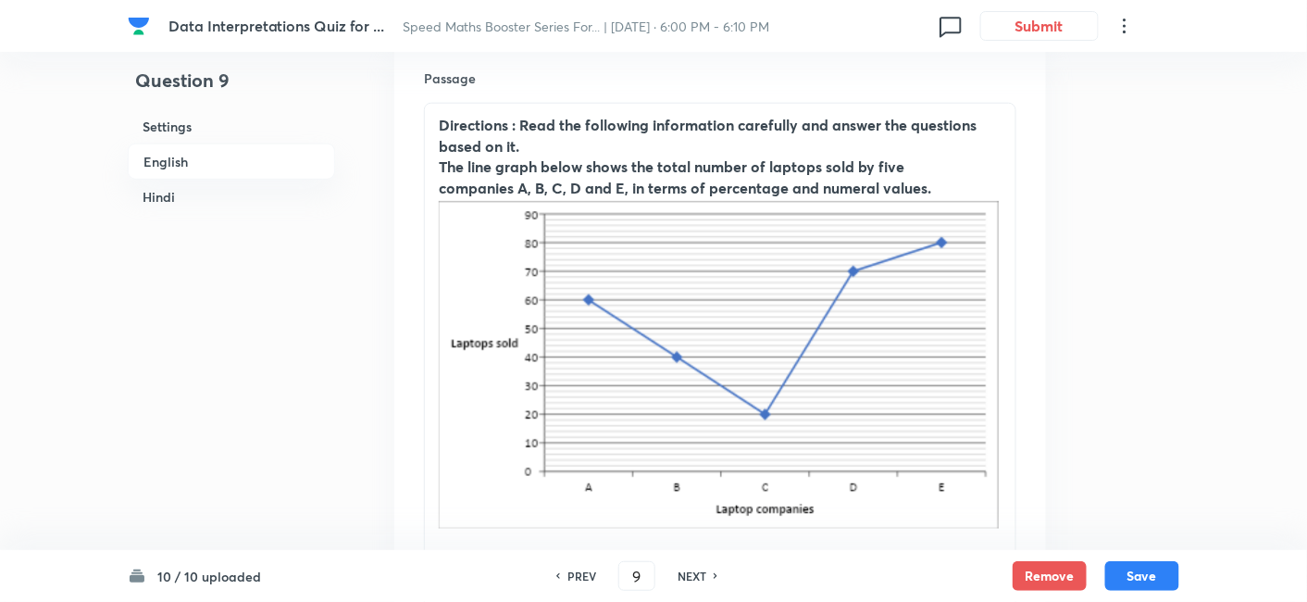
type input "10"
checkbox input "false"
checkbox input "true"
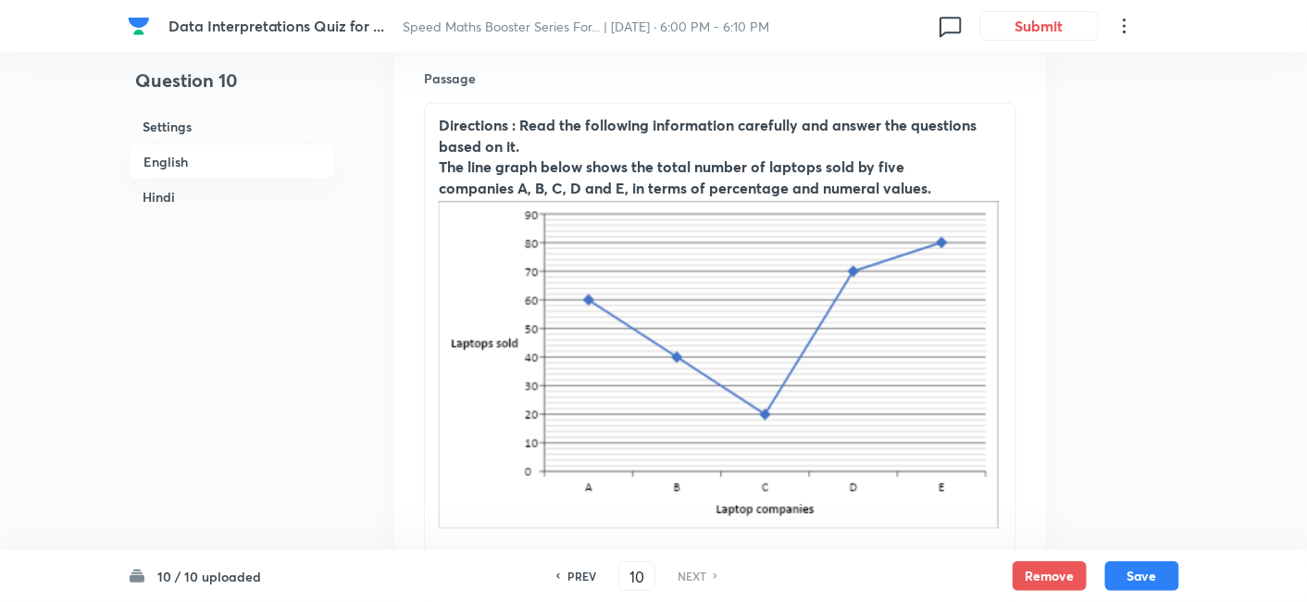
click at [717, 579] on icon at bounding box center [717, 575] width 6 height 9
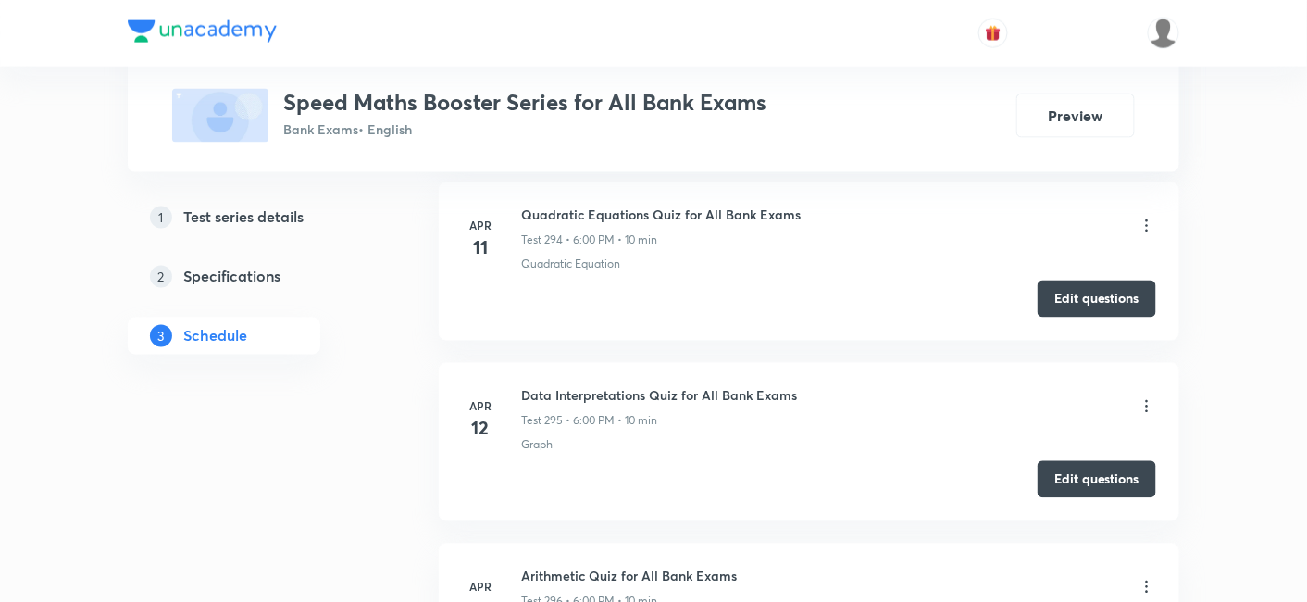
scroll to position [53921, 0]
click at [1079, 461] on button "Edit questions" at bounding box center [1097, 479] width 118 height 37
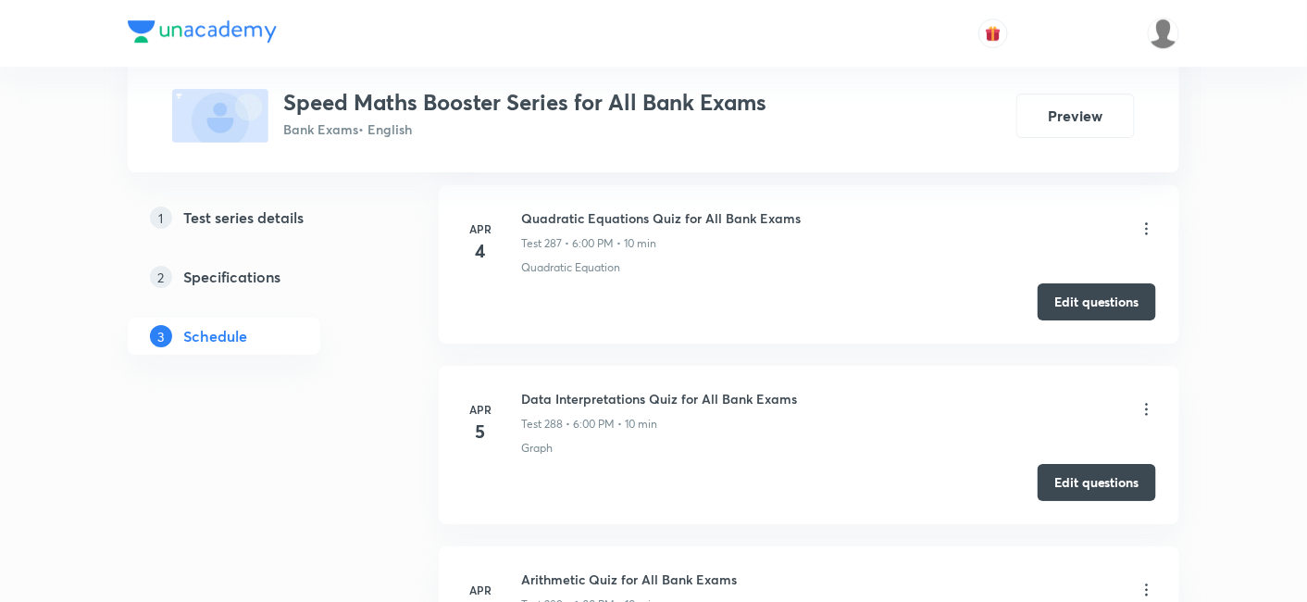
scroll to position [52652, 0]
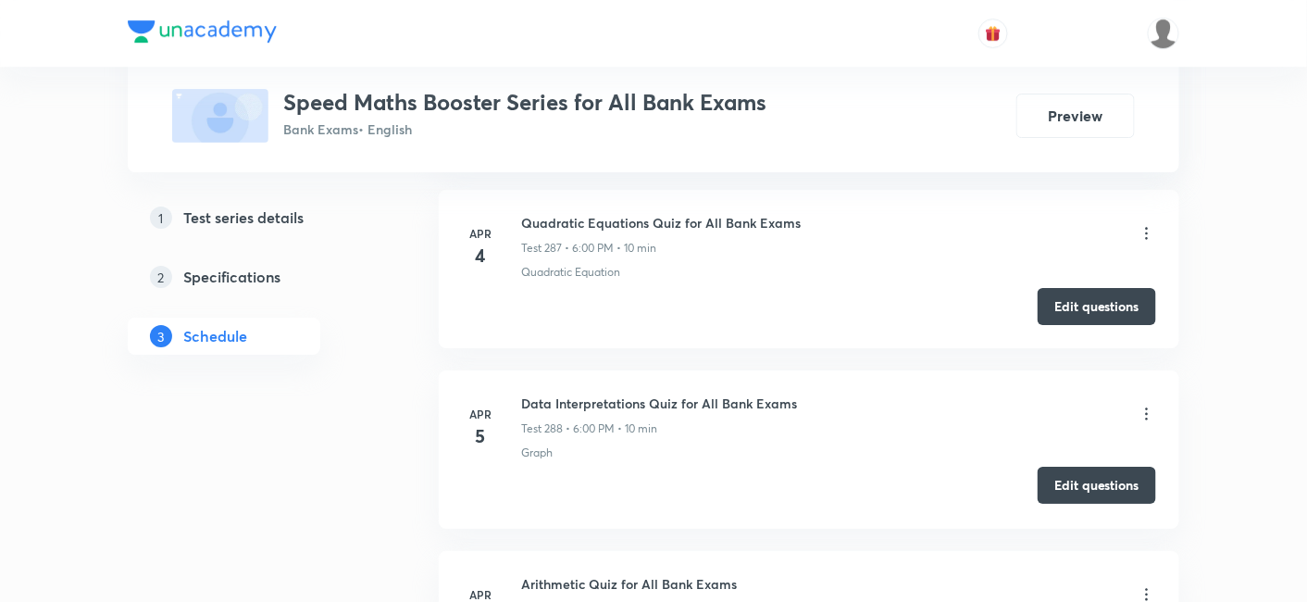
click at [1076, 467] on button "Edit questions" at bounding box center [1097, 485] width 118 height 37
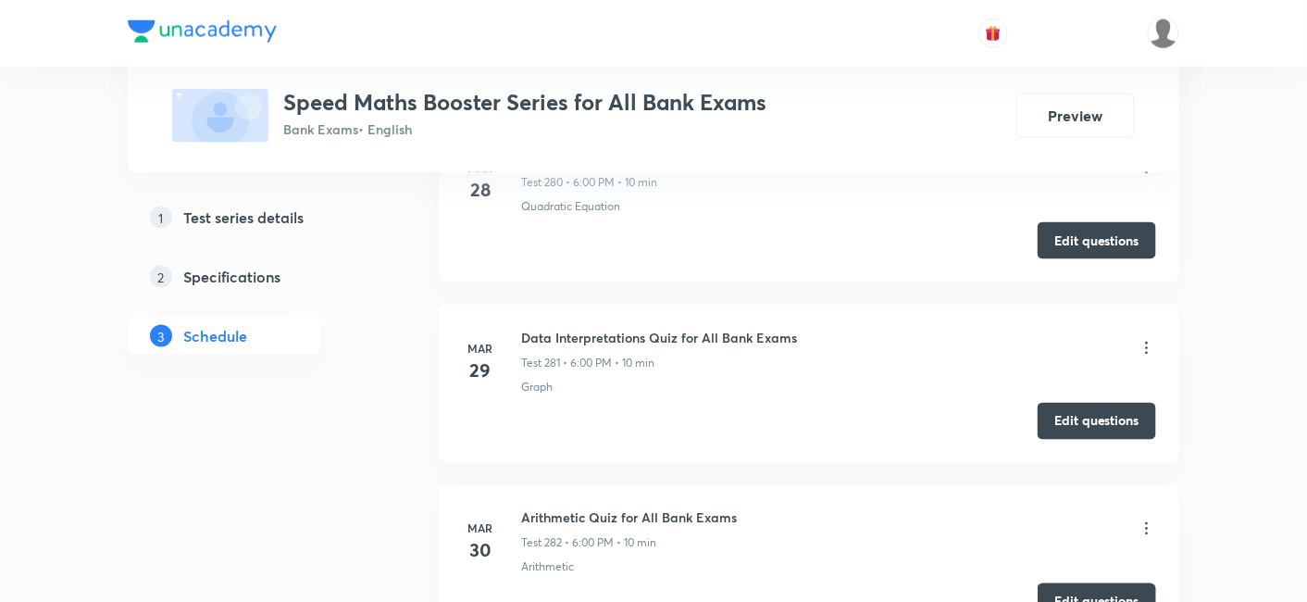
scroll to position [51343, 0]
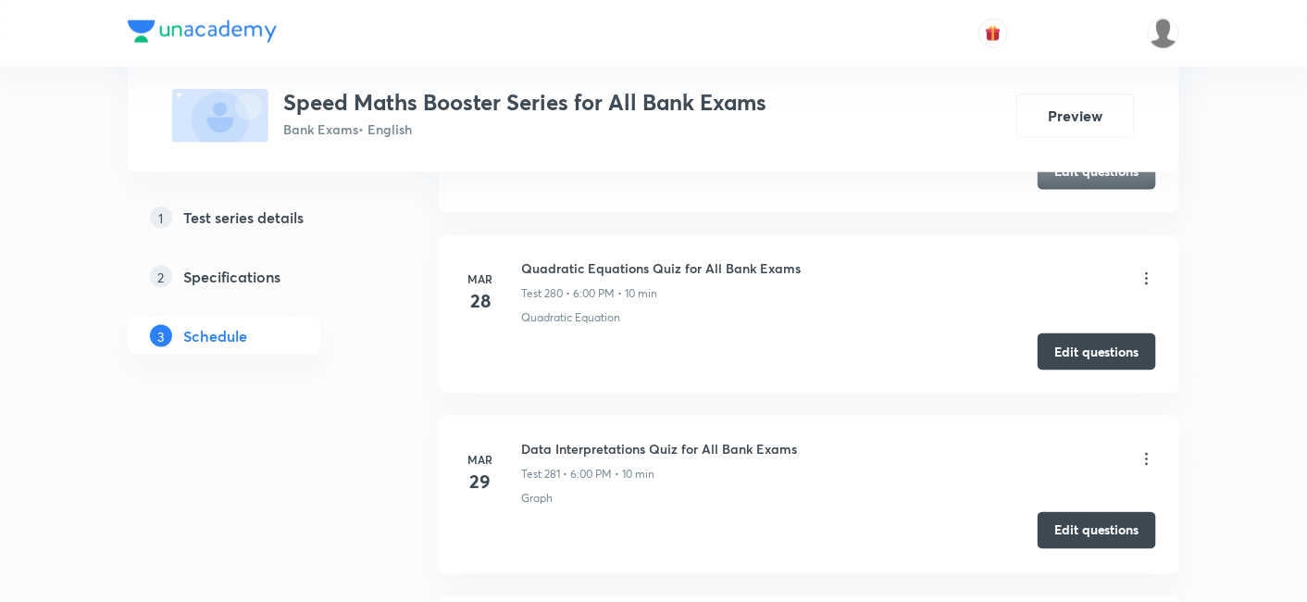
click at [1072, 512] on button "Edit questions" at bounding box center [1097, 530] width 118 height 37
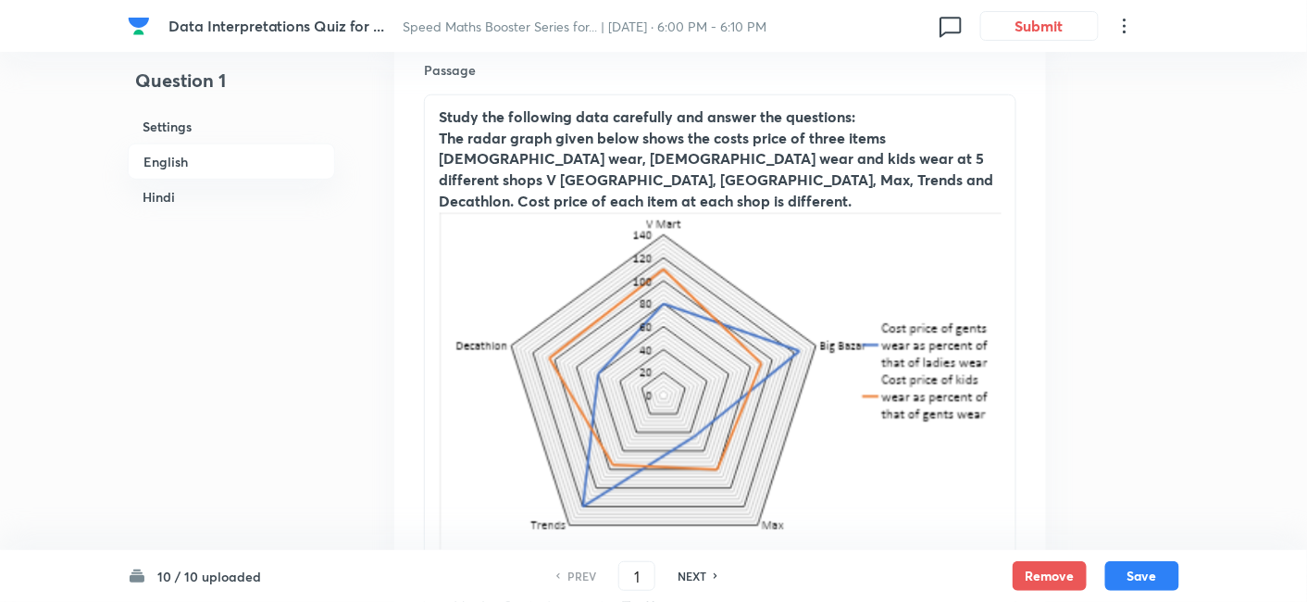
scroll to position [573, 0]
click at [707, 576] on div "NEXT" at bounding box center [694, 575] width 49 height 17
type input "2"
checkbox input "false"
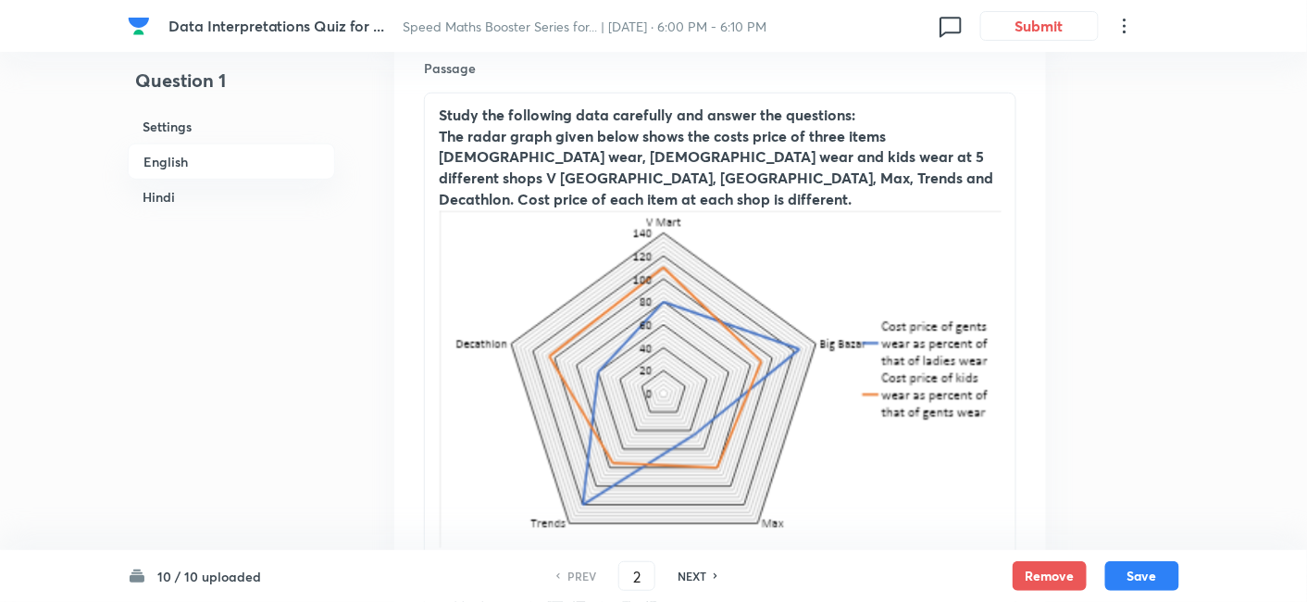
checkbox input "true"
click at [707, 576] on div "NEXT" at bounding box center [694, 575] width 49 height 17
type input "3"
checkbox input "false"
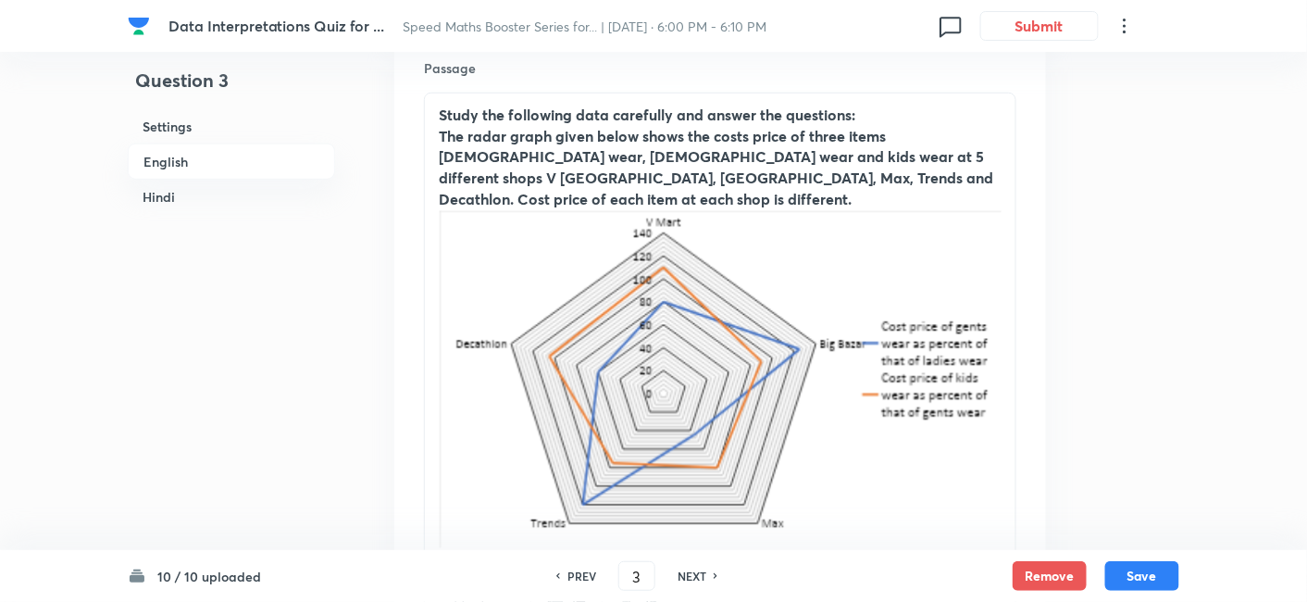
checkbox input "false"
checkbox input "true"
click at [707, 576] on div "NEXT" at bounding box center [694, 575] width 49 height 17
type input "4"
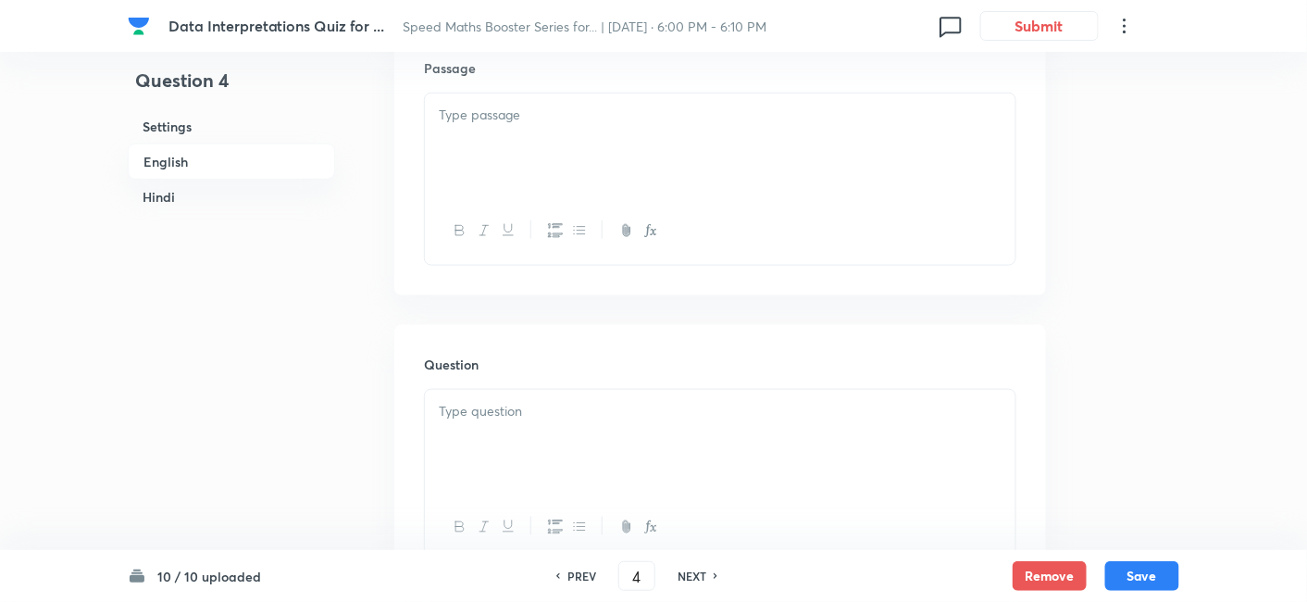
checkbox input "false"
checkbox input "true"
click at [707, 576] on div "NEXT" at bounding box center [694, 575] width 49 height 17
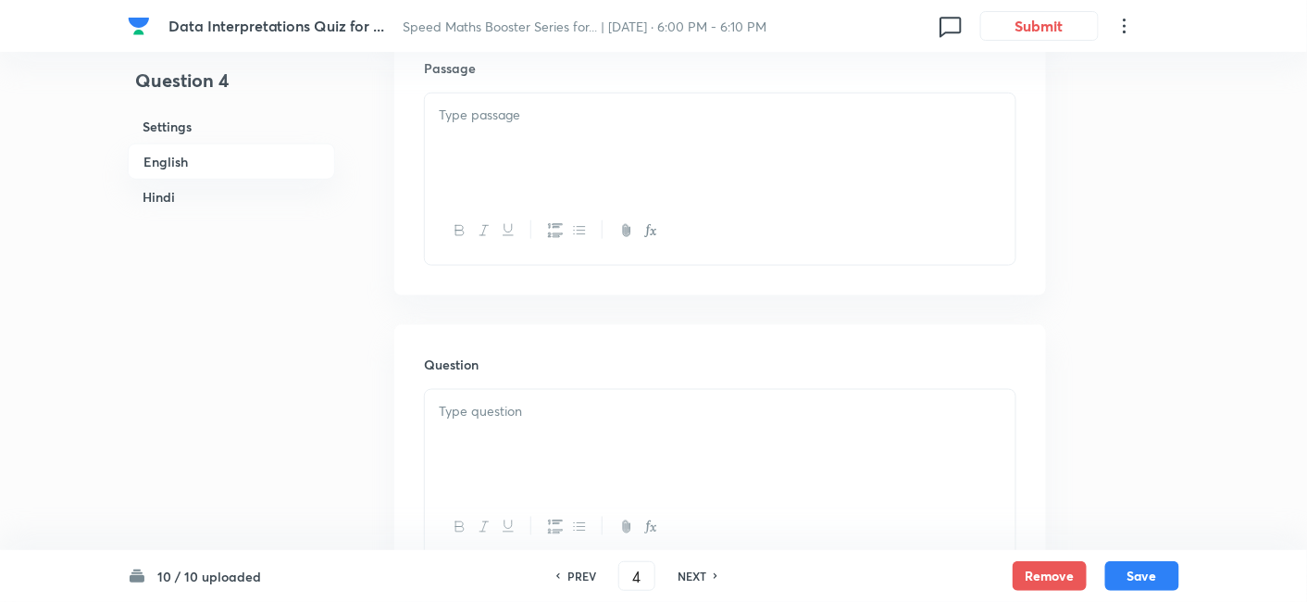
type input "5"
checkbox input "false"
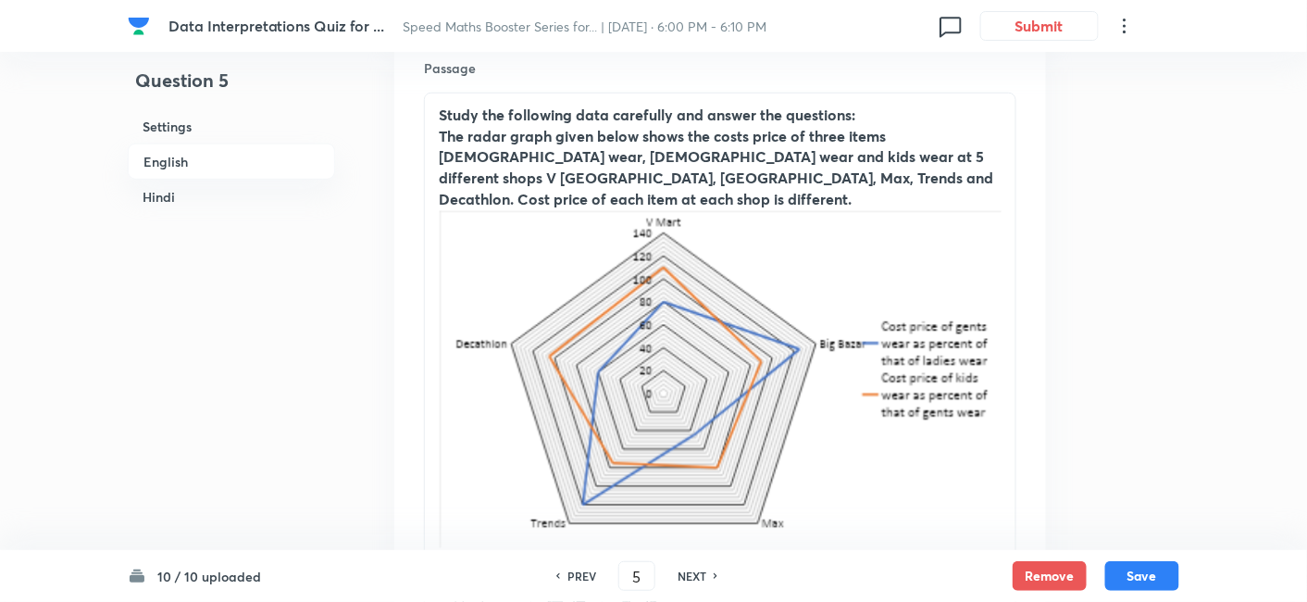
checkbox input "true"
click at [707, 576] on div "NEXT" at bounding box center [694, 575] width 49 height 17
type input "6"
checkbox input "false"
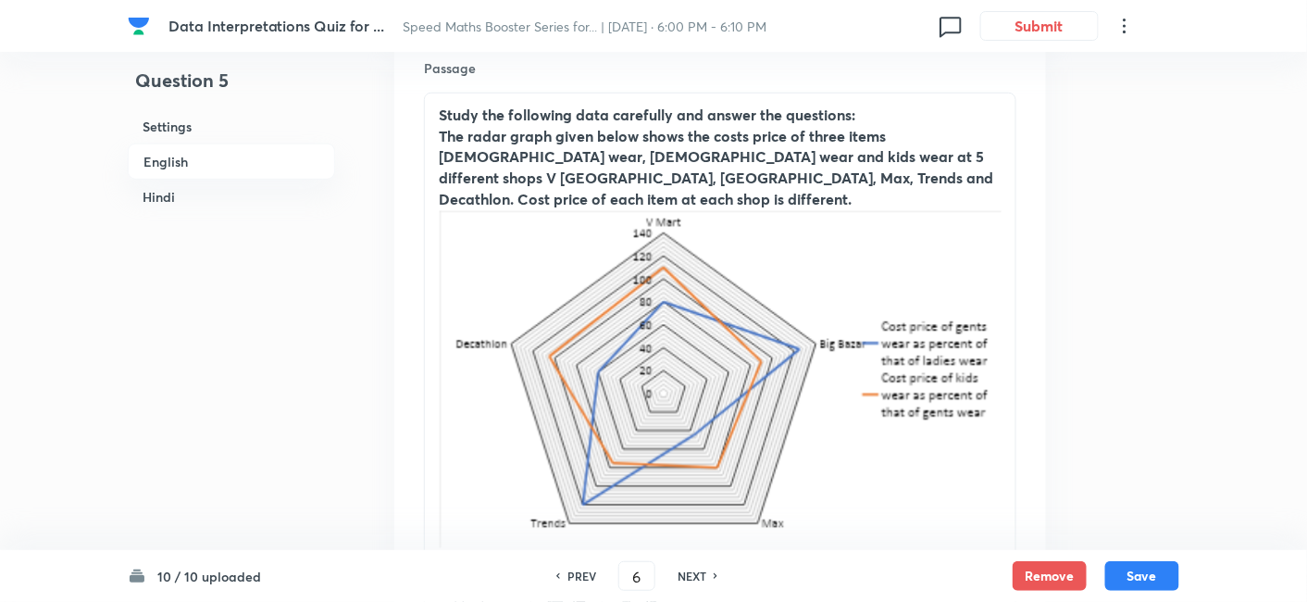
checkbox input "false"
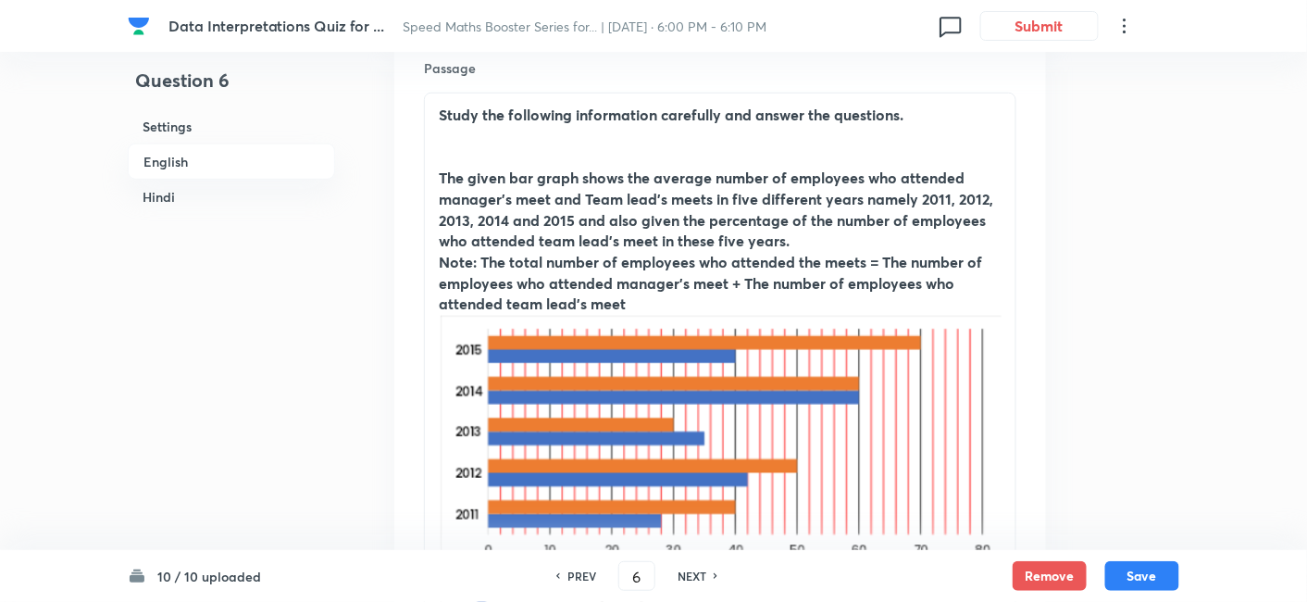
checkbox input "true"
click at [707, 576] on div "NEXT" at bounding box center [694, 575] width 49 height 17
type input "7"
checkbox input "false"
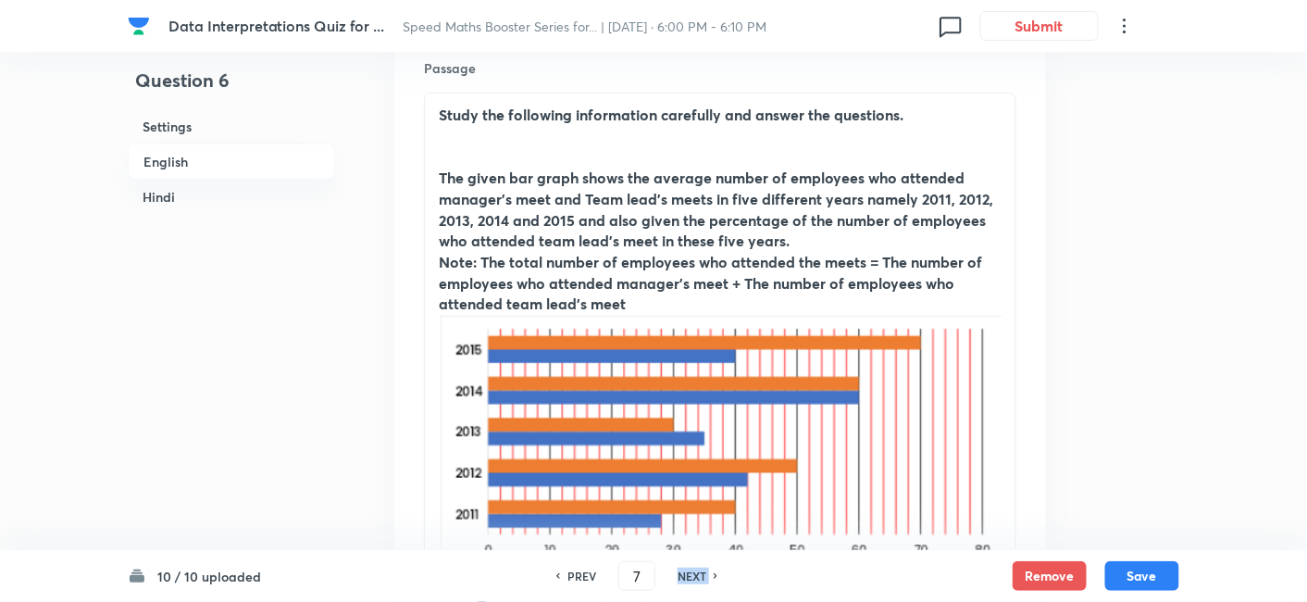
checkbox input "false"
checkbox input "true"
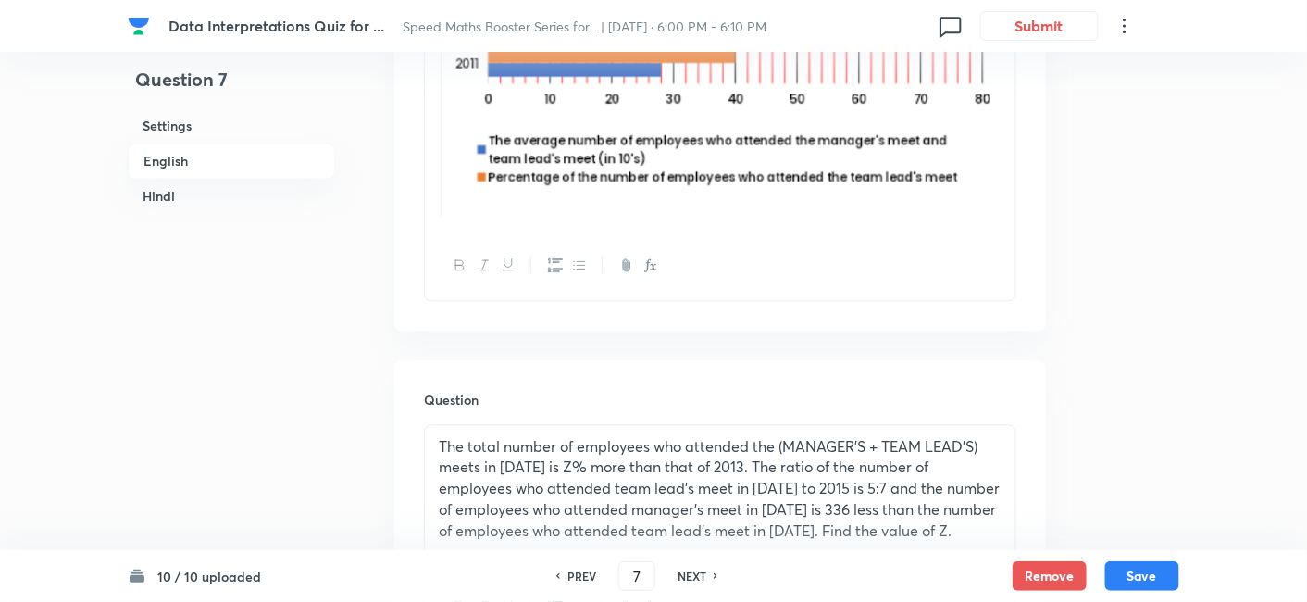
scroll to position [1026, 0]
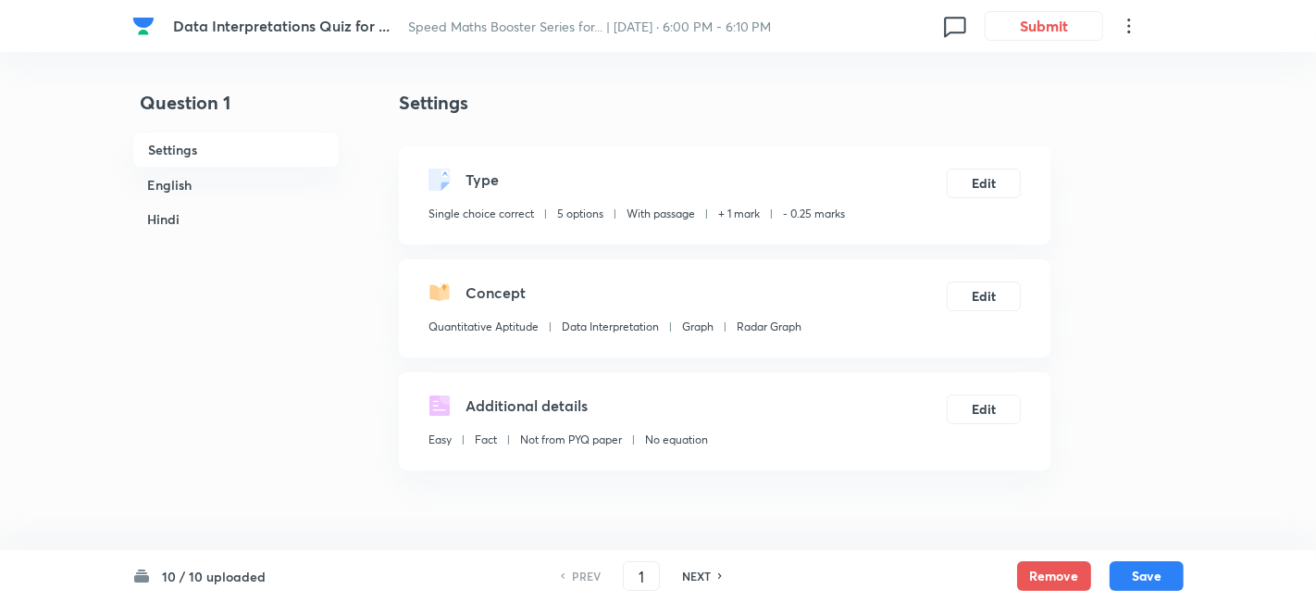
checkbox input "true"
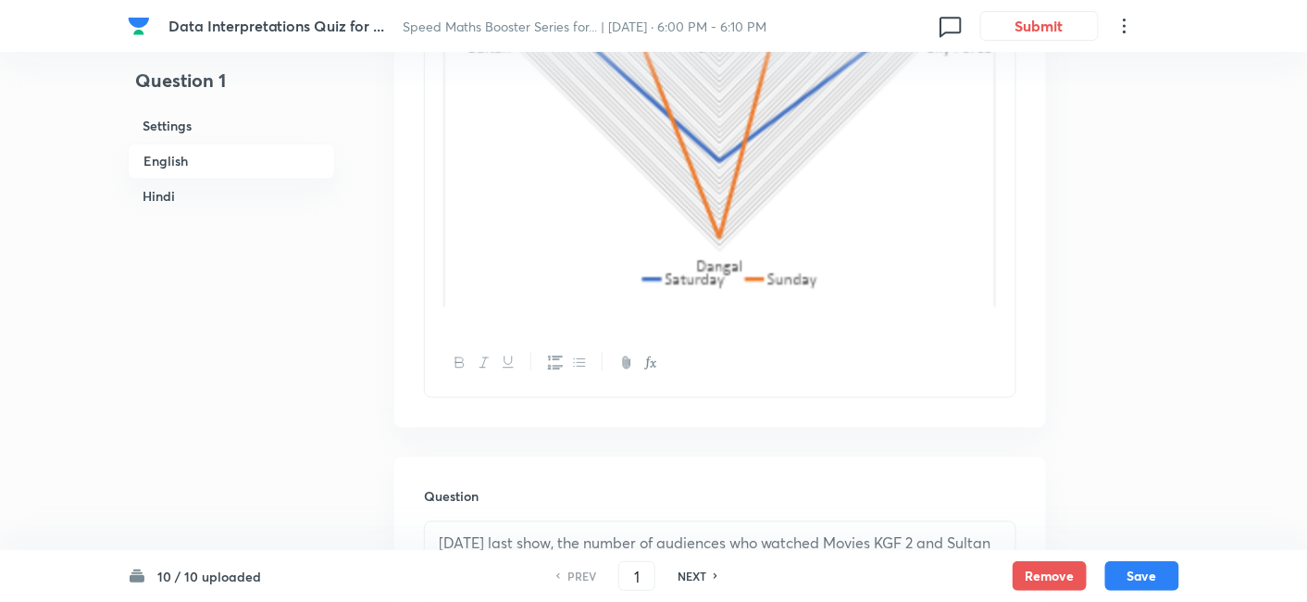
scroll to position [981, 0]
click at [705, 579] on div "NEXT" at bounding box center [694, 575] width 49 height 17
type input "2"
checkbox input "false"
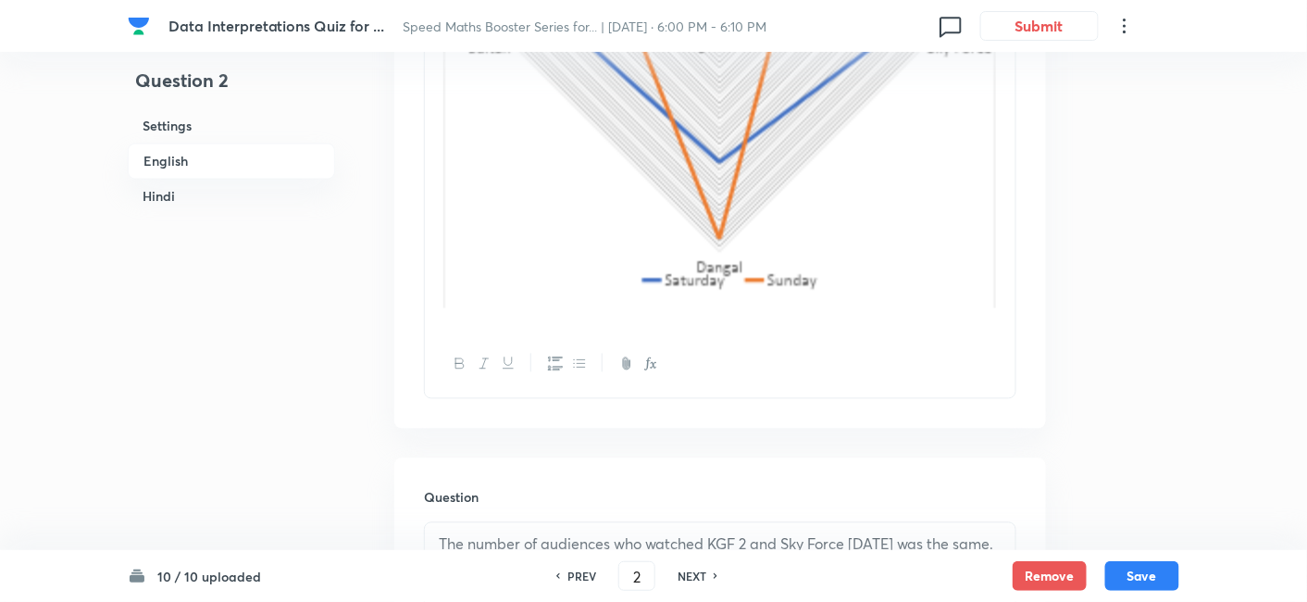
checkbox input "true"
click at [705, 579] on div "NEXT" at bounding box center [694, 575] width 49 height 17
type input "3"
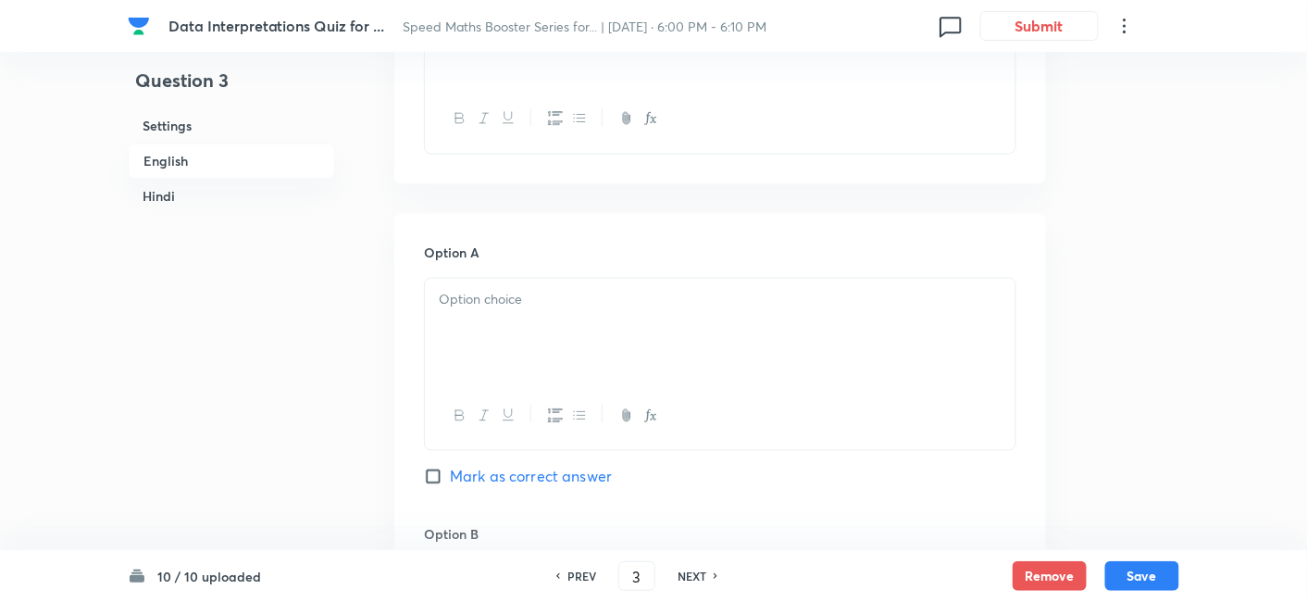
checkbox input "false"
checkbox input "true"
click at [705, 579] on div "NEXT" at bounding box center [694, 575] width 49 height 17
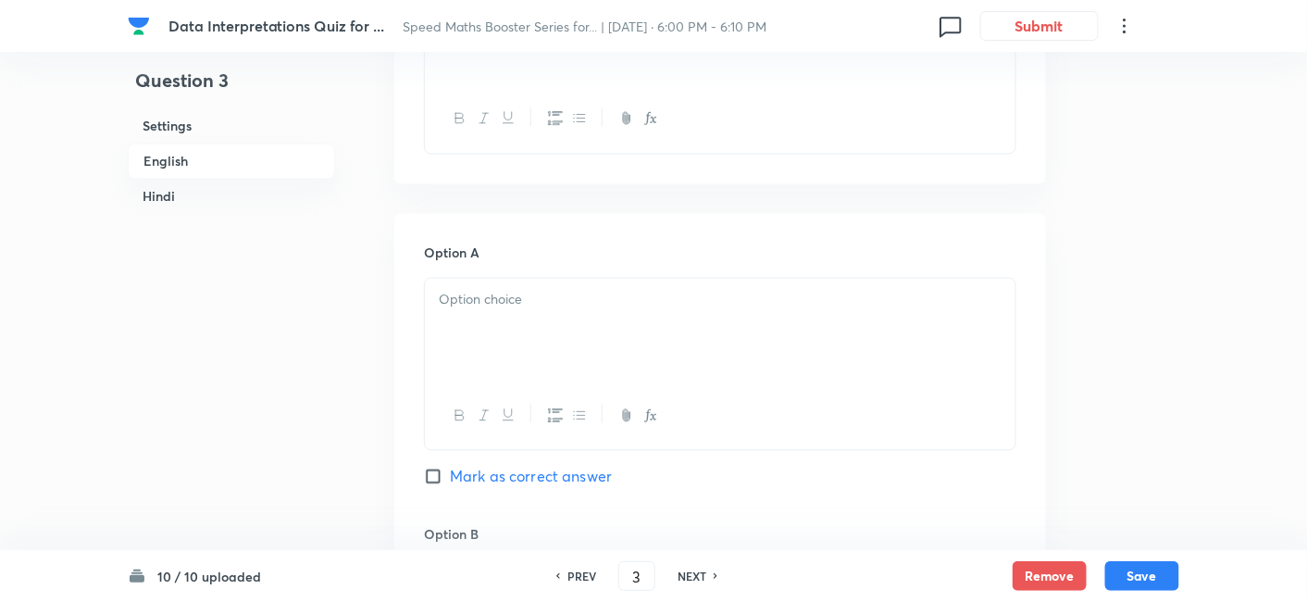
type input "4"
checkbox input "false"
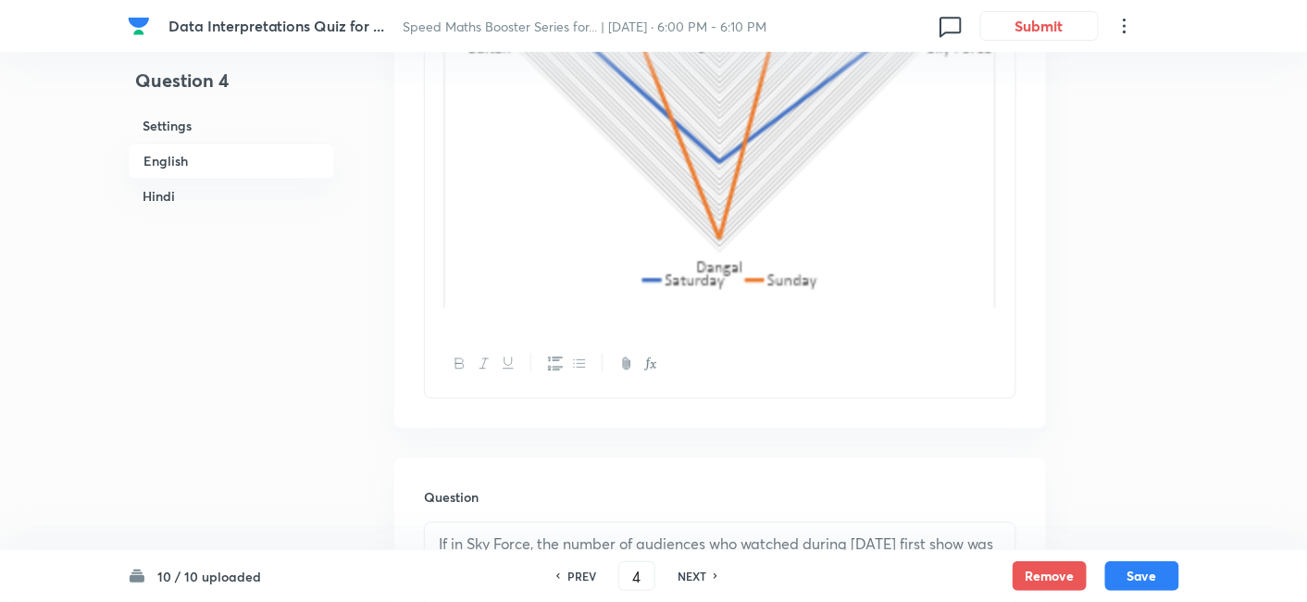
checkbox input "true"
click at [705, 579] on div "NEXT" at bounding box center [694, 575] width 49 height 17
type input "5"
checkbox input "false"
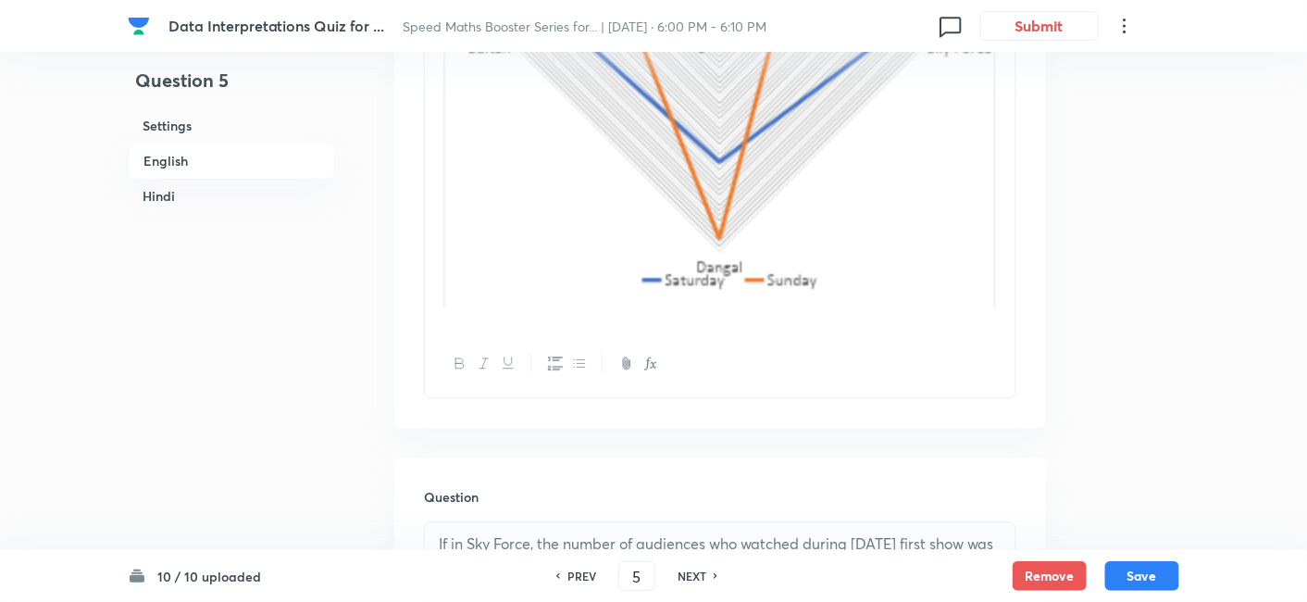
checkbox input "false"
checkbox input "true"
click at [705, 579] on div "NEXT" at bounding box center [694, 575] width 49 height 17
type input "6"
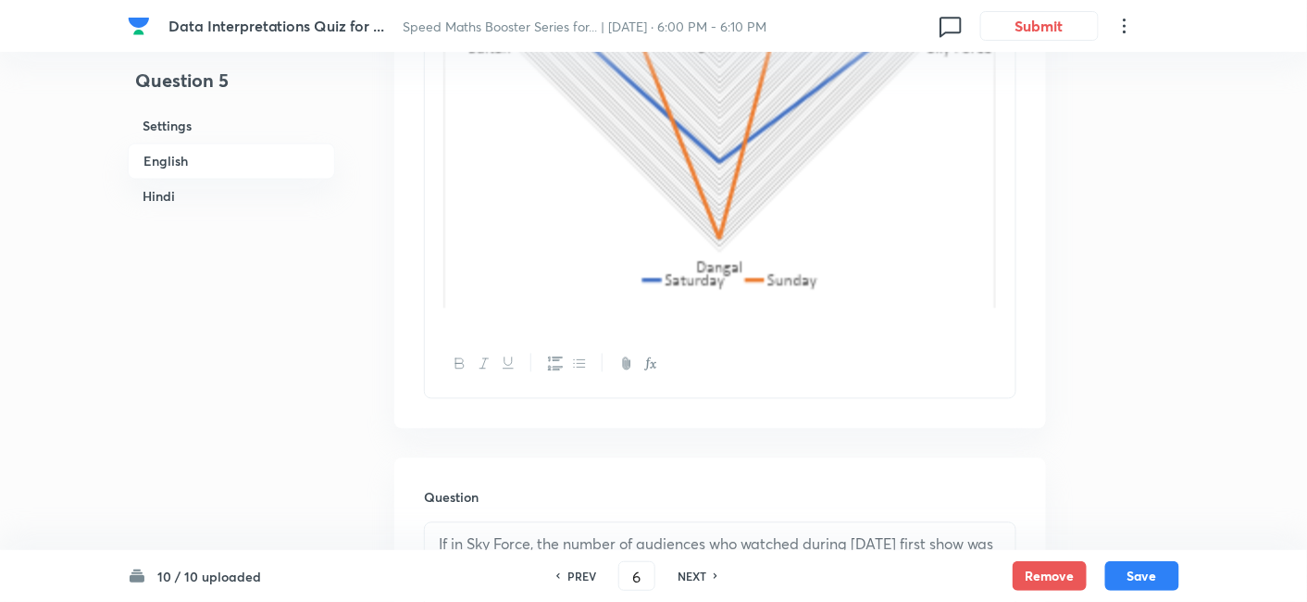
checkbox input "false"
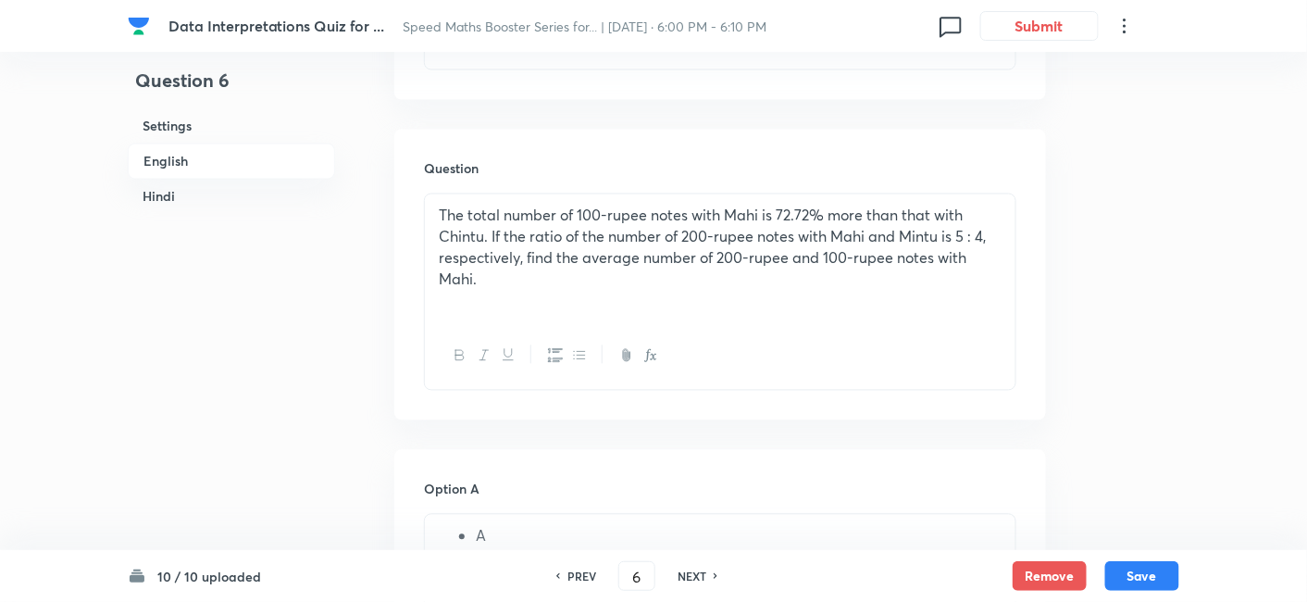
checkbox input "true"
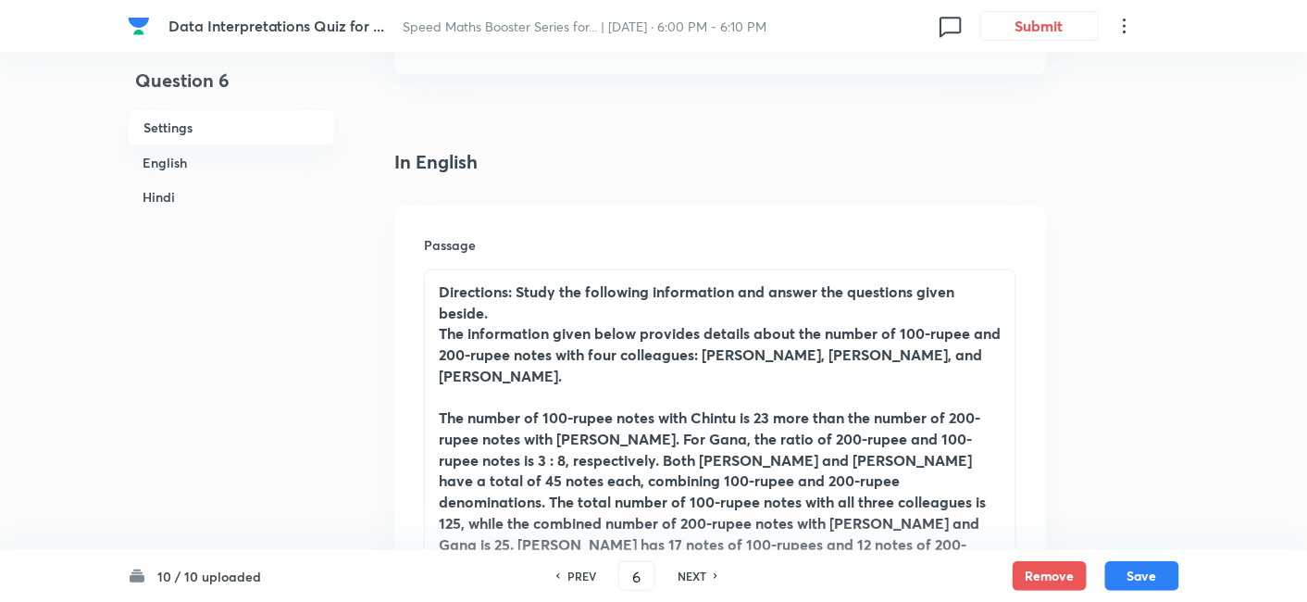
scroll to position [419, 0]
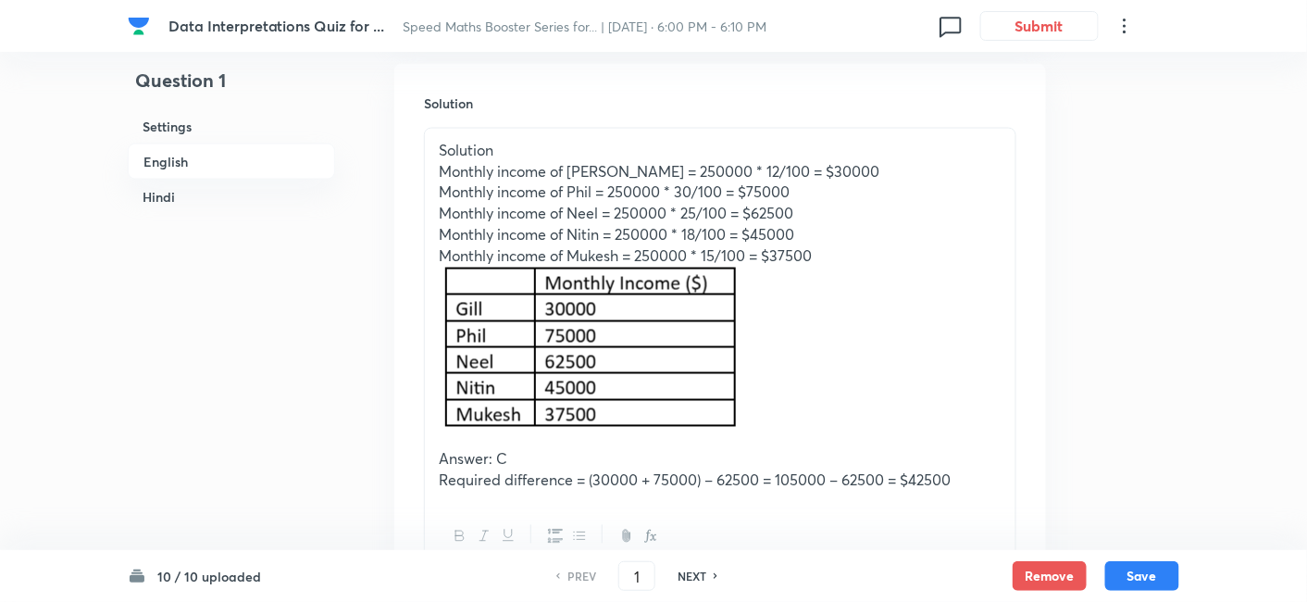
scroll to position [3057, 0]
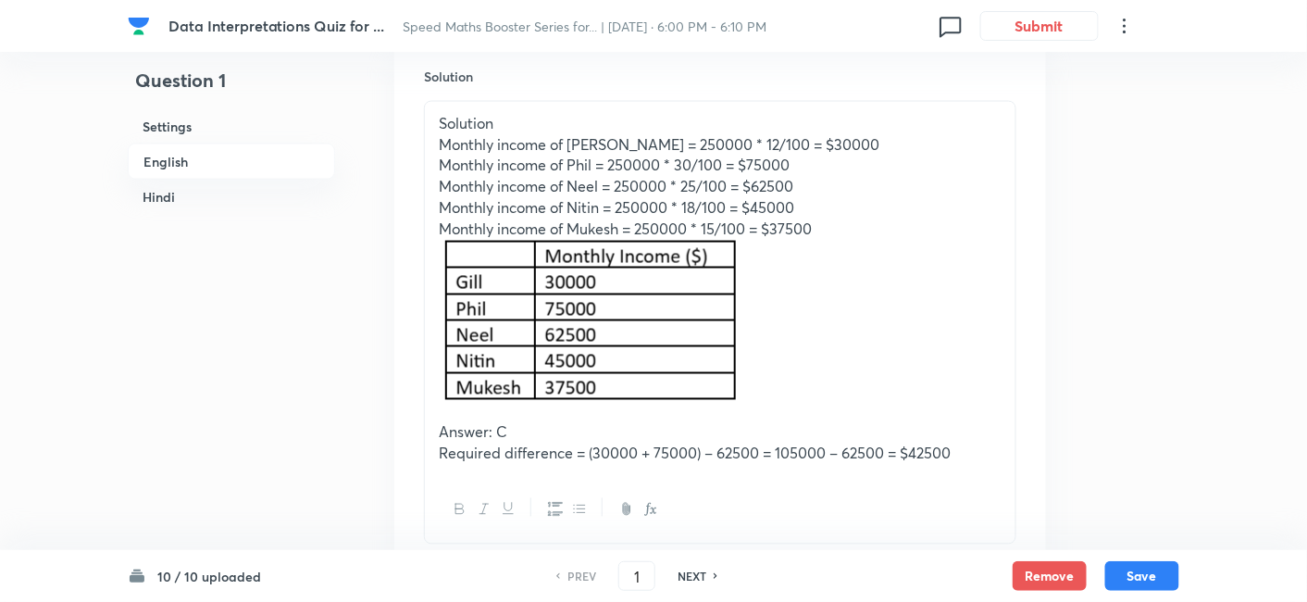
click at [706, 572] on div "NEXT" at bounding box center [694, 575] width 49 height 17
type input "2"
checkbox input "false"
checkbox input "true"
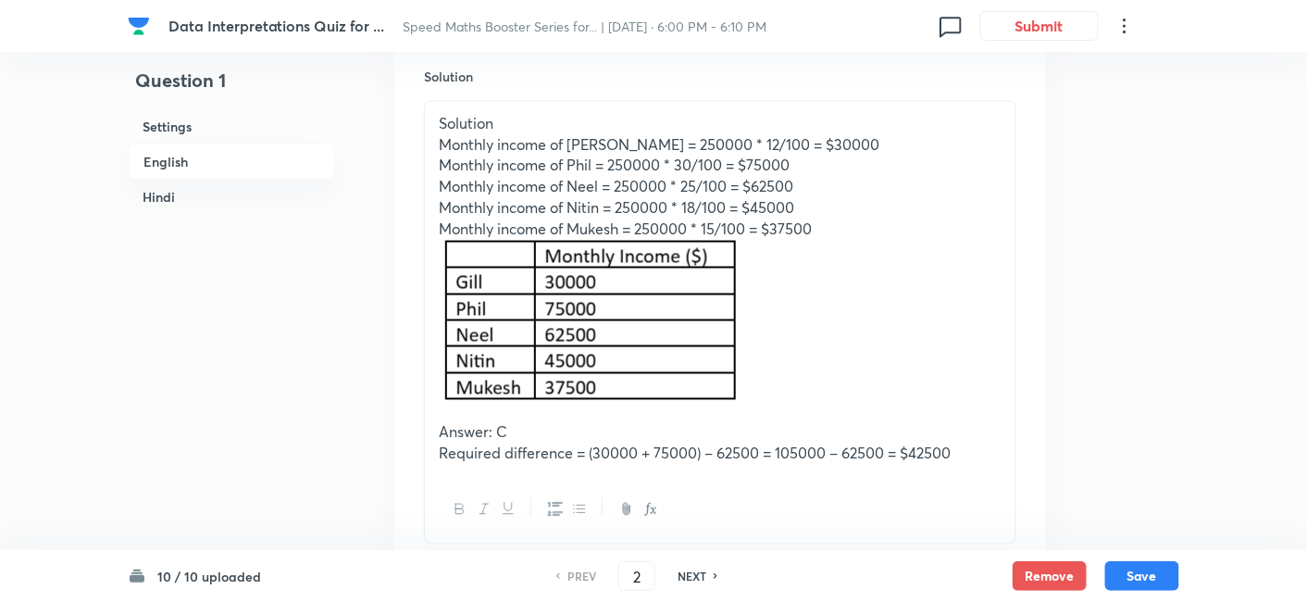
checkbox input "true"
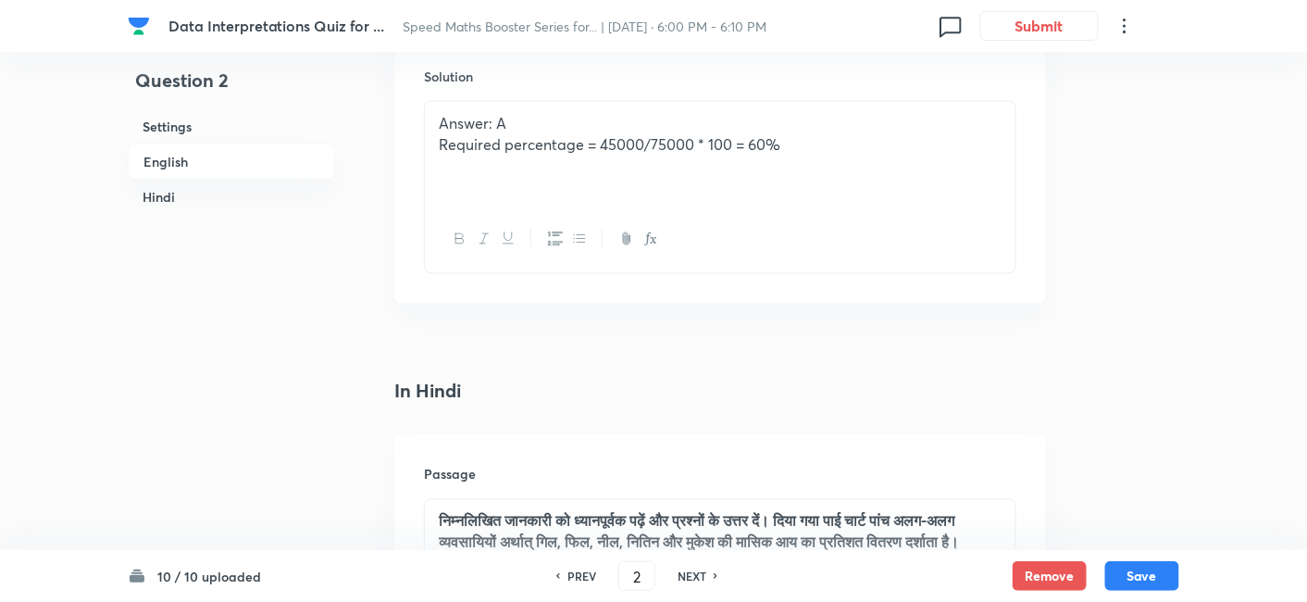
click at [706, 572] on div "NEXT" at bounding box center [694, 575] width 49 height 17
type input "3"
checkbox input "false"
checkbox input "true"
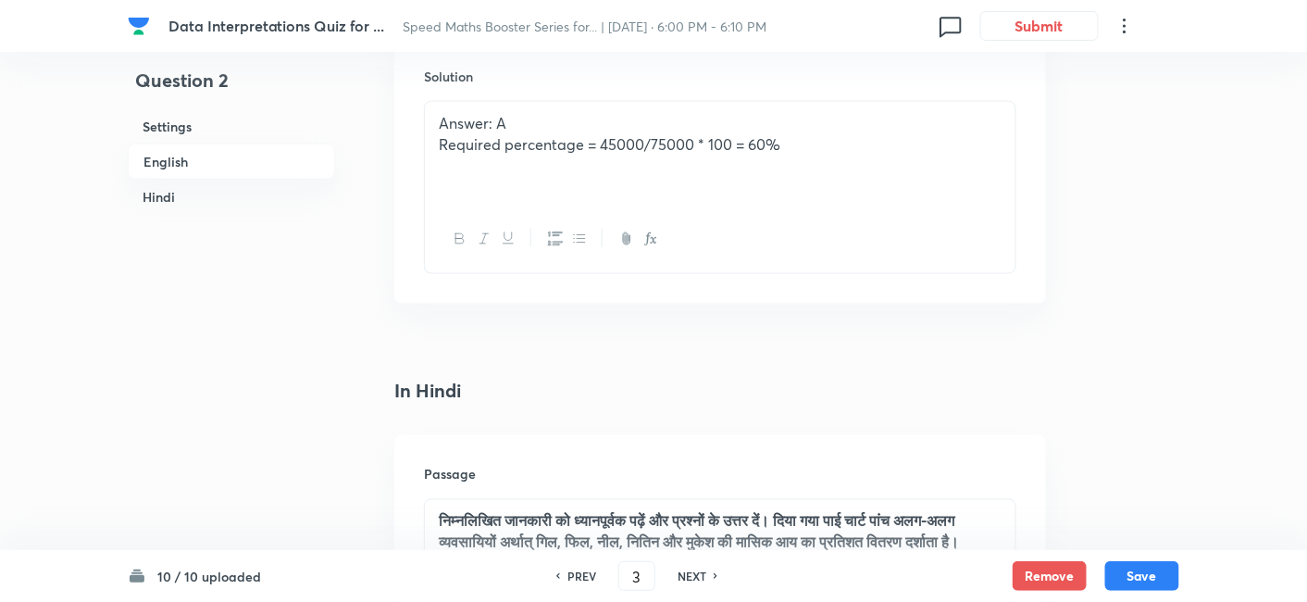
checkbox input "true"
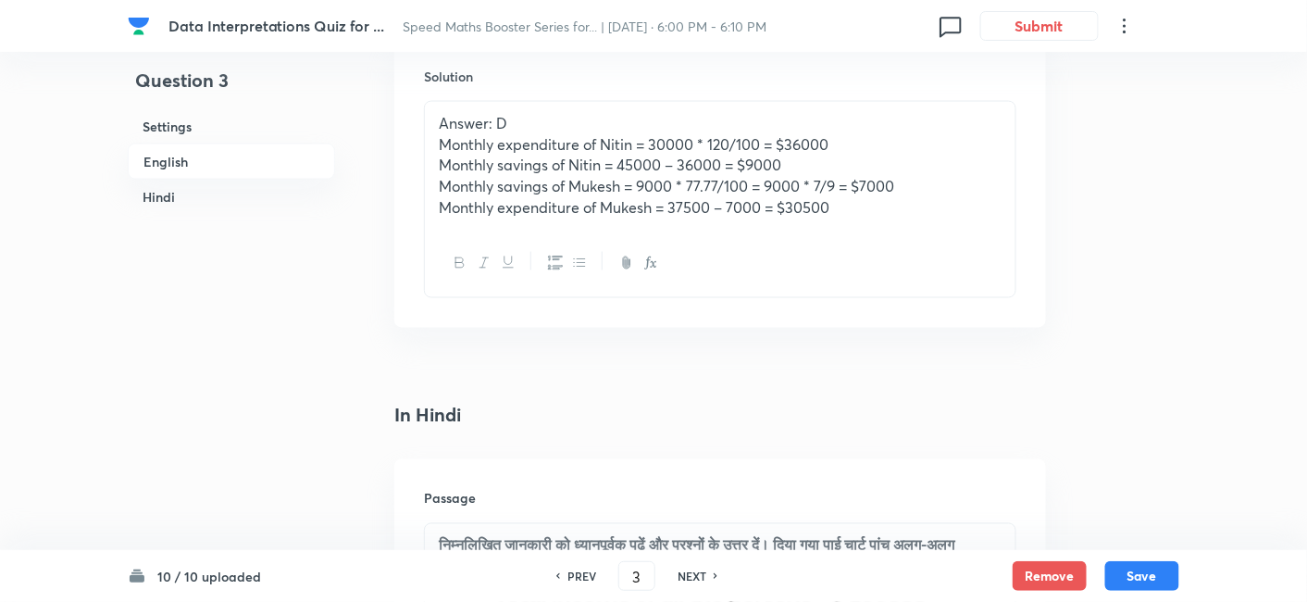
click at [706, 572] on div "NEXT" at bounding box center [694, 575] width 49 height 17
type input "4"
checkbox input "false"
checkbox input "true"
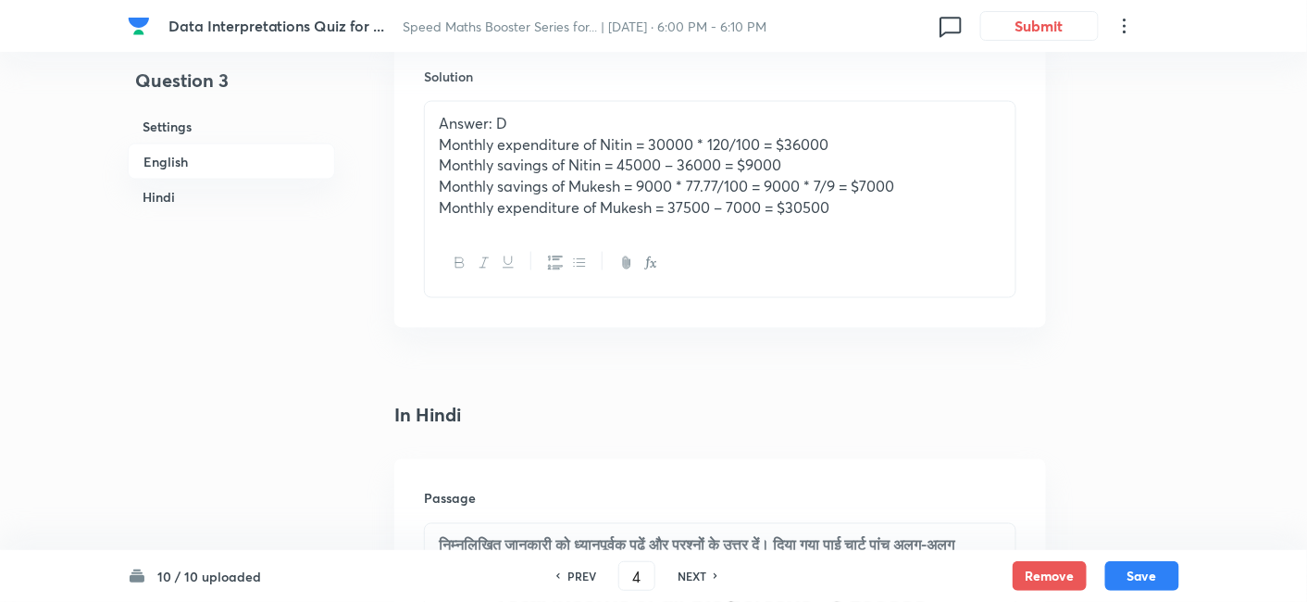
checkbox input "true"
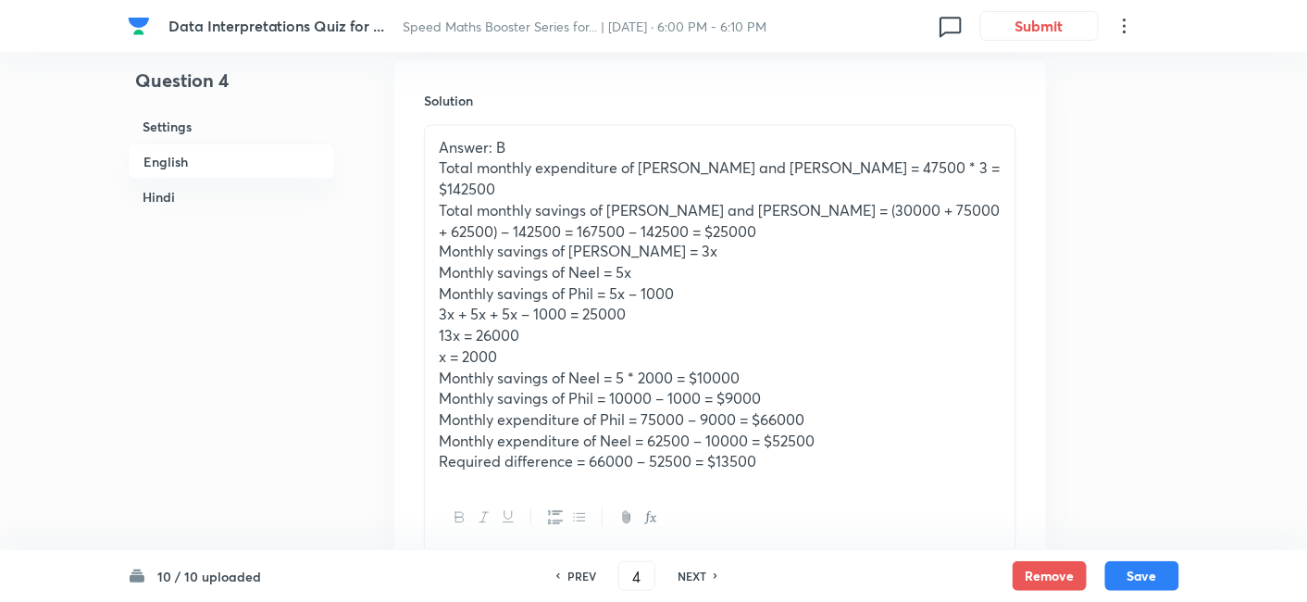
click at [706, 572] on div "NEXT" at bounding box center [694, 575] width 49 height 17
type input "5"
checkbox input "false"
checkbox input "true"
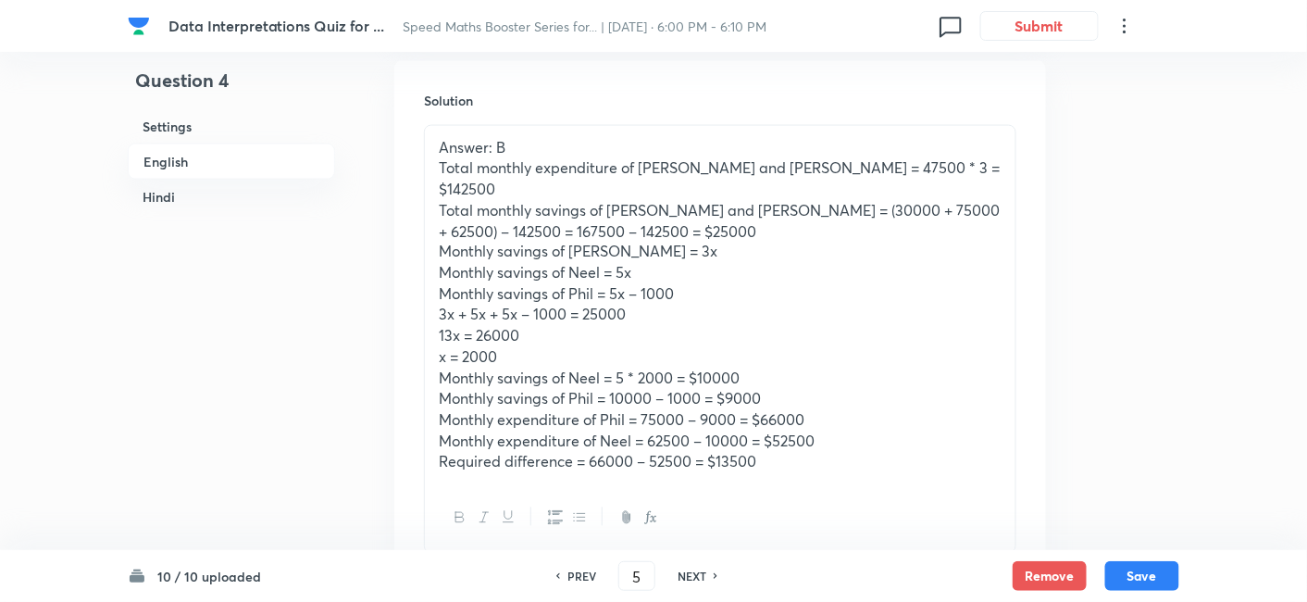
checkbox input "true"
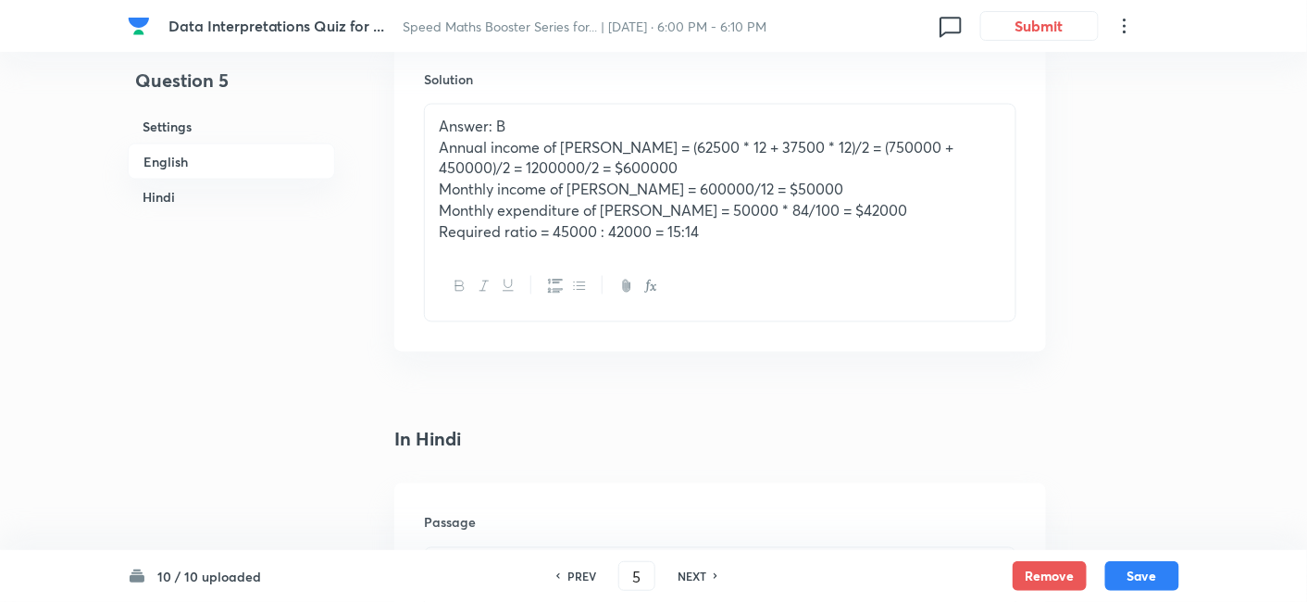
click at [706, 572] on div "NEXT" at bounding box center [694, 575] width 49 height 17
type input "6"
checkbox input "false"
checkbox input "true"
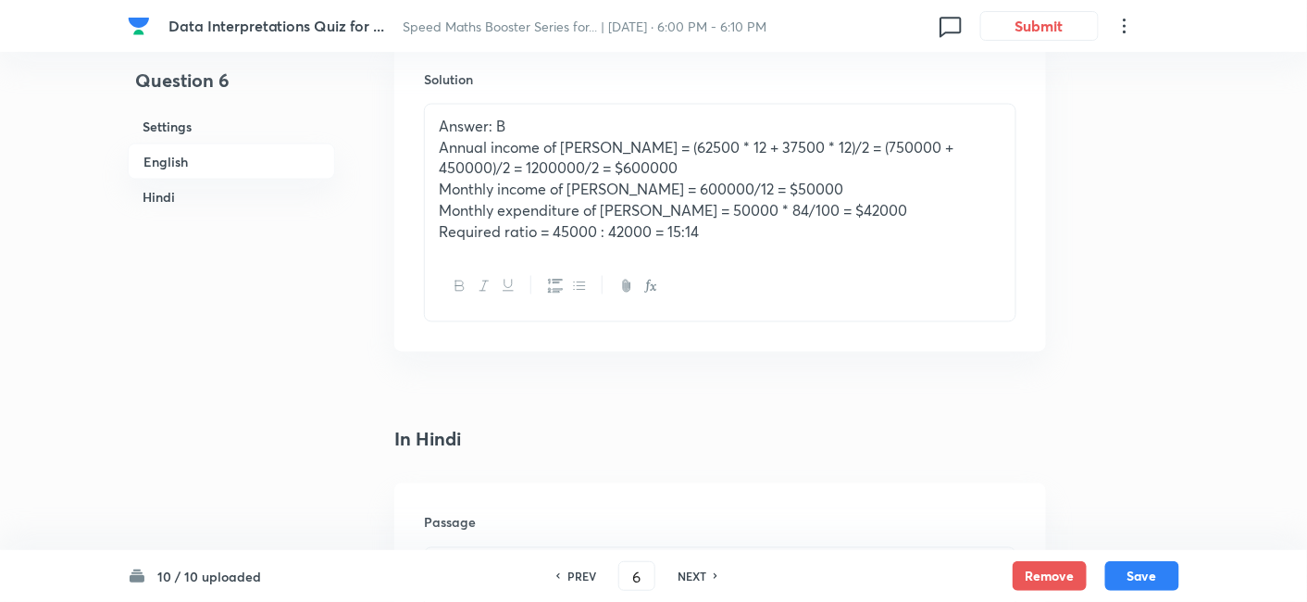
checkbox input "true"
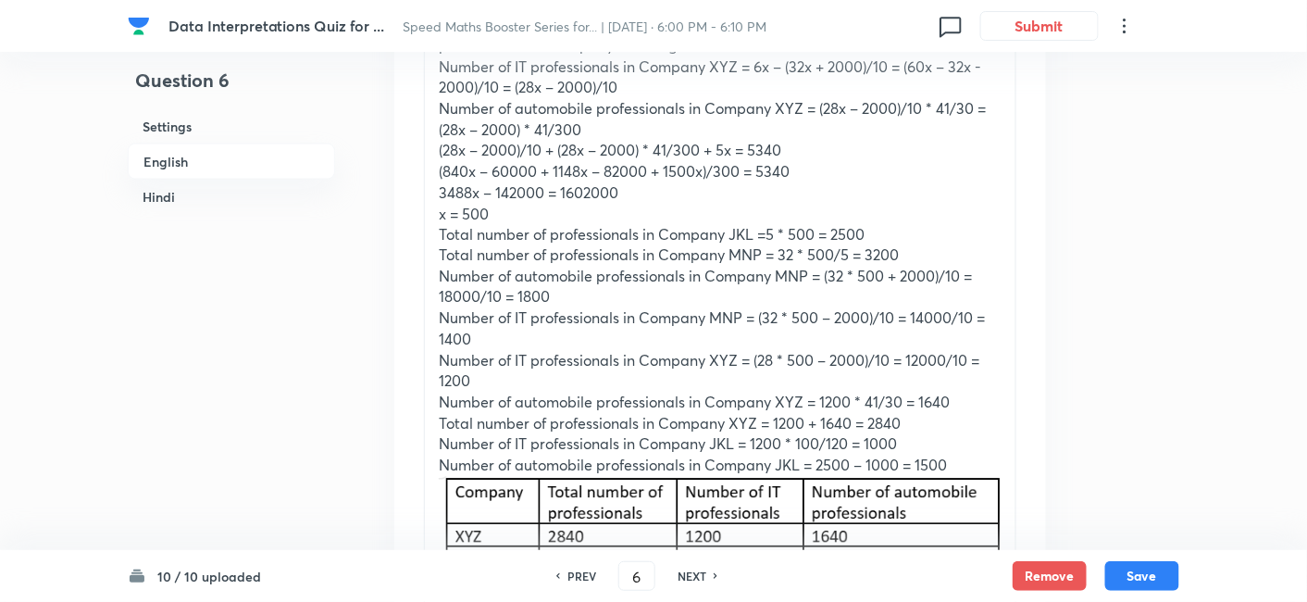
click at [706, 572] on div "NEXT" at bounding box center [694, 575] width 49 height 17
type input "7"
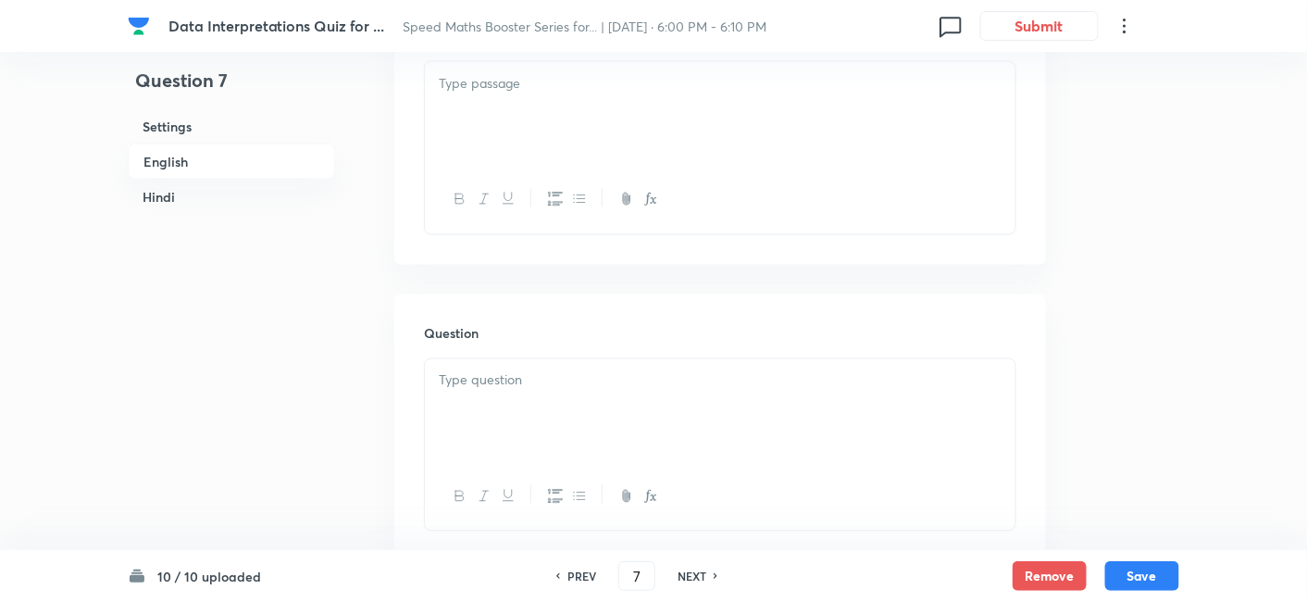
checkbox input "false"
checkbox input "true"
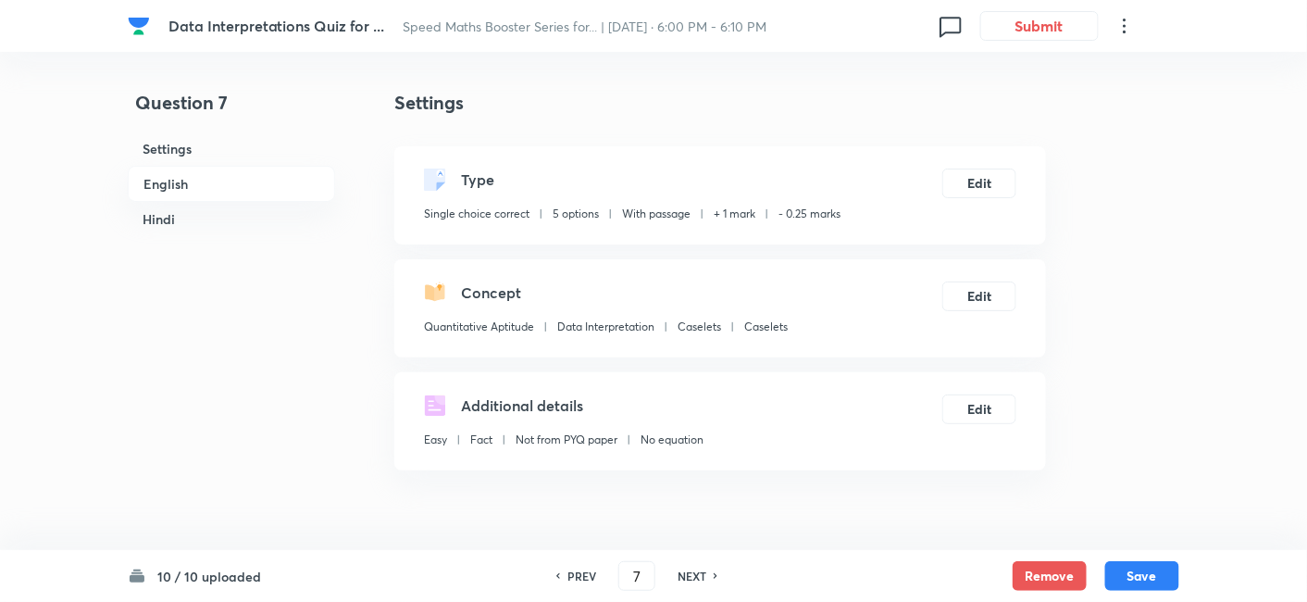
scroll to position [481, 0]
